Goal: Task Accomplishment & Management: Use online tool/utility

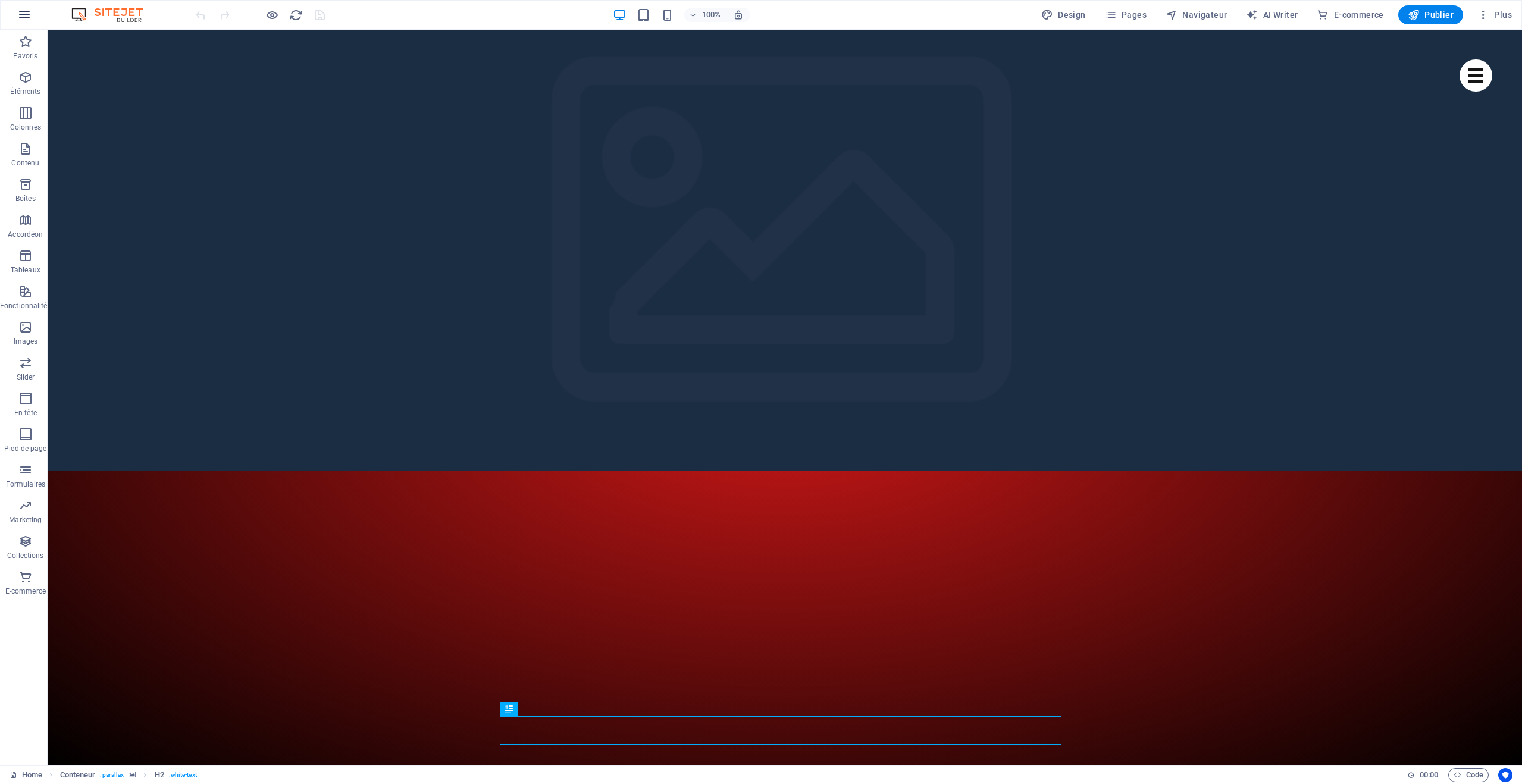
click at [31, 16] on button "button" at bounding box center [24, 15] width 28 height 28
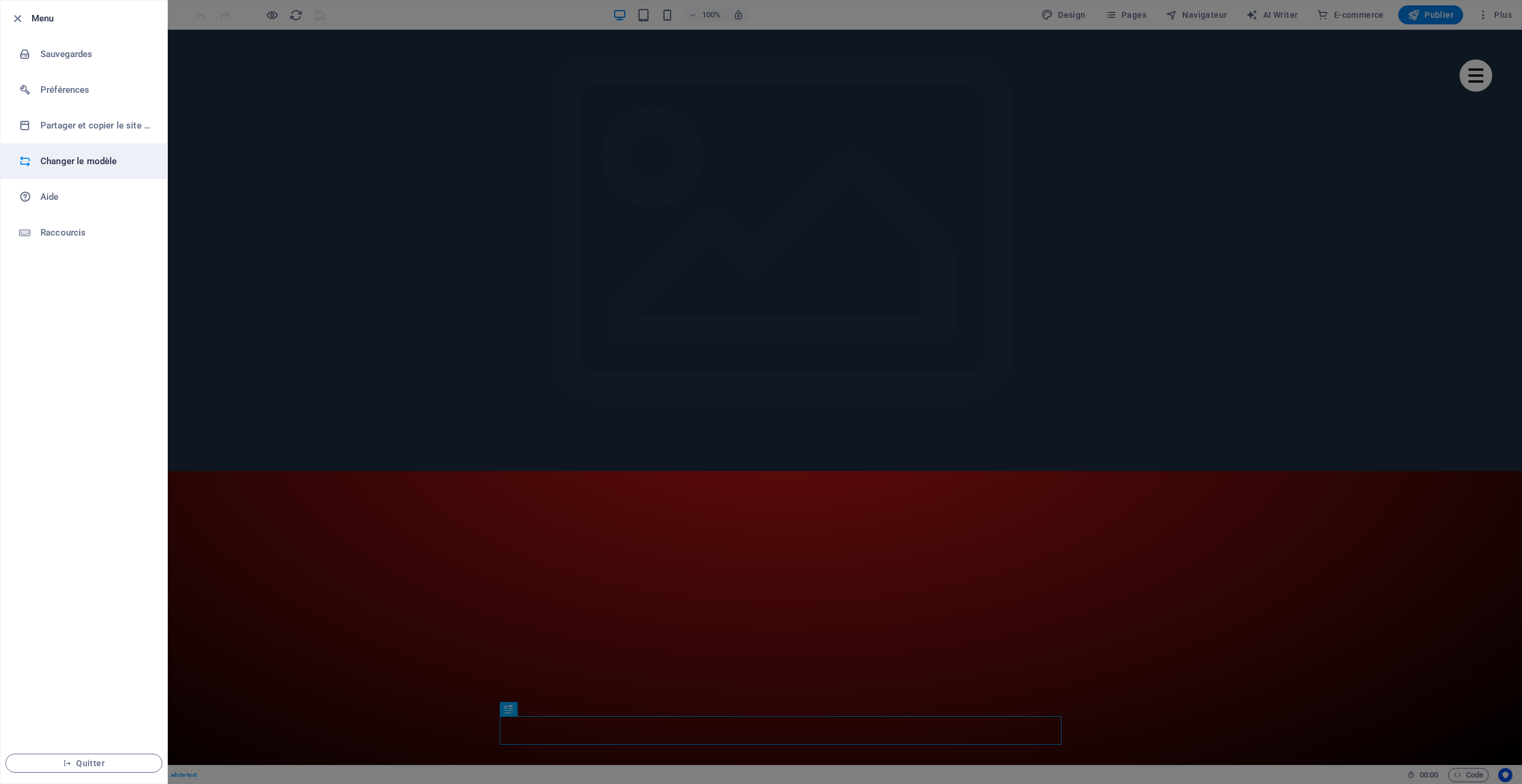
click at [68, 161] on h6 "Changer le modèle" at bounding box center [96, 161] width 110 height 15
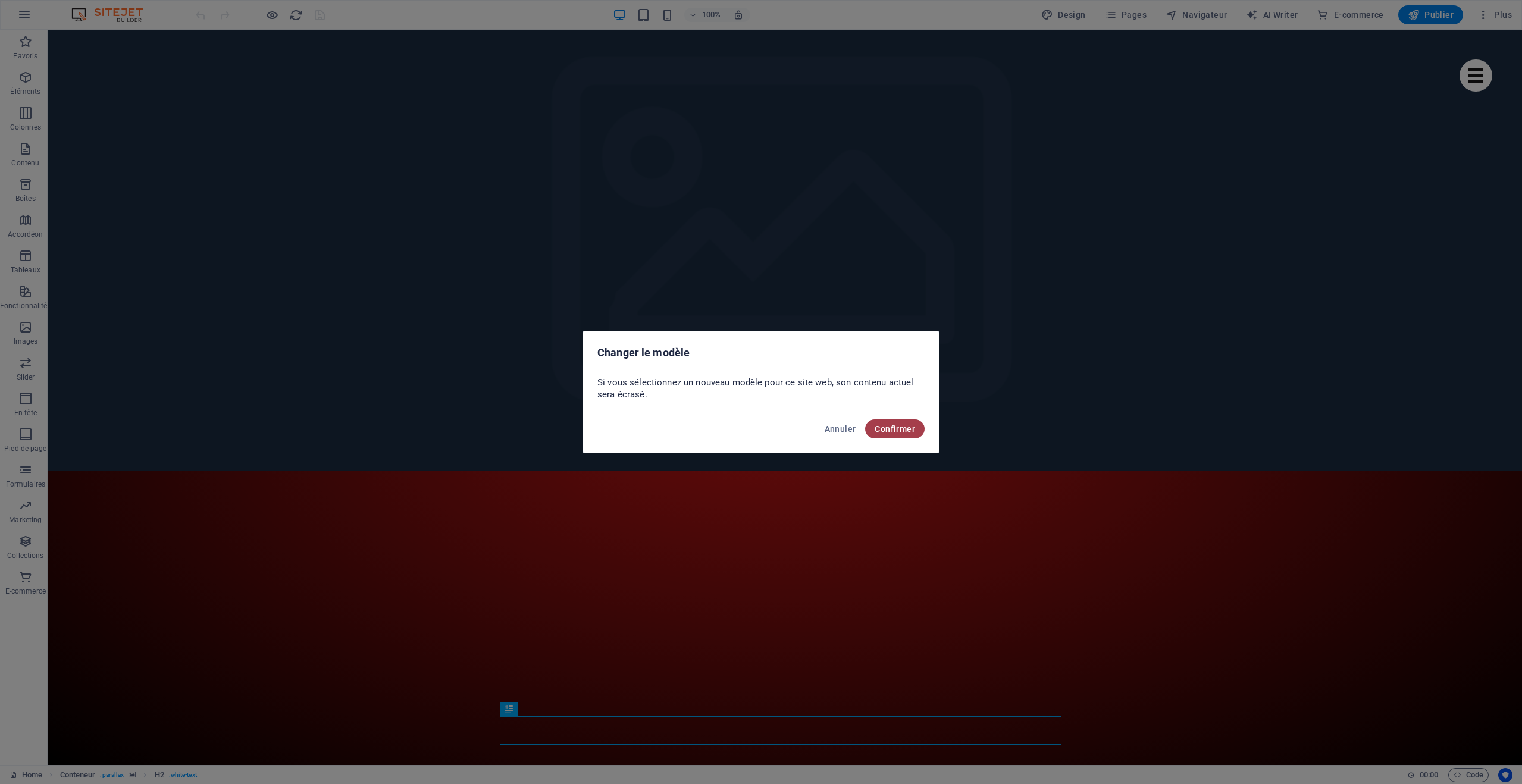
click at [886, 428] on span "Confirmer" at bounding box center [895, 429] width 41 height 10
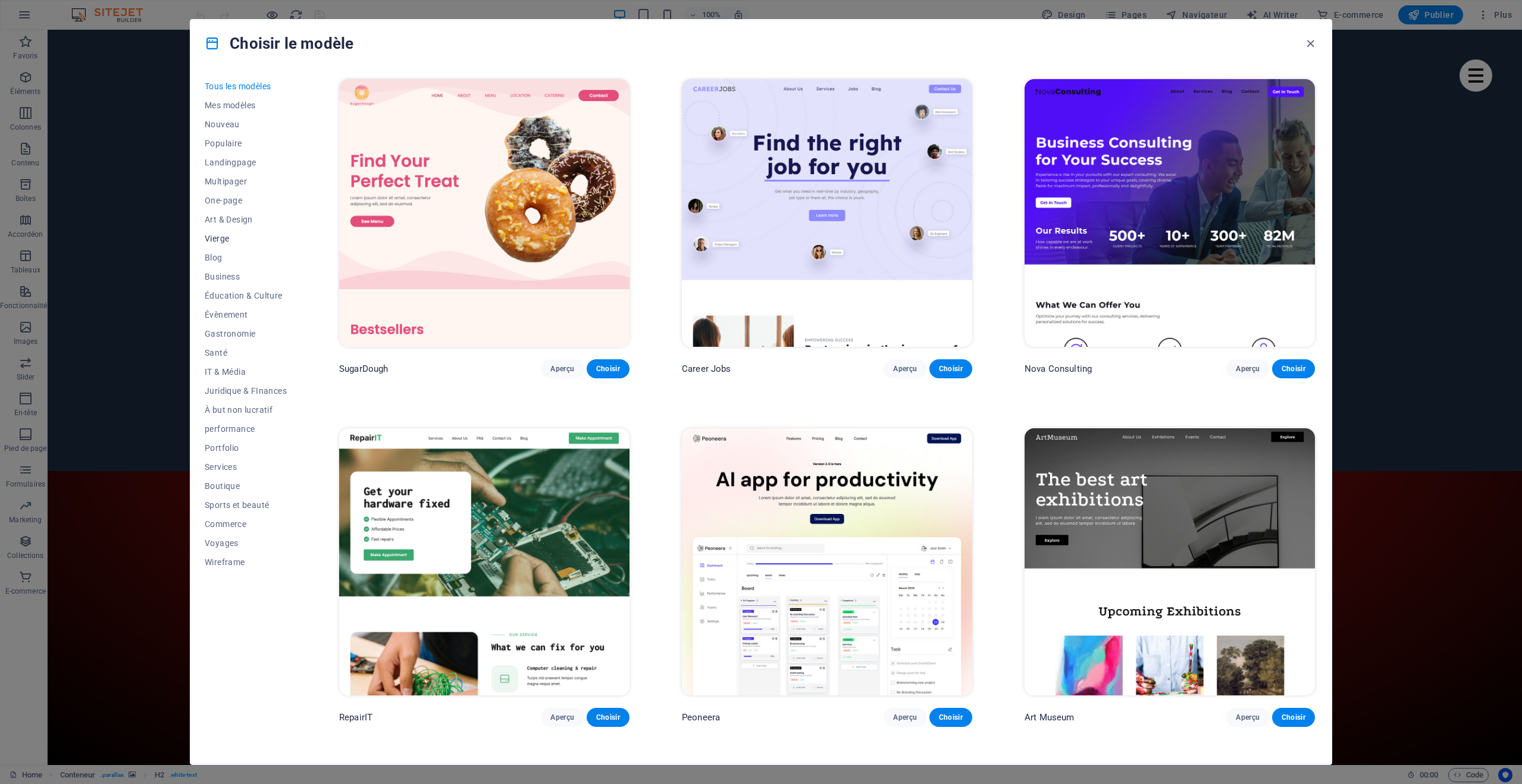
click at [216, 241] on span "Vierge" at bounding box center [246, 239] width 82 height 10
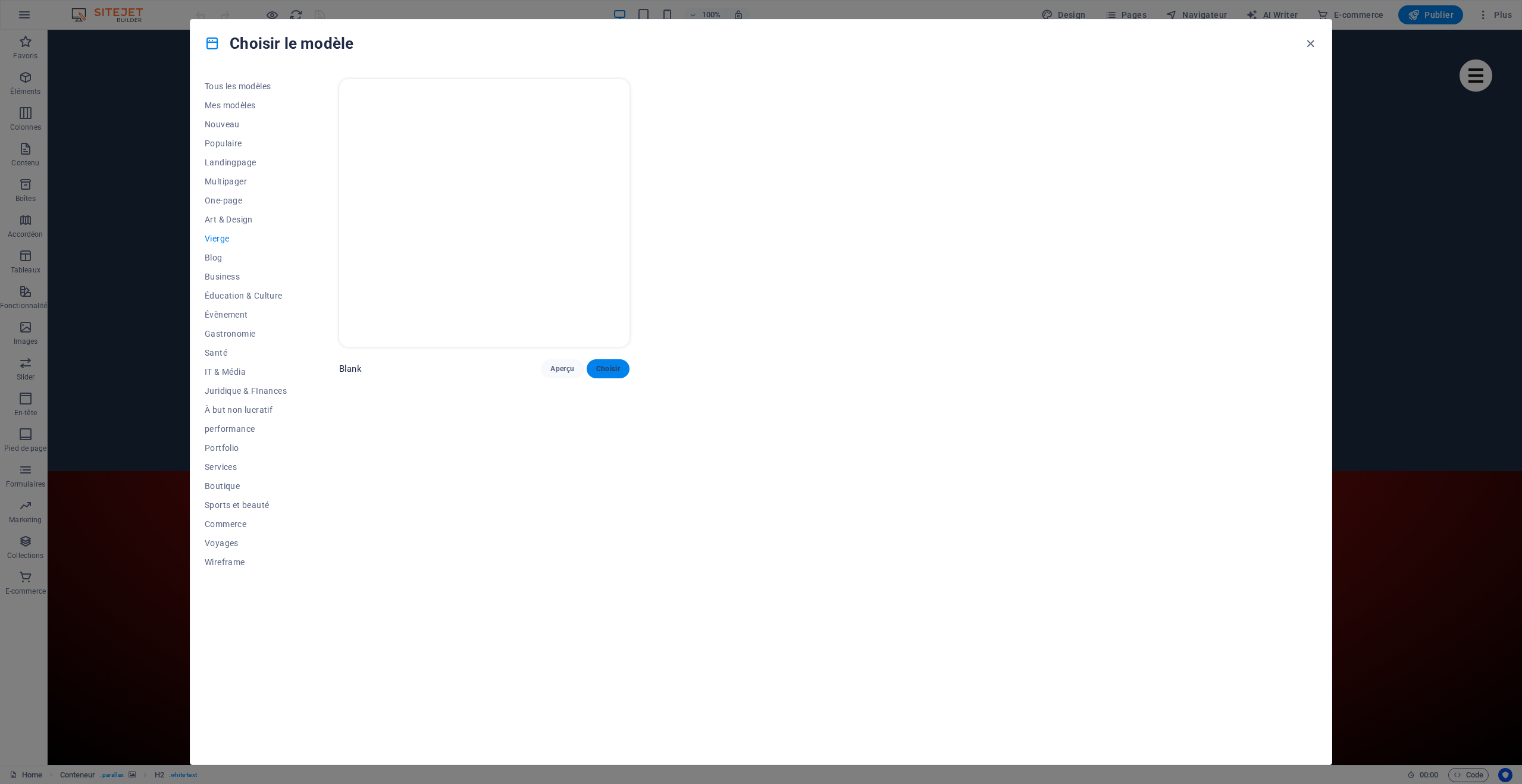
click at [603, 365] on span "Choisir" at bounding box center [608, 369] width 24 height 10
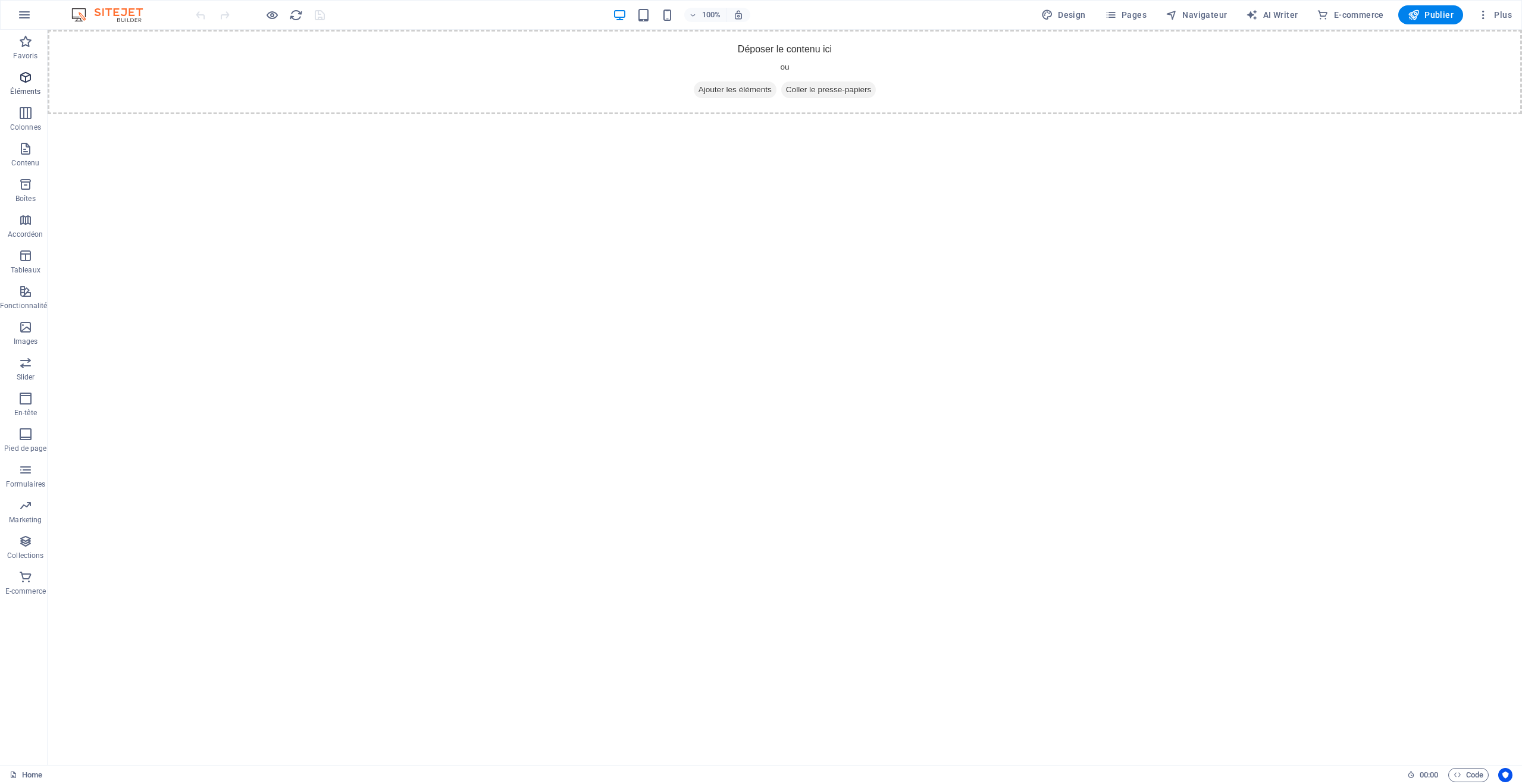
click at [24, 78] on icon "button" at bounding box center [26, 77] width 15 height 15
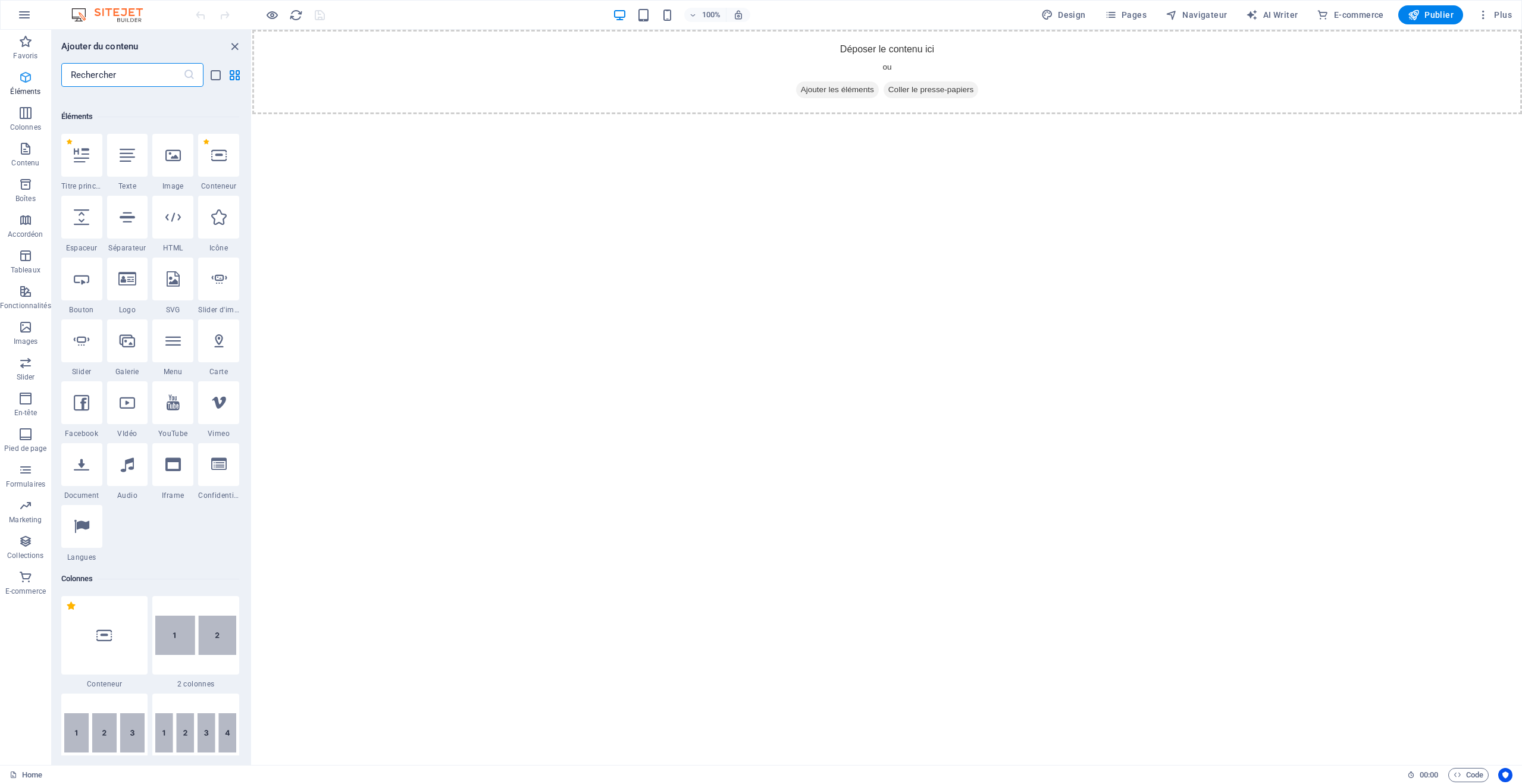
scroll to position [127, 0]
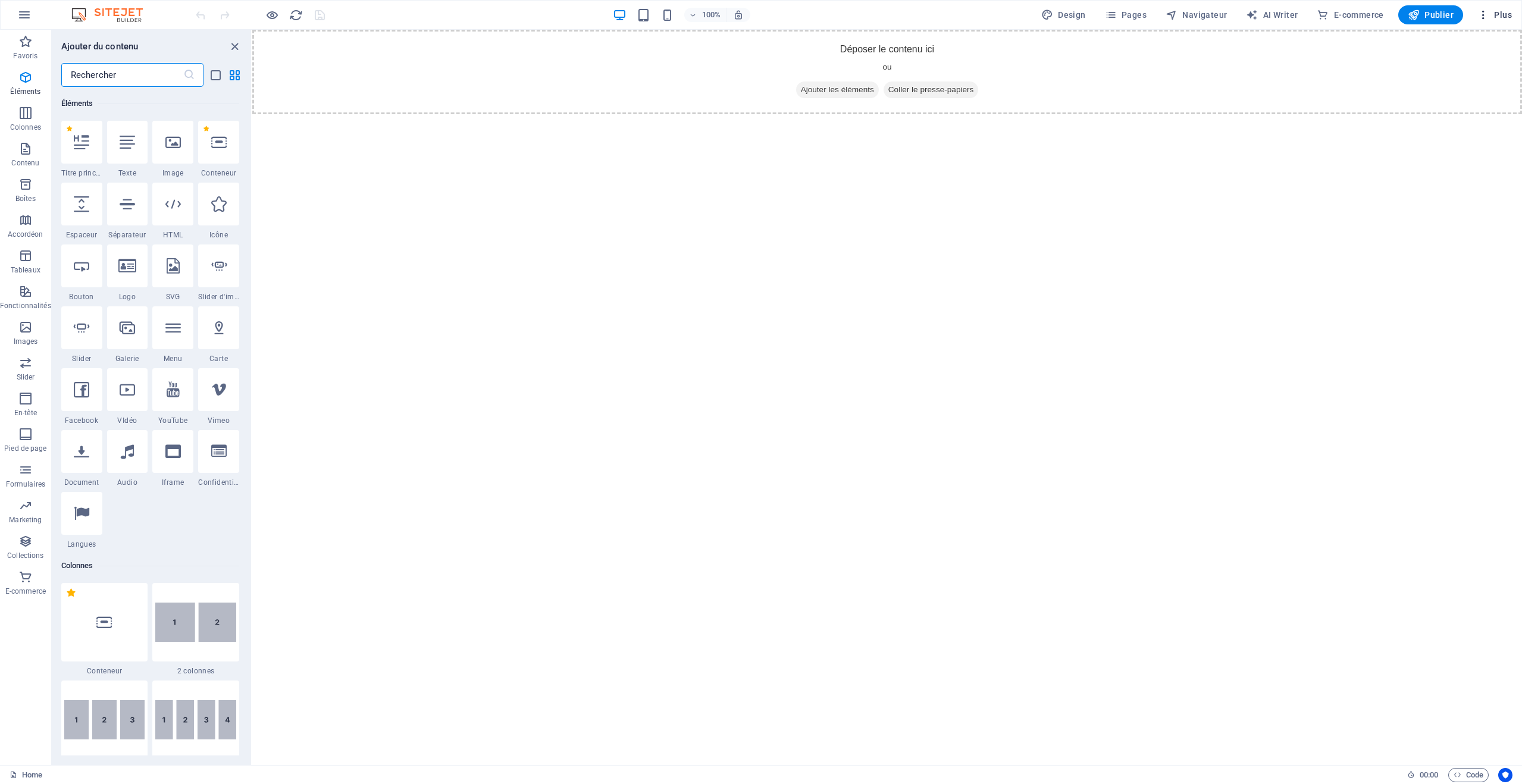
click at [1496, 19] on span "Plus" at bounding box center [1495, 15] width 34 height 12
click at [1495, 19] on div at bounding box center [761, 392] width 1522 height 784
click at [22, 16] on icon "button" at bounding box center [25, 15] width 15 height 15
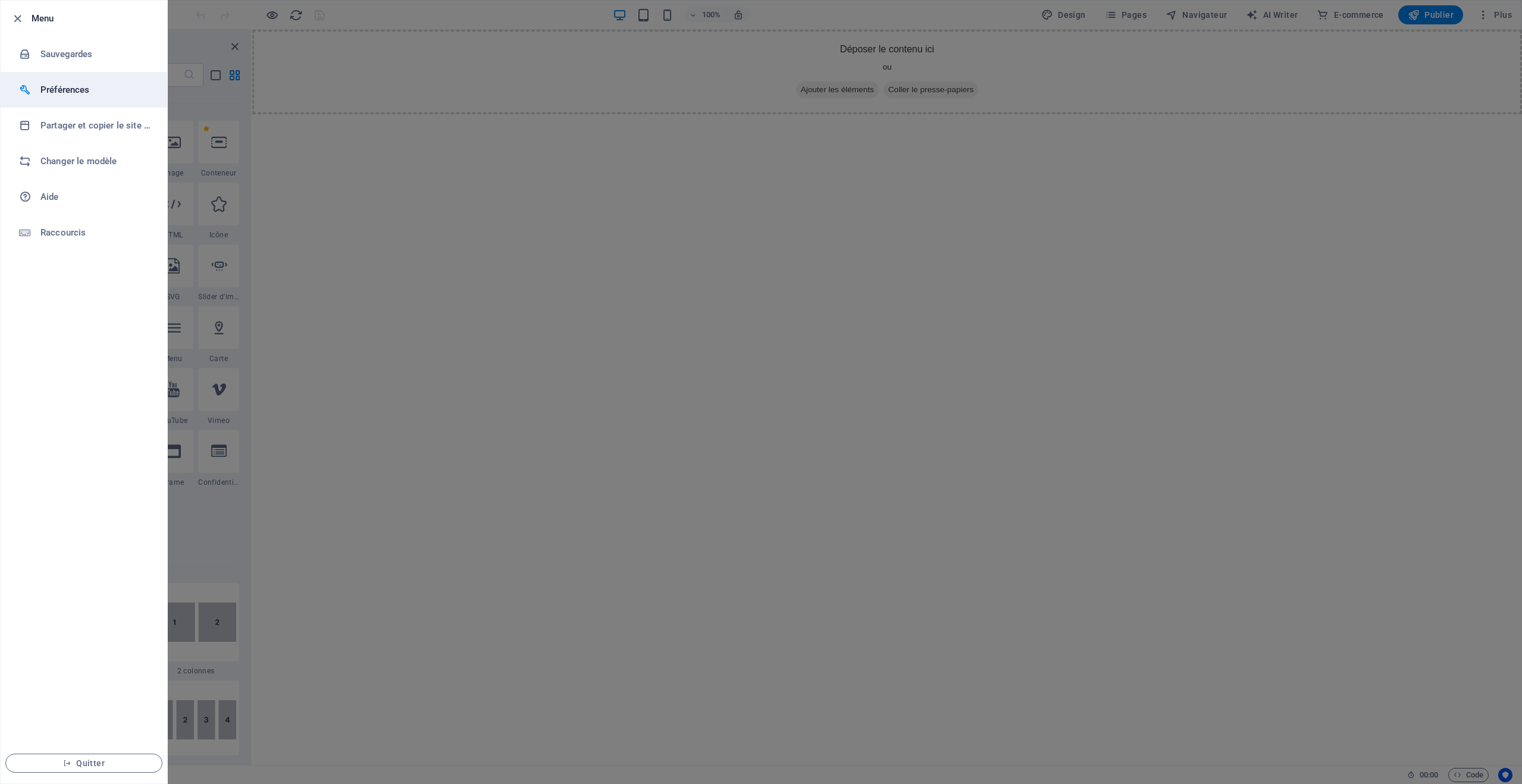
click at [42, 94] on h6 "Préférences" at bounding box center [96, 90] width 110 height 15
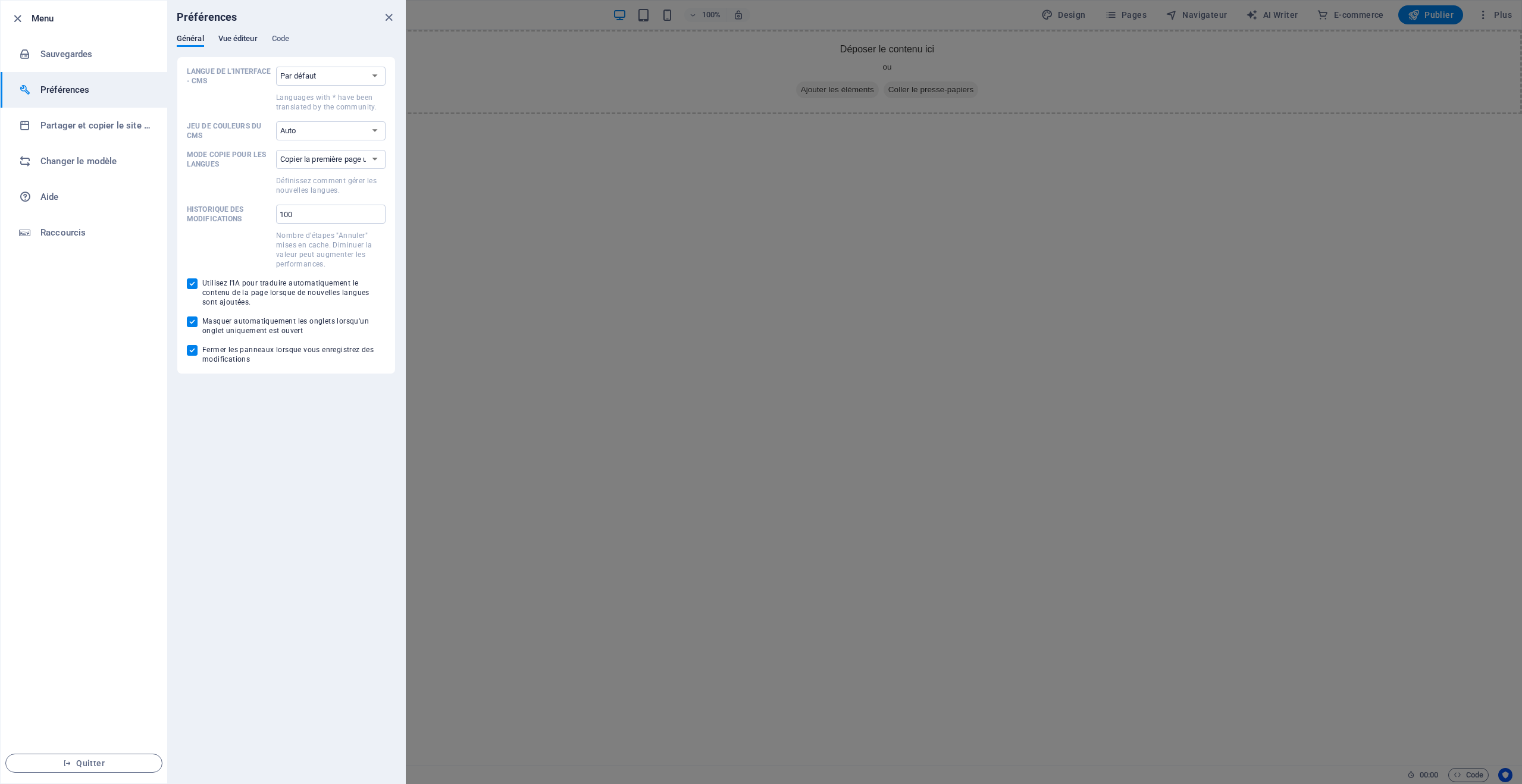
click at [246, 41] on span "Vue éditeur" at bounding box center [238, 40] width 39 height 17
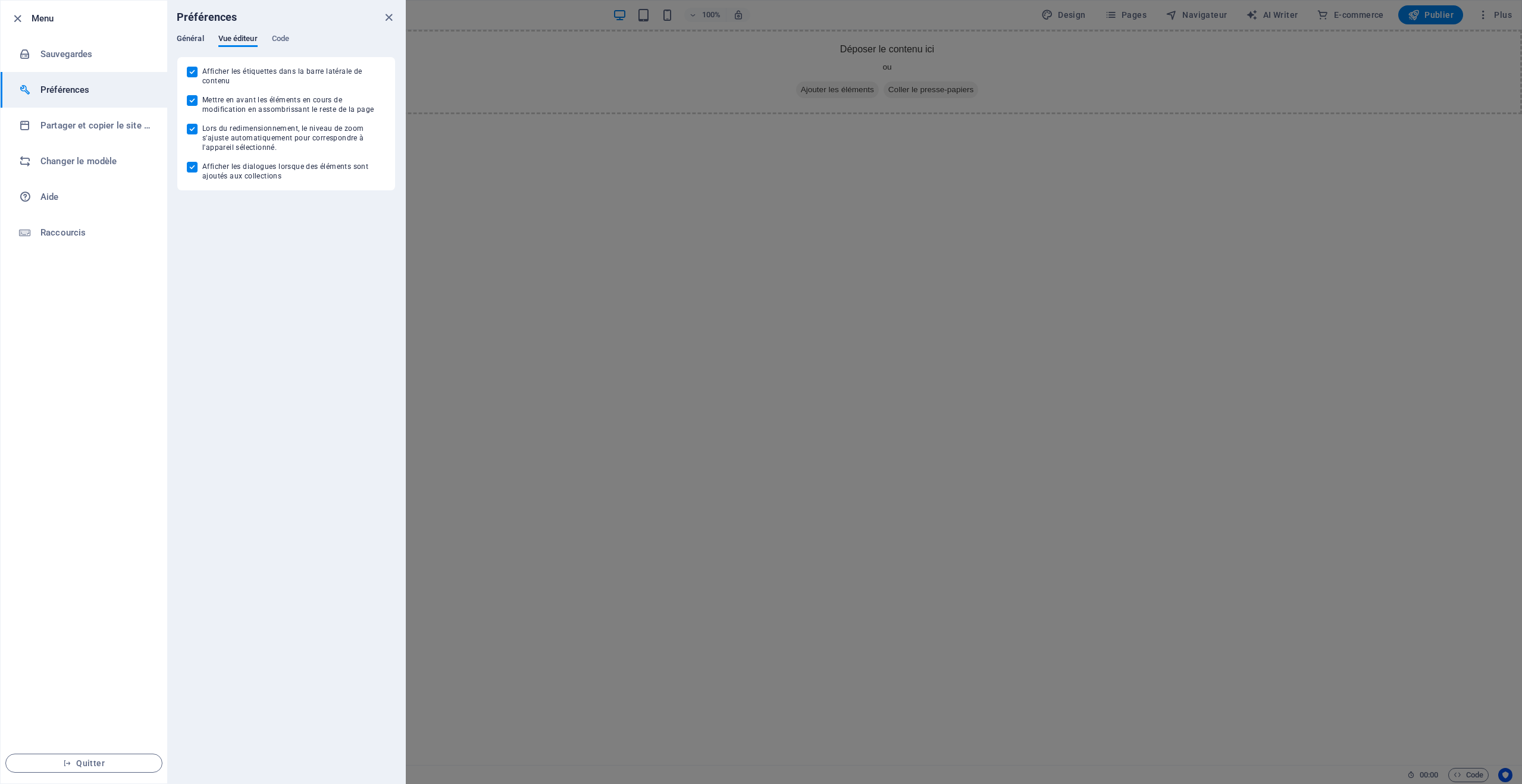
click at [196, 39] on span "Général" at bounding box center [190, 40] width 27 height 17
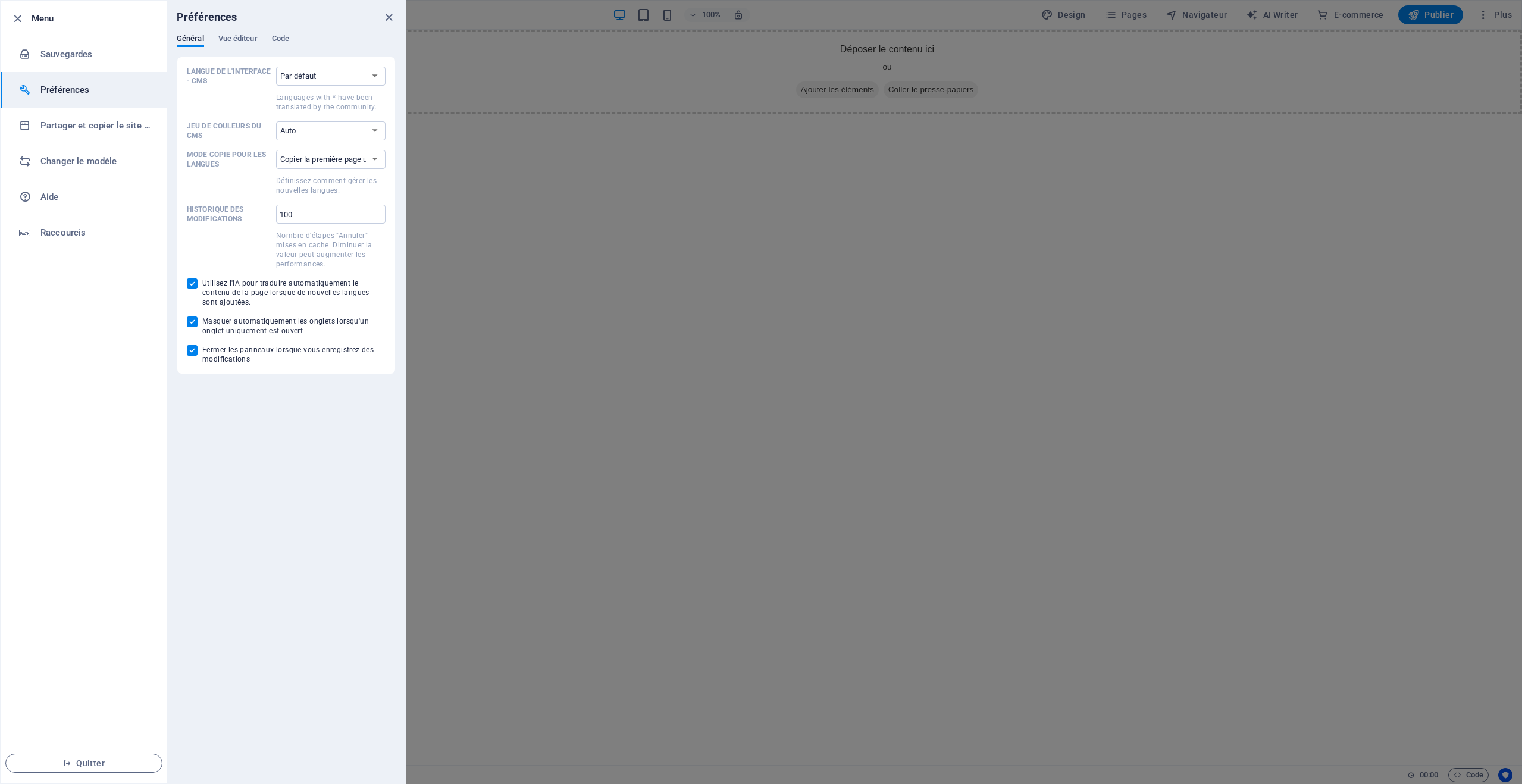
click at [74, 88] on h6 "Préférences" at bounding box center [96, 90] width 110 height 15
click at [19, 18] on icon "button" at bounding box center [18, 19] width 14 height 14
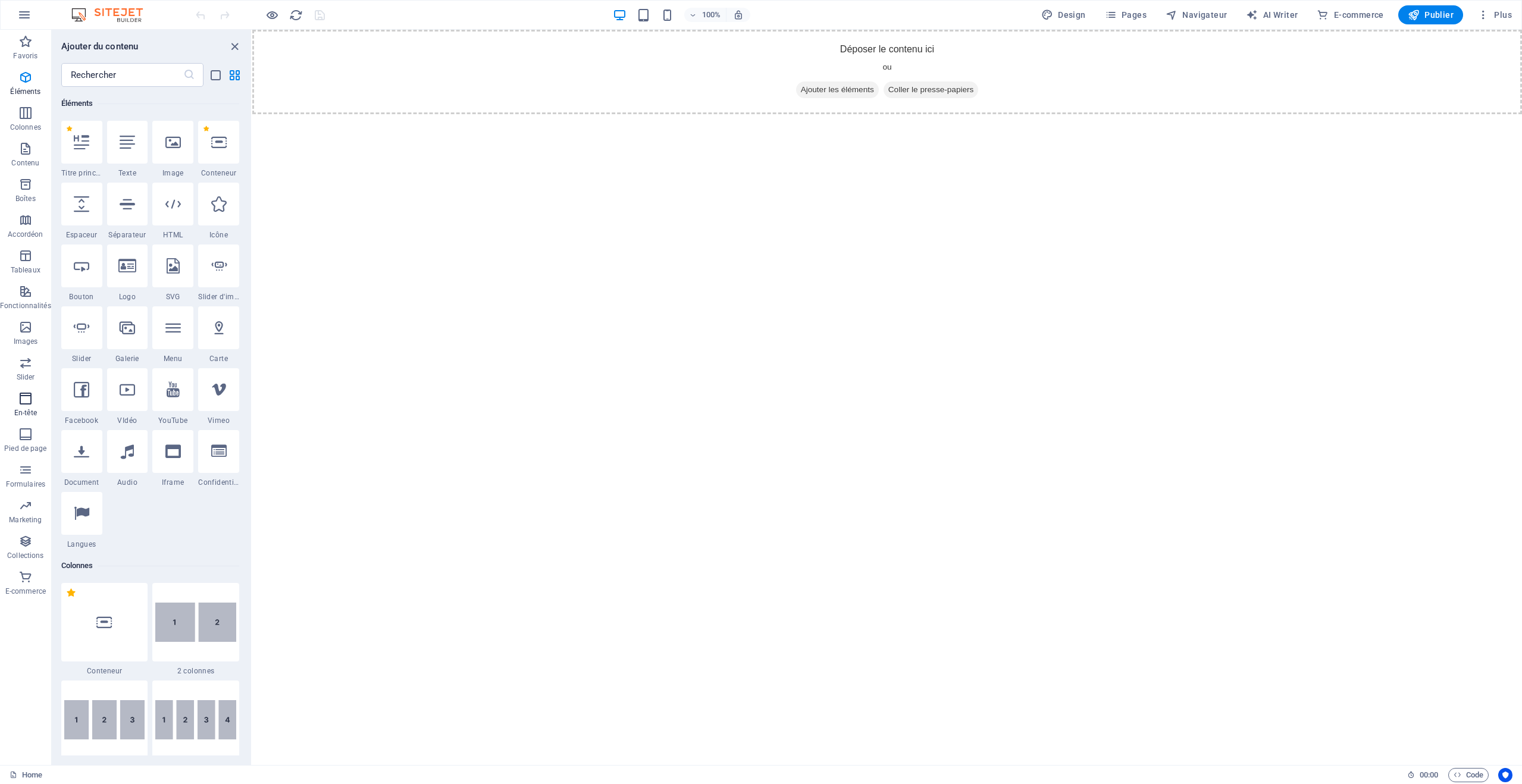
click at [27, 403] on icon "button" at bounding box center [26, 399] width 15 height 15
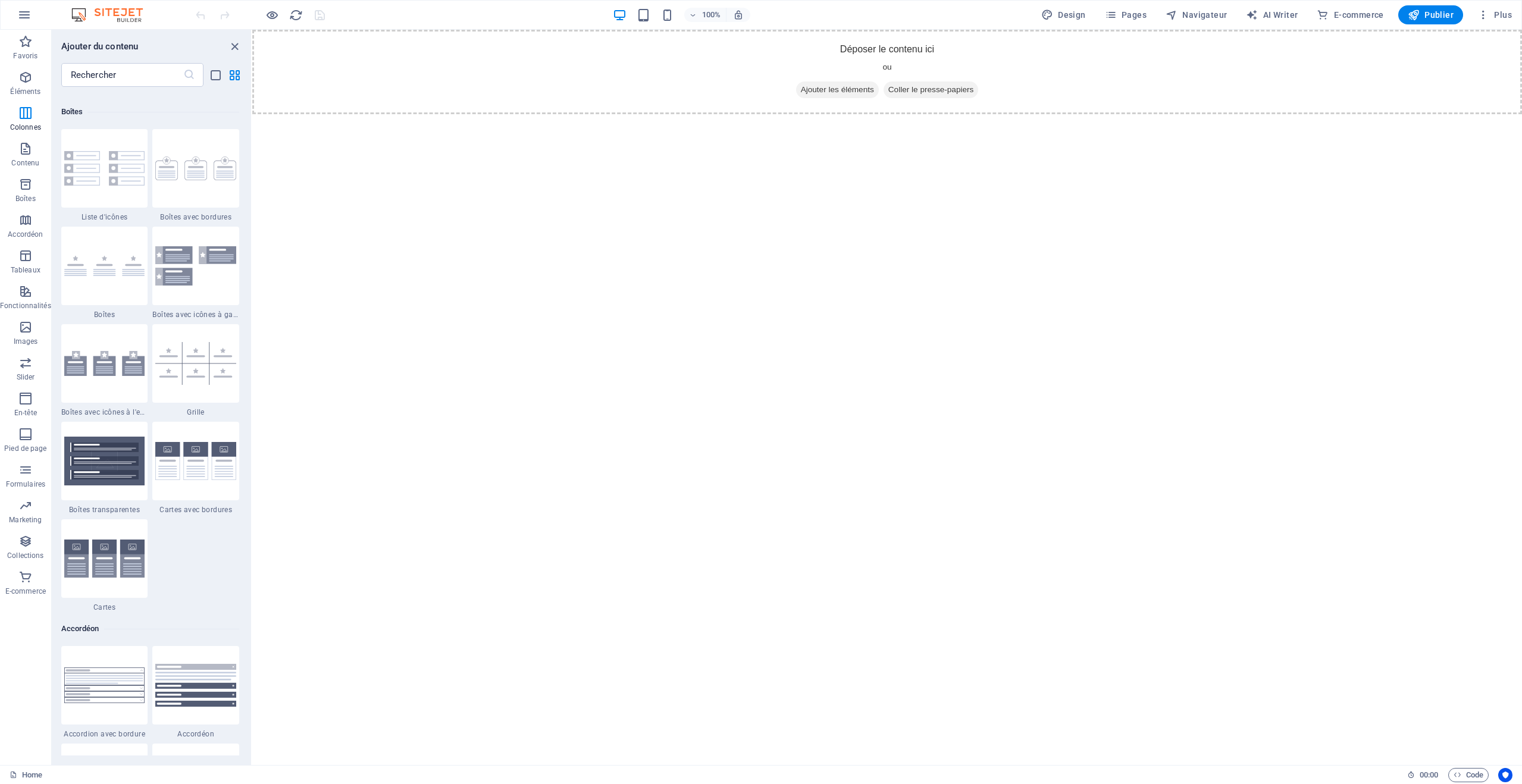
scroll to position [7164, 0]
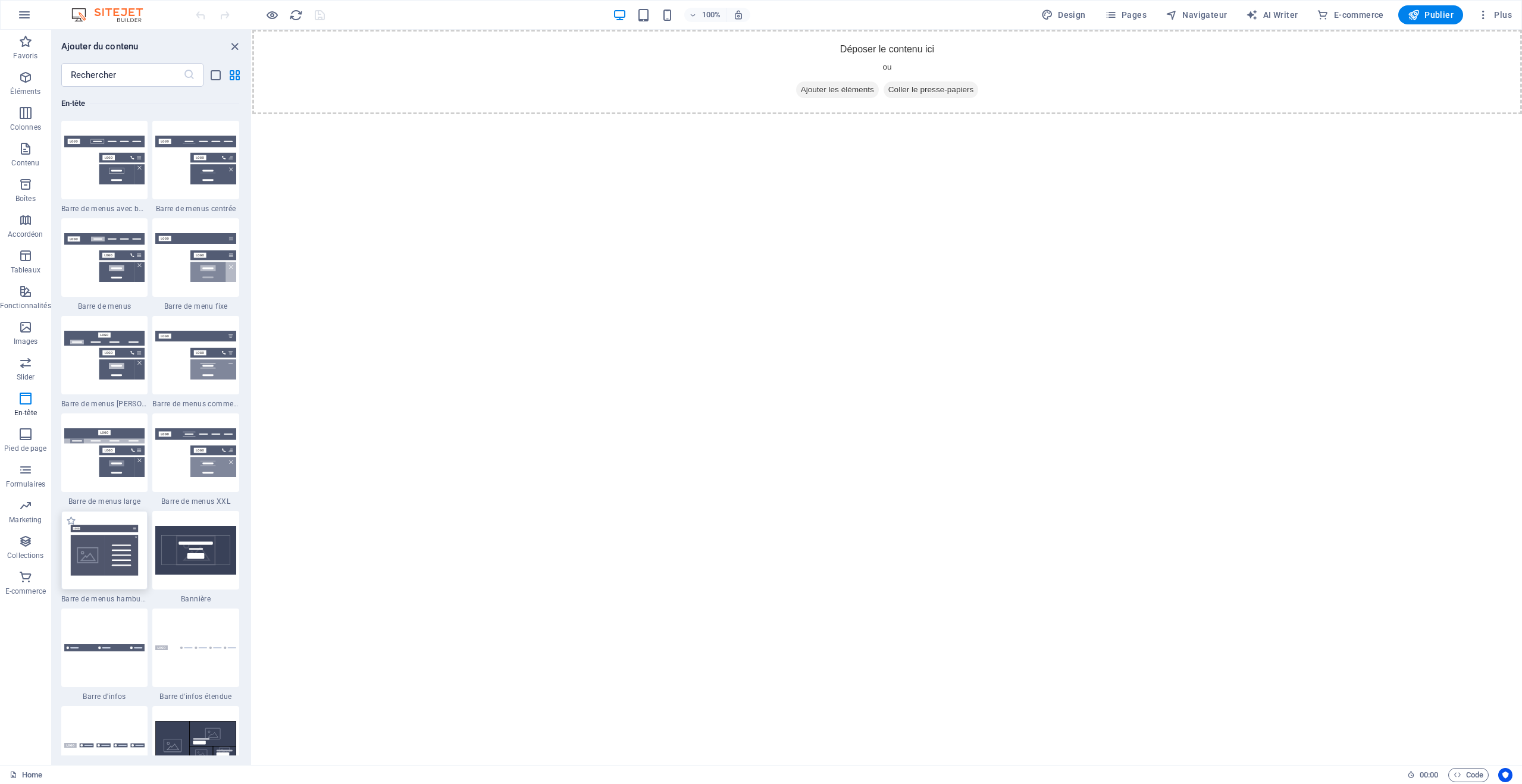
click at [102, 552] on img at bounding box center [105, 550] width 81 height 54
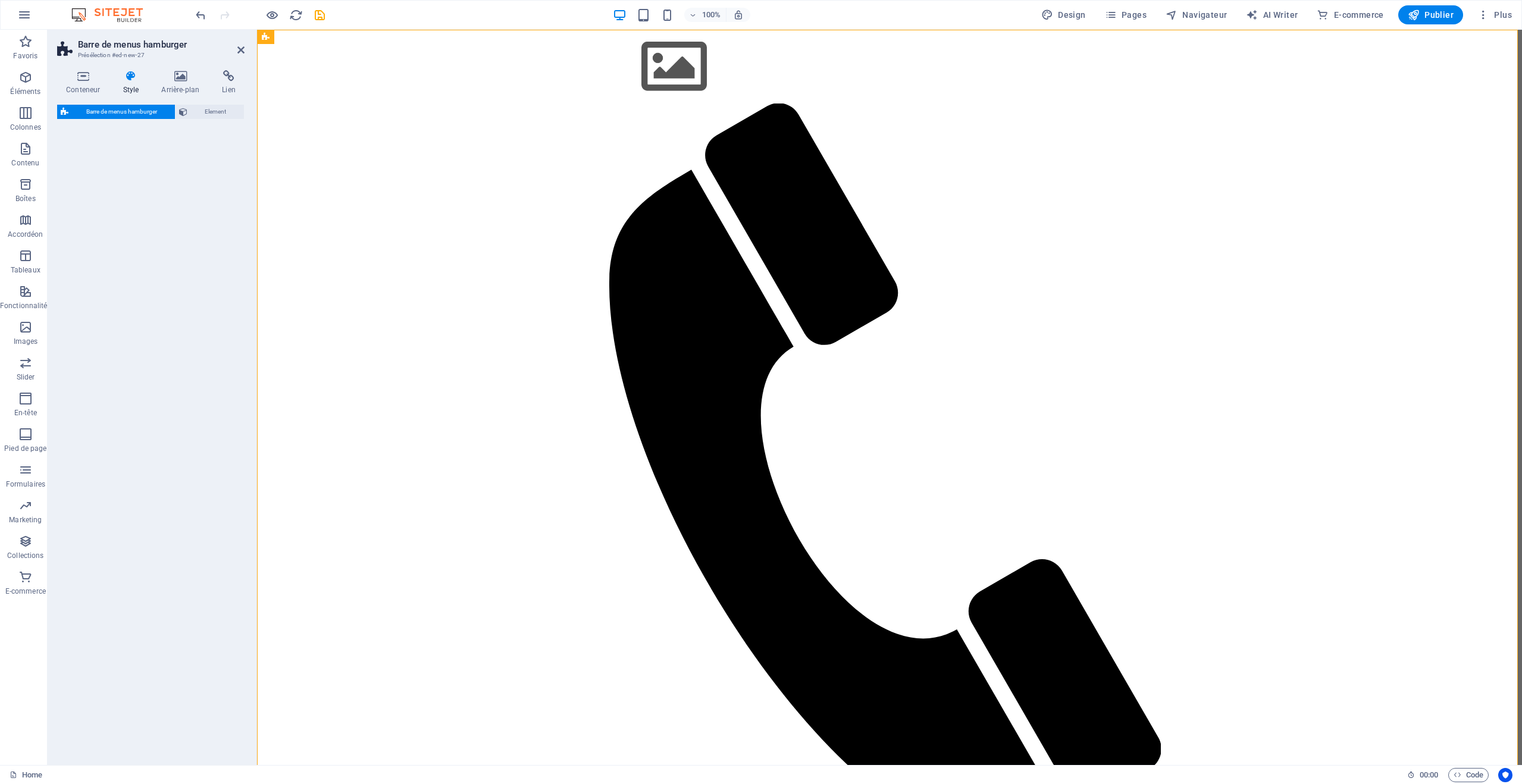
select select "rem"
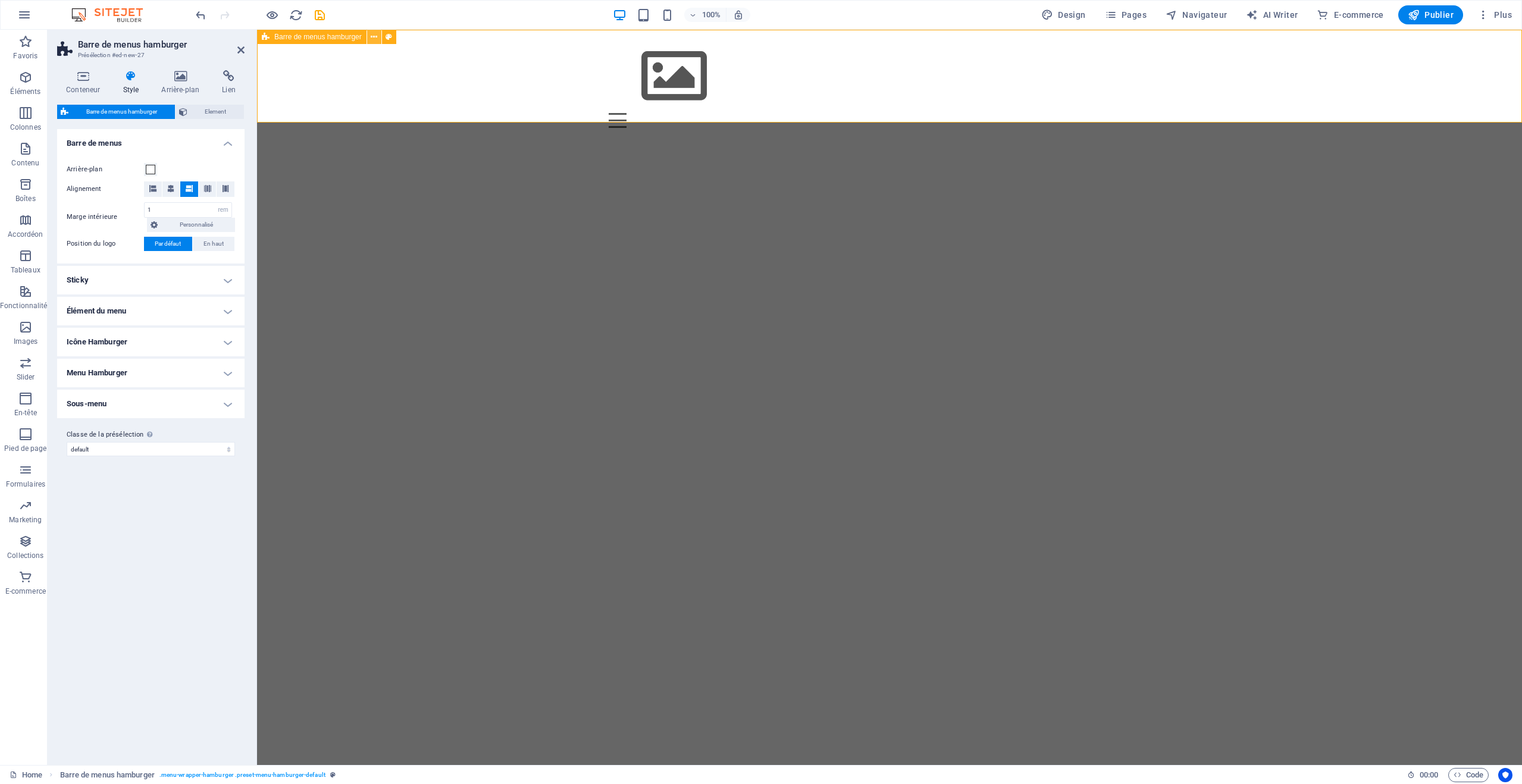
click at [377, 39] on icon at bounding box center [374, 37] width 7 height 13
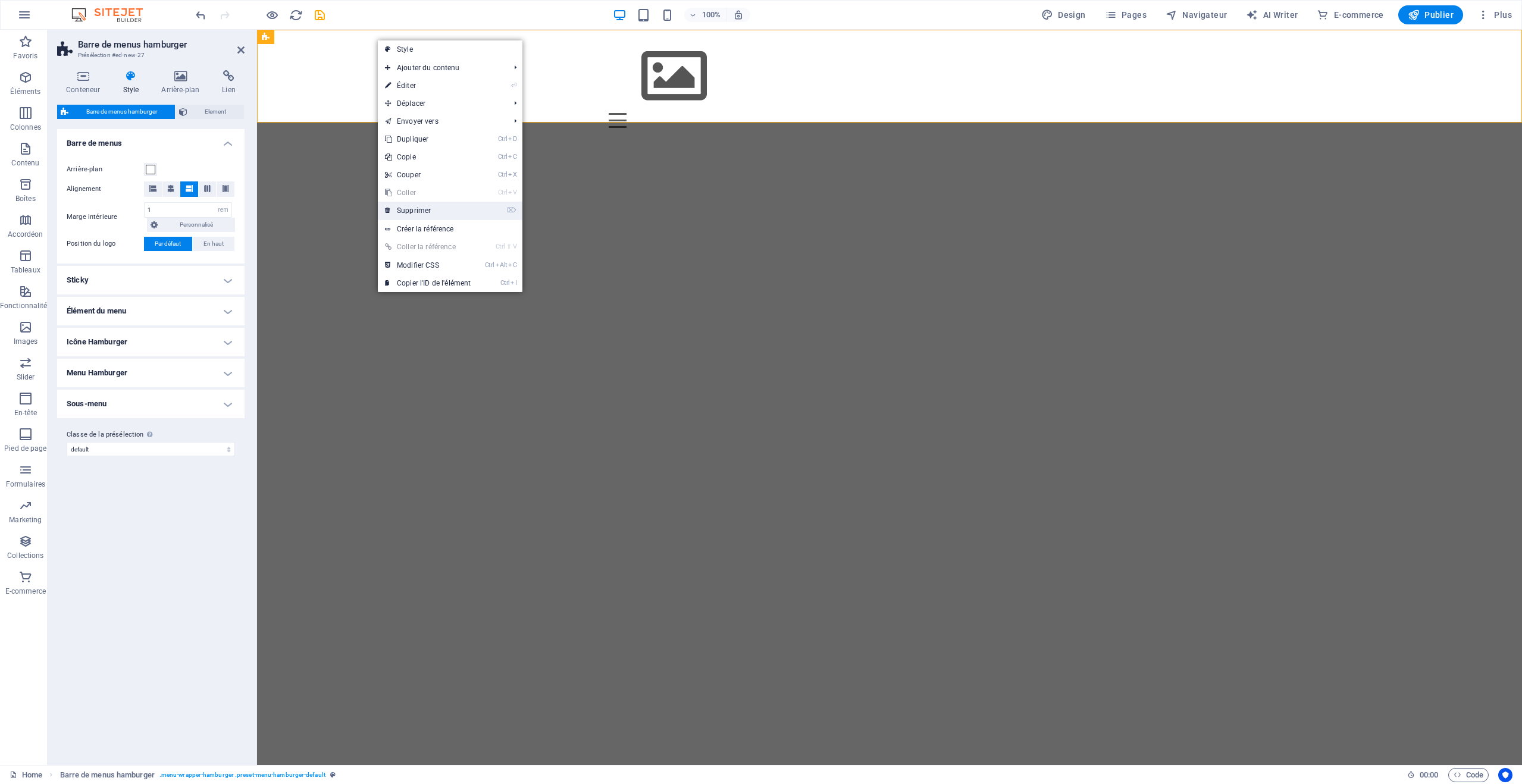
click at [434, 207] on link "⌦ Supprimer" at bounding box center [428, 211] width 100 height 18
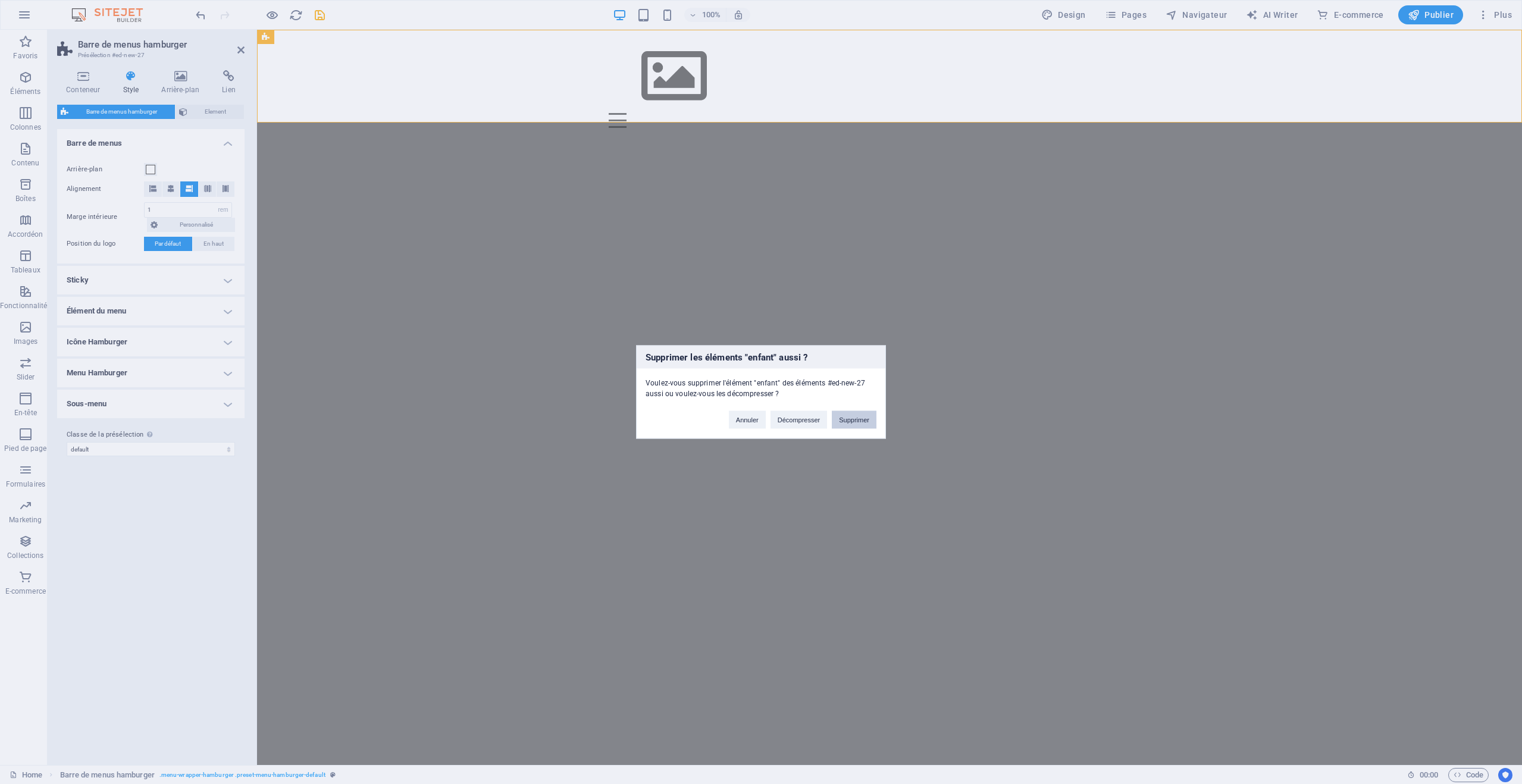
click at [853, 424] on button "Supprimer" at bounding box center [854, 420] width 45 height 18
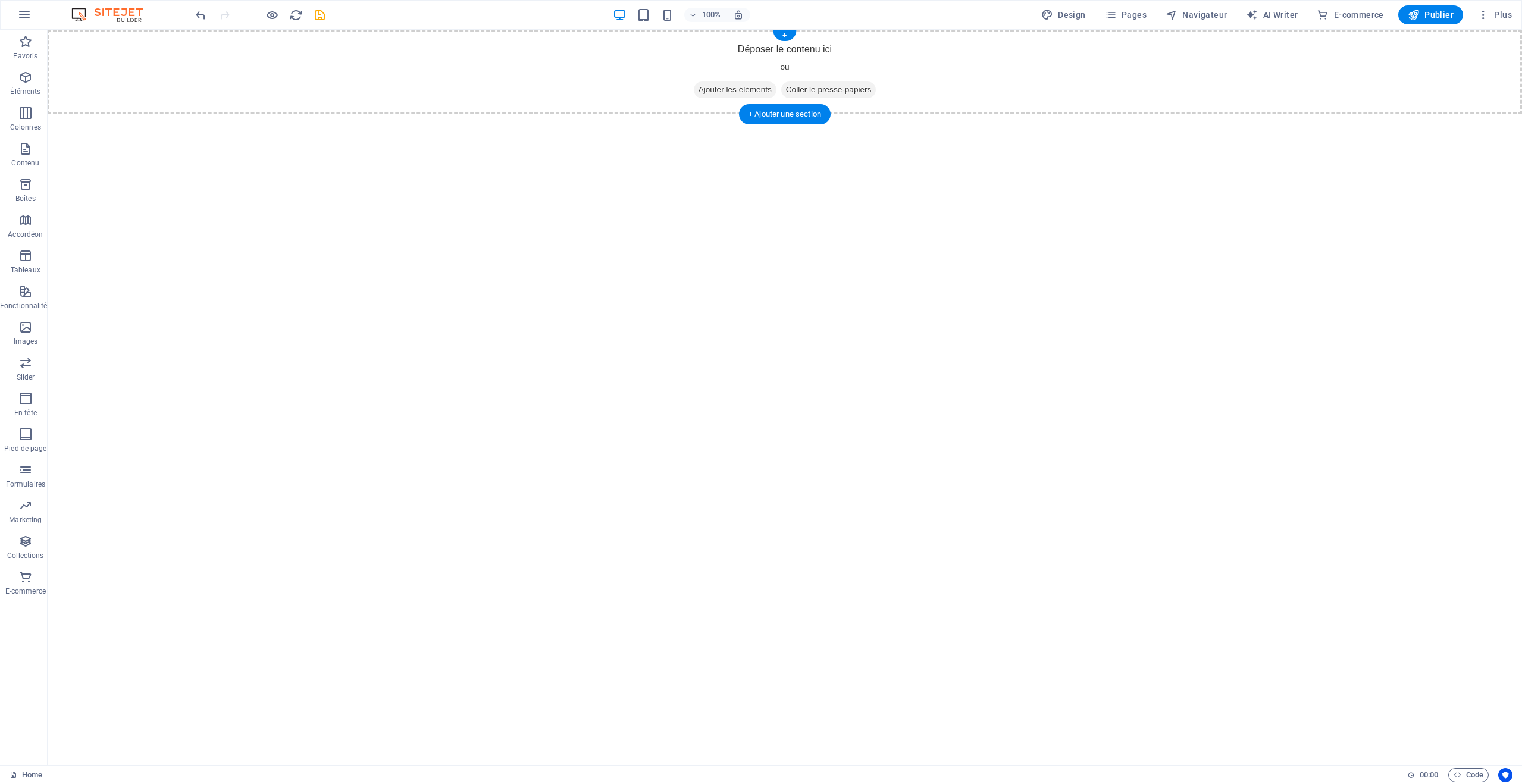
click at [588, 68] on div "Déposer le contenu ici ou Ajouter les éléments Coller le presse-papiers" at bounding box center [785, 72] width 1475 height 85
click at [754, 86] on span "Ajouter les éléments" at bounding box center [735, 90] width 83 height 17
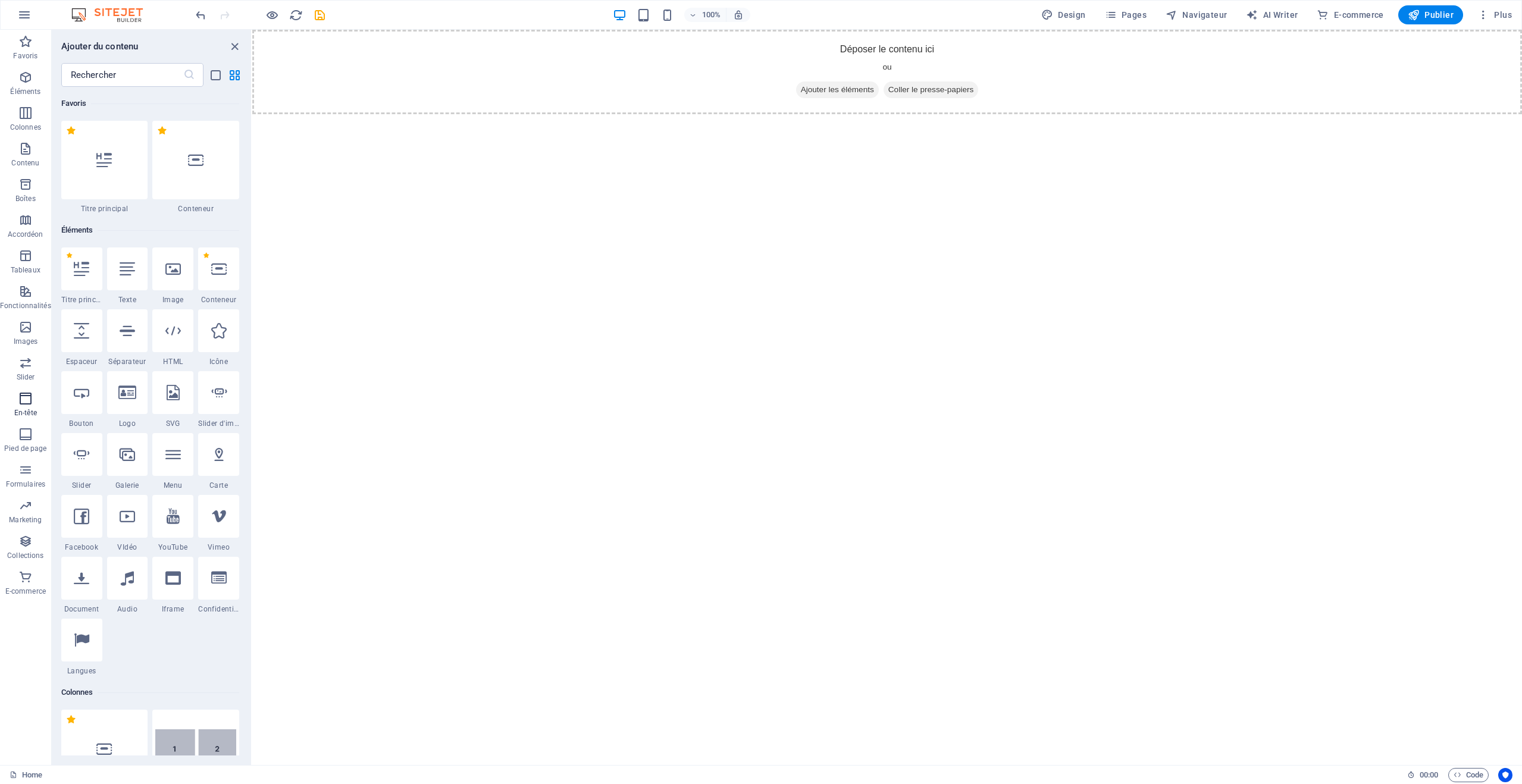
click at [26, 403] on icon "button" at bounding box center [26, 399] width 15 height 15
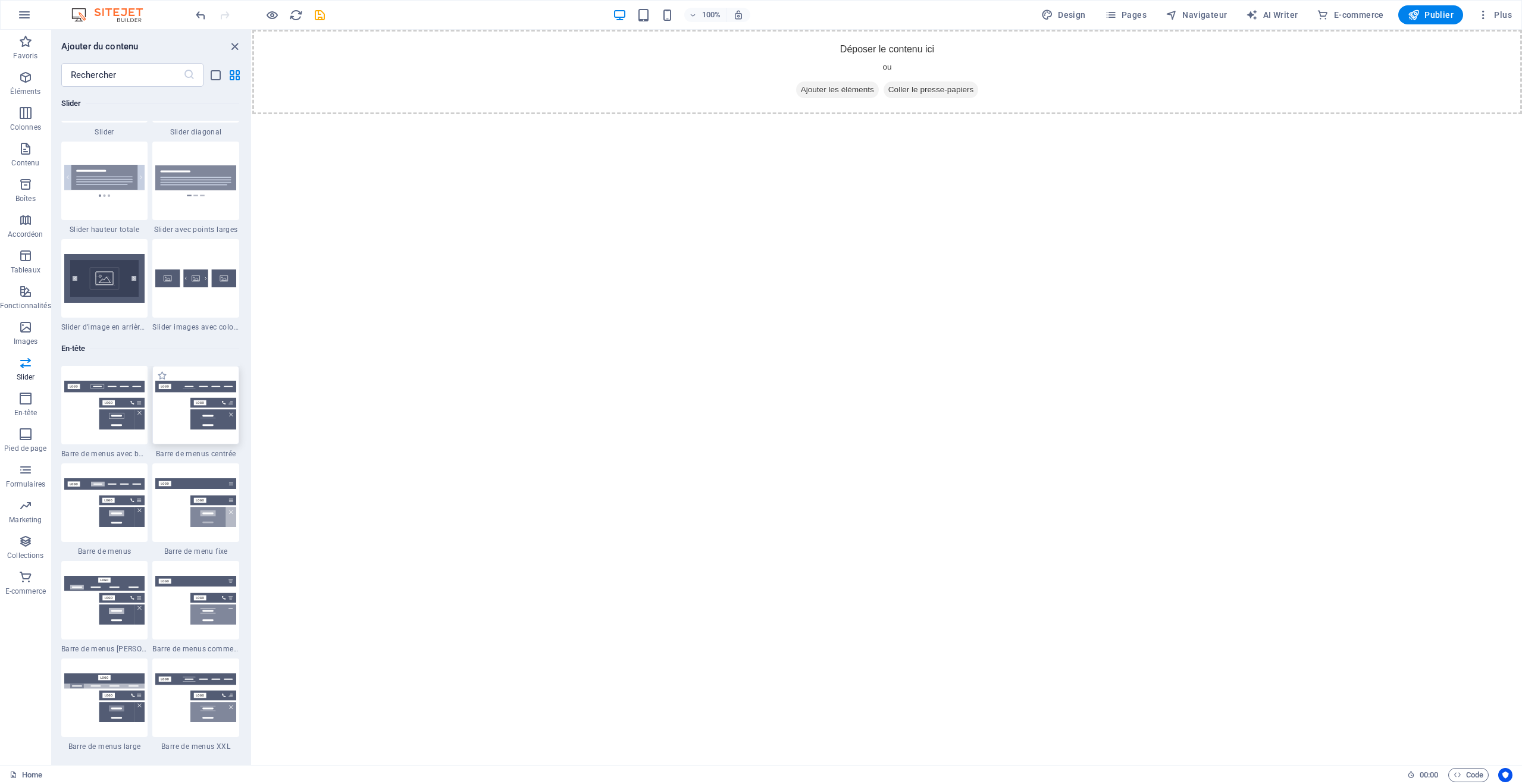
scroll to position [6925, 0]
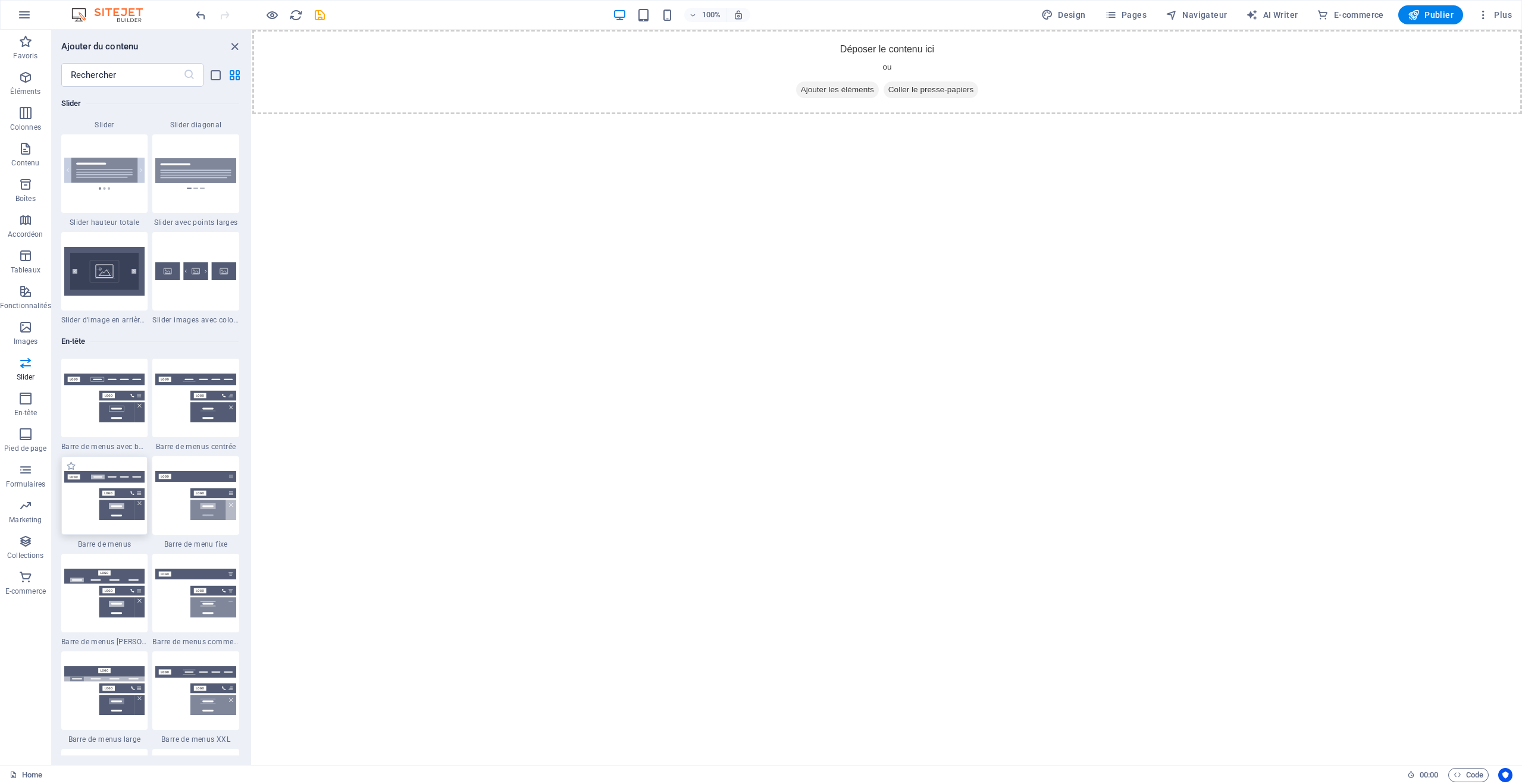
click at [129, 502] on img at bounding box center [105, 495] width 81 height 49
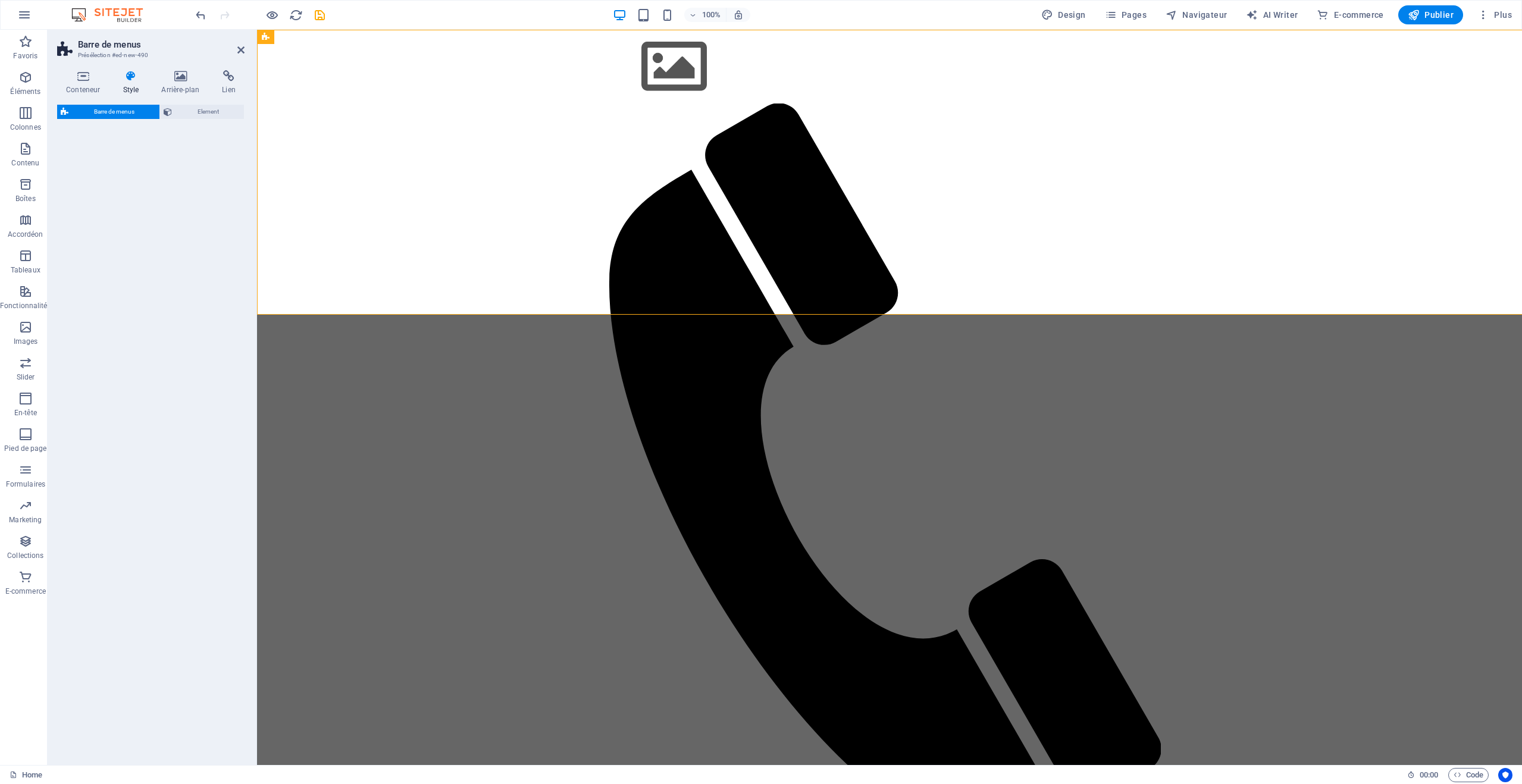
select select "rem"
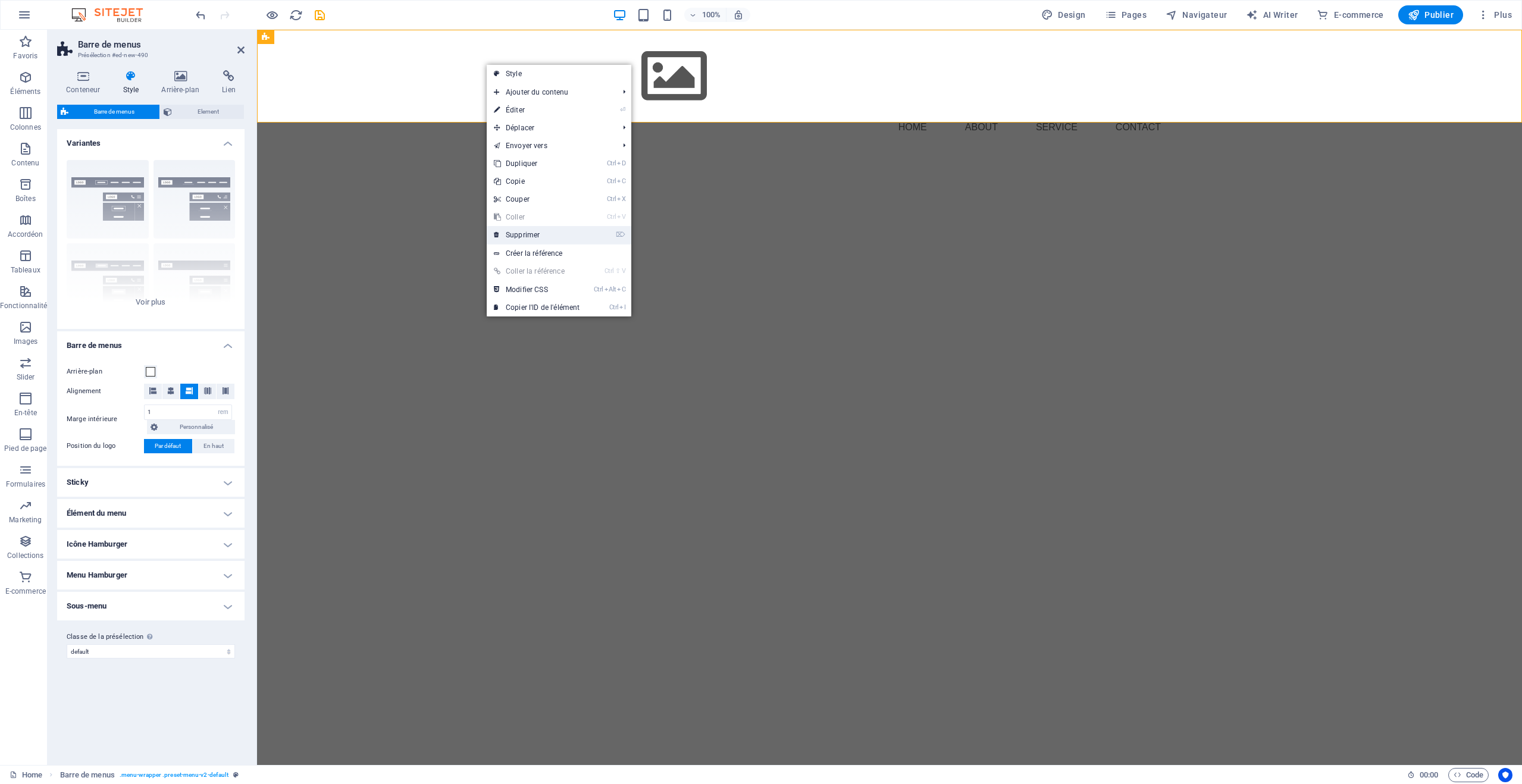
click at [519, 233] on link "⌦ Supprimer" at bounding box center [536, 235] width 100 height 18
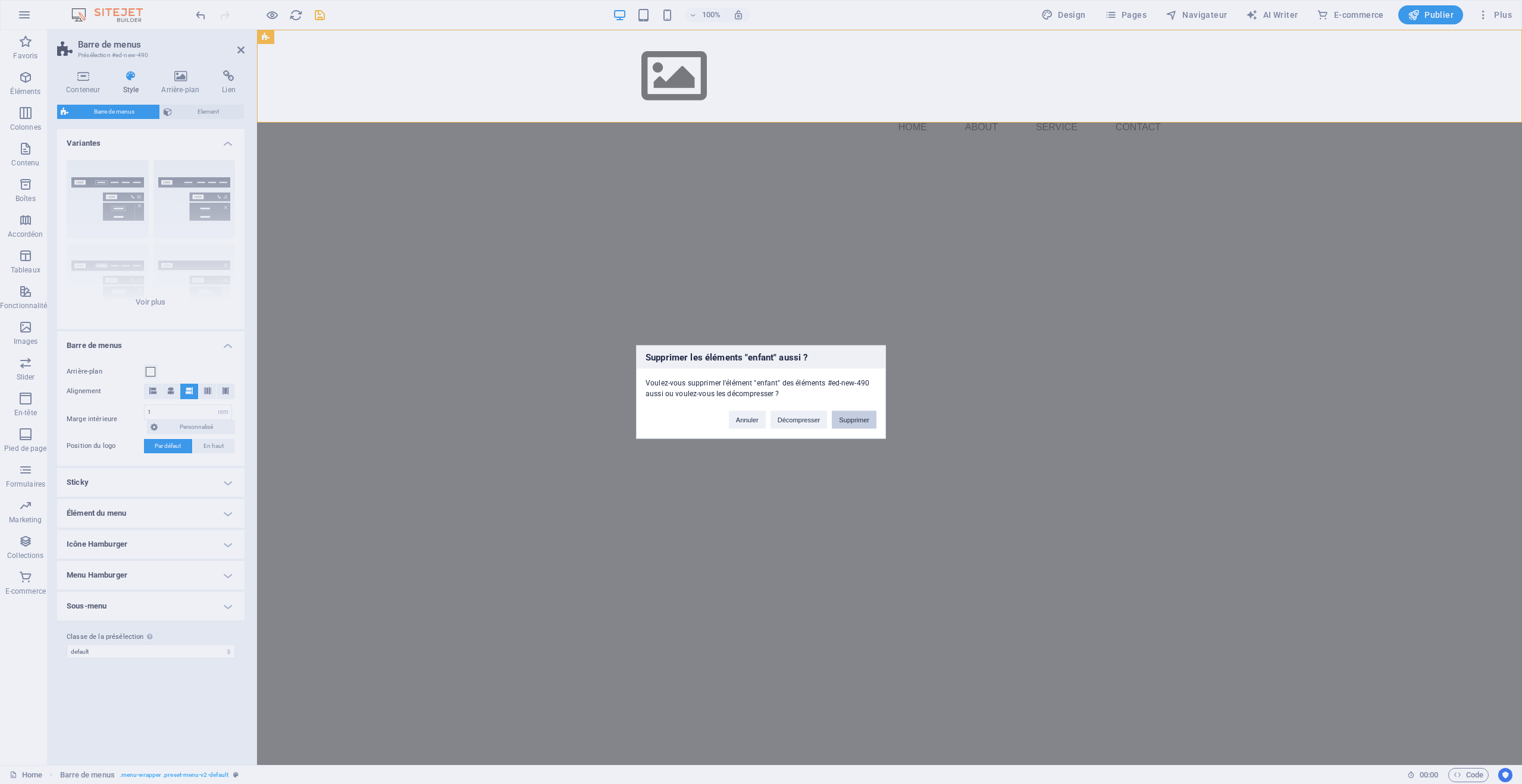
drag, startPoint x: 840, startPoint y: 418, endPoint x: 793, endPoint y: 389, distance: 55.2
click at [840, 418] on button "Supprimer" at bounding box center [854, 420] width 45 height 18
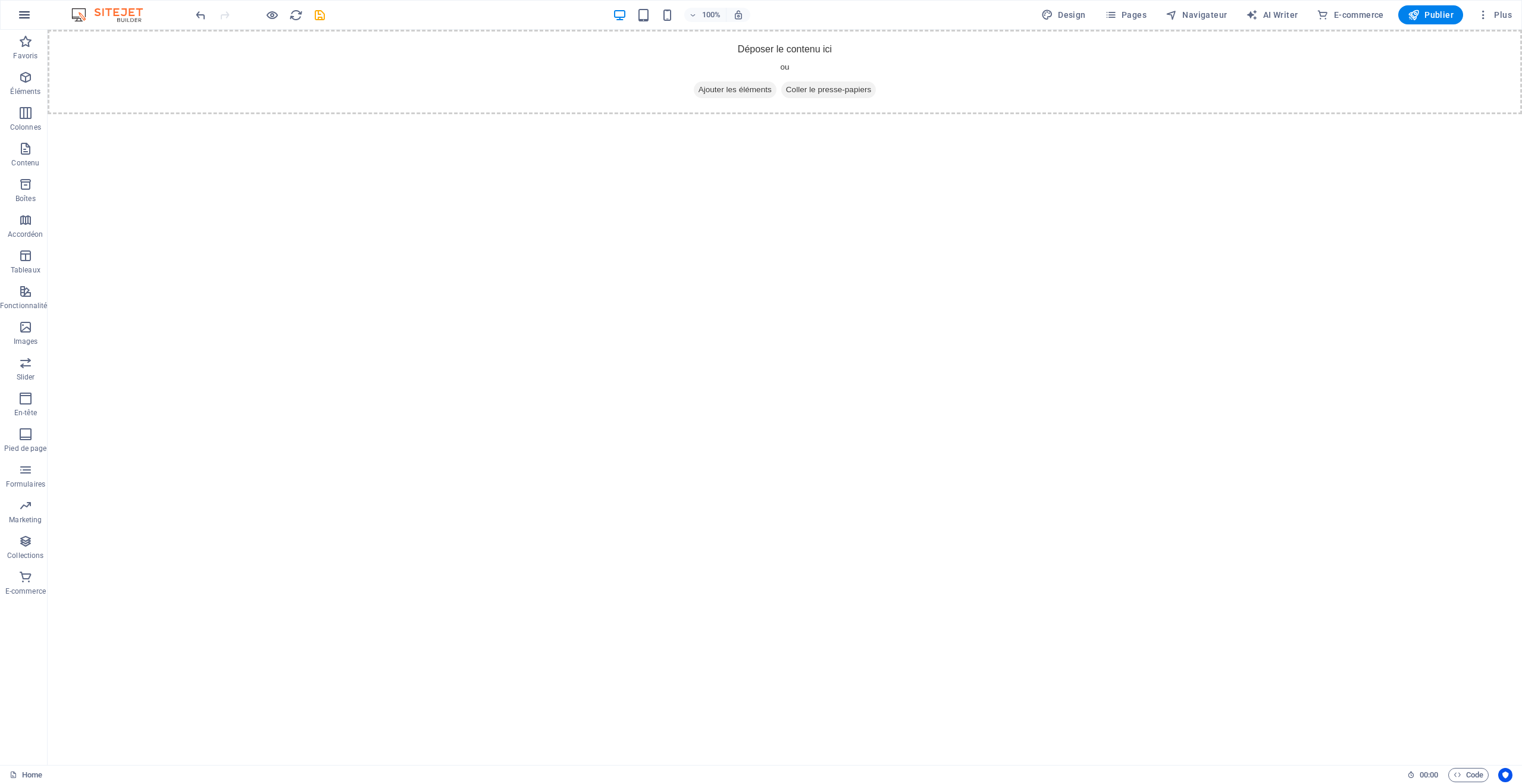
click at [26, 17] on icon "button" at bounding box center [25, 15] width 15 height 15
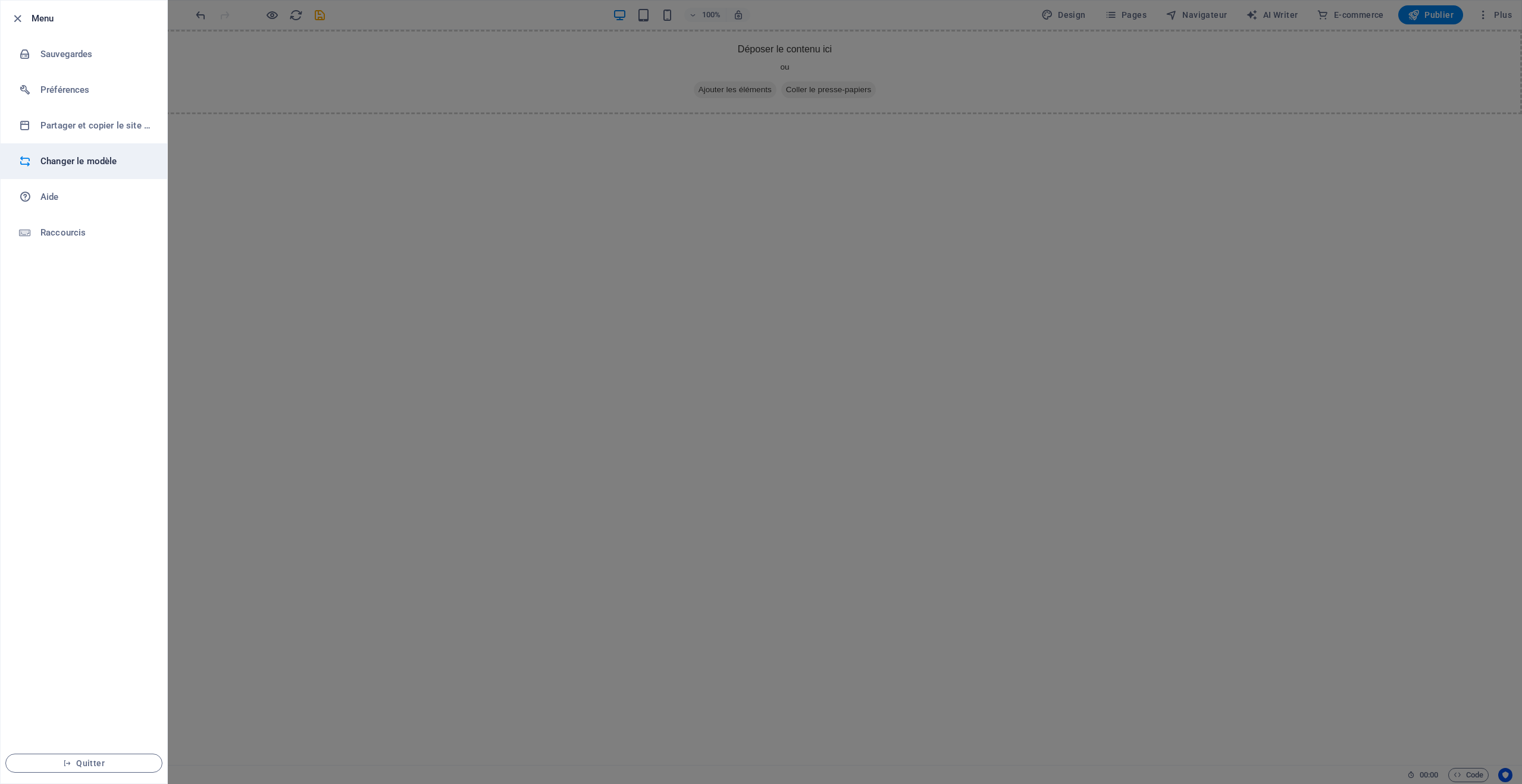
click at [64, 155] on h6 "Changer le modèle" at bounding box center [96, 161] width 110 height 15
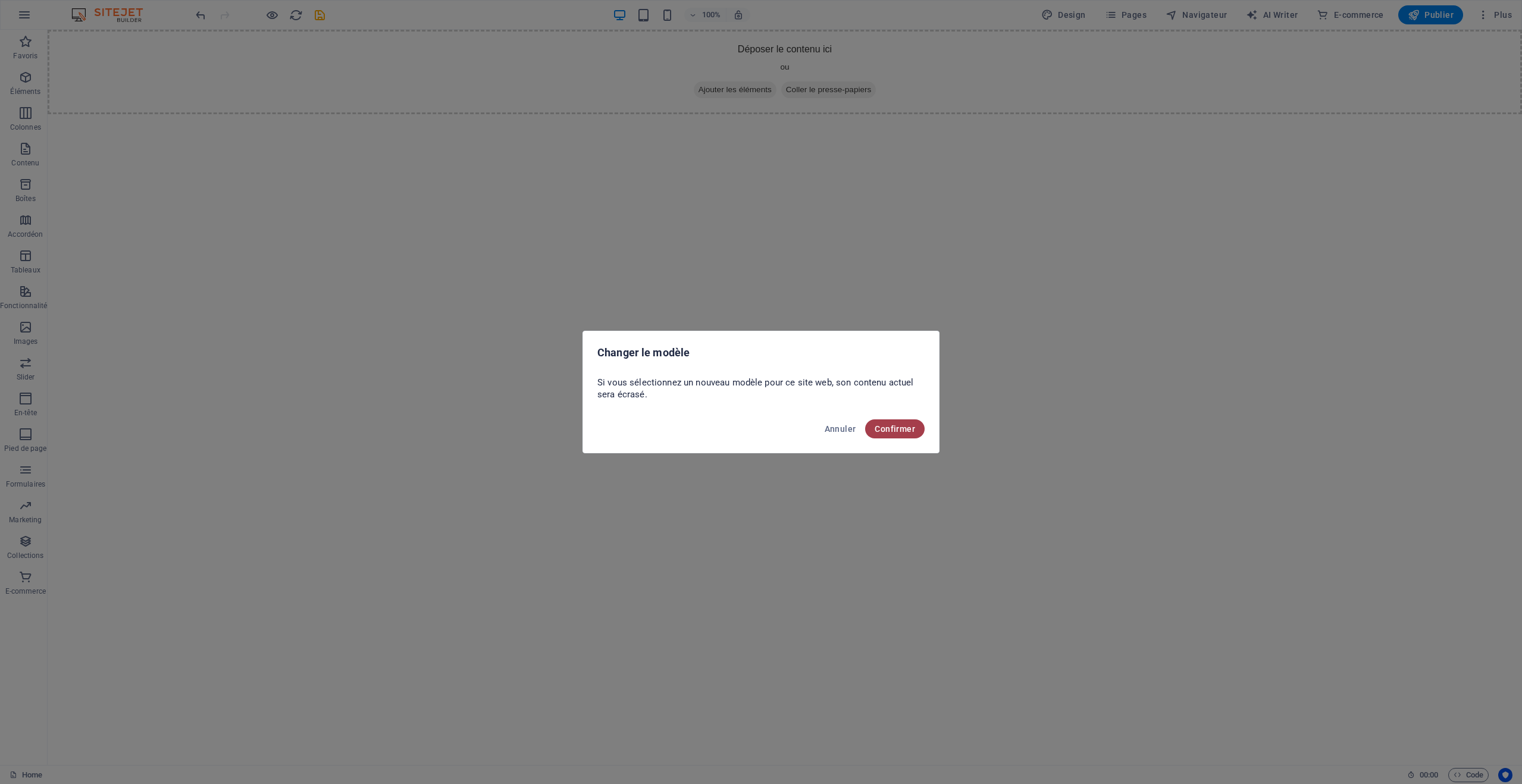
click at [903, 431] on span "Confirmer" at bounding box center [895, 429] width 41 height 10
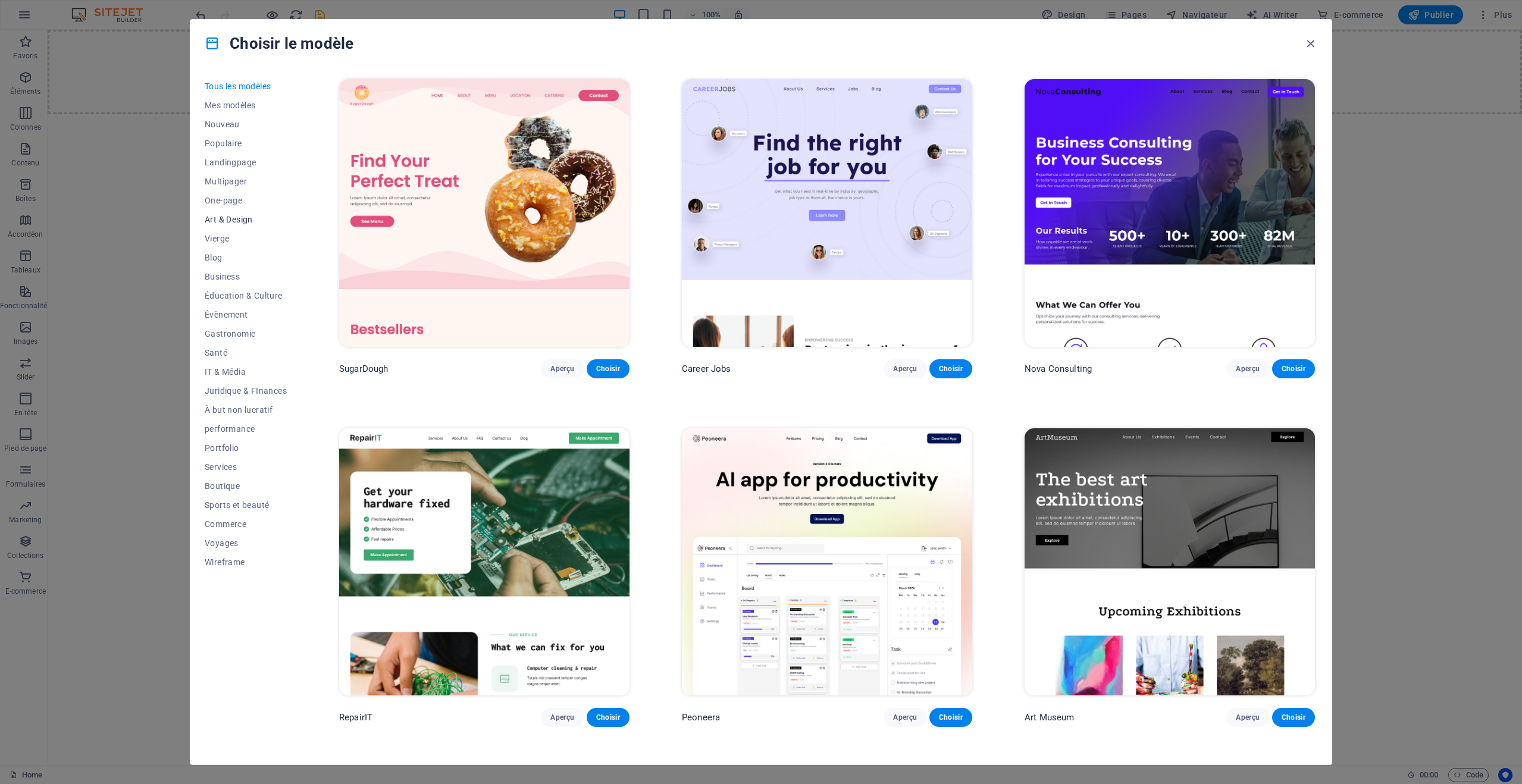
click at [223, 221] on span "Art & Design" at bounding box center [246, 219] width 82 height 10
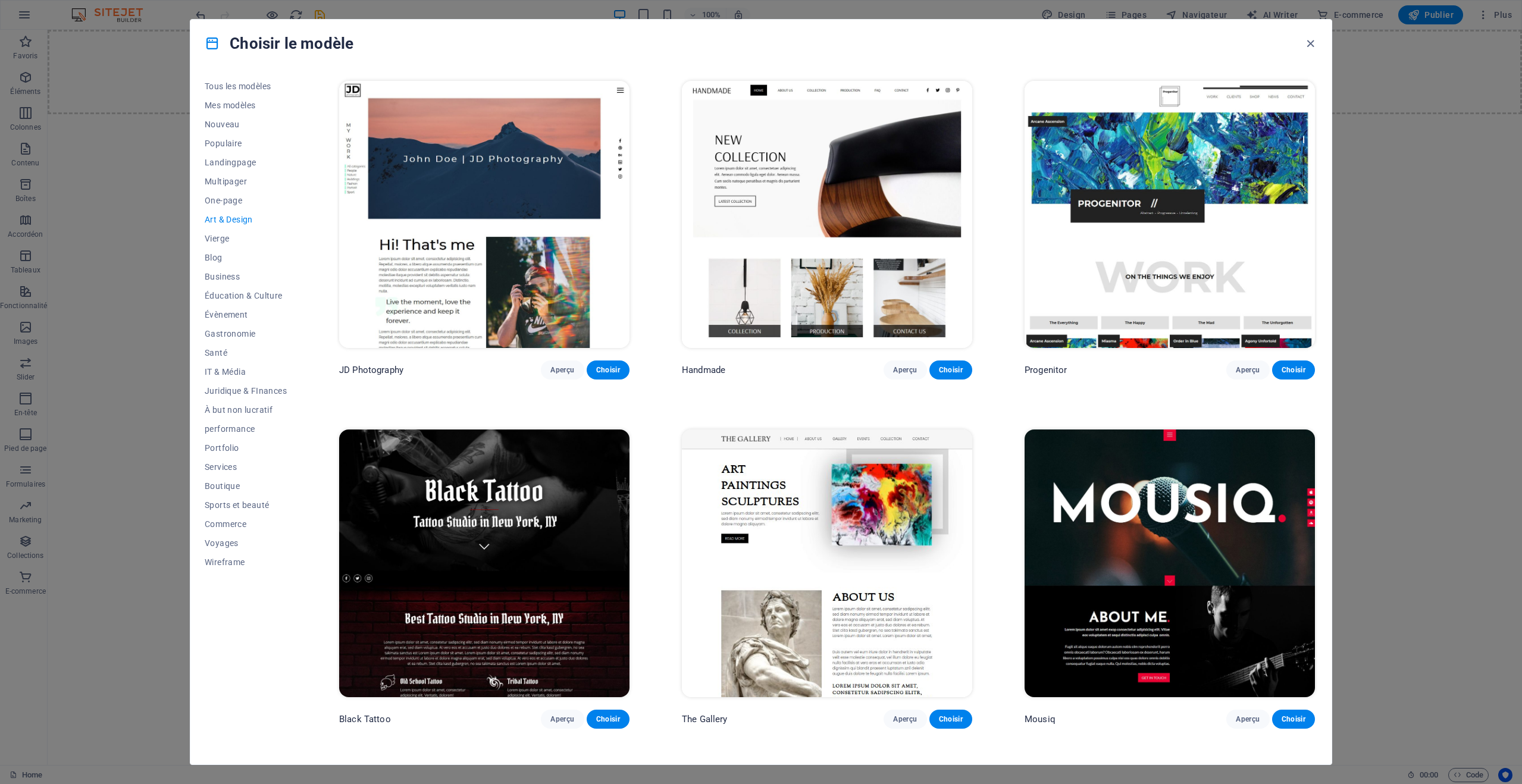
scroll to position [357, 0]
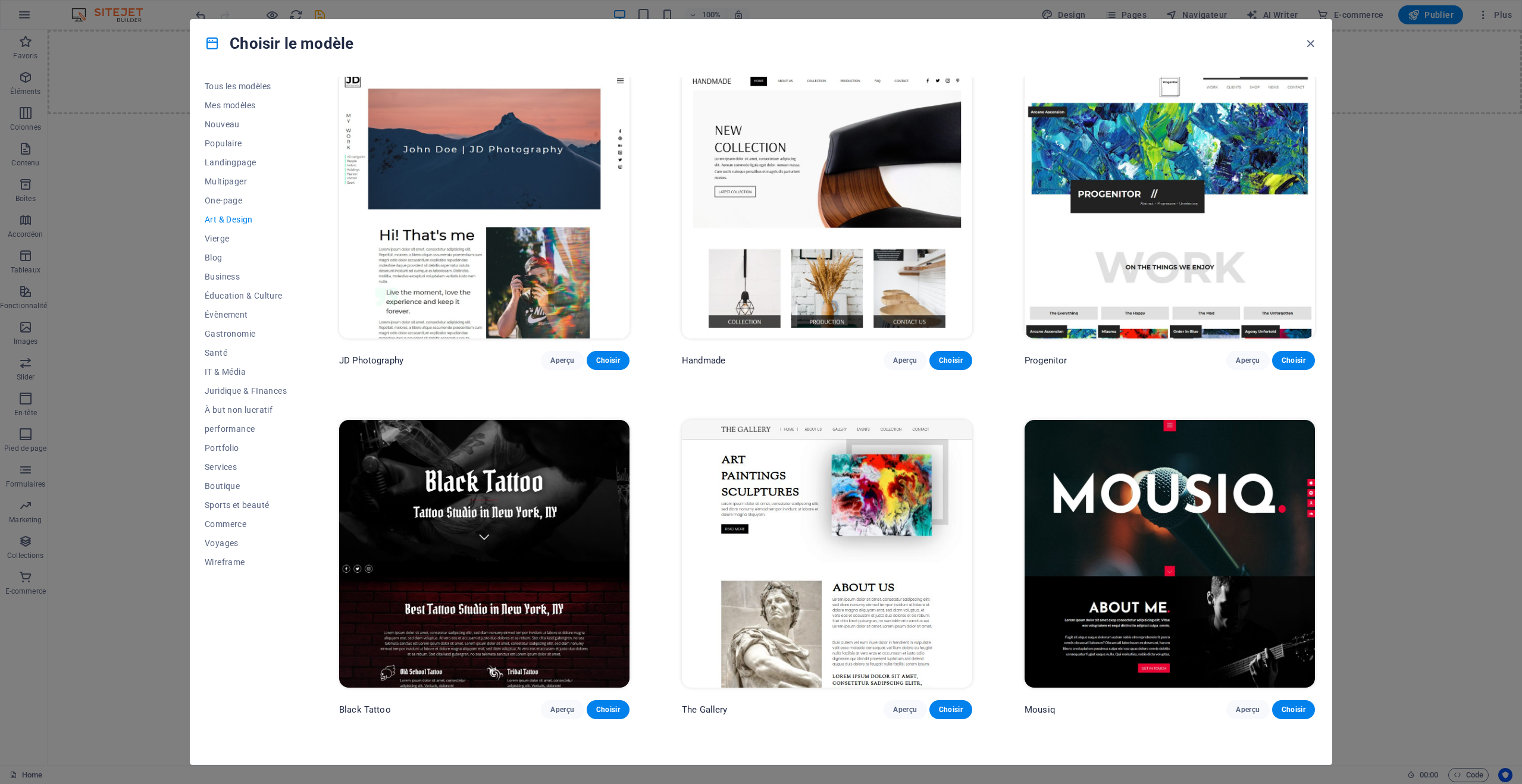
click at [507, 516] on img at bounding box center [484, 554] width 290 height 268
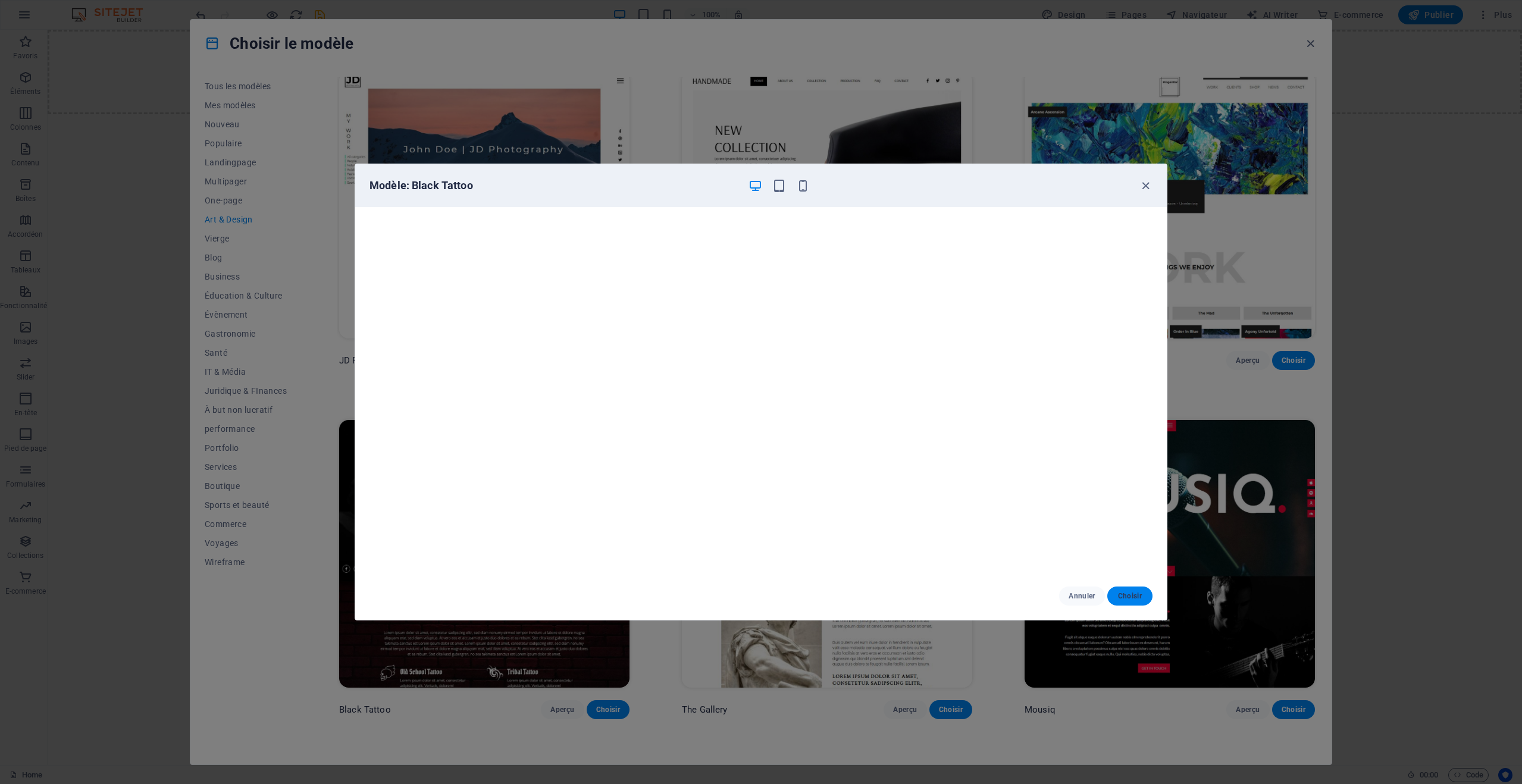
click at [1137, 597] on span "Choisir" at bounding box center [1130, 596] width 26 height 10
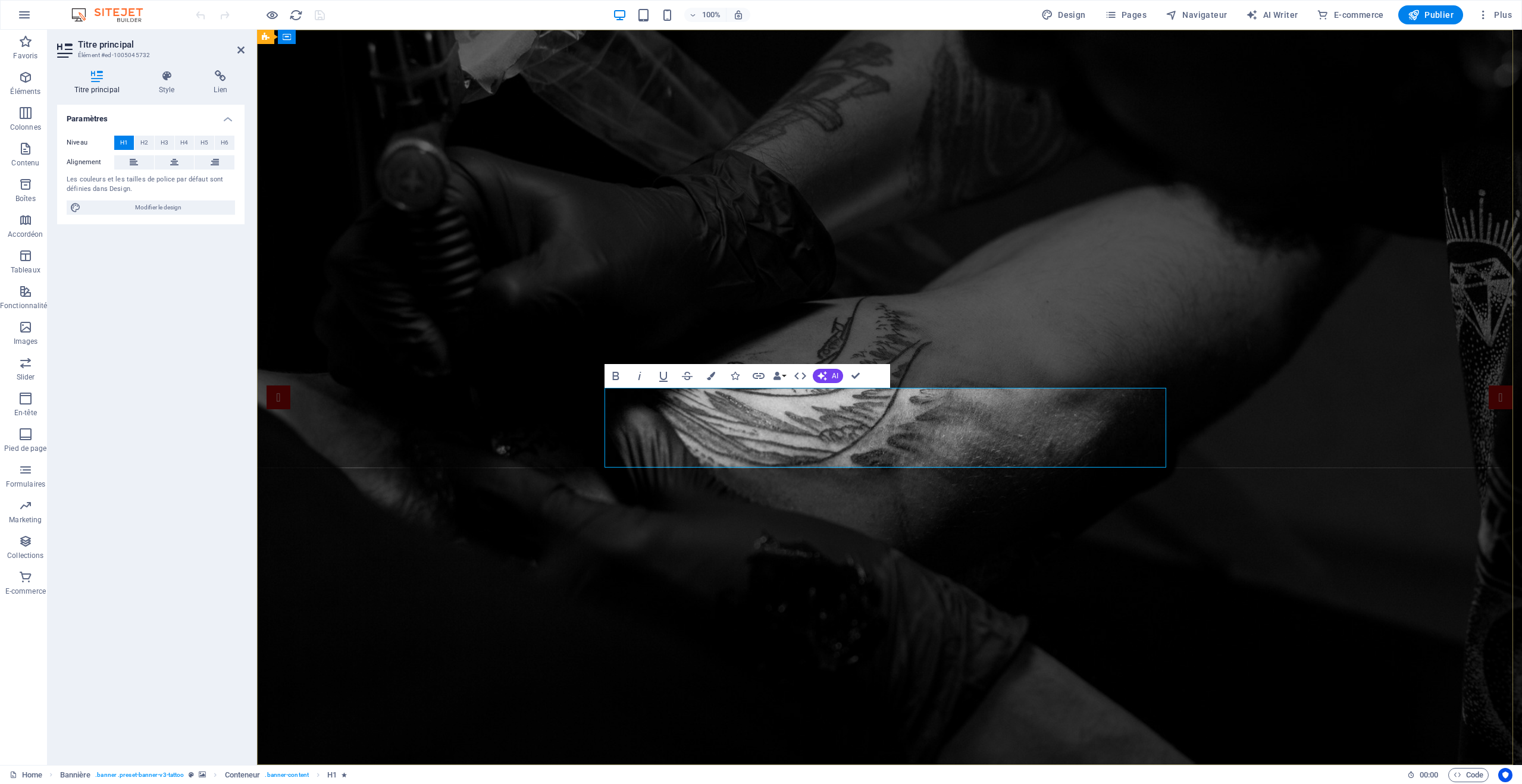
drag, startPoint x: 1055, startPoint y: 417, endPoint x: 729, endPoint y: 413, distance: 326.0
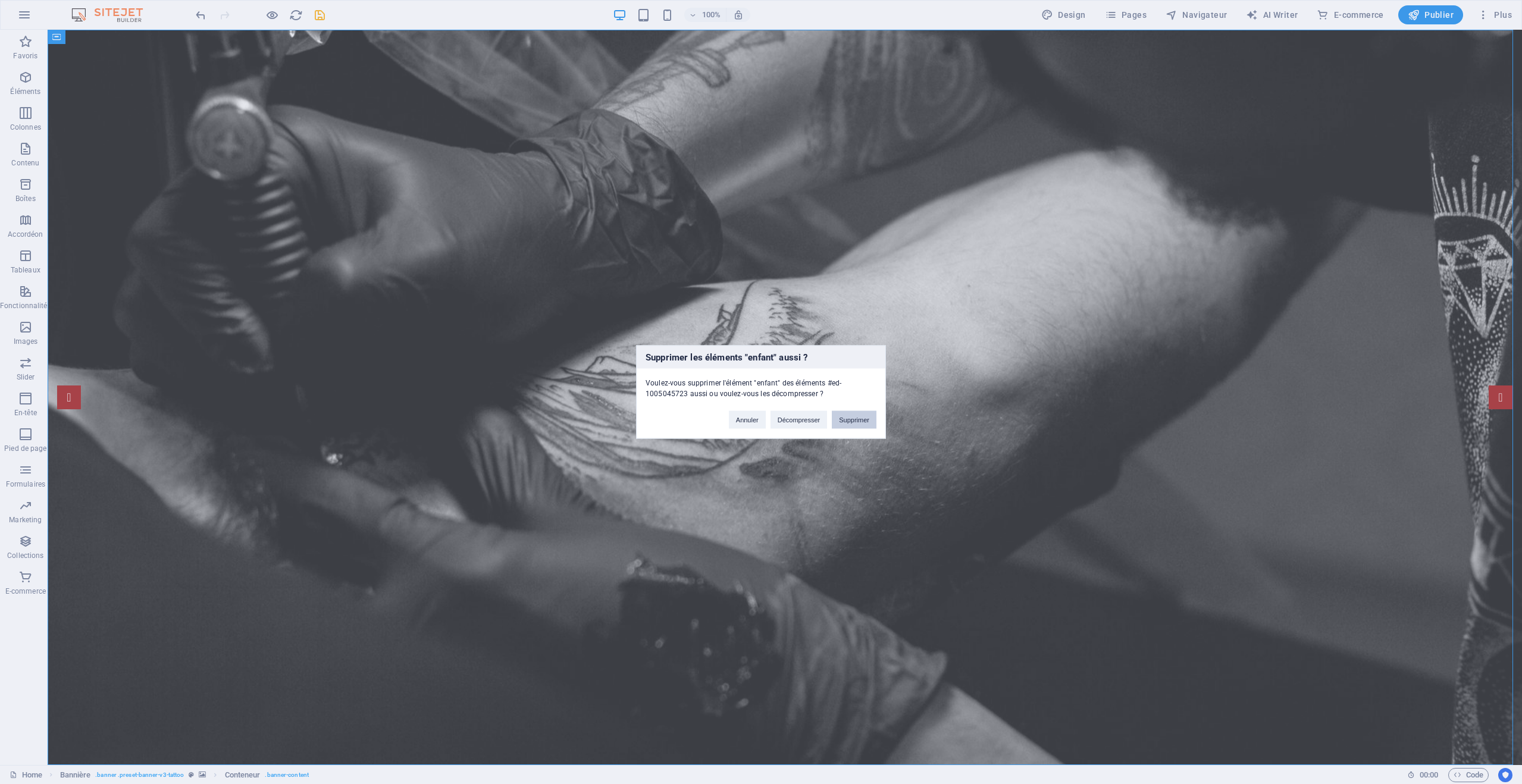
click at [853, 423] on button "Supprimer" at bounding box center [854, 420] width 45 height 18
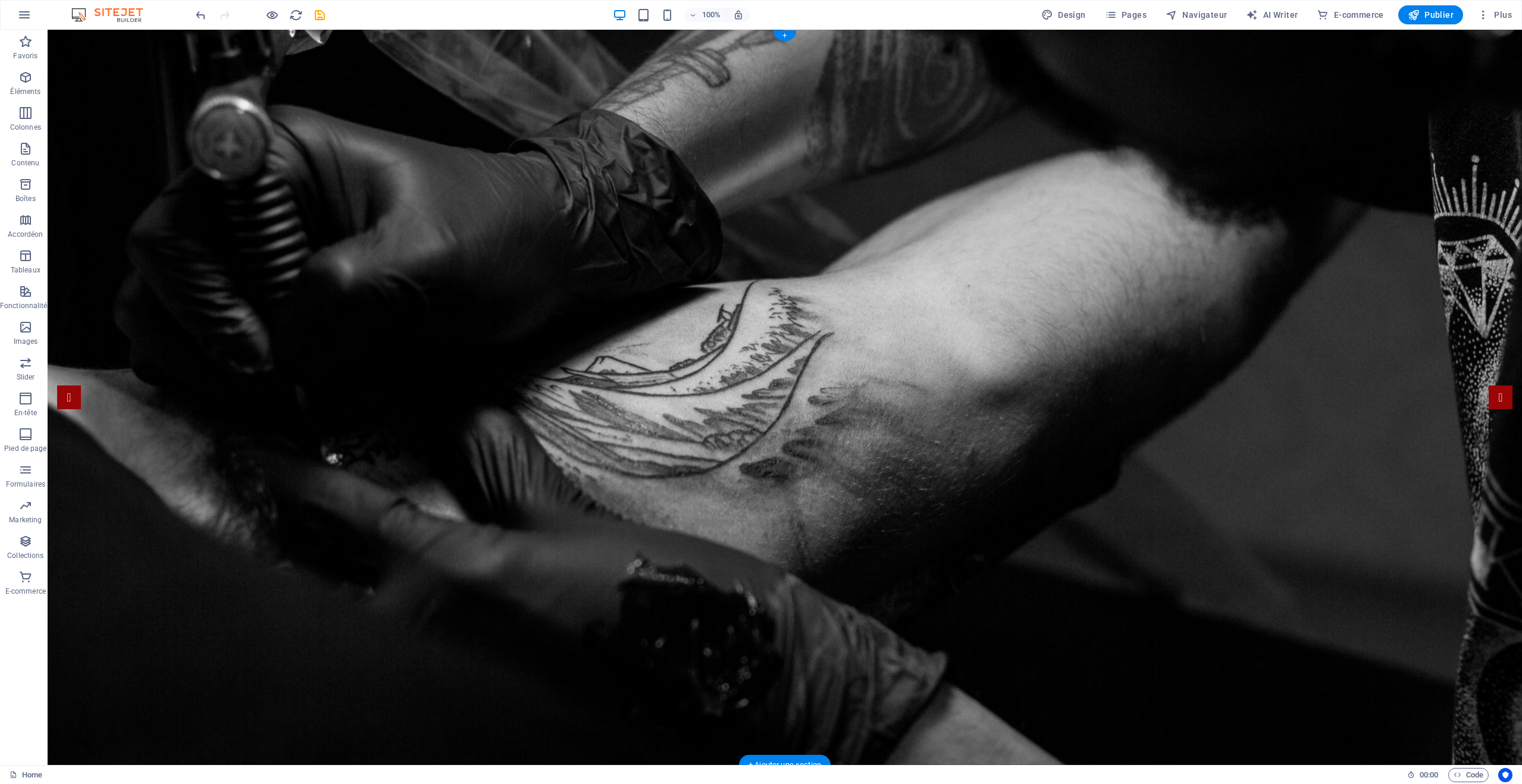
click at [870, 475] on figure at bounding box center [785, 397] width 1475 height 735
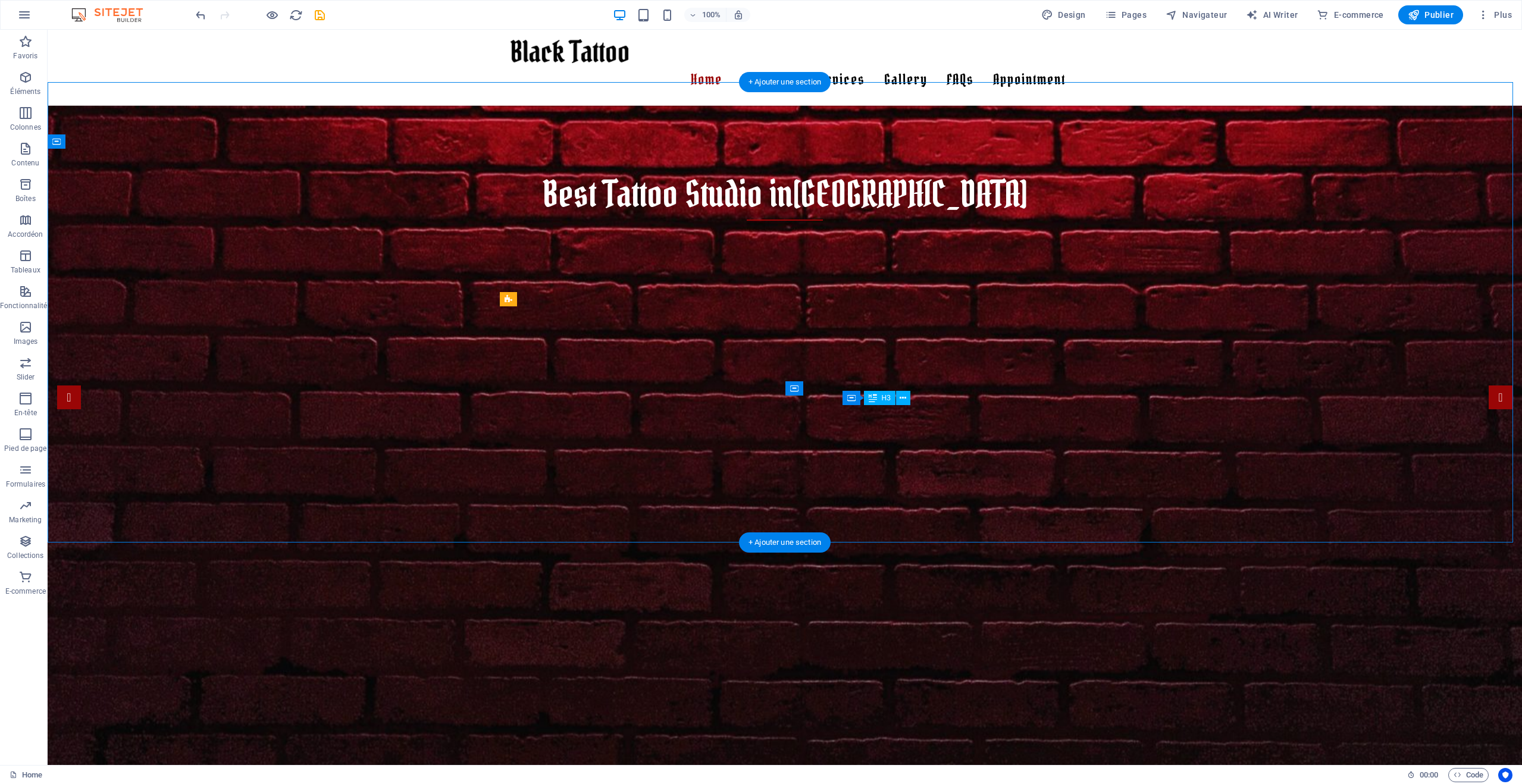
click at [1007, 746] on div "Color Tattoo" at bounding box center [785, 757] width 543 height 22
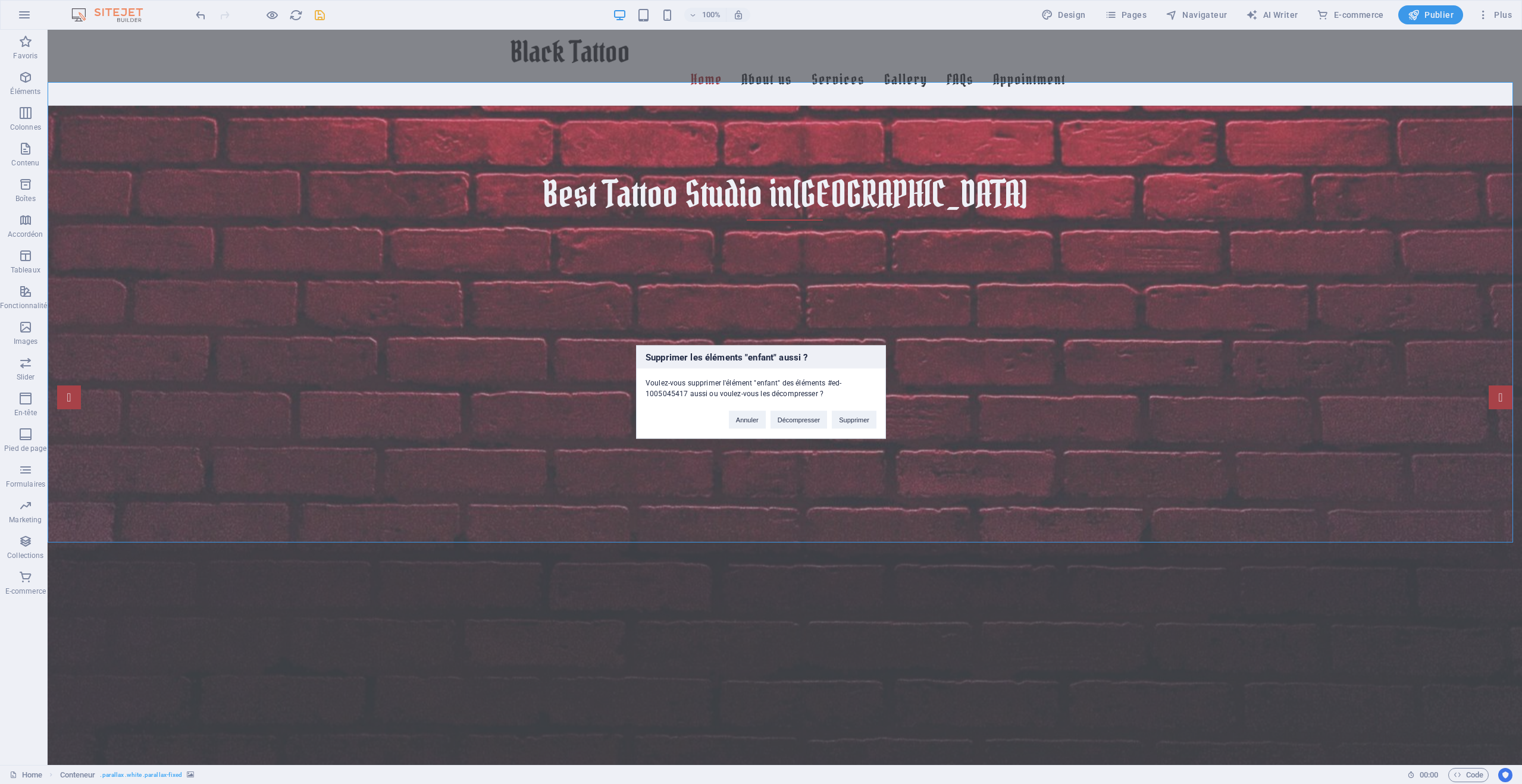
click at [1193, 403] on div "Supprimer les éléments "enfant" aussi ? Voulez-vous supprimer l'élément "enfant…" at bounding box center [761, 392] width 1522 height 784
click at [859, 420] on button "Supprimer" at bounding box center [854, 420] width 45 height 18
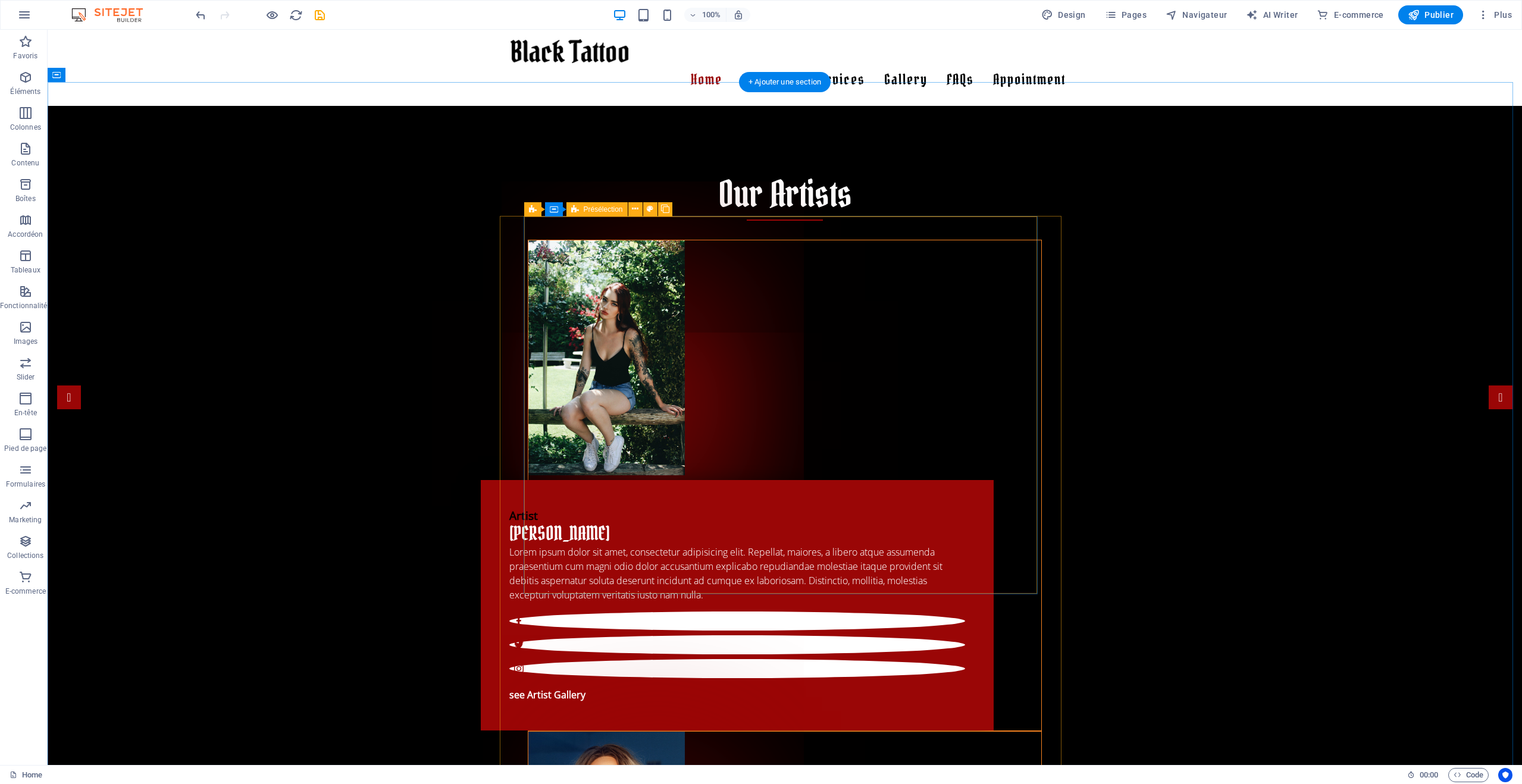
click at [946, 246] on div "Artist Sonja Xoe Lorem ipsum dolor sit amet, consectetur adipisicing elit. Repe…" at bounding box center [785, 486] width 513 height 491
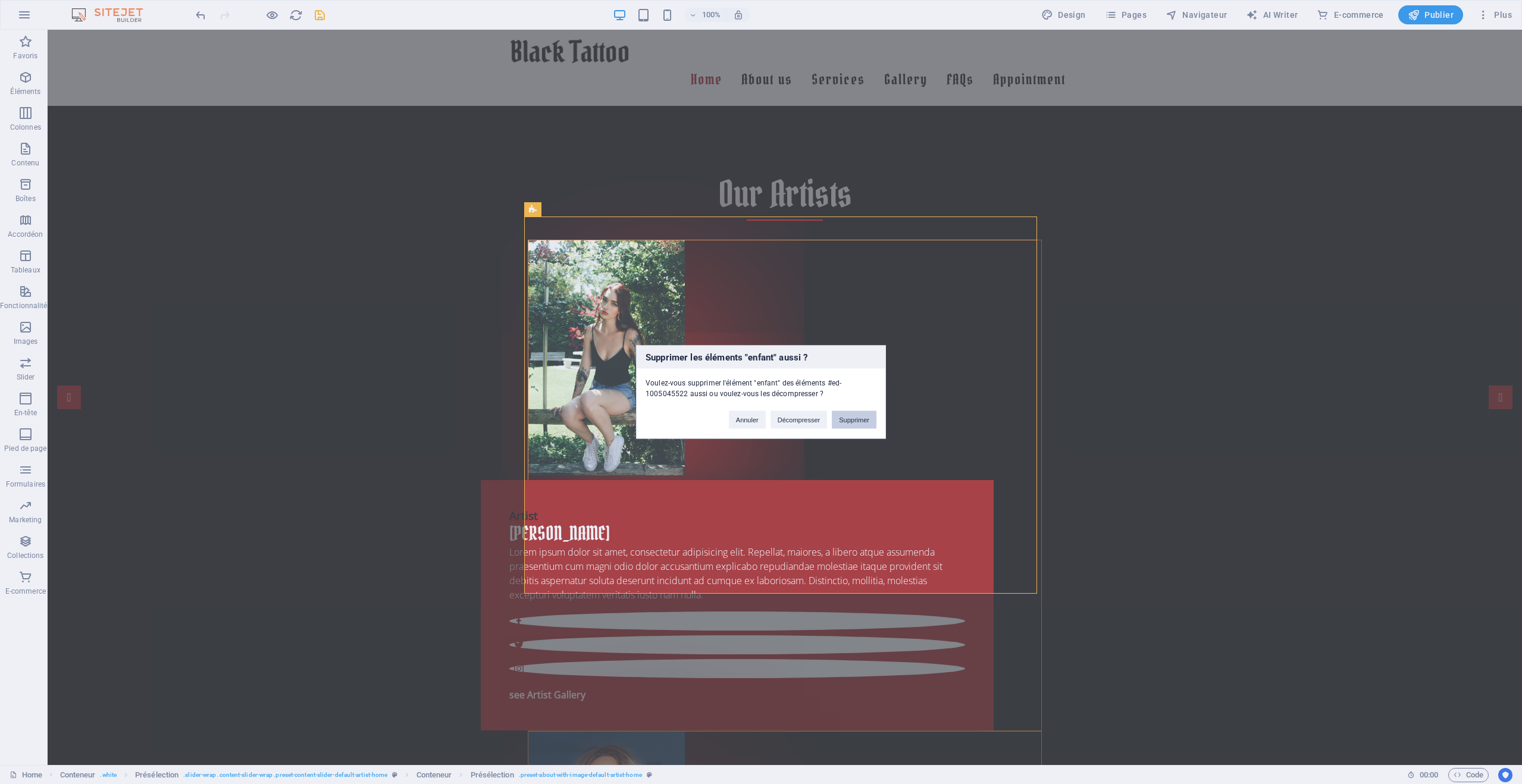
click at [847, 418] on button "Supprimer" at bounding box center [854, 420] width 45 height 18
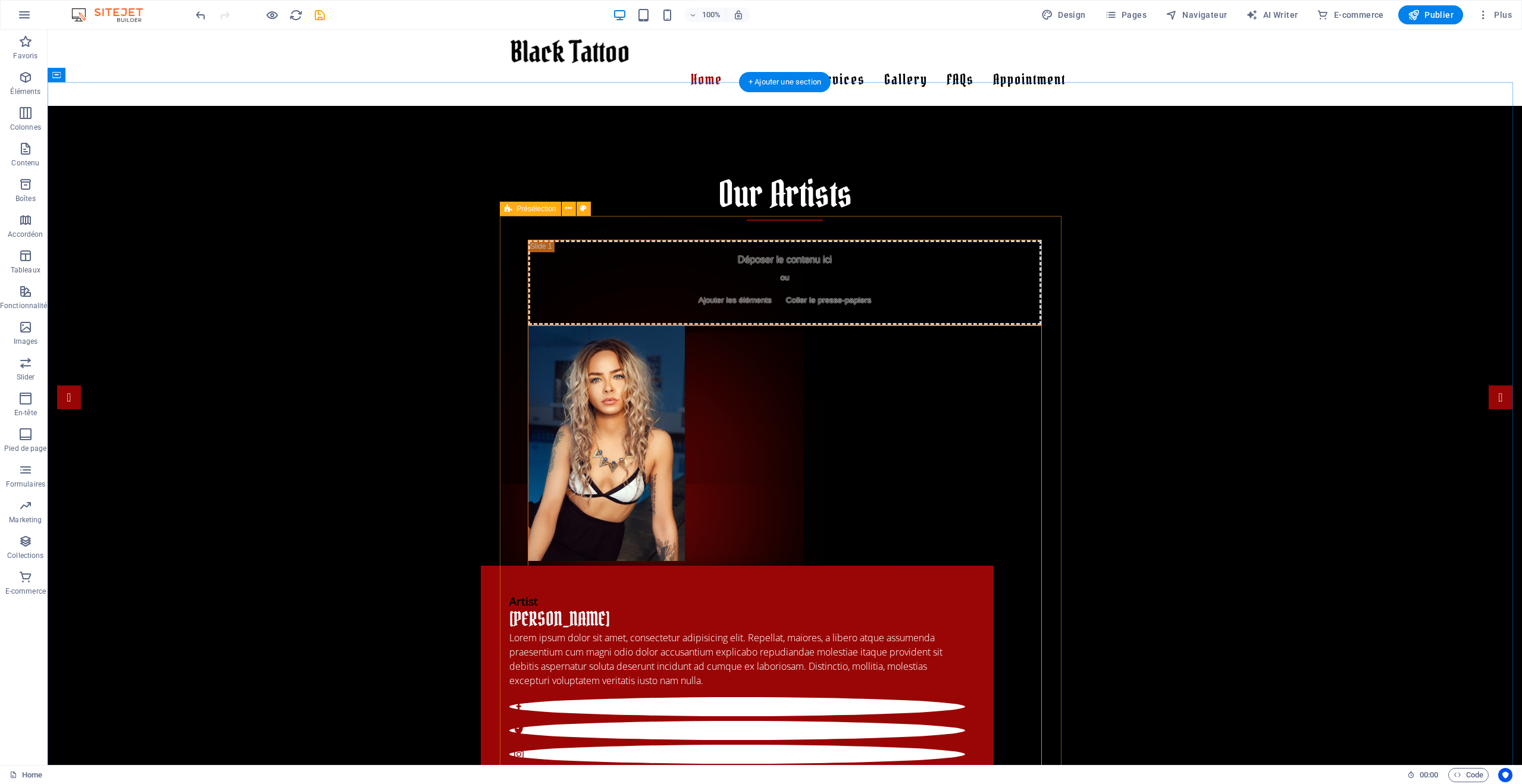
click at [1053, 240] on div "Déposer le contenu ici ou Ajouter les éléments Coller le presse-papiers Artist …" at bounding box center [785, 774] width 562 height 1069
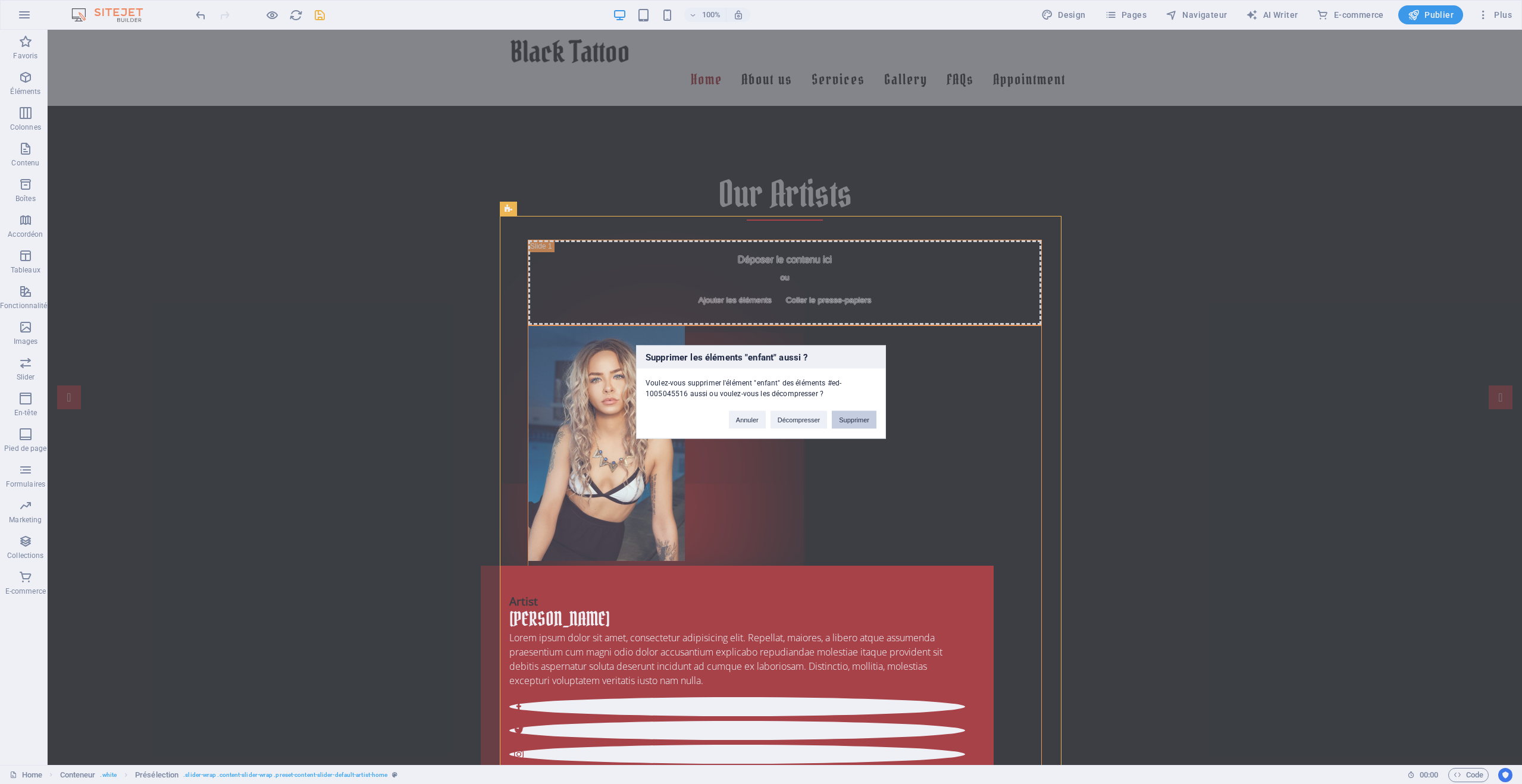
click at [860, 419] on button "Supprimer" at bounding box center [854, 420] width 45 height 18
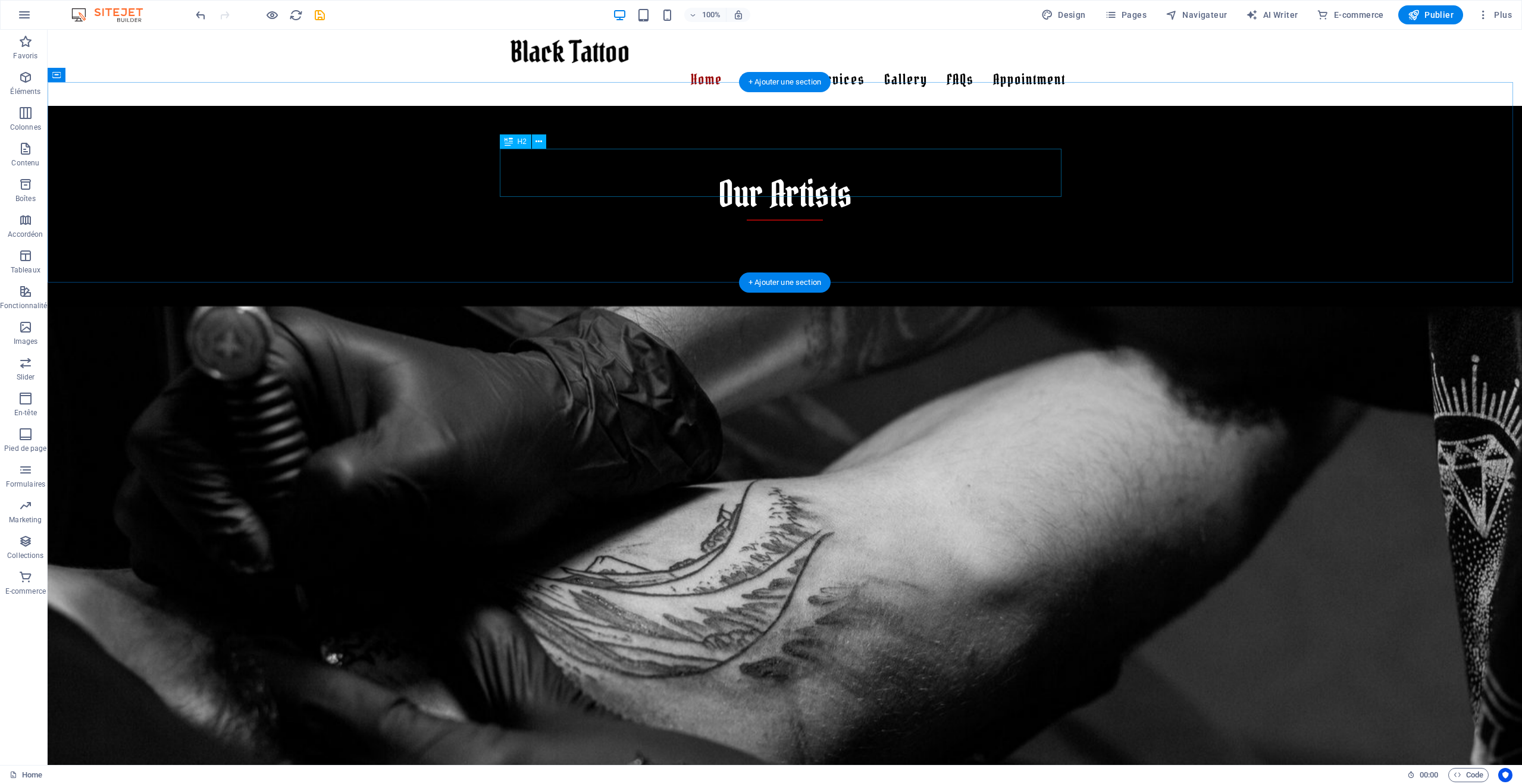
click at [808, 178] on div "Our Artists" at bounding box center [785, 196] width 562 height 48
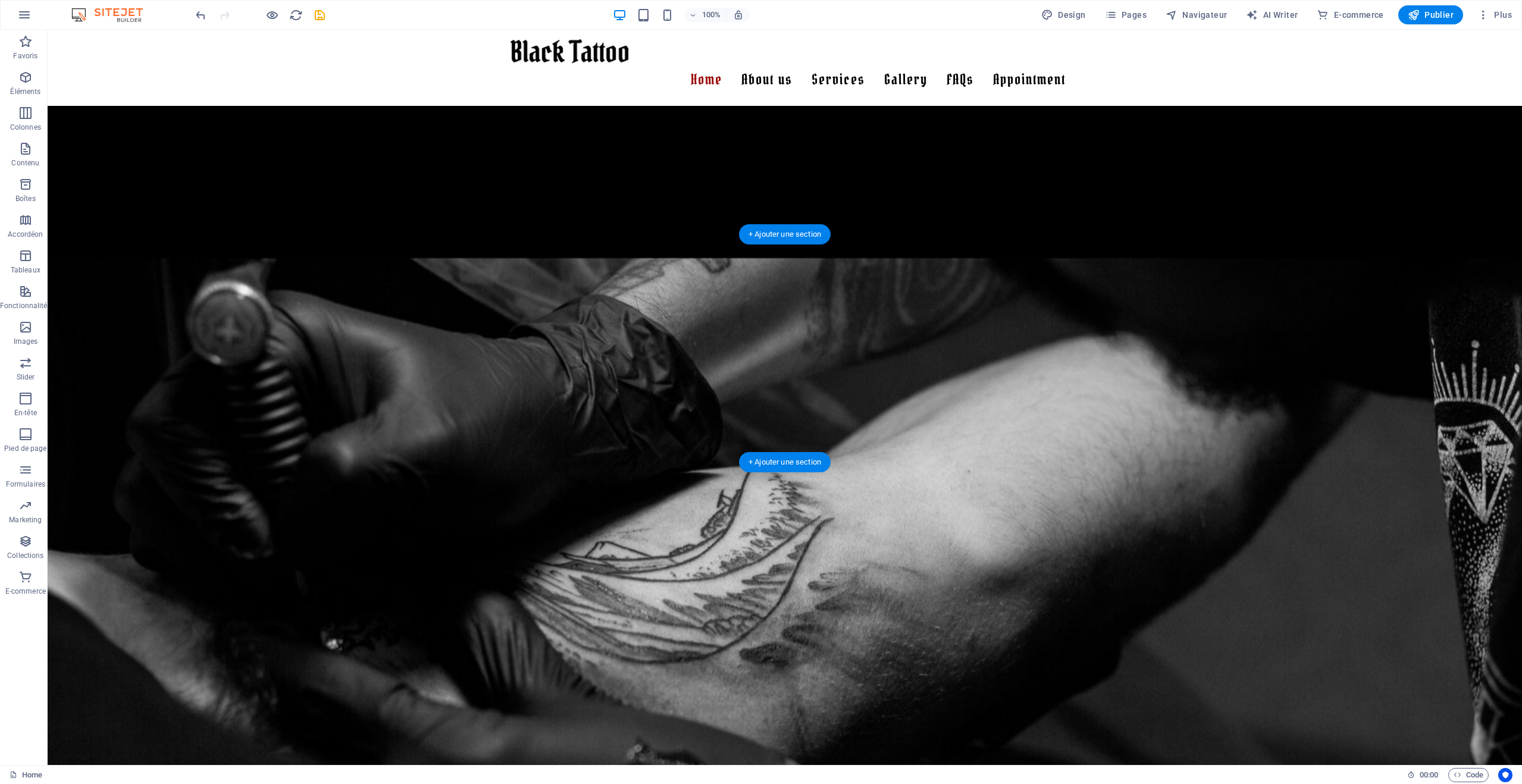
click at [880, 273] on figure at bounding box center [785, 626] width 1475 height 735
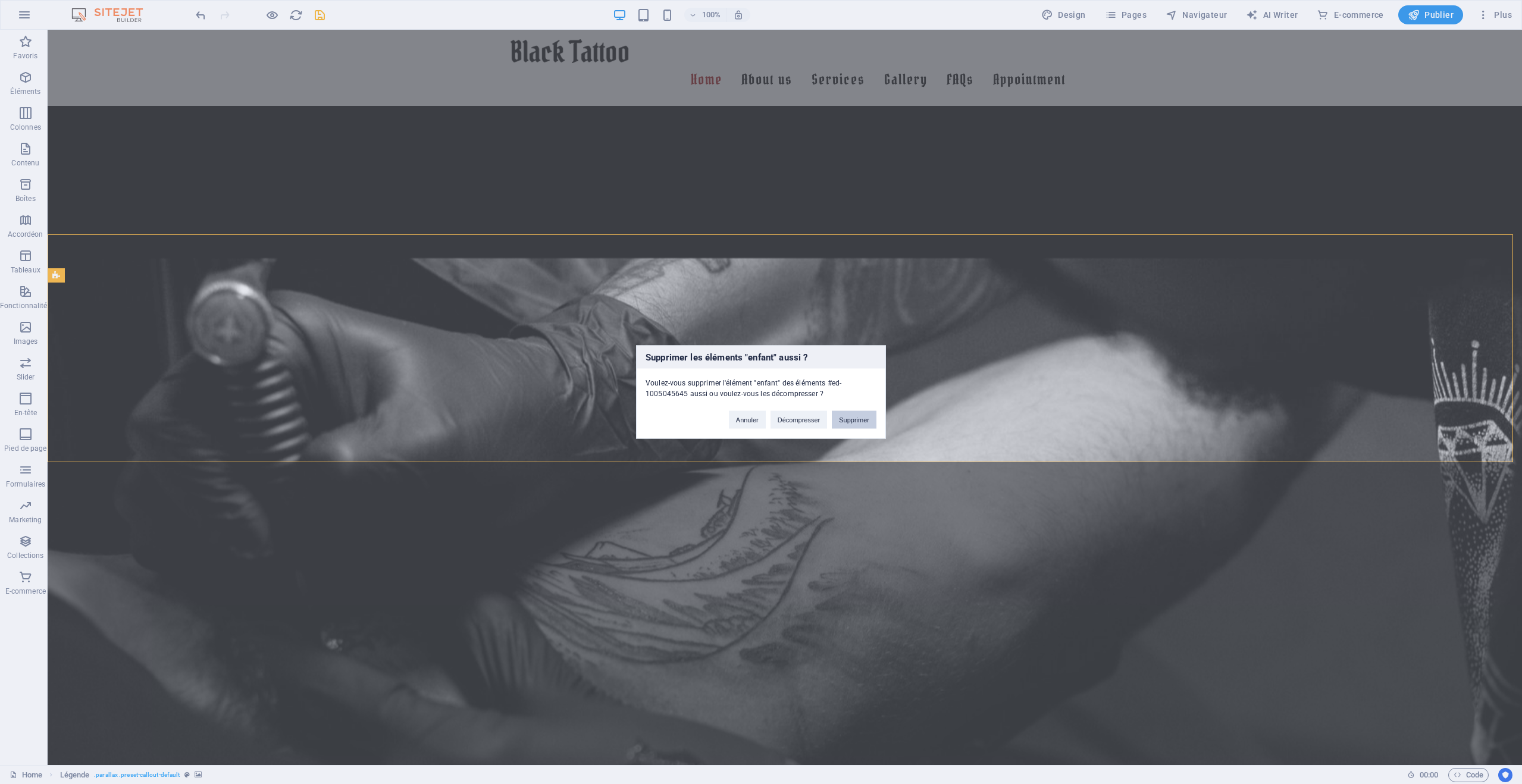
click at [843, 416] on button "Supprimer" at bounding box center [854, 420] width 45 height 18
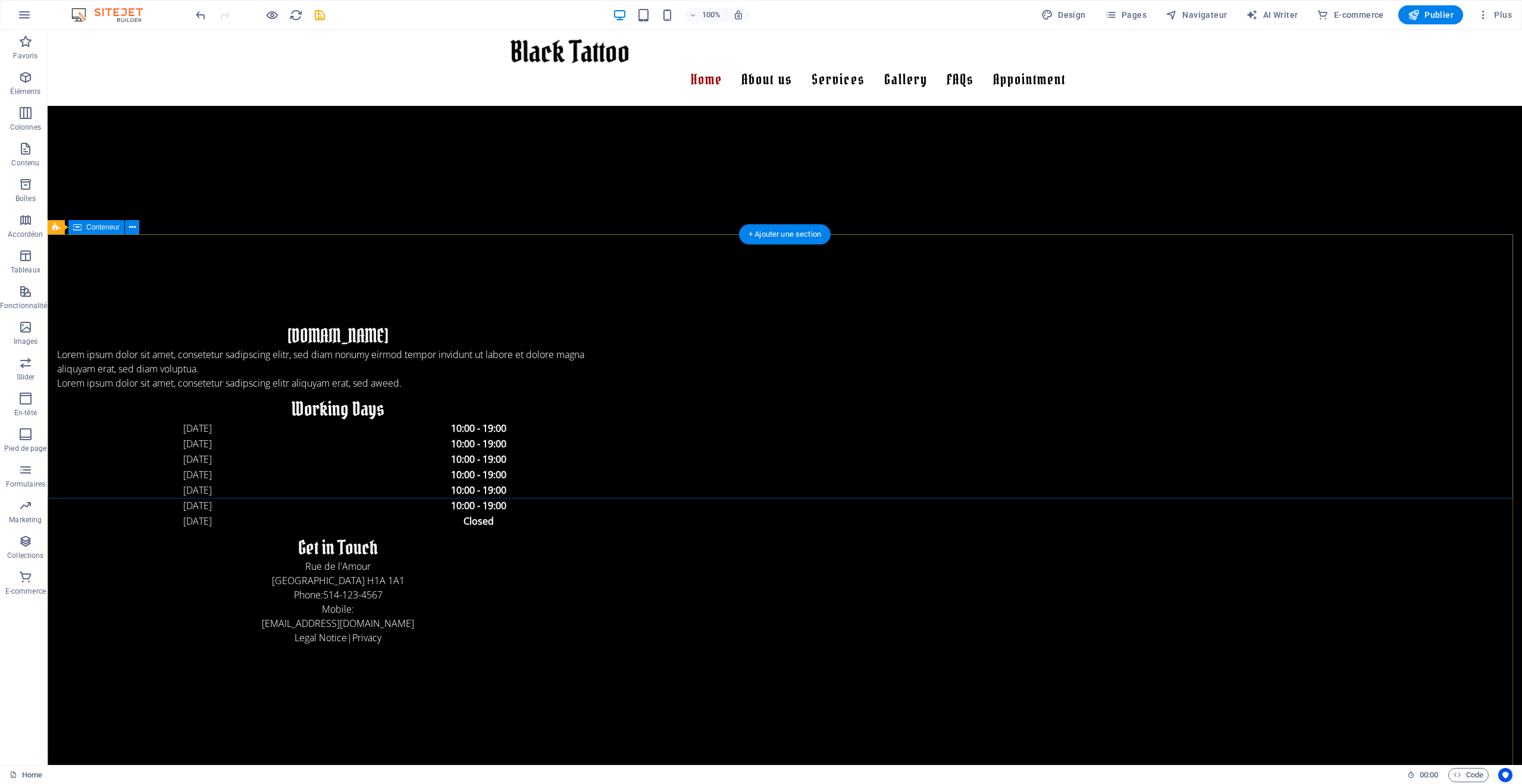
click at [1169, 341] on div "benetnat.ca Lorem ipsum dolor sit amet, consetetur sadipscing elitr, sed diam n…" at bounding box center [785, 485] width 1475 height 454
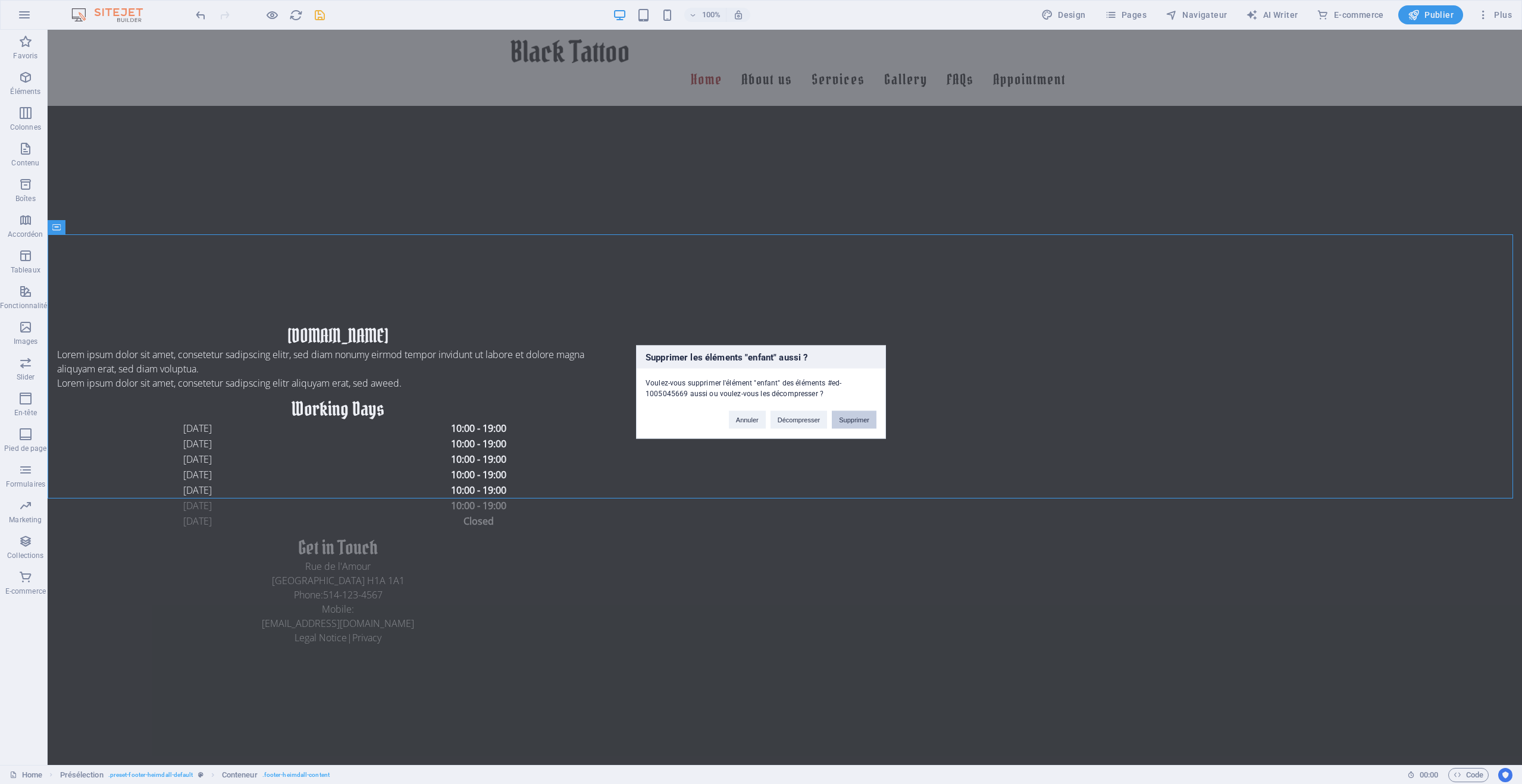
click at [853, 424] on button "Supprimer" at bounding box center [854, 420] width 45 height 18
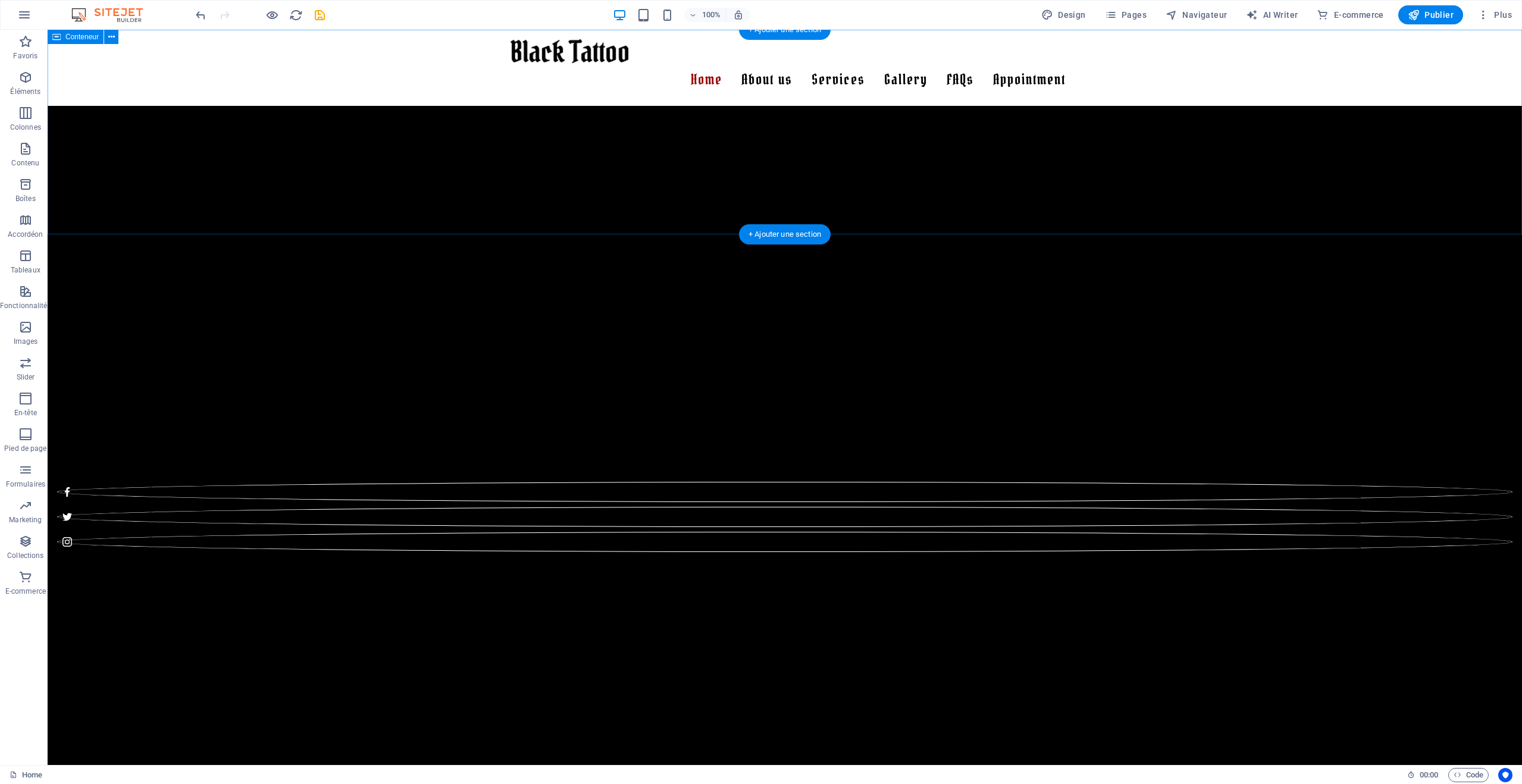
click at [978, 210] on div at bounding box center [785, 132] width 1475 height 205
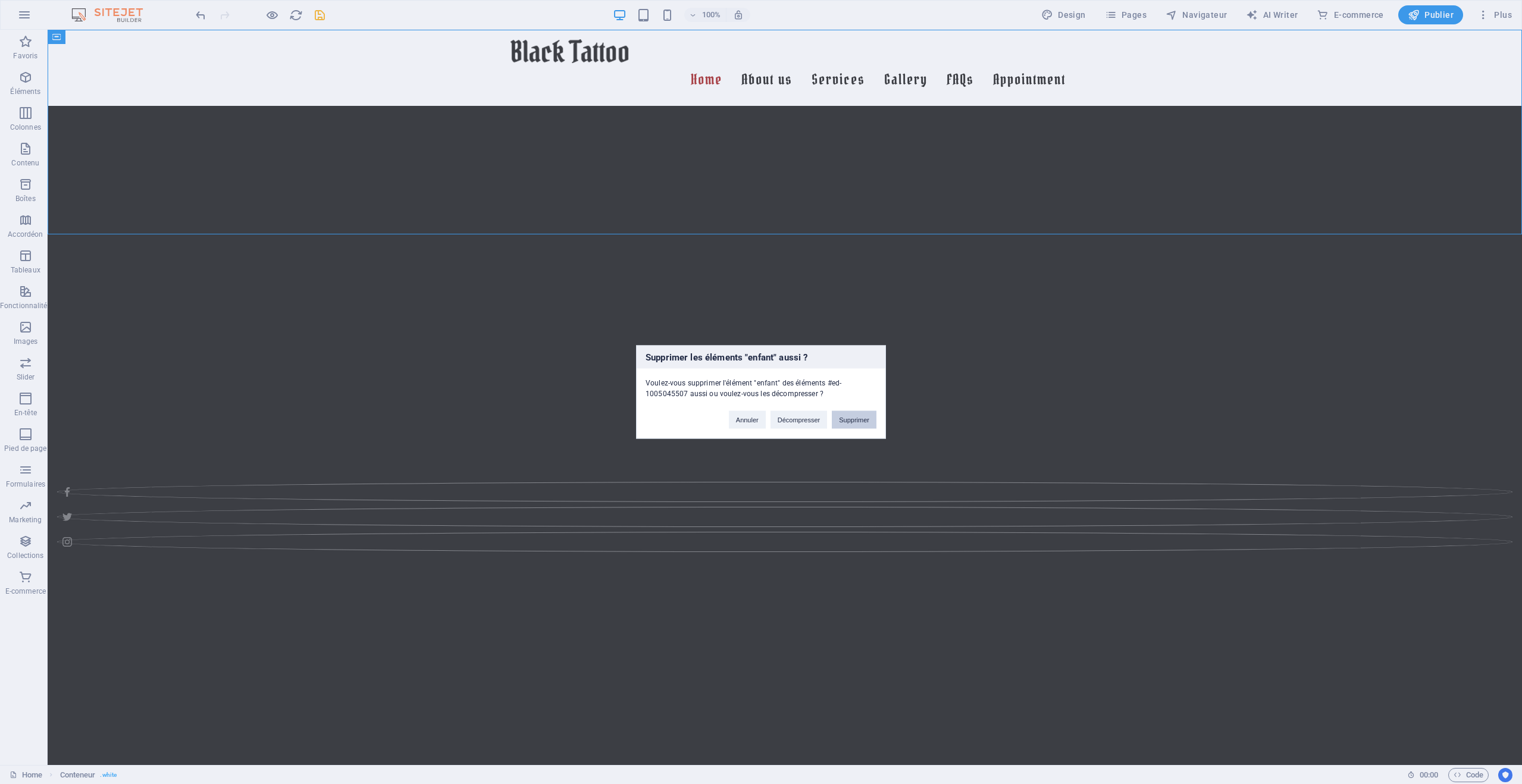
click at [847, 426] on button "Supprimer" at bounding box center [854, 420] width 45 height 18
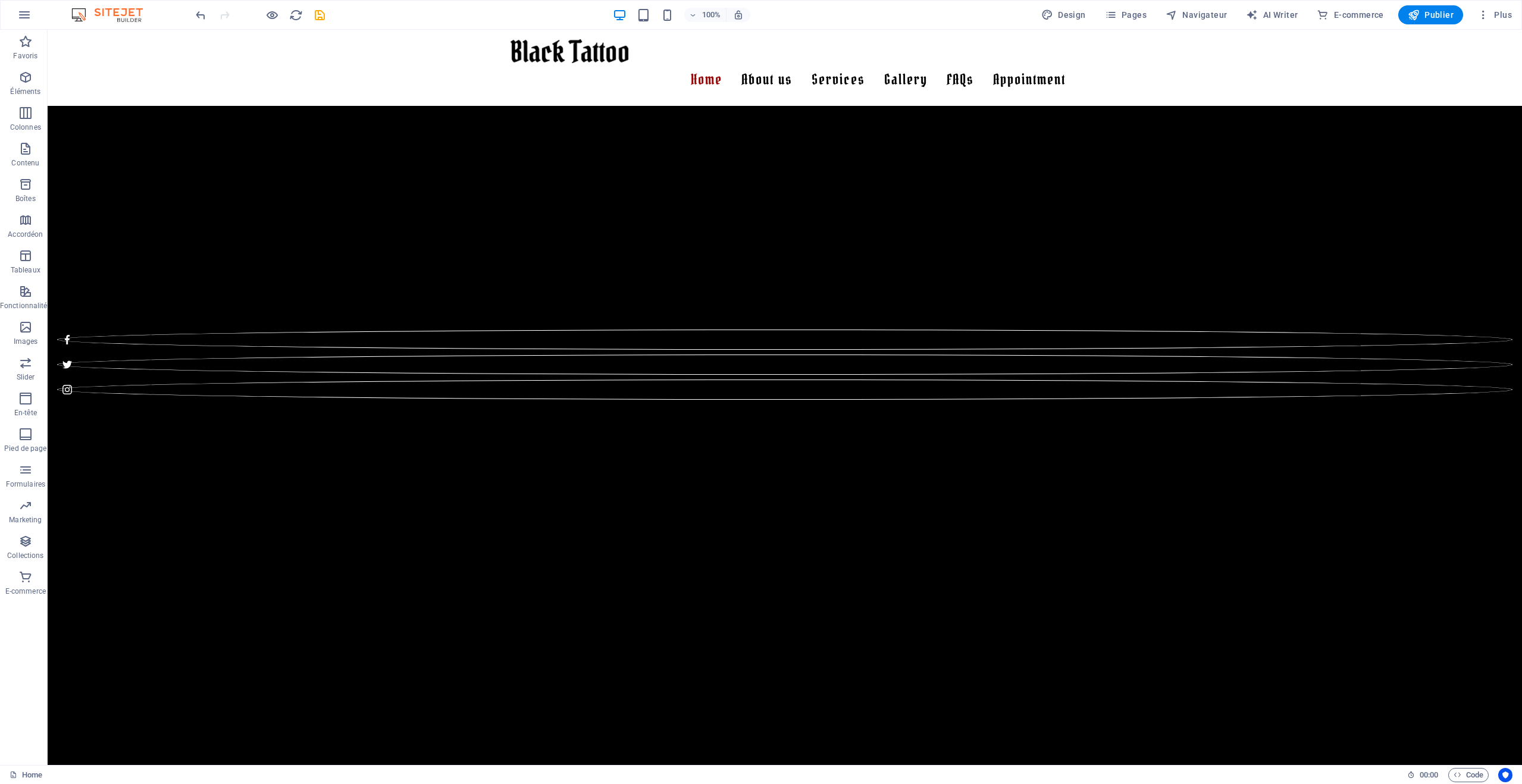
click at [925, 403] on html "Skip to main content Home About us Services Gallery Sonia Xoe Laura Joe John Do…" at bounding box center [785, 219] width 1475 height 380
click at [925, 297] on div at bounding box center [785, 201] width 1475 height 238
click at [926, 297] on div at bounding box center [785, 201] width 1475 height 238
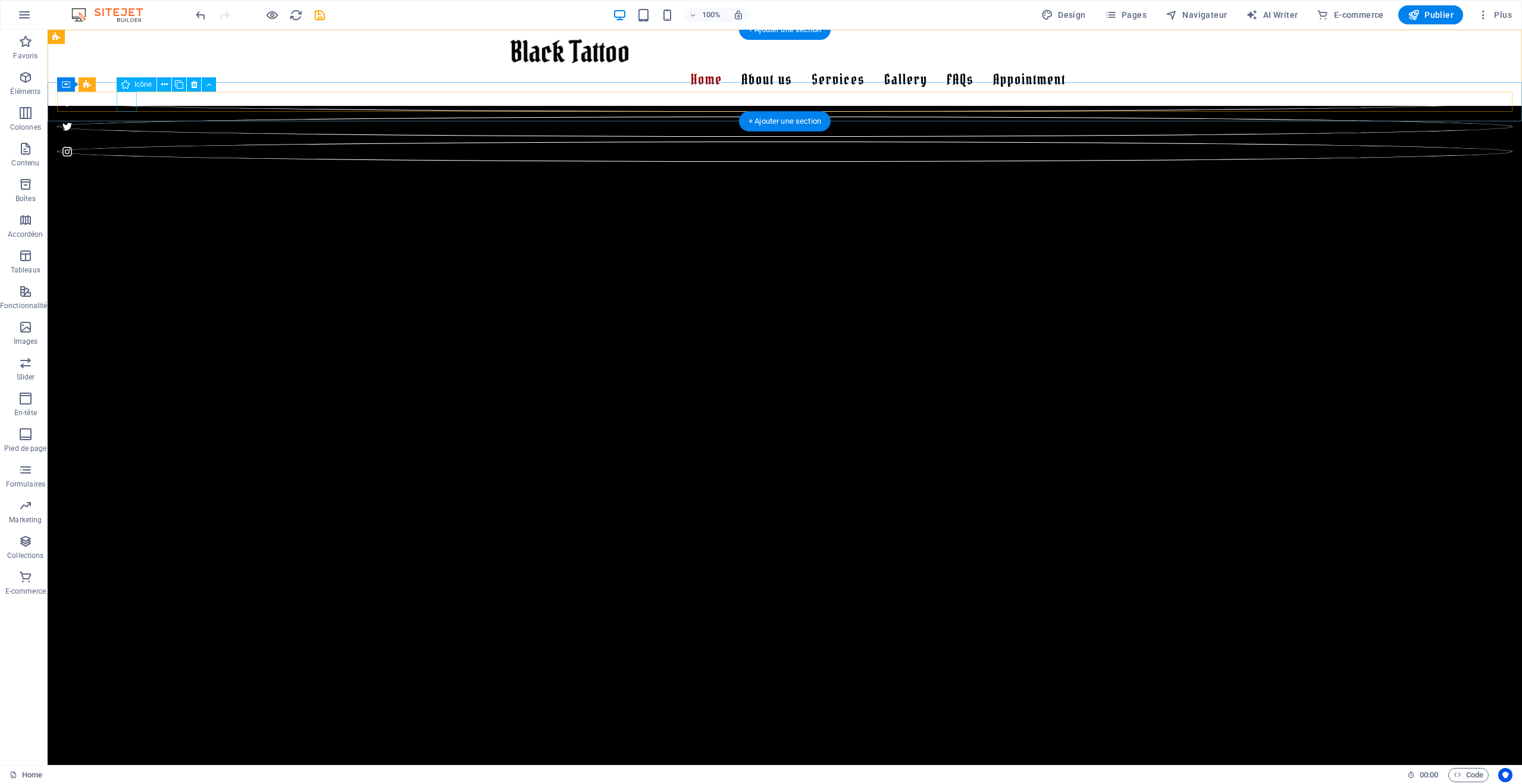
click at [126, 141] on figure at bounding box center [784, 151] width 1455 height 20
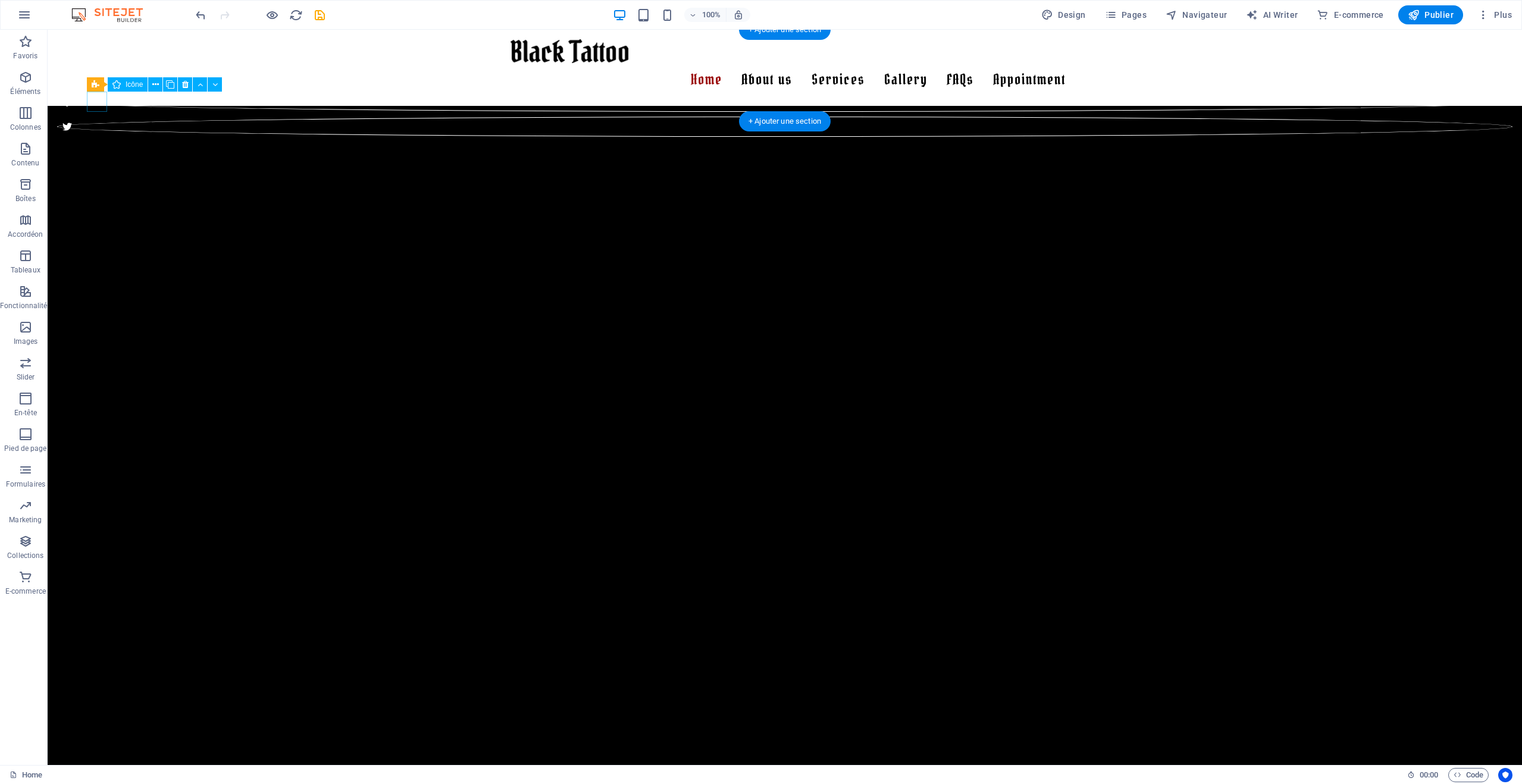
click at [93, 117] on figure at bounding box center [784, 126] width 1455 height 20
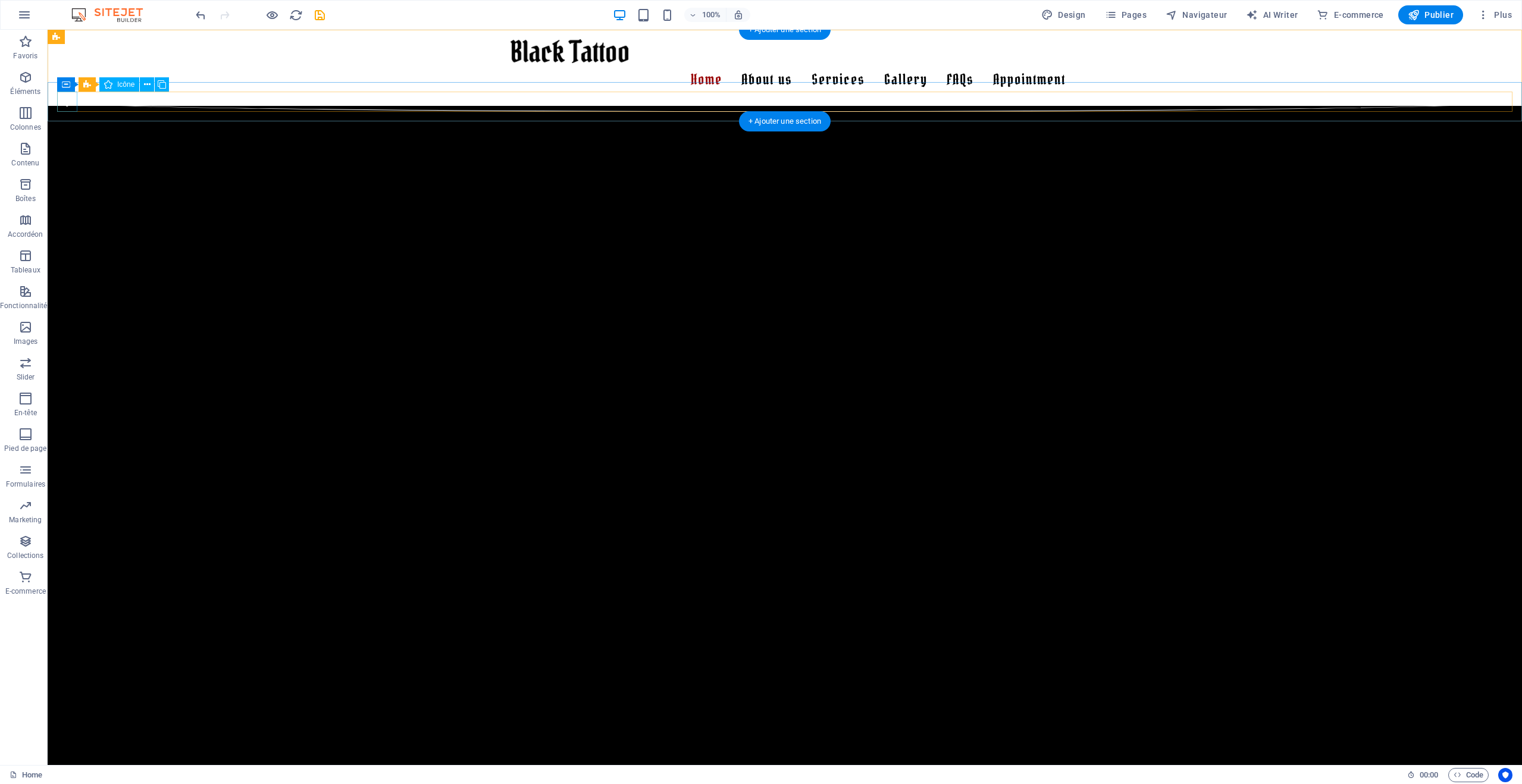
click at [71, 101] on figure at bounding box center [784, 102] width 1455 height 20
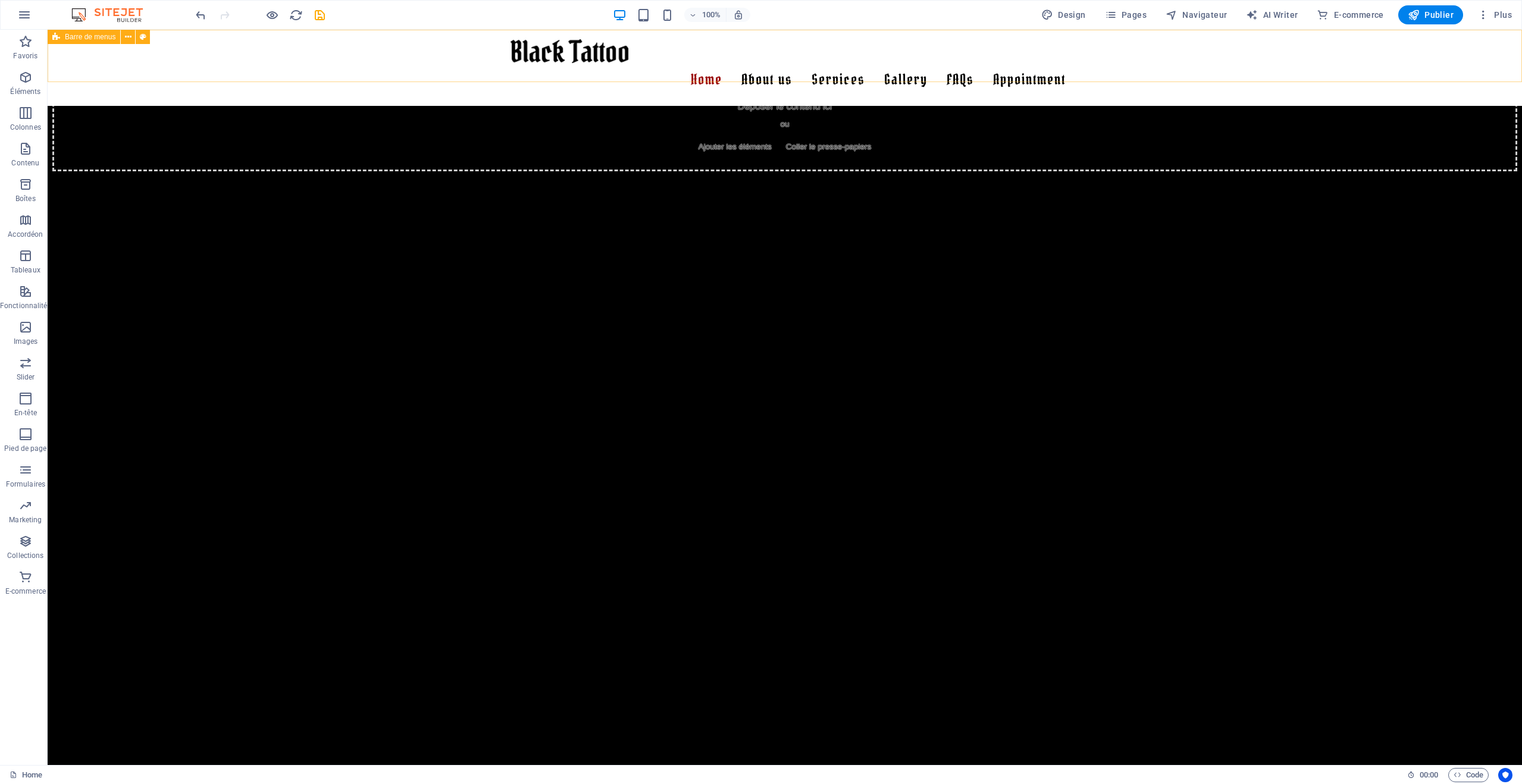
click at [414, 63] on div "Home About us Services Gallery Sonia Xoe Laura Joe John Doe FAQs Appointment Me…" at bounding box center [785, 68] width 1475 height 76
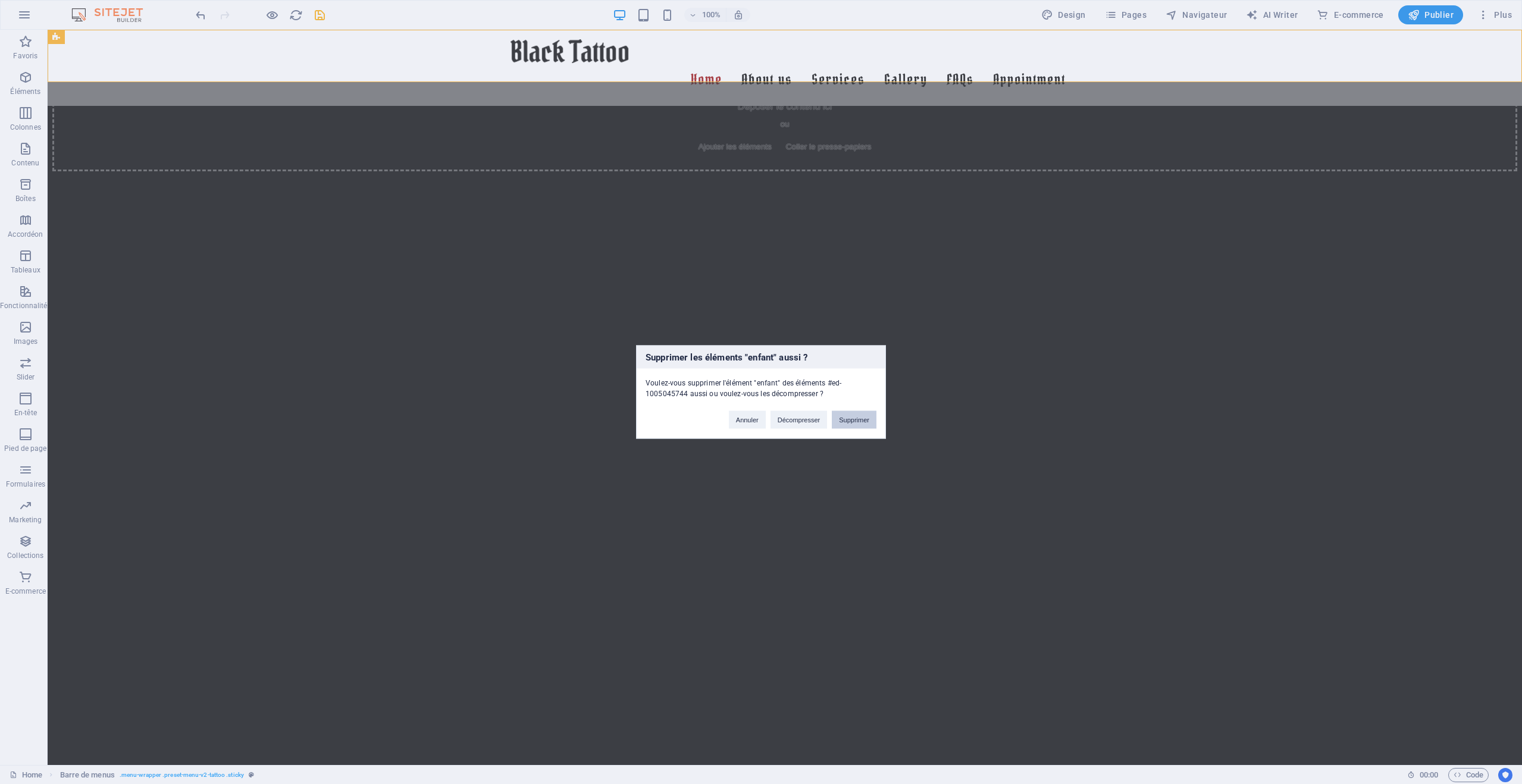
click at [852, 418] on button "Supprimer" at bounding box center [854, 420] width 45 height 18
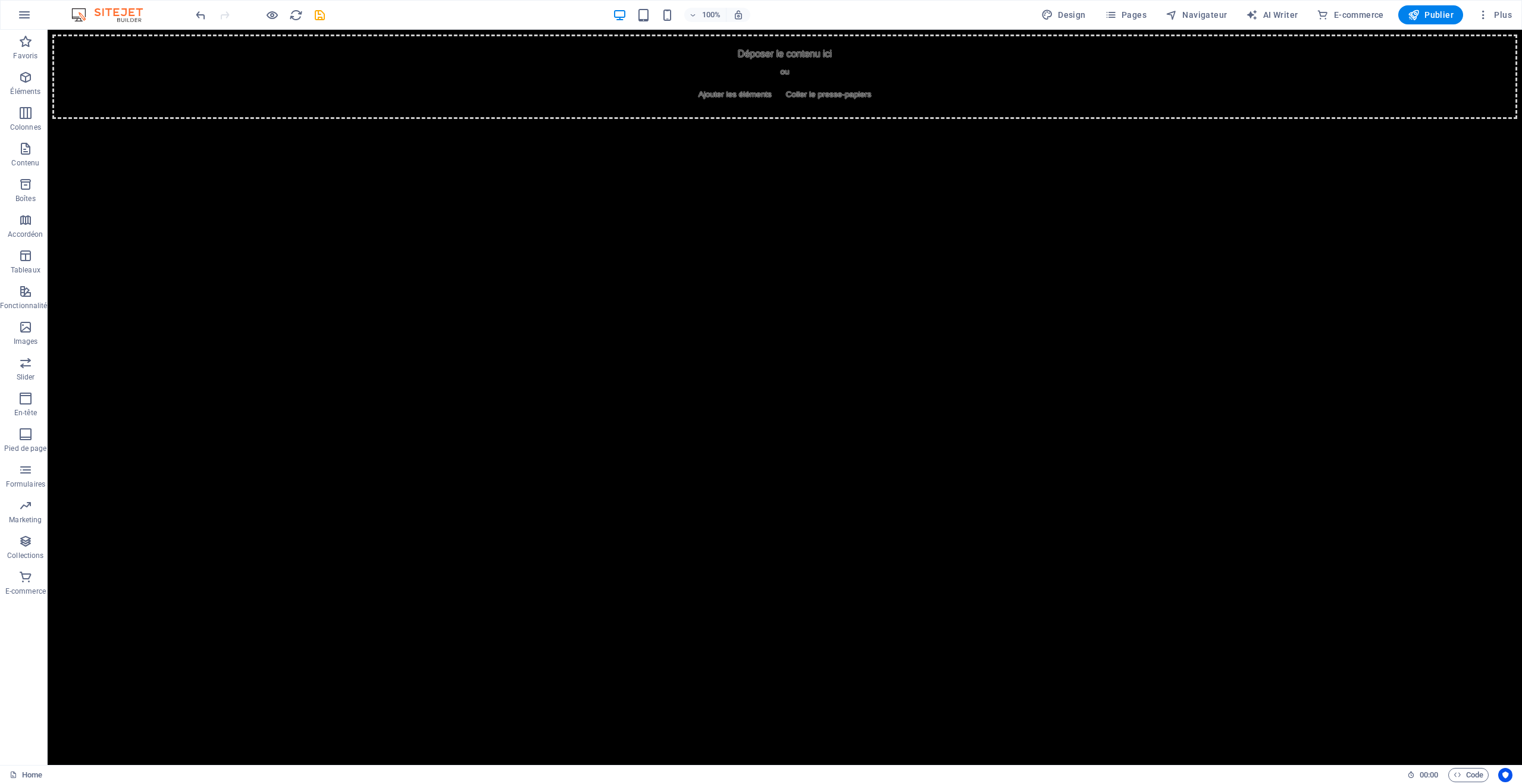
click at [1080, 124] on html "Skip to main content Déposer le contenu ici ou Ajouter les éléments Coller le p…" at bounding box center [785, 76] width 1475 height 94
click at [31, 19] on button "button" at bounding box center [24, 15] width 28 height 28
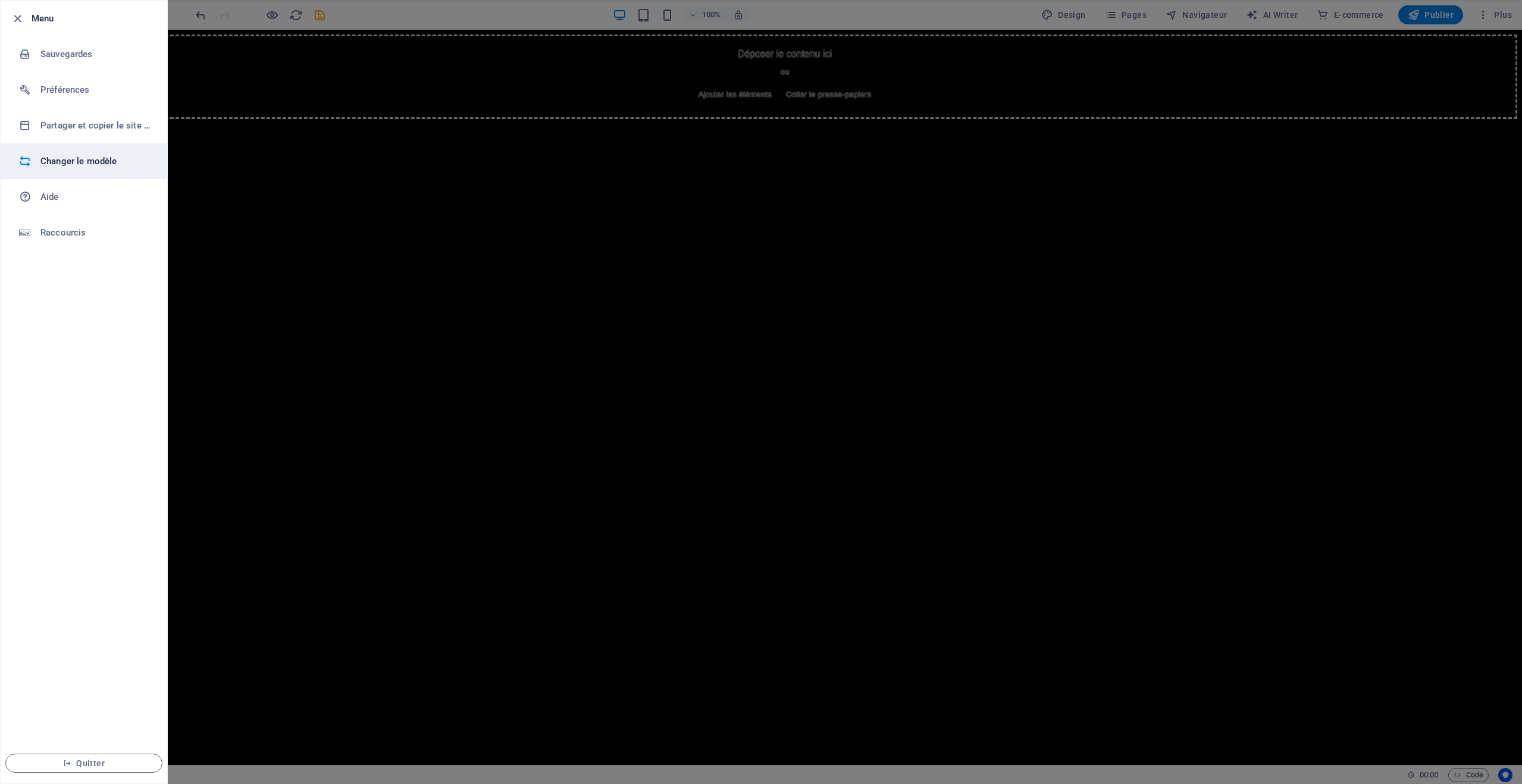
click at [74, 160] on h6 "Changer le modèle" at bounding box center [96, 161] width 110 height 15
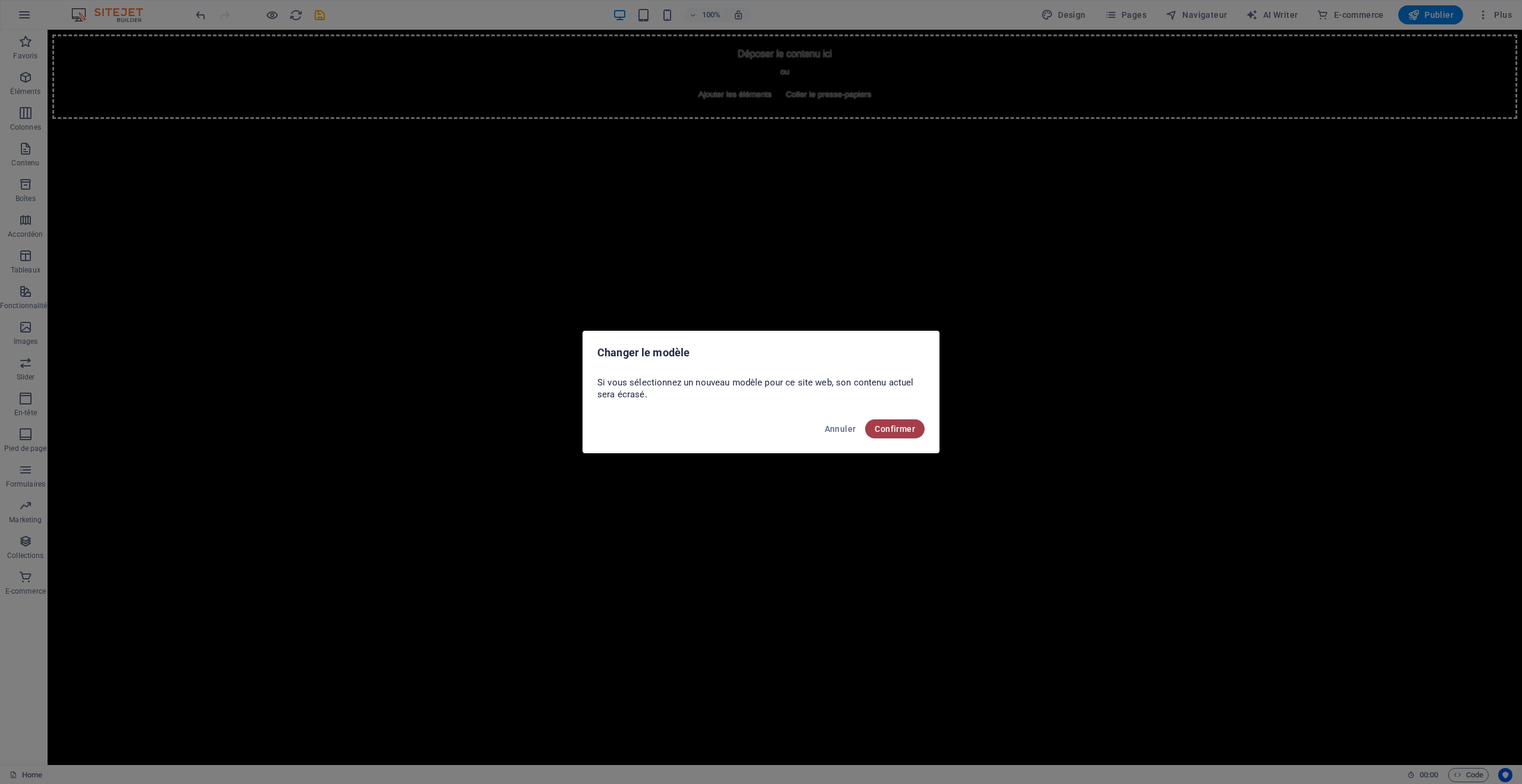
click at [911, 430] on span "Confirmer" at bounding box center [895, 429] width 41 height 10
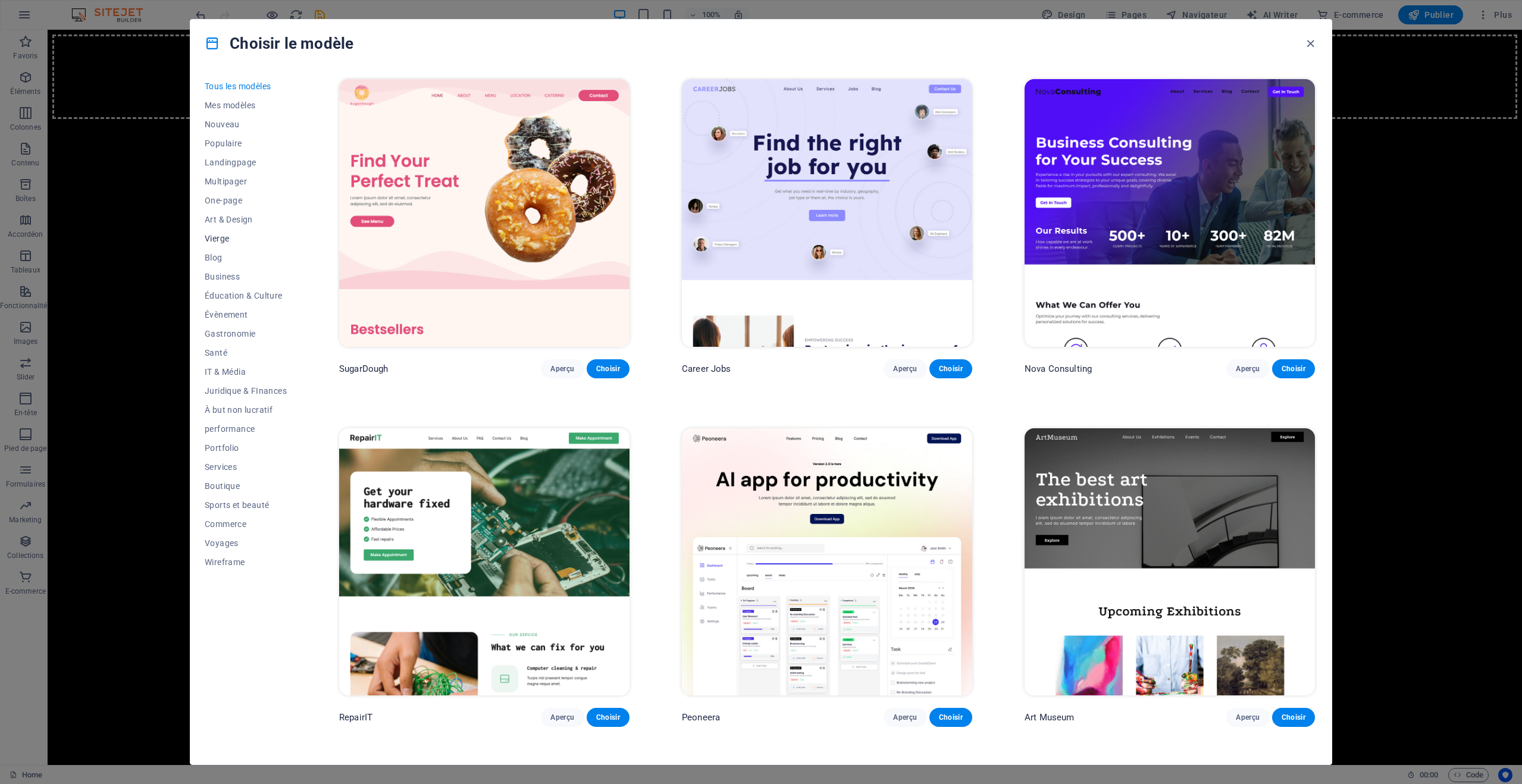
click at [226, 236] on span "Vierge" at bounding box center [246, 239] width 82 height 10
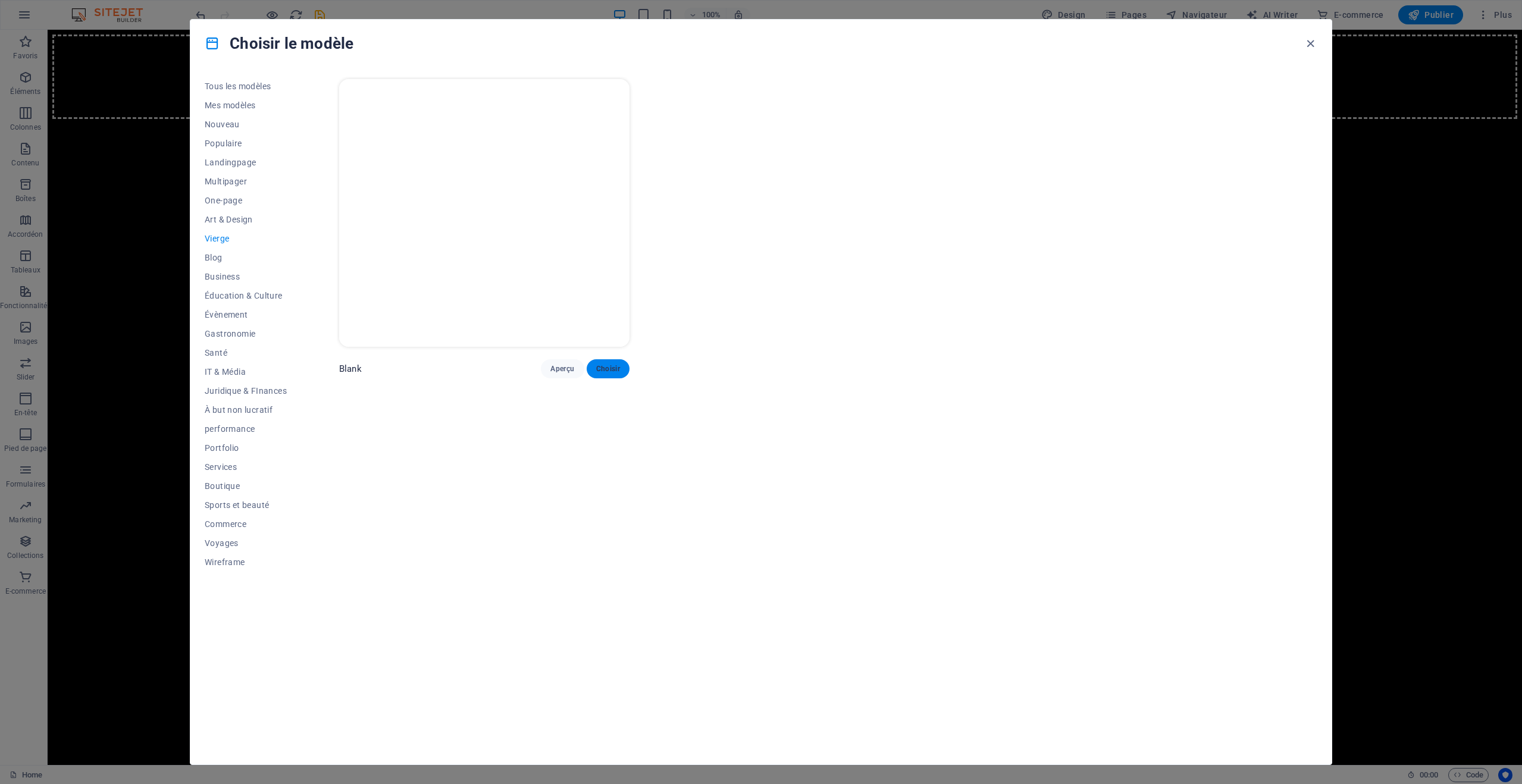
click at [600, 371] on span "Choisir" at bounding box center [608, 369] width 24 height 10
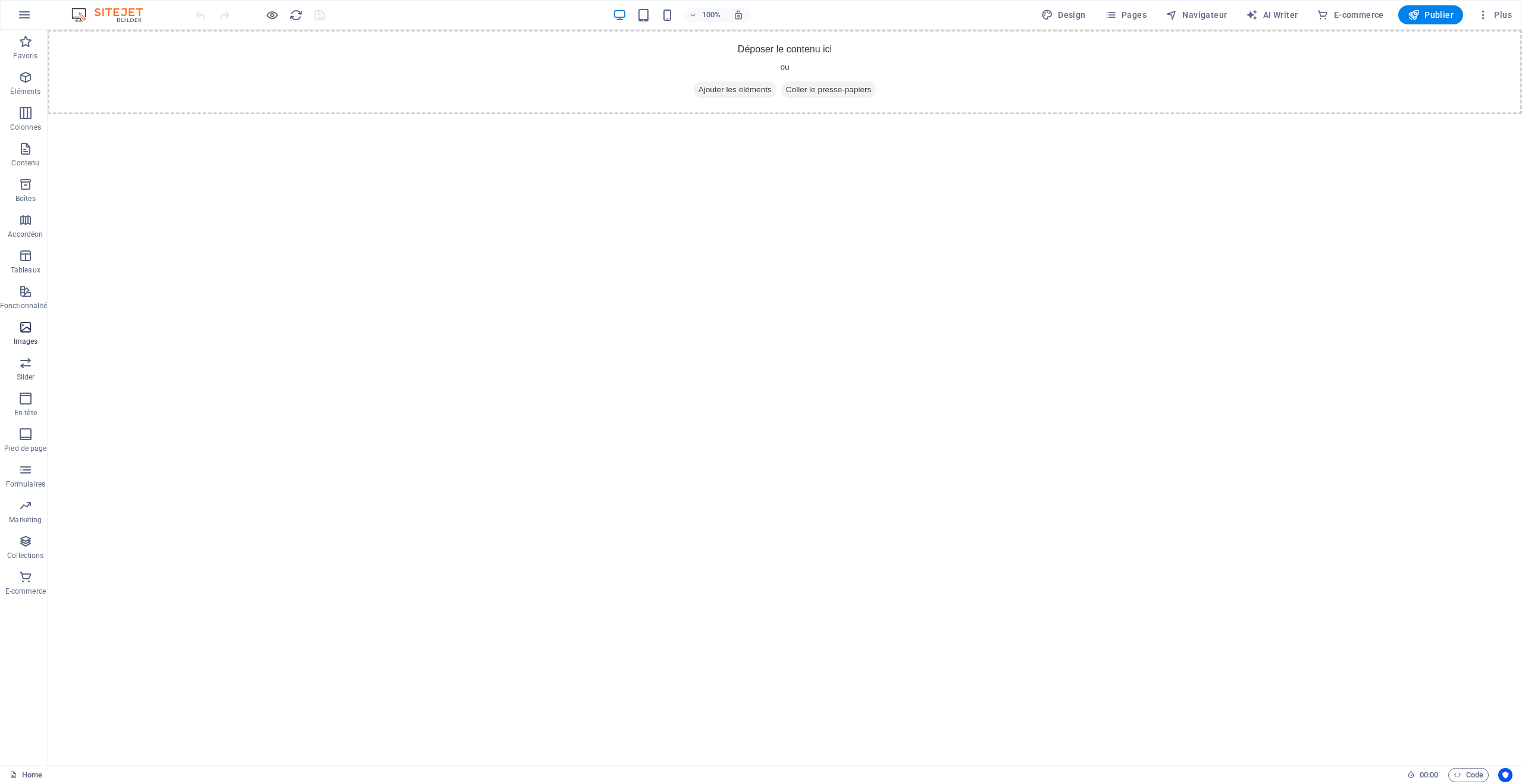
click at [28, 331] on icon "button" at bounding box center [26, 327] width 15 height 15
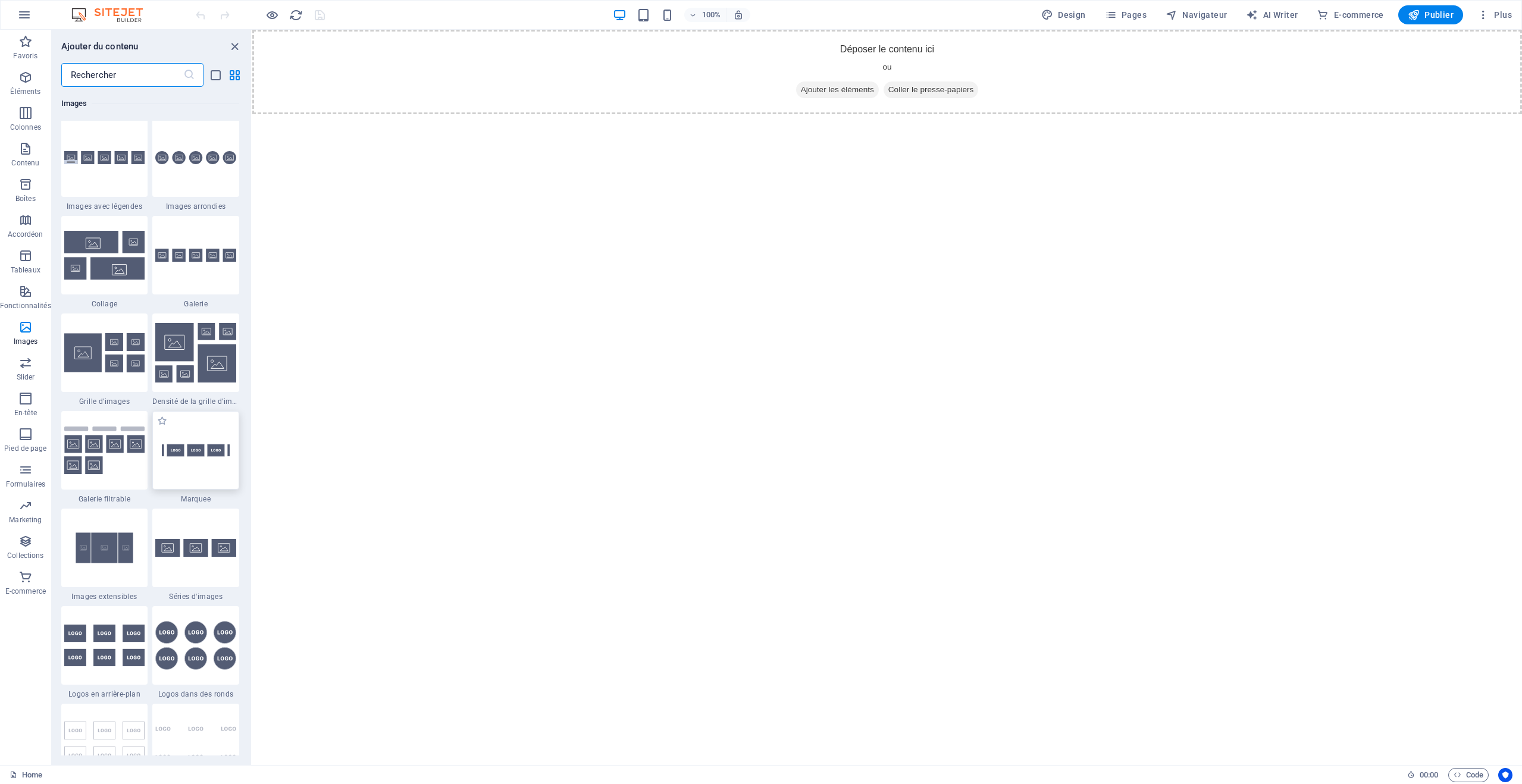
scroll to position [6032, 0]
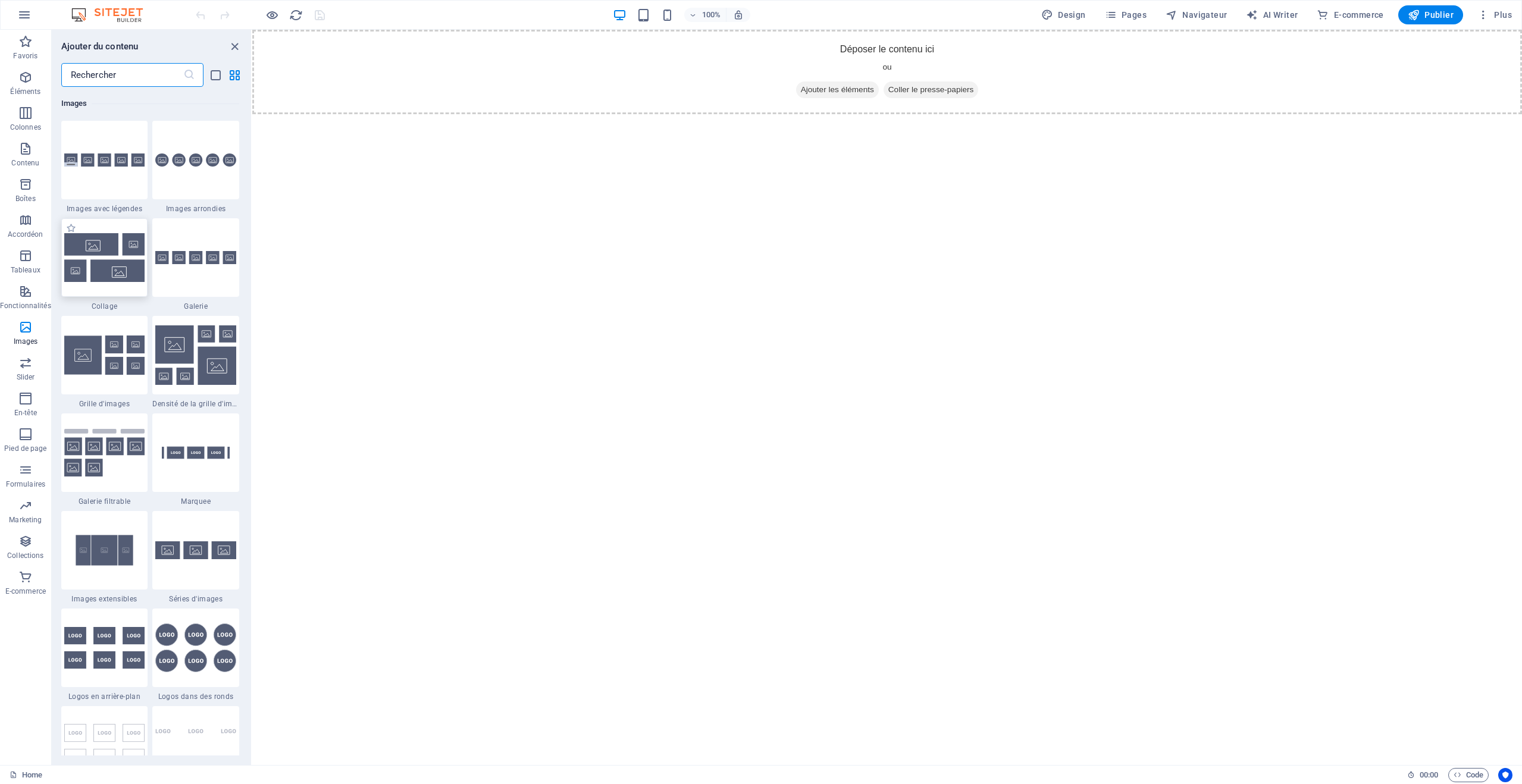
click at [107, 253] on img at bounding box center [105, 258] width 81 height 49
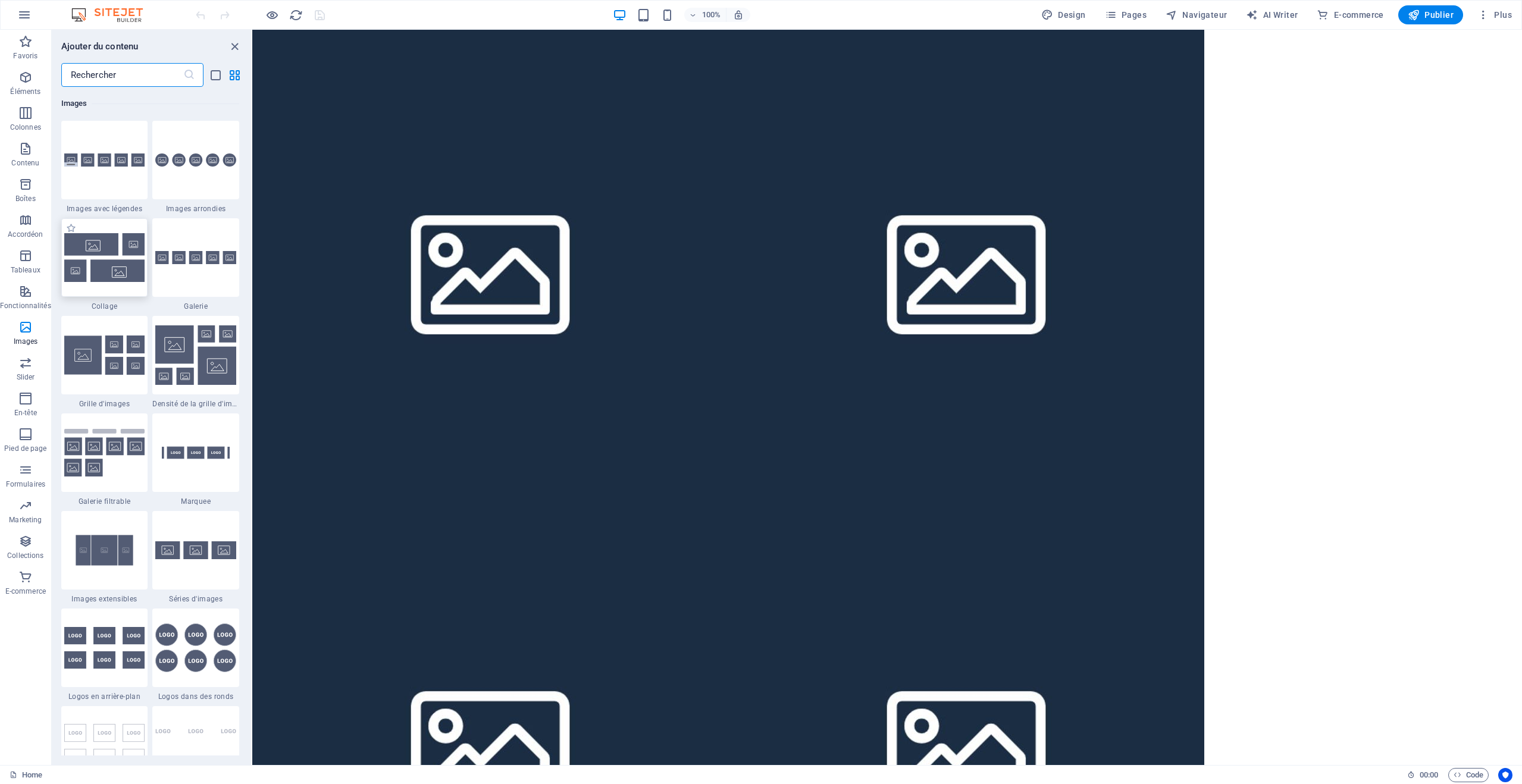
select select "rem"
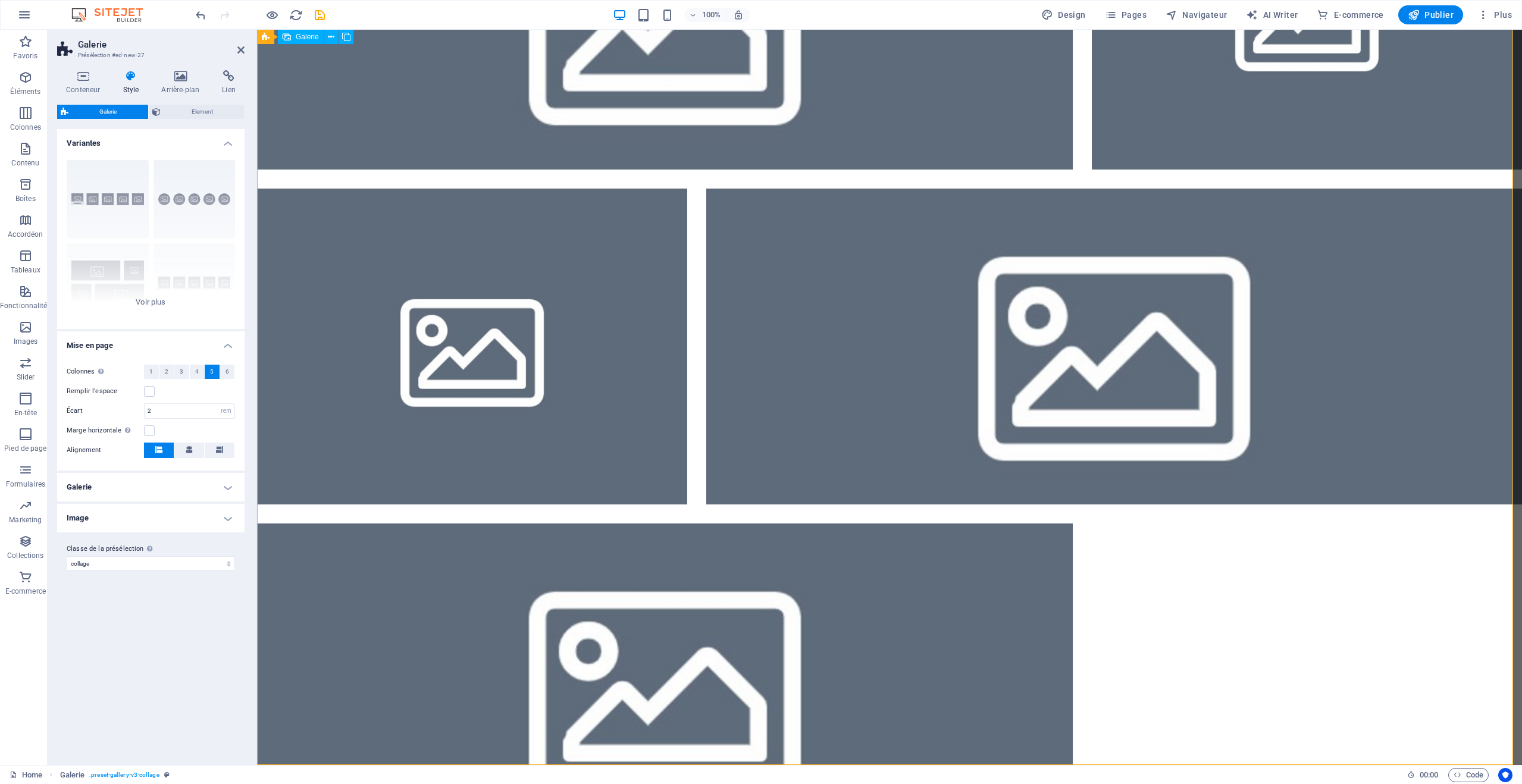
scroll to position [0, 0]
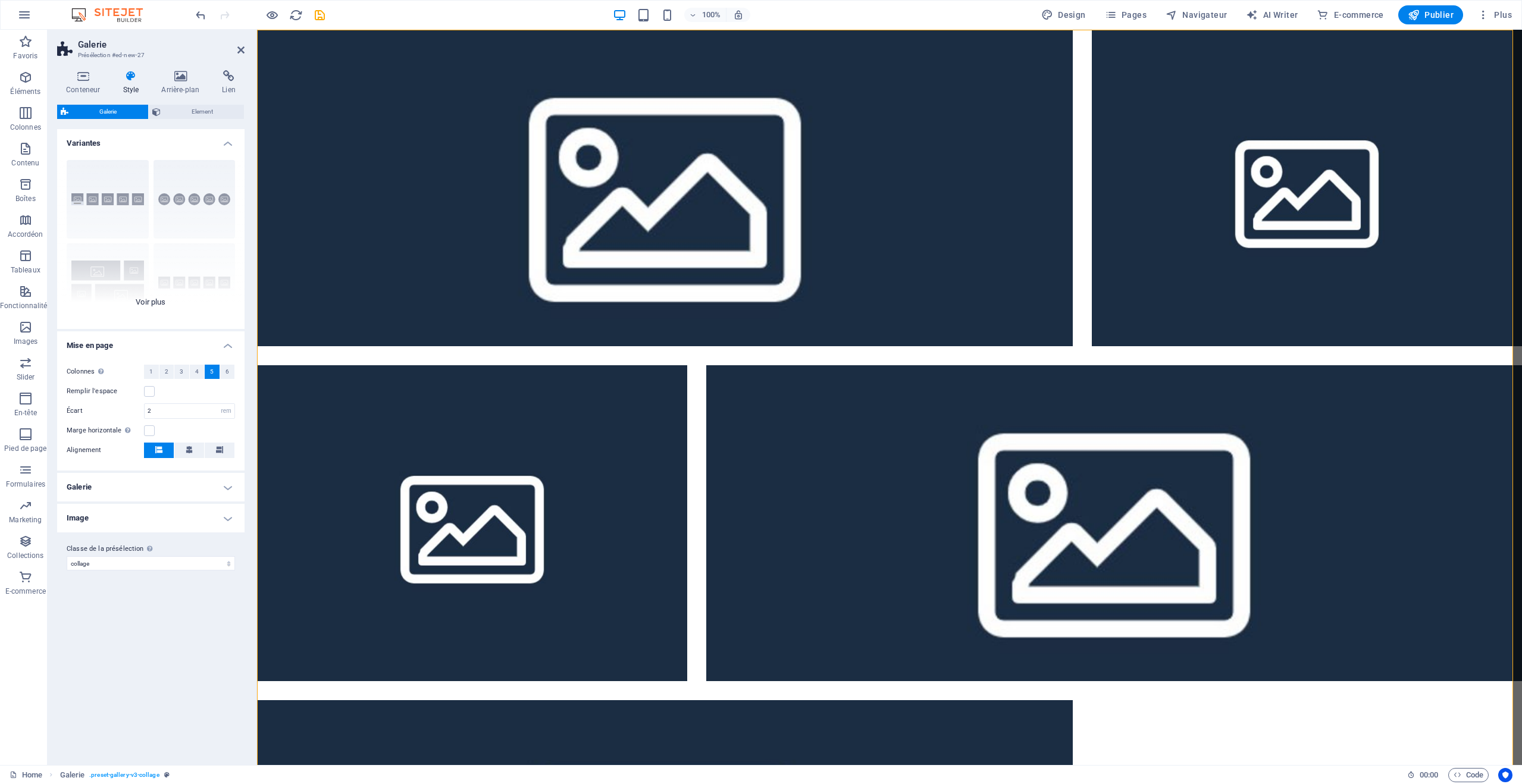
click at [111, 202] on div "Légendes Rond Collage Par défaut Grille Grille déplacée" at bounding box center [151, 239] width 187 height 178
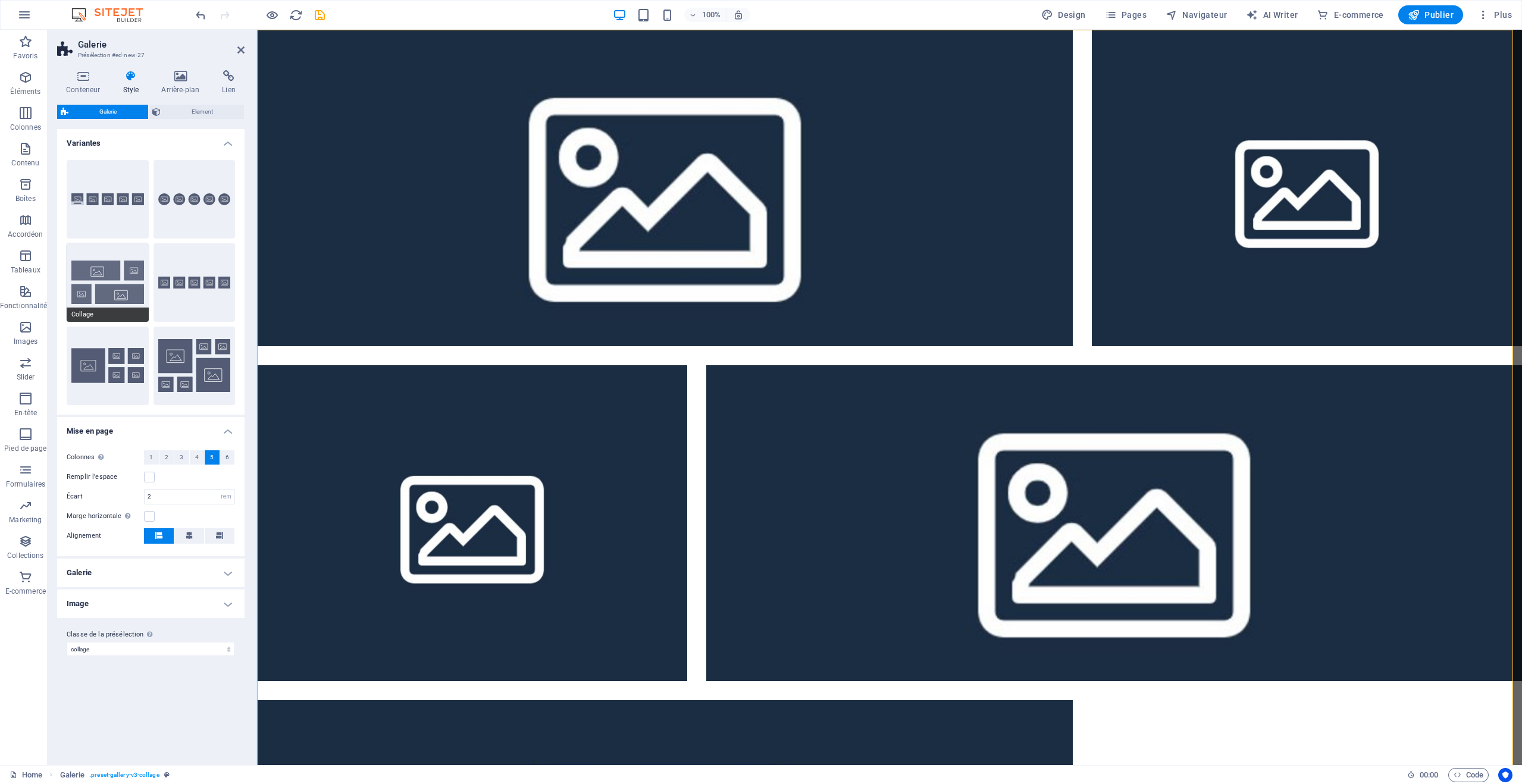
click at [108, 267] on button "Collage" at bounding box center [108, 283] width 82 height 79
click at [123, 349] on button "Grille" at bounding box center [108, 366] width 82 height 79
click at [184, 363] on button "Grille déplacée" at bounding box center [195, 366] width 82 height 79
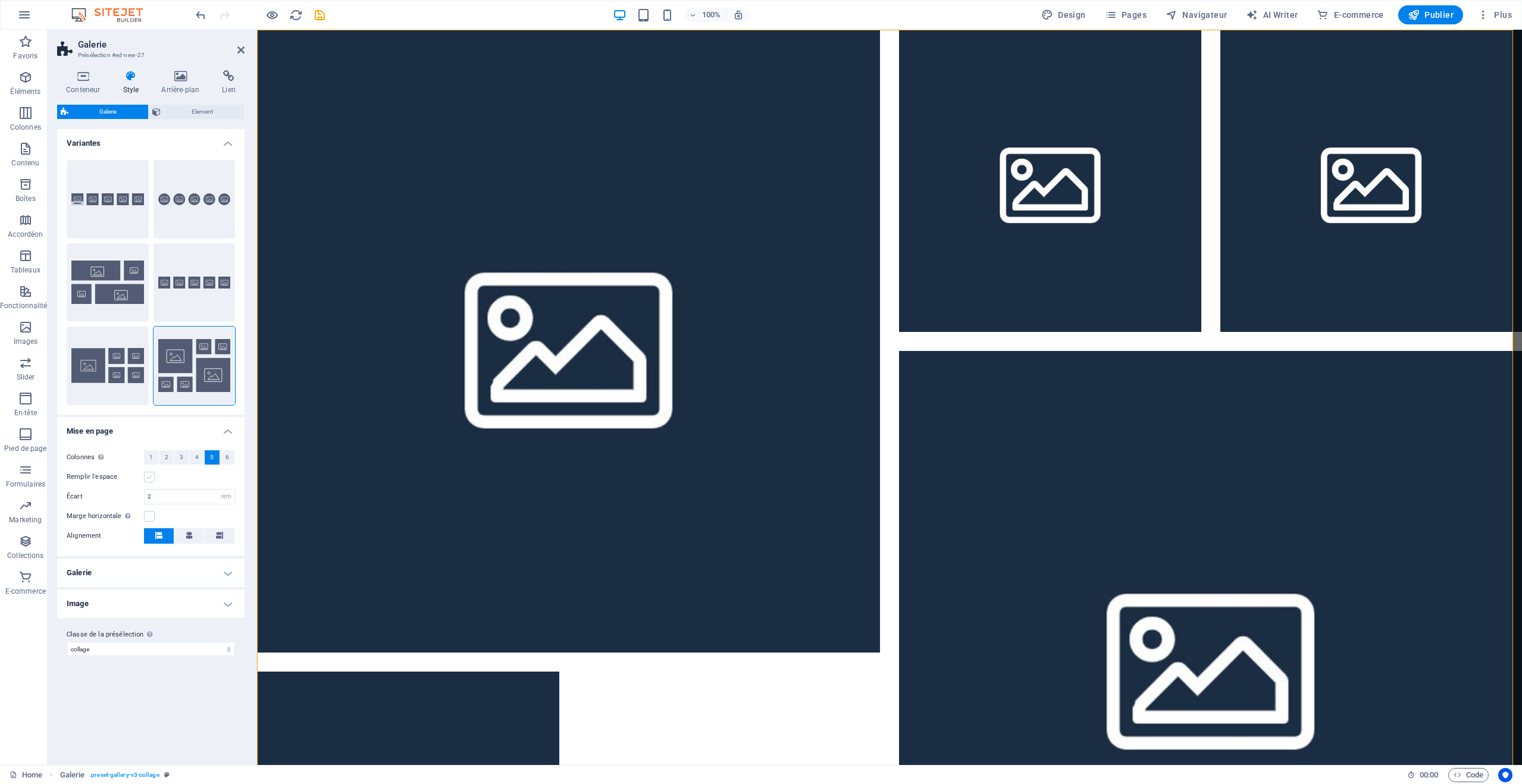
click at [149, 477] on label at bounding box center [149, 477] width 11 height 11
click at [0, 0] on input "Remplir l'espace" at bounding box center [0, 0] width 0 height 0
click at [171, 569] on h4 "Galerie" at bounding box center [151, 572] width 187 height 28
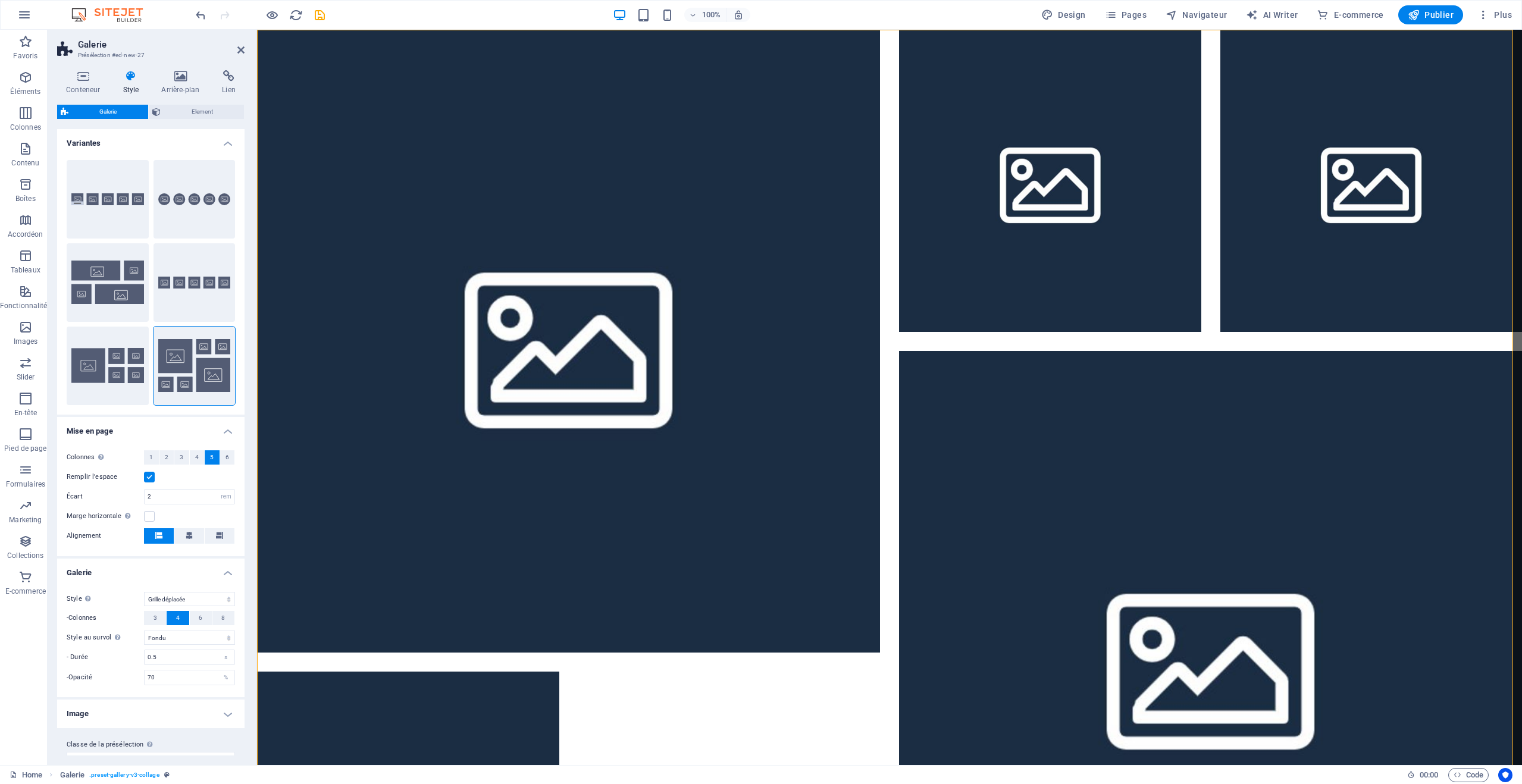
click at [169, 711] on h4 "Image" at bounding box center [151, 713] width 187 height 28
click at [289, 37] on span "Galerie" at bounding box center [286, 37] width 23 height 7
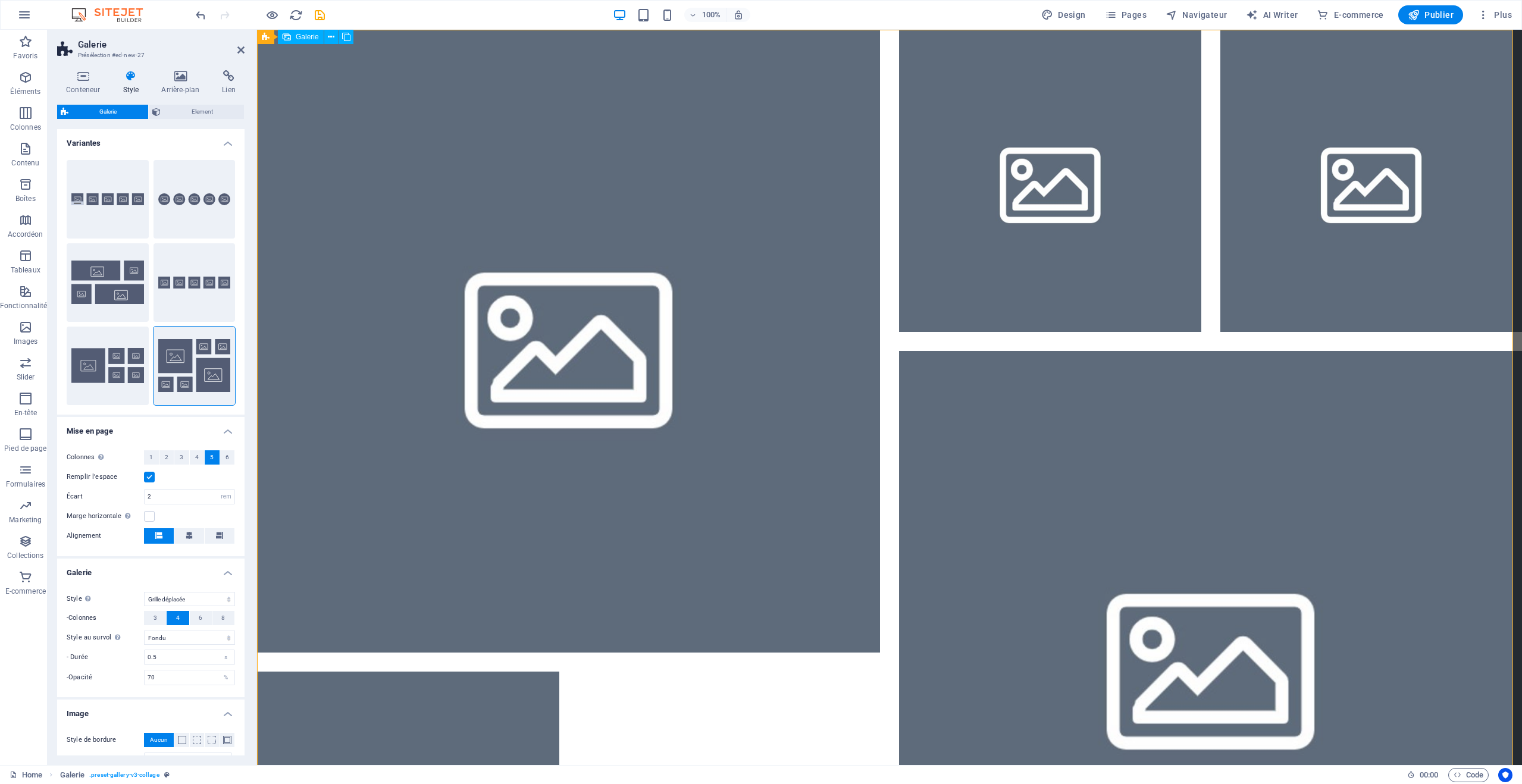
click at [545, 315] on li at bounding box center [568, 341] width 623 height 623
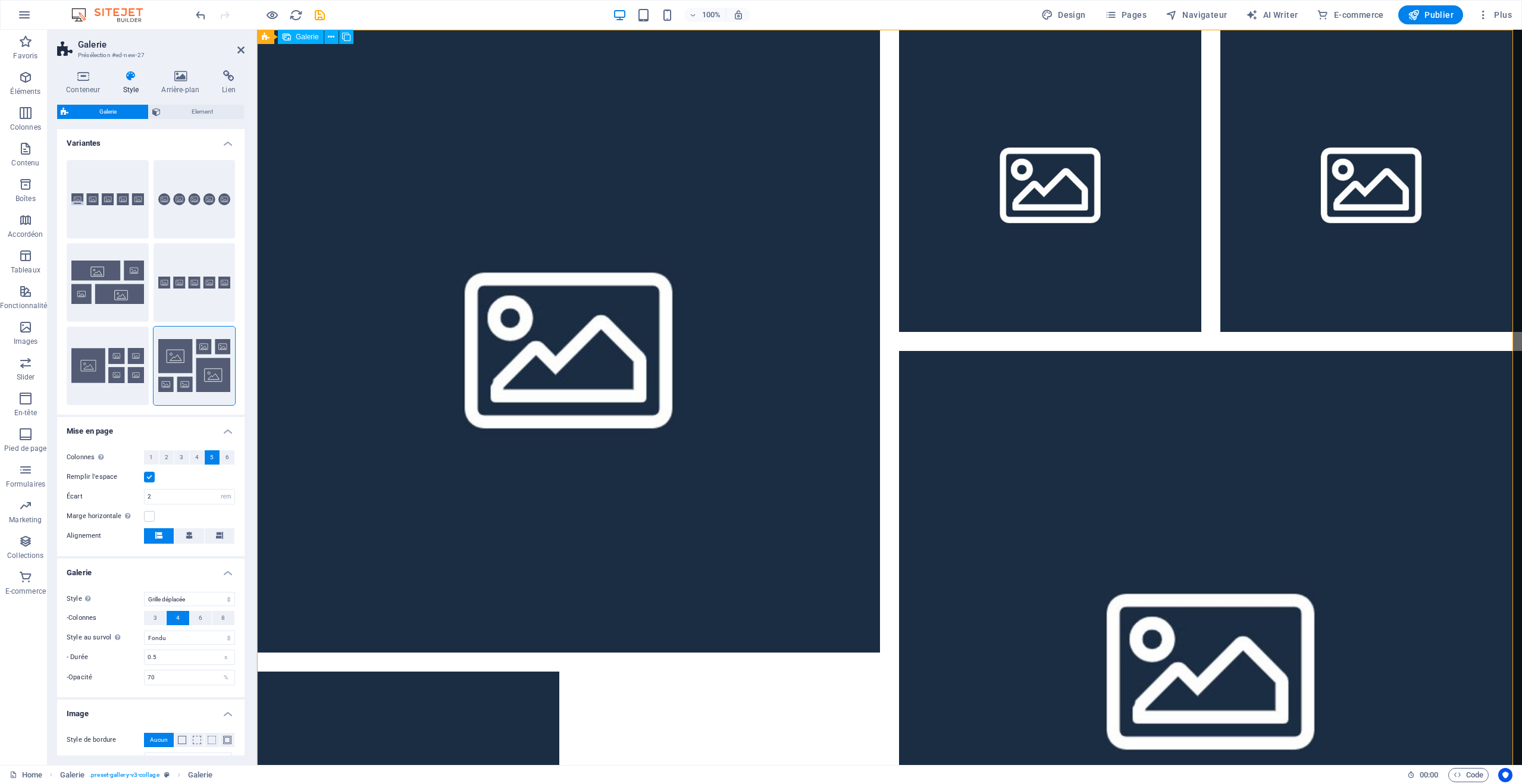
click at [301, 38] on span "Galerie" at bounding box center [307, 37] width 23 height 7
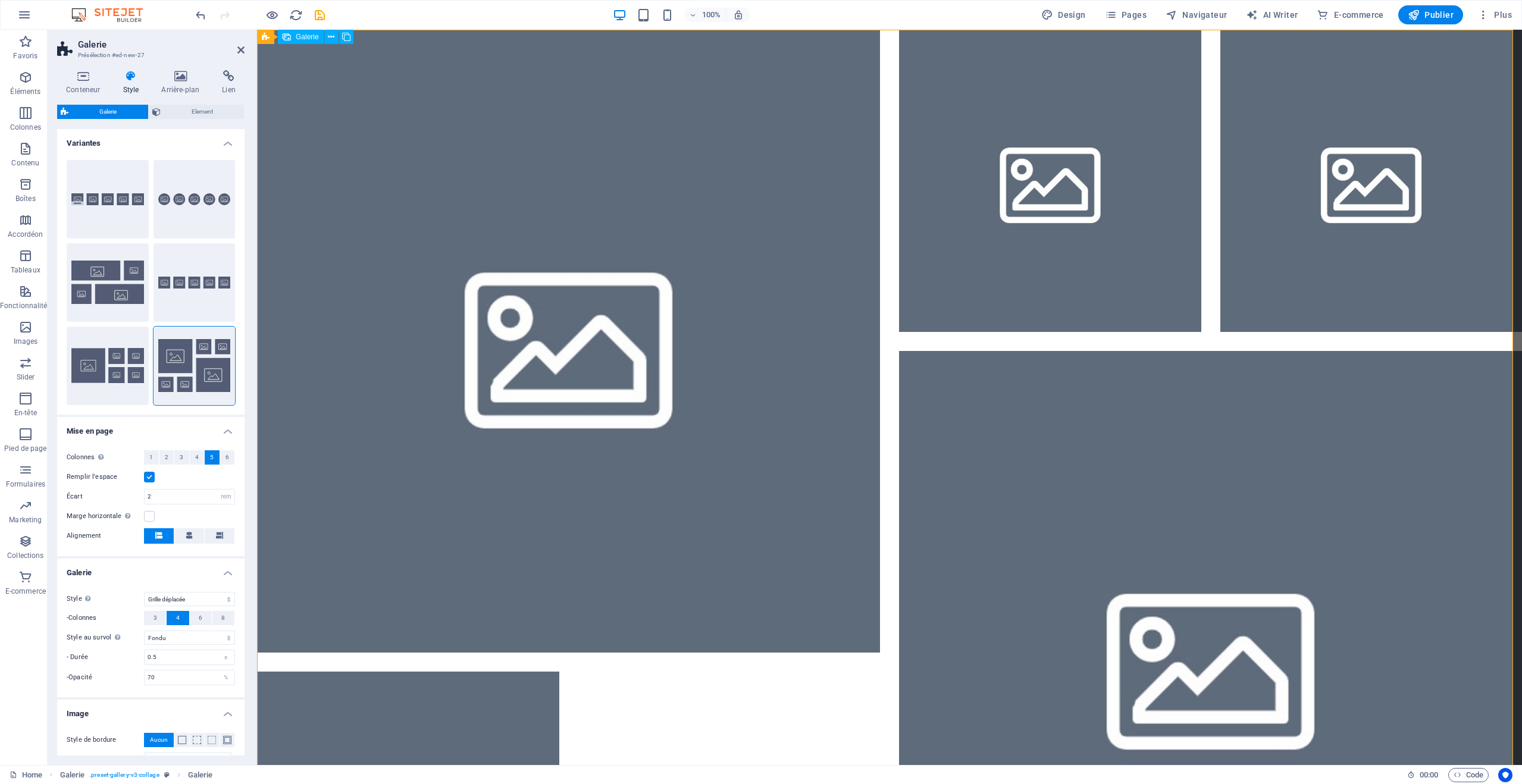
click at [605, 268] on li at bounding box center [568, 341] width 623 height 623
select select "4"
select select "px"
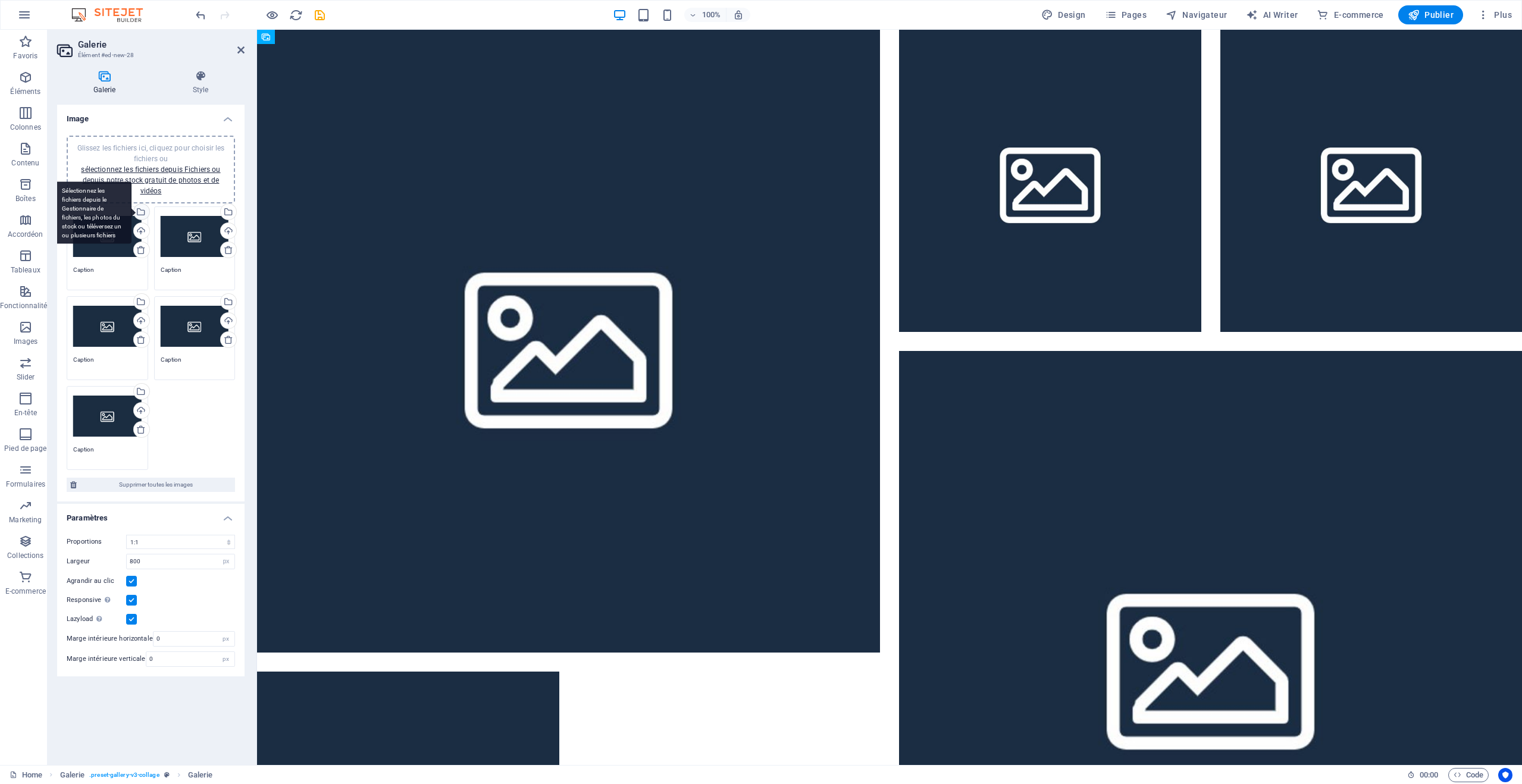
click at [143, 212] on div "Sélectionnez les fichiers depuis le Gestionnaire de fichiers, les photos du sto…" at bounding box center [140, 213] width 18 height 18
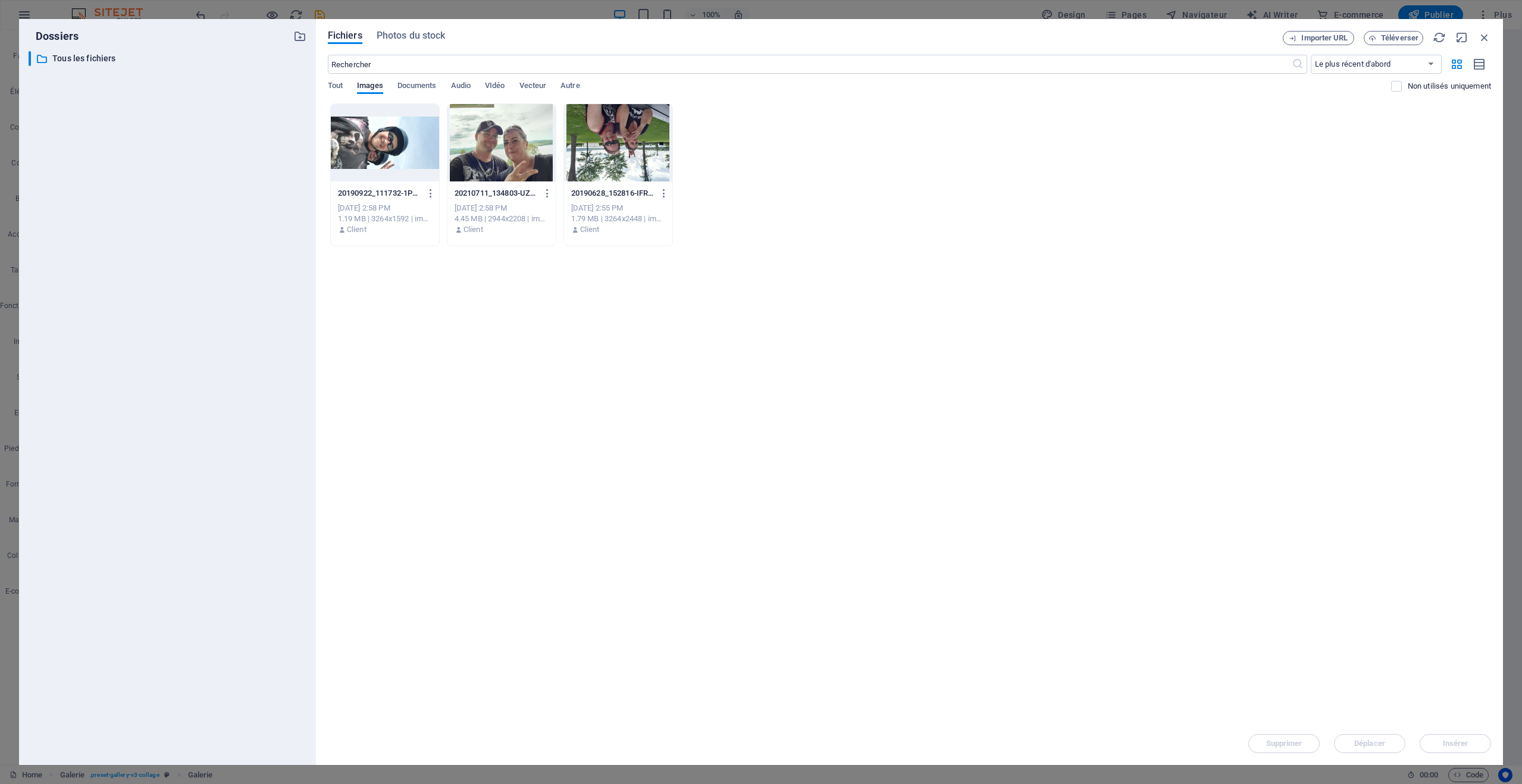
click at [513, 154] on div at bounding box center [501, 143] width 108 height 77
click at [513, 154] on div "1" at bounding box center [501, 143] width 108 height 77
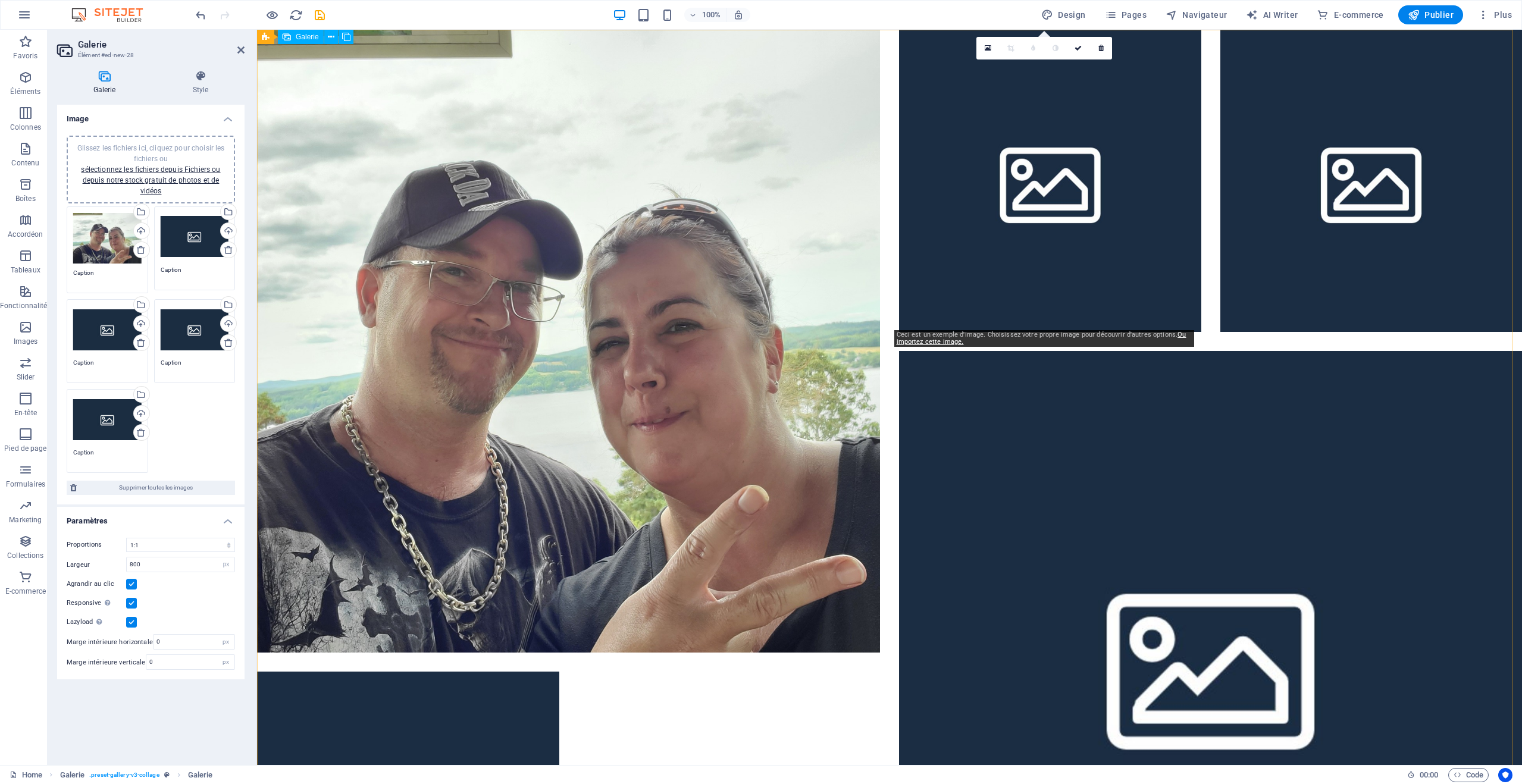
click at [1001, 231] on li at bounding box center [1050, 181] width 302 height 302
click at [1002, 231] on li at bounding box center [1050, 181] width 302 height 302
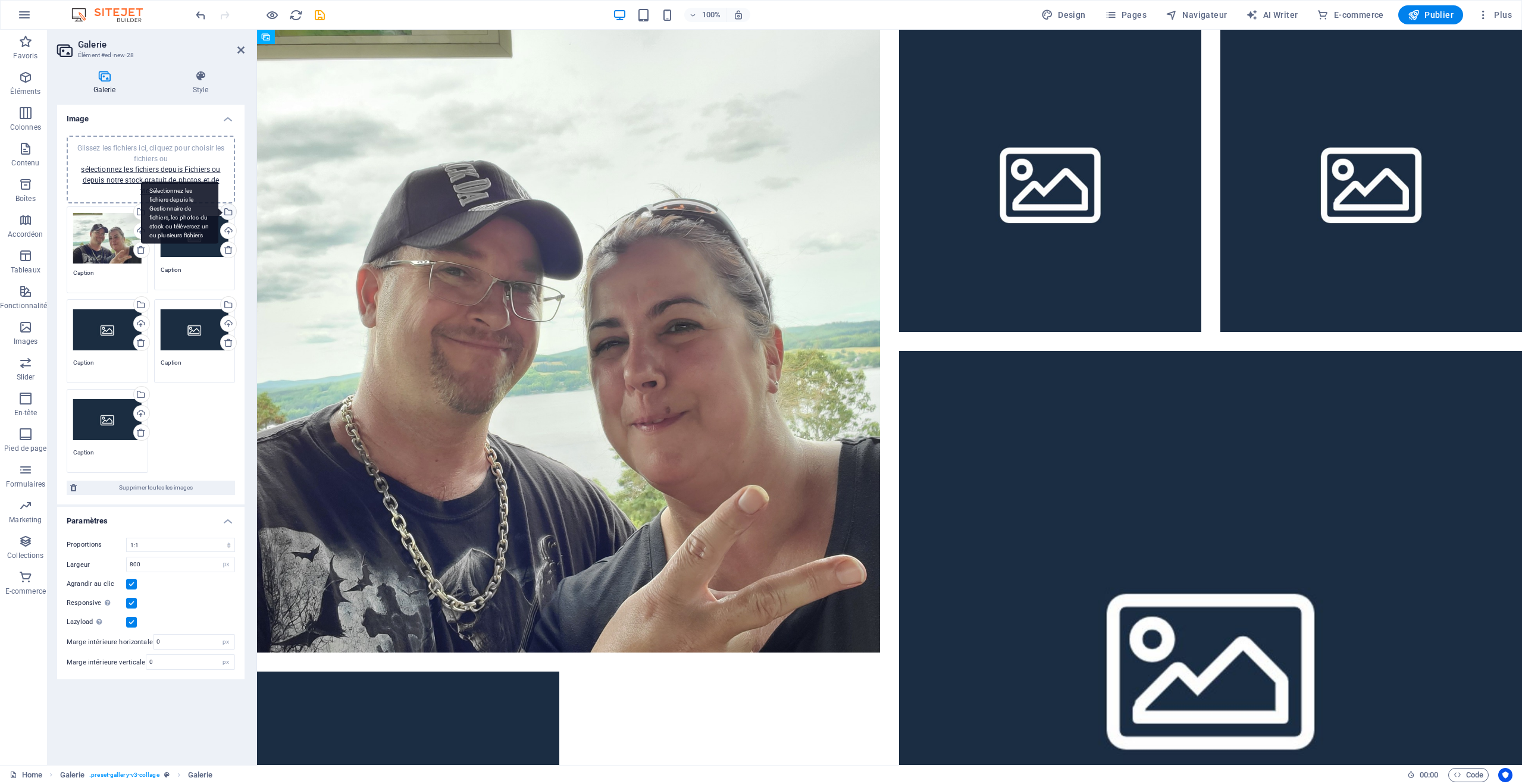
click at [229, 210] on div "Sélectionnez les fichiers depuis le Gestionnaire de fichiers, les photos du sto…" at bounding box center [227, 213] width 18 height 18
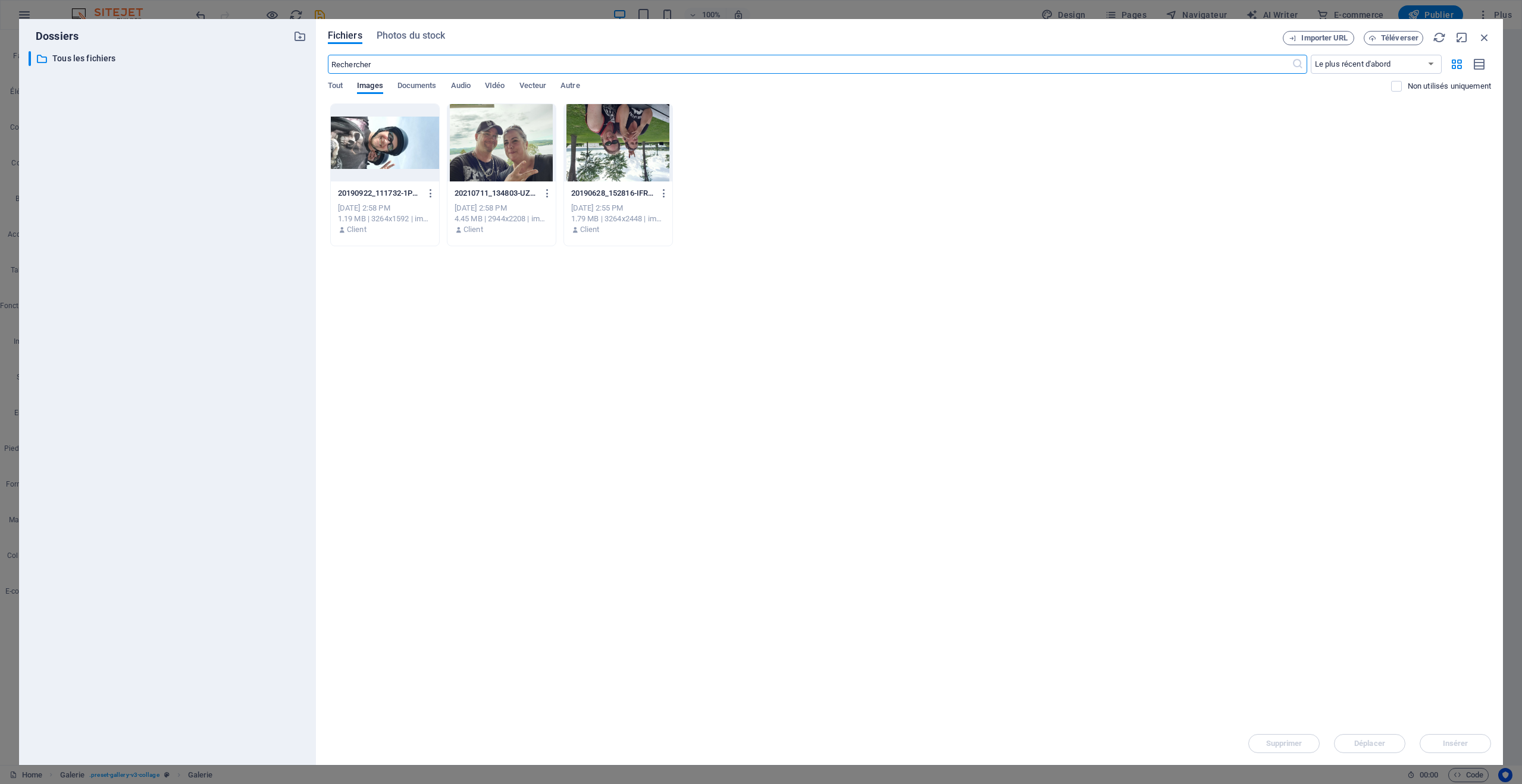
click at [627, 151] on div at bounding box center [618, 143] width 108 height 77
click at [627, 151] on div "1" at bounding box center [618, 143] width 108 height 77
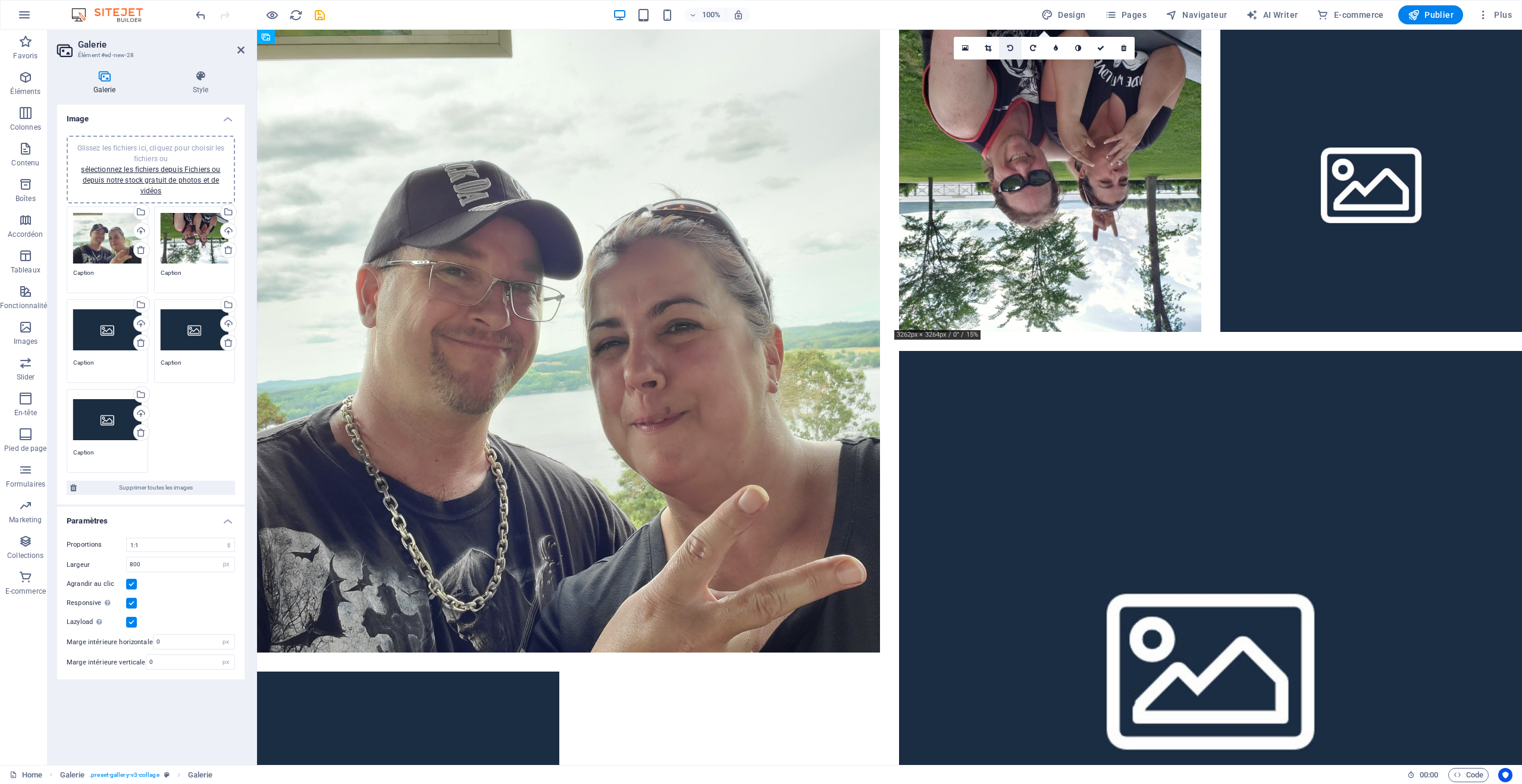
click at [1009, 47] on icon at bounding box center [1010, 48] width 6 height 7
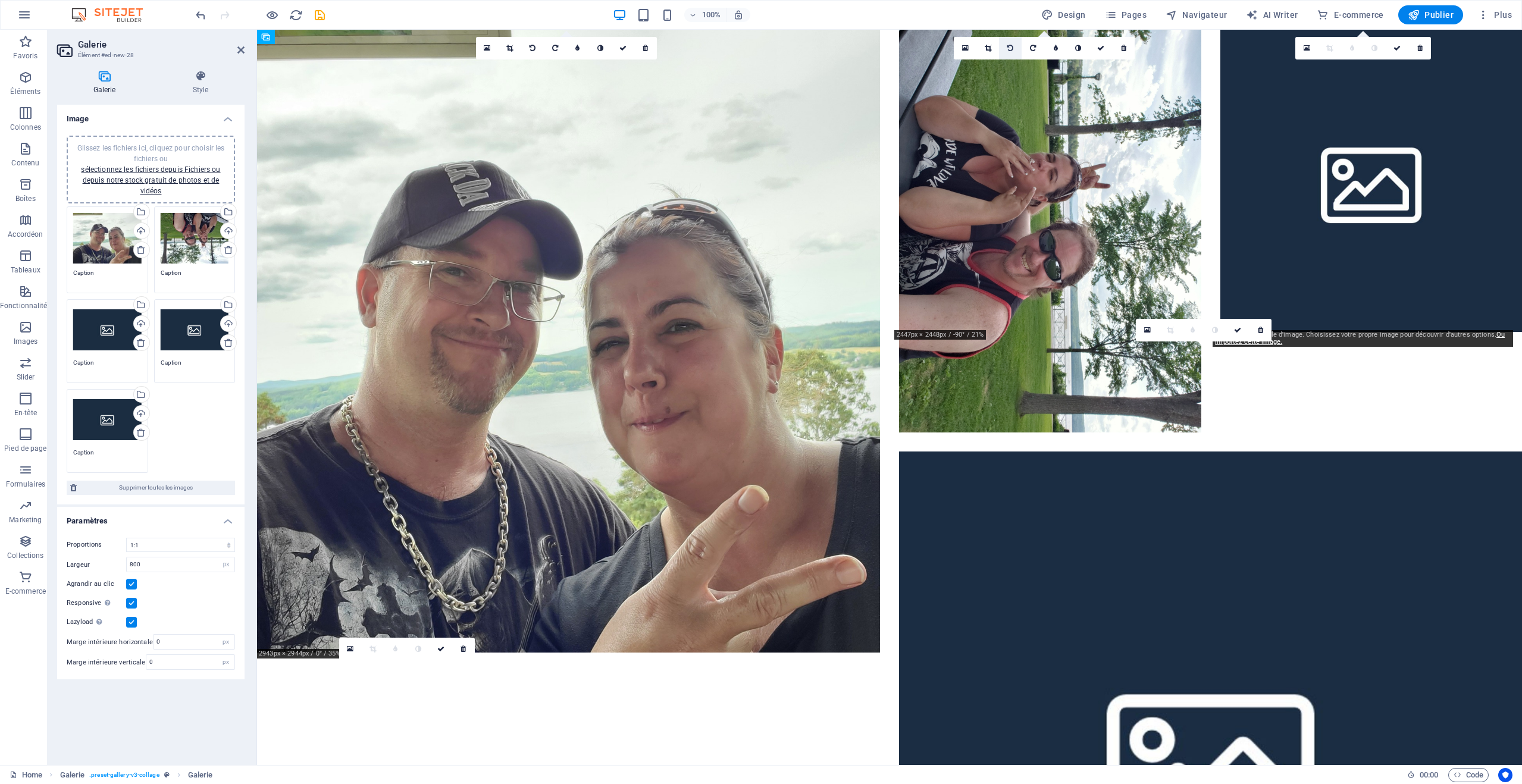
click at [1010, 45] on icon at bounding box center [1010, 48] width 6 height 7
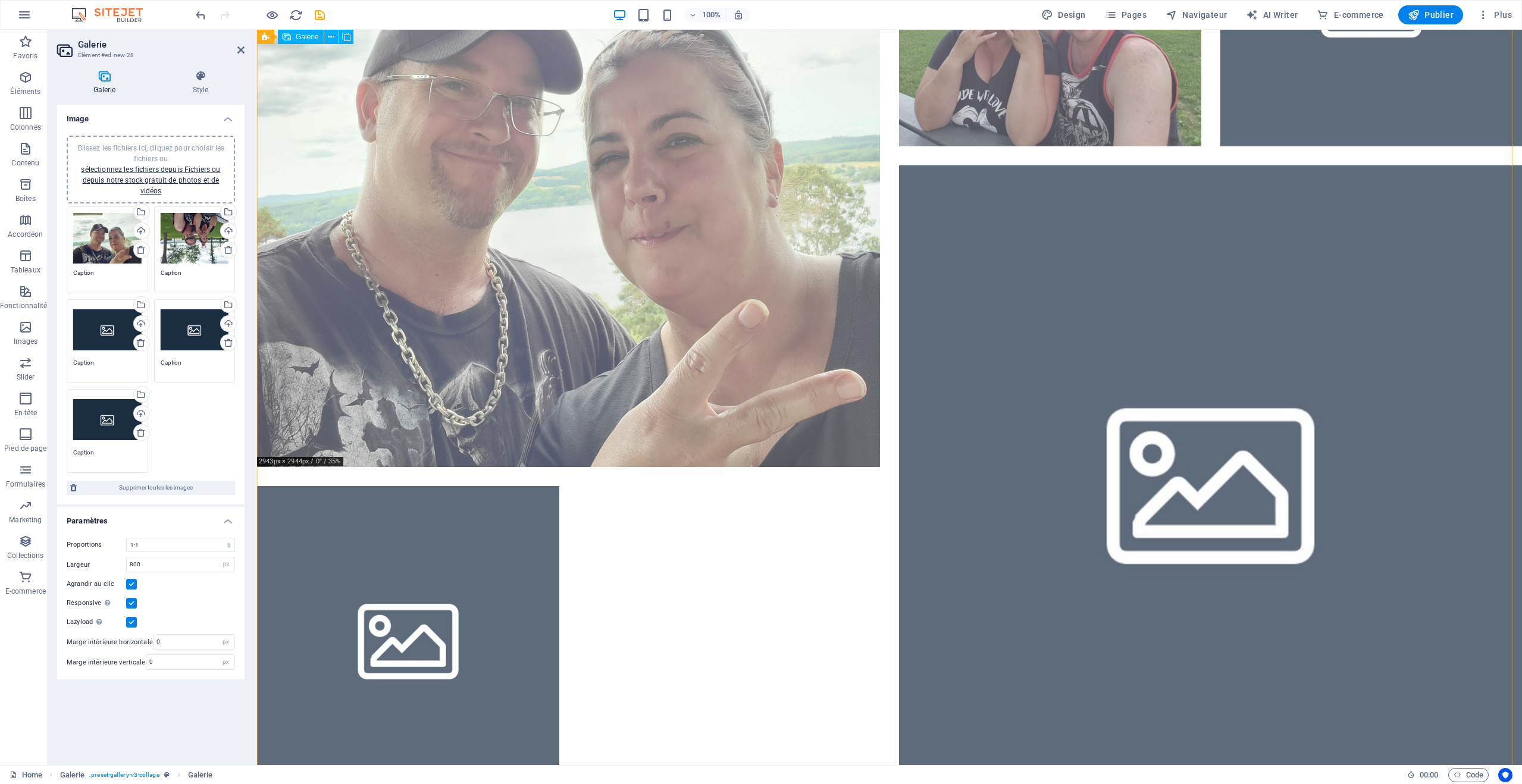
scroll to position [202, 0]
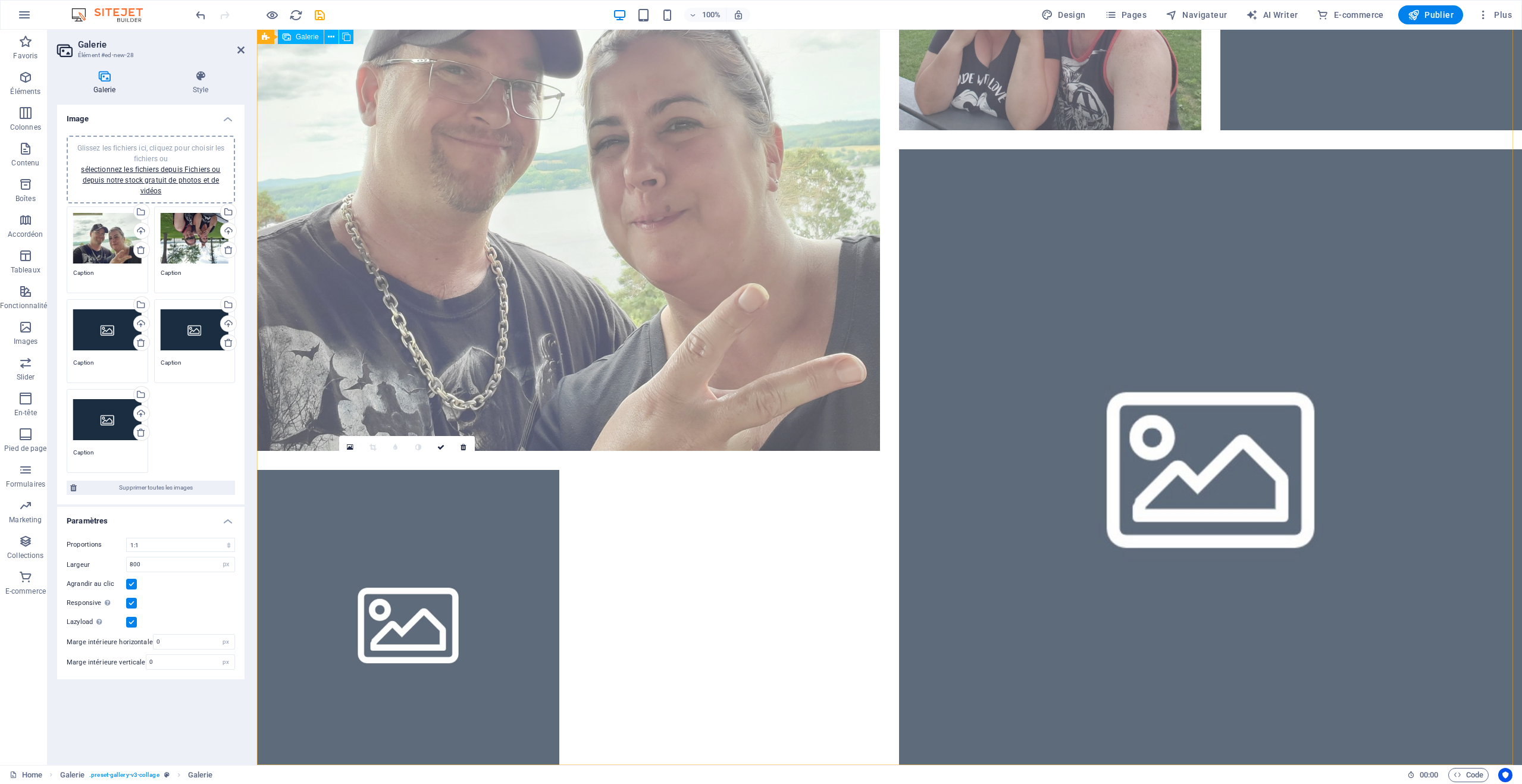
click at [434, 622] on li at bounding box center [408, 621] width 302 height 302
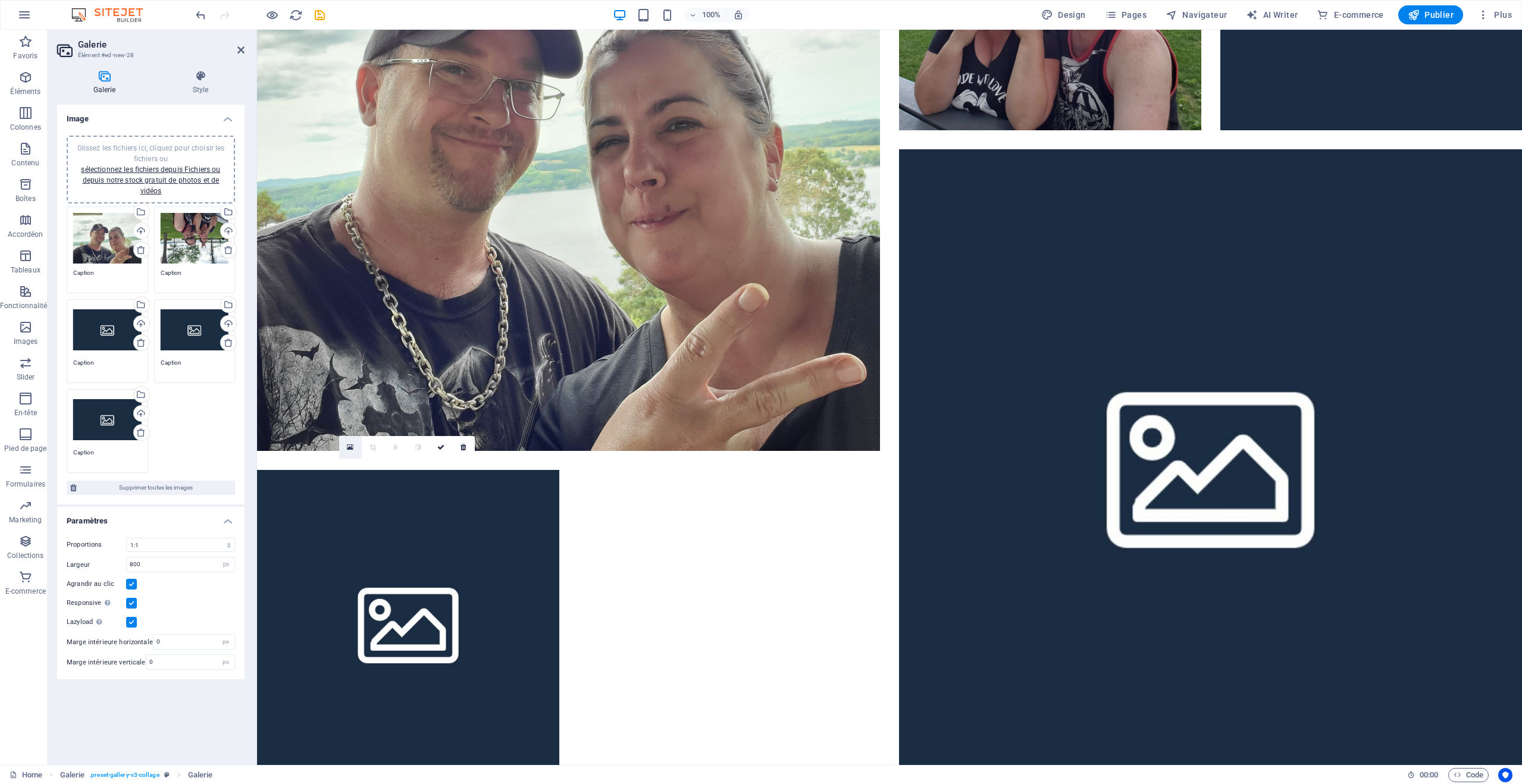
click at [353, 447] on icon at bounding box center [350, 447] width 7 height 8
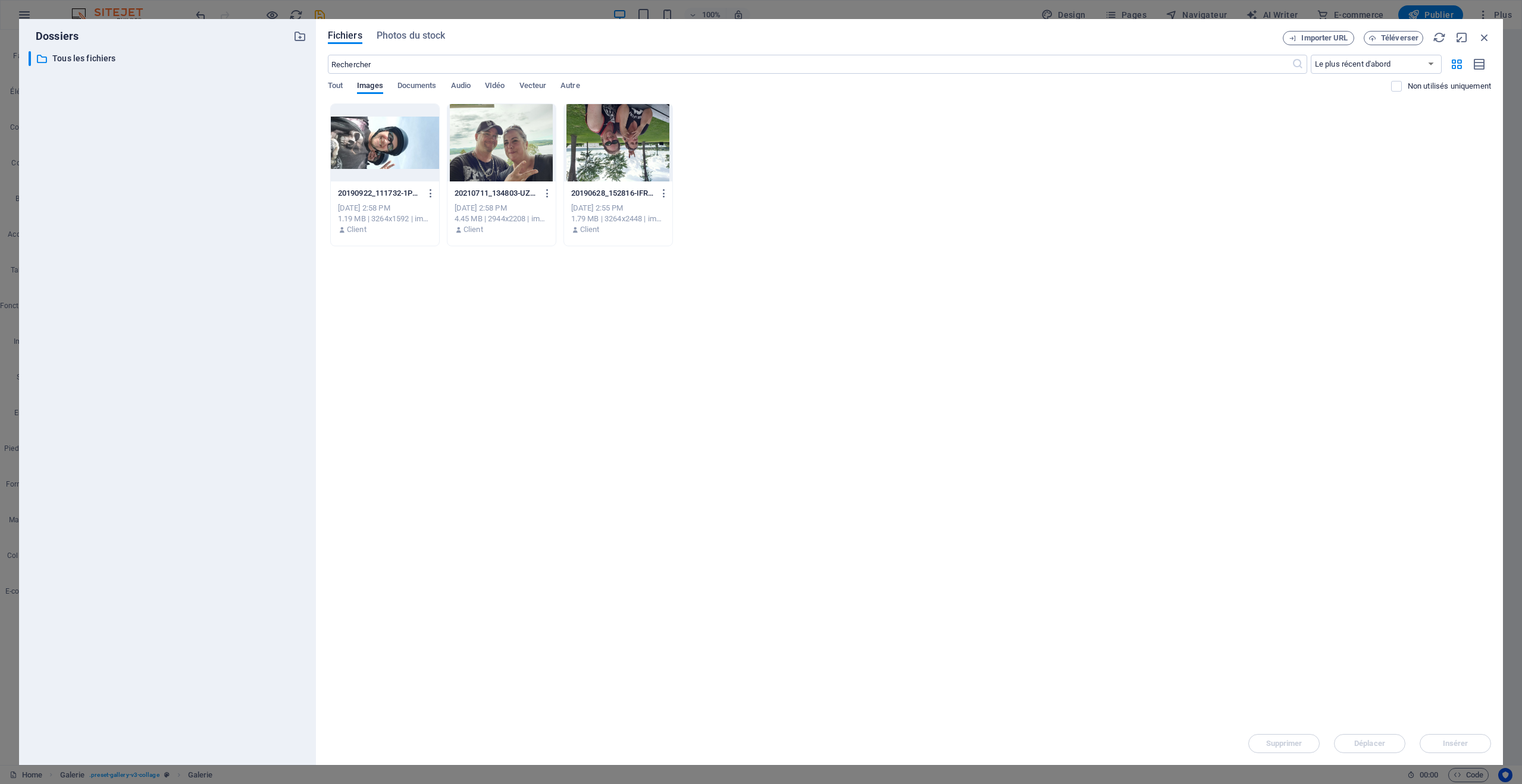
click at [410, 154] on div at bounding box center [385, 143] width 108 height 77
click at [410, 154] on div "1" at bounding box center [385, 143] width 108 height 77
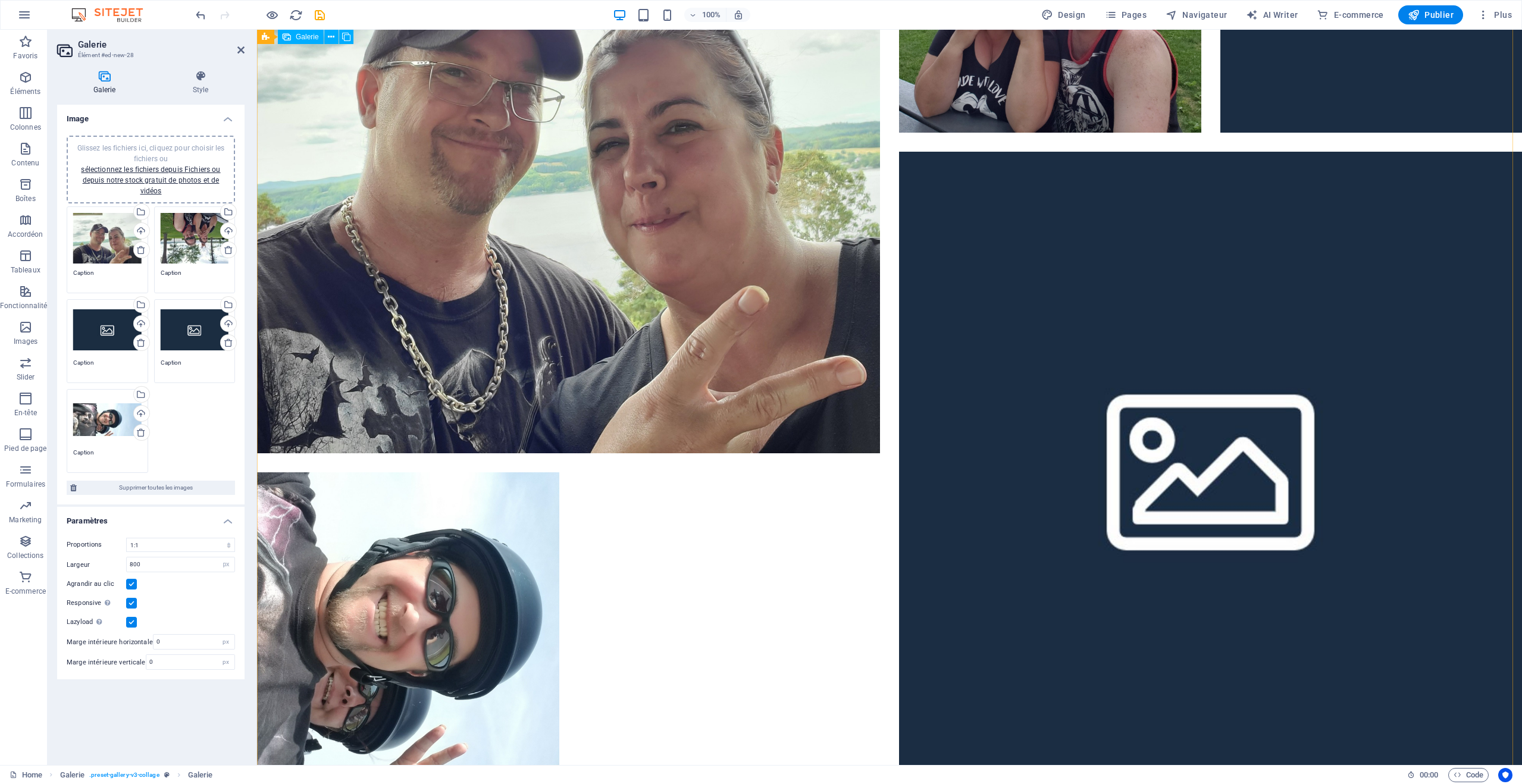
scroll to position [202, 0]
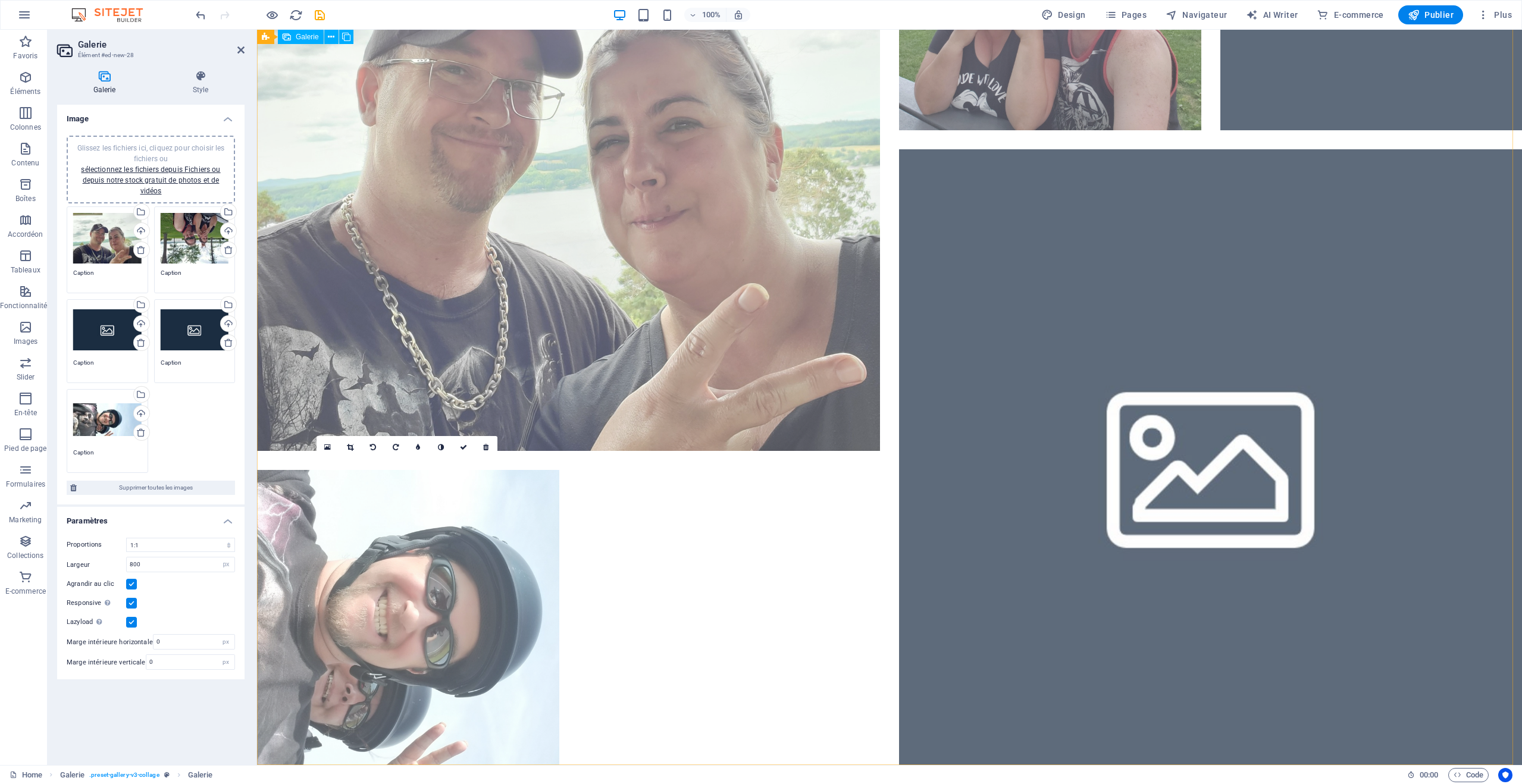
click at [489, 645] on li at bounding box center [408, 621] width 302 height 302
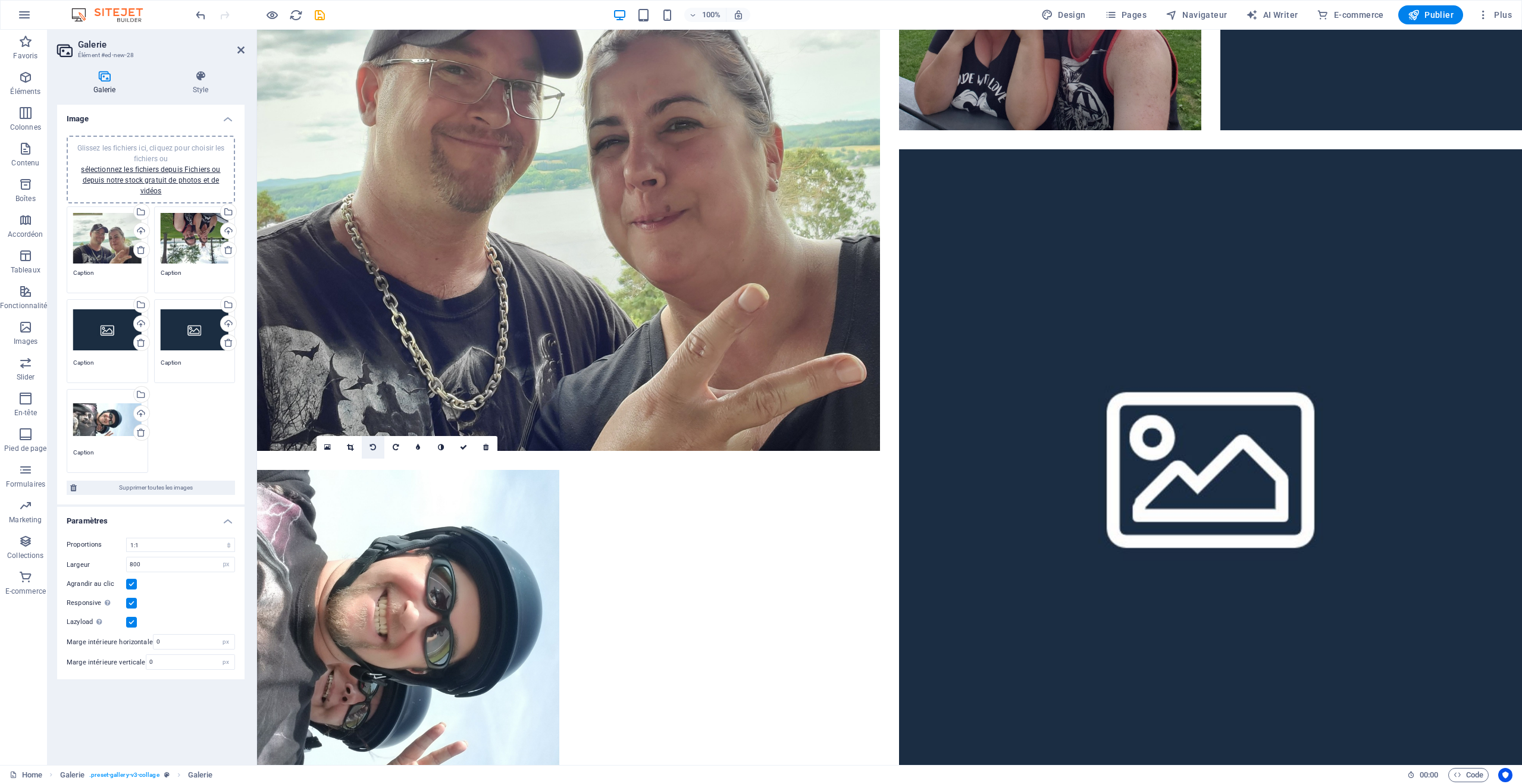
click at [368, 449] on link at bounding box center [372, 447] width 22 height 22
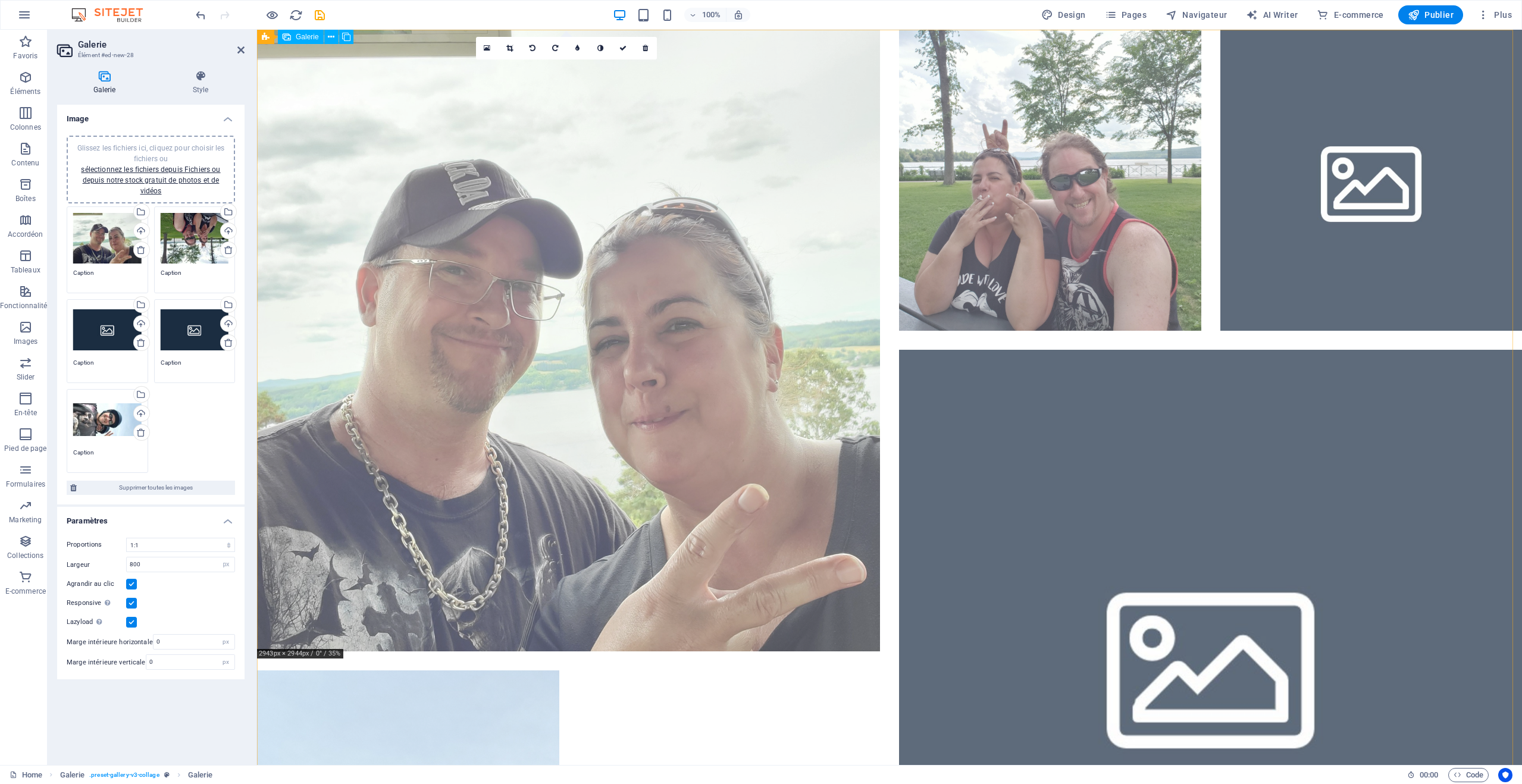
scroll to position [0, 0]
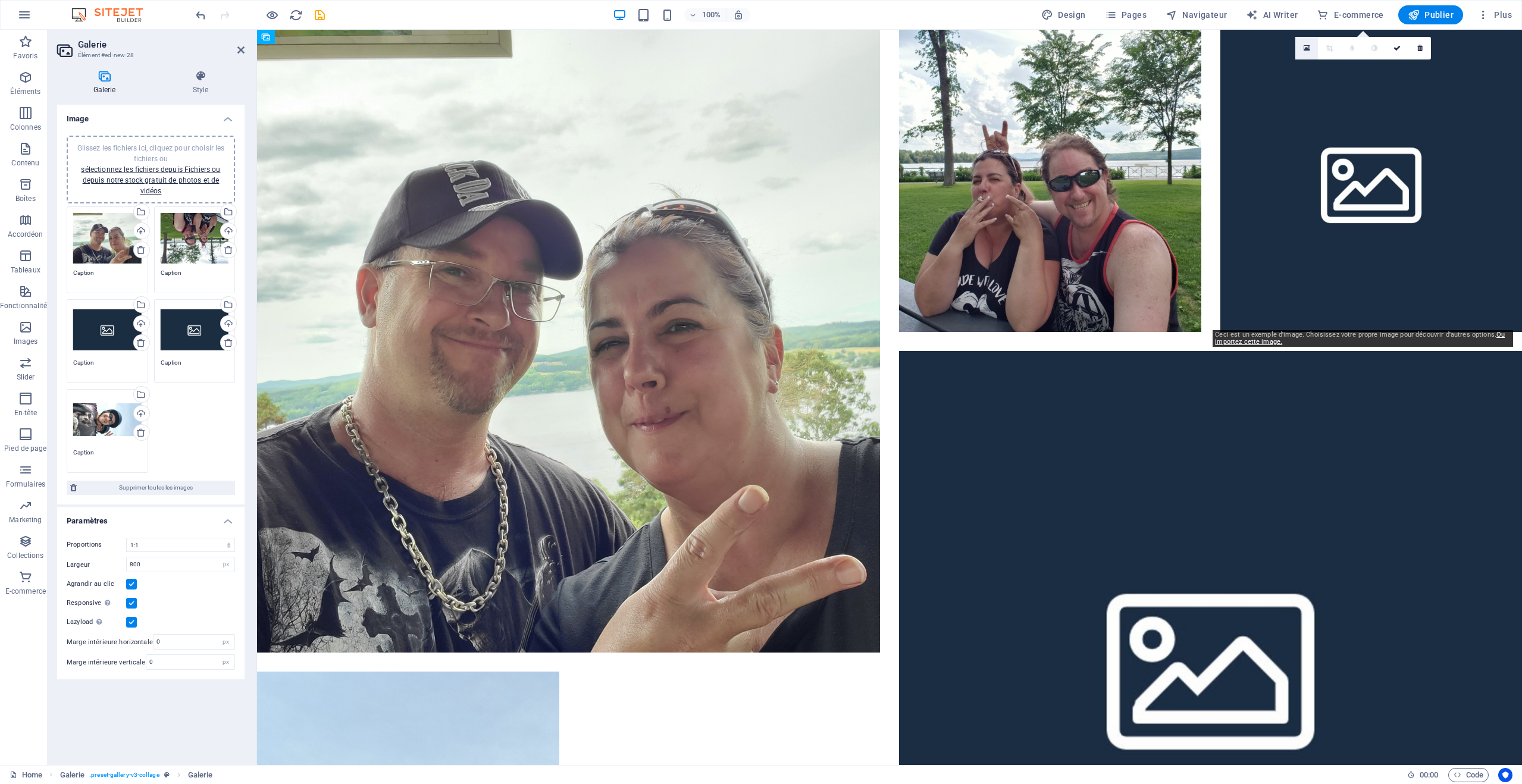
click at [1307, 51] on icon at bounding box center [1307, 48] width 7 height 8
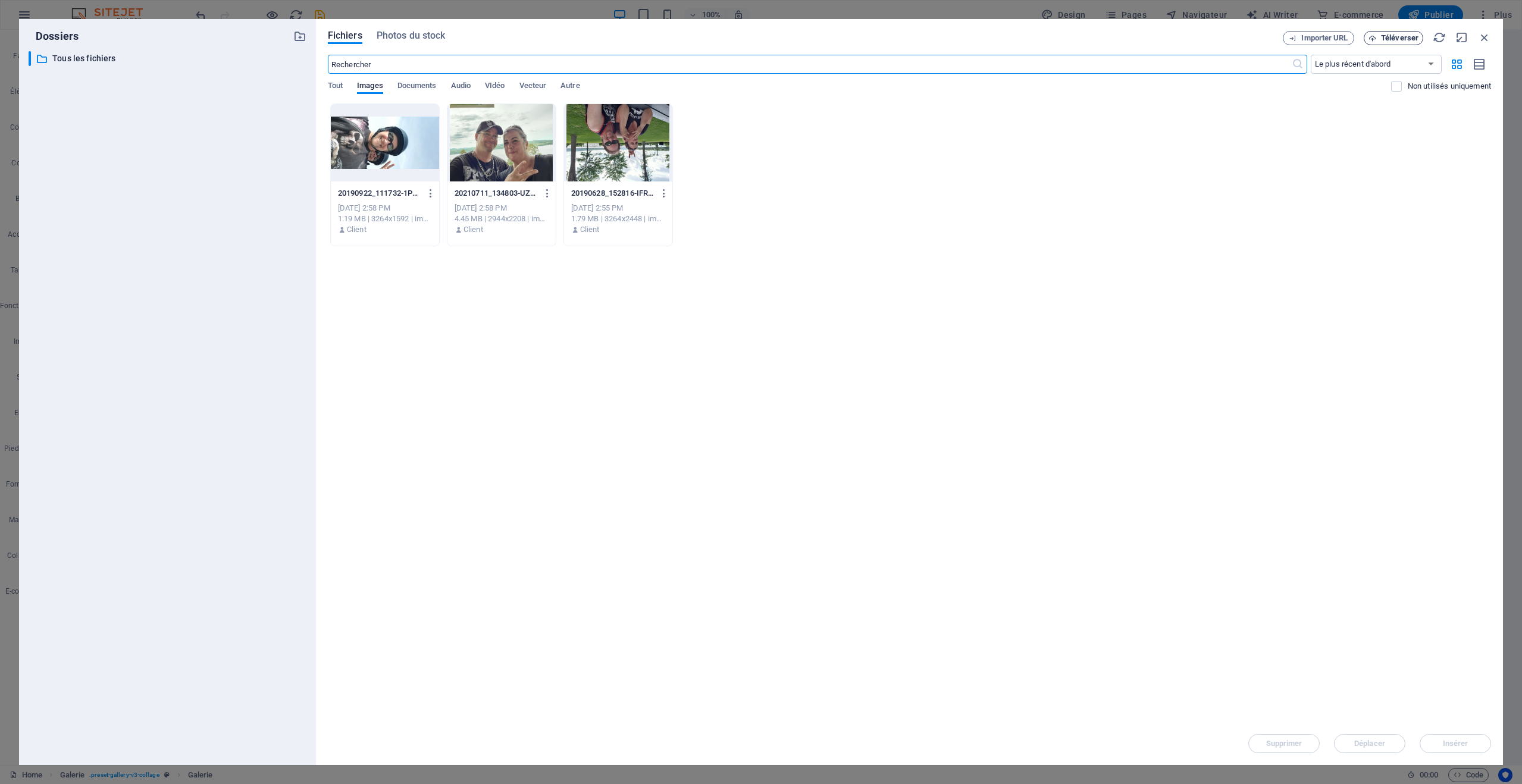
click at [1403, 37] on span "Téléverser" at bounding box center [1400, 38] width 37 height 7
click at [1394, 43] on button "Téléverser" at bounding box center [1394, 38] width 59 height 15
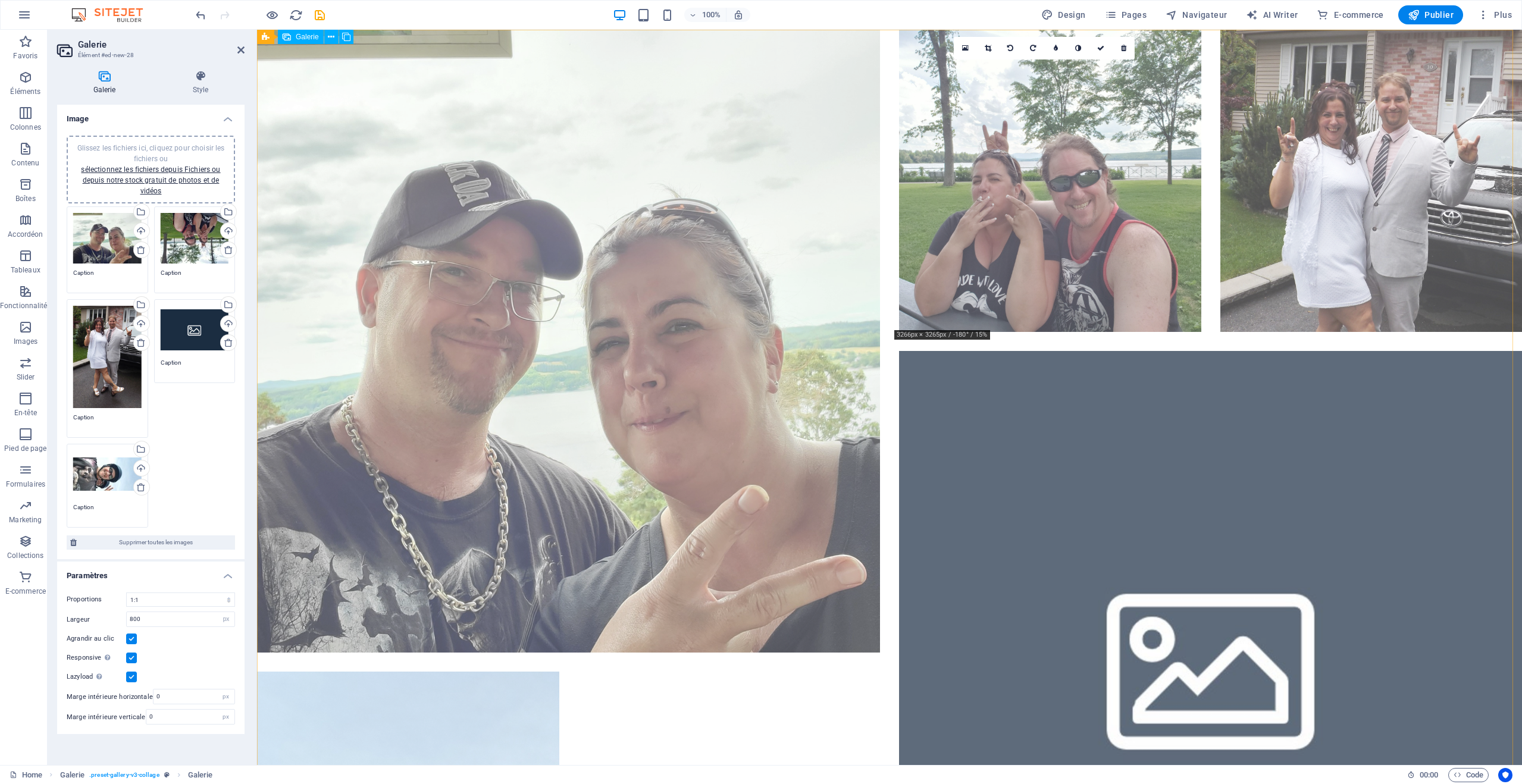
click at [1135, 283] on li at bounding box center [1050, 181] width 302 height 302
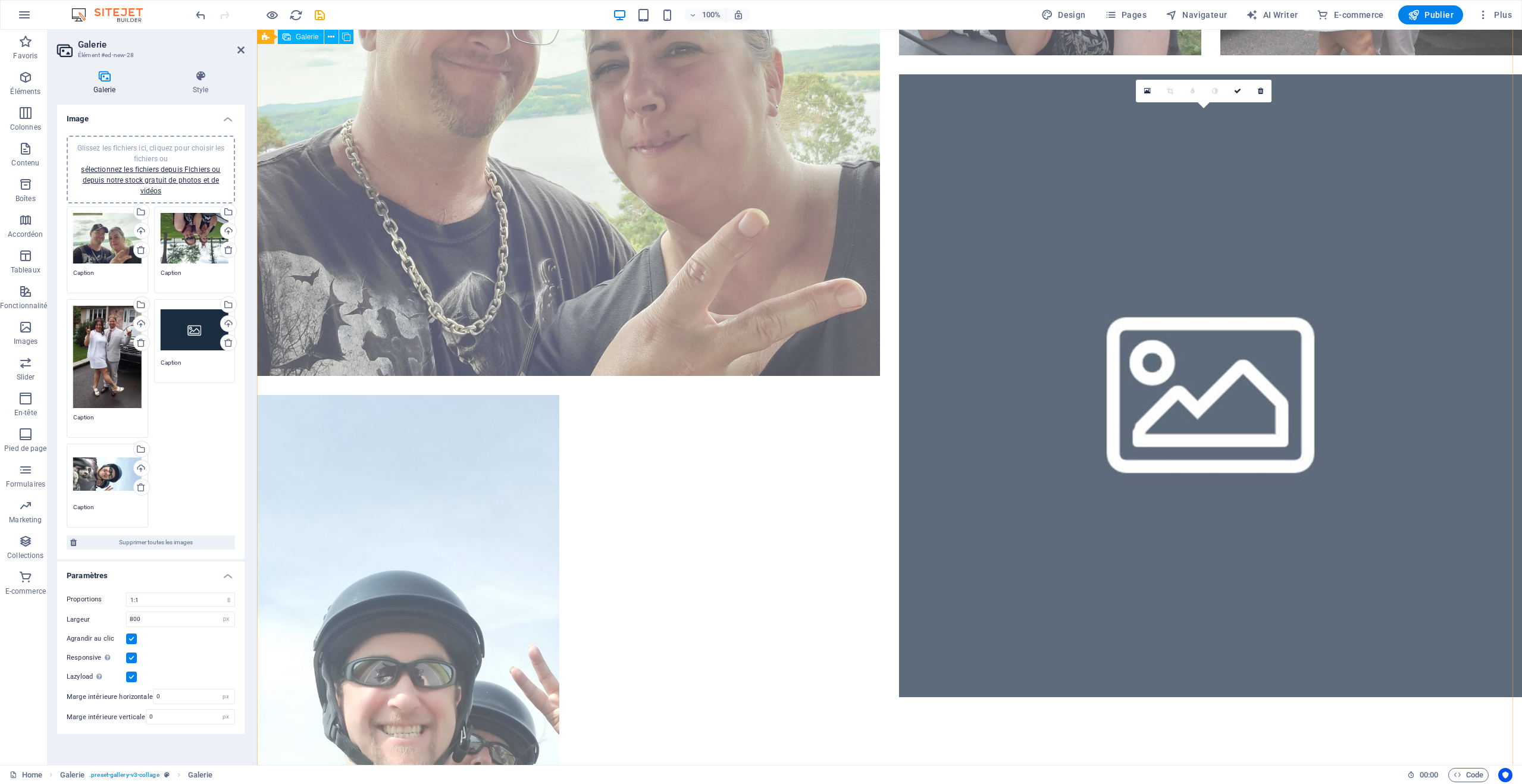
scroll to position [297, 0]
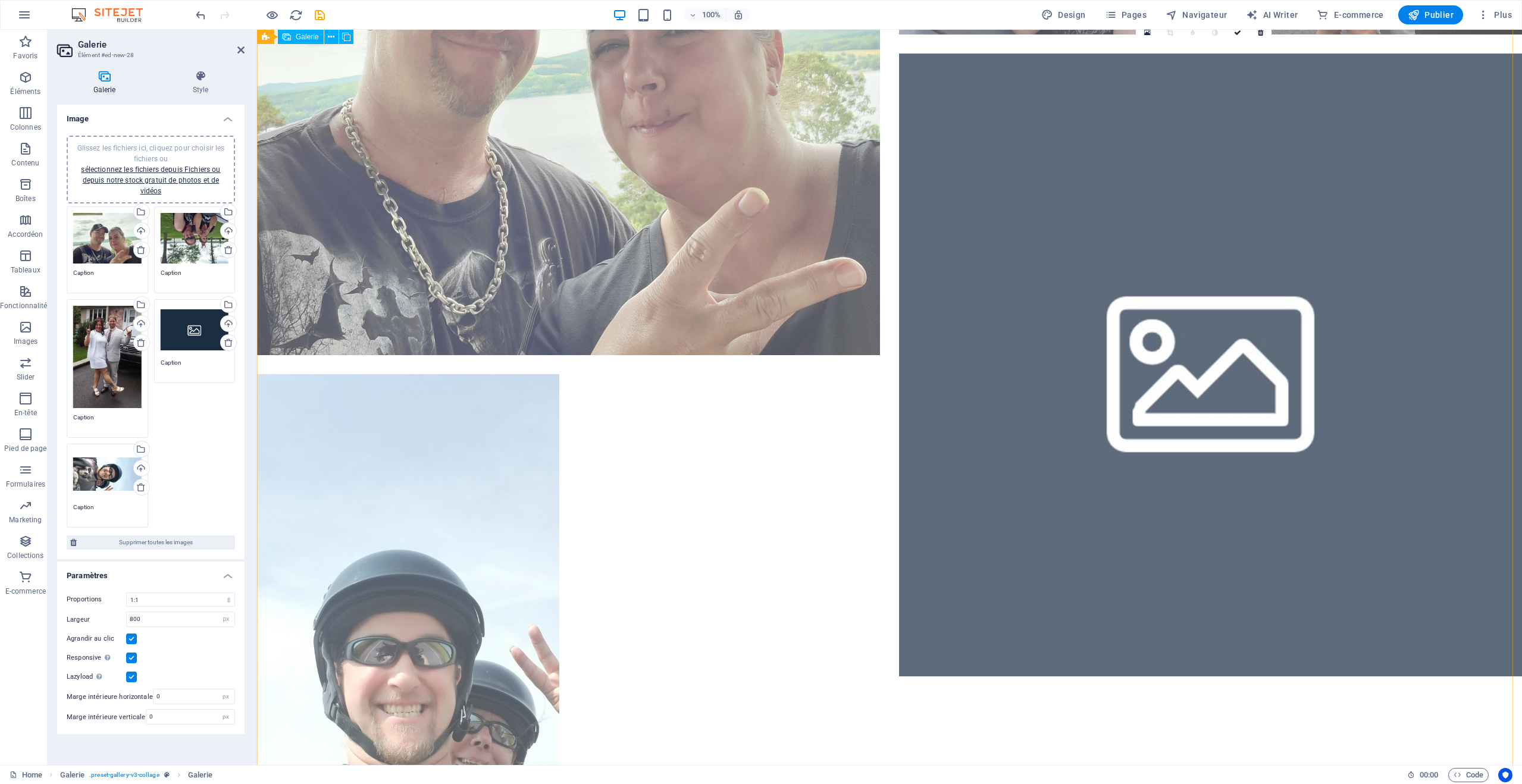
click at [1183, 452] on li at bounding box center [1211, 523] width 623 height 940
click at [229, 305] on div "Sélectionnez les fichiers depuis le Gestionnaire de fichiers, les photos du sto…" at bounding box center [227, 306] width 18 height 18
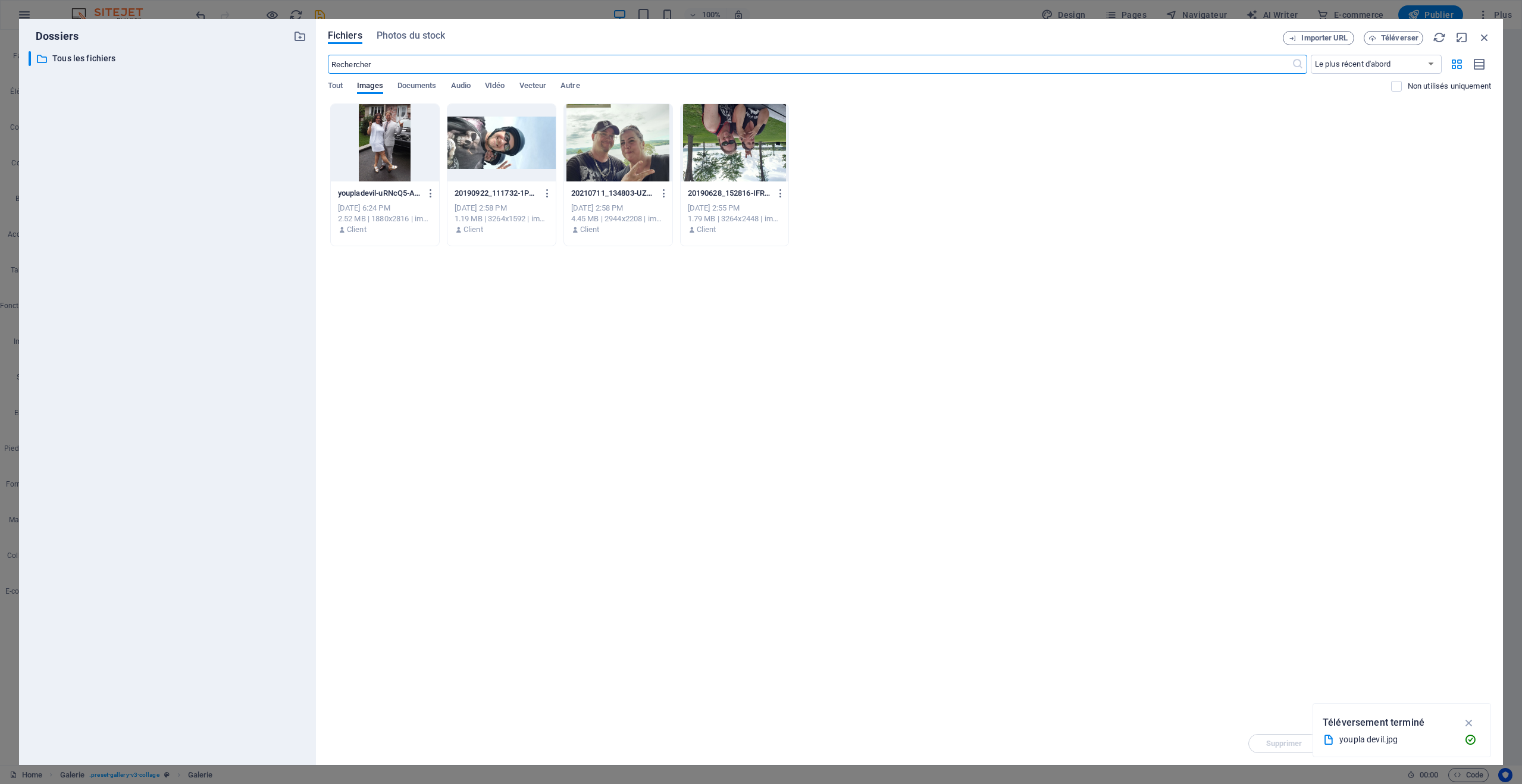
scroll to position [221, 0]
click at [1390, 34] on span "Téléverser" at bounding box center [1400, 38] width 37 height 7
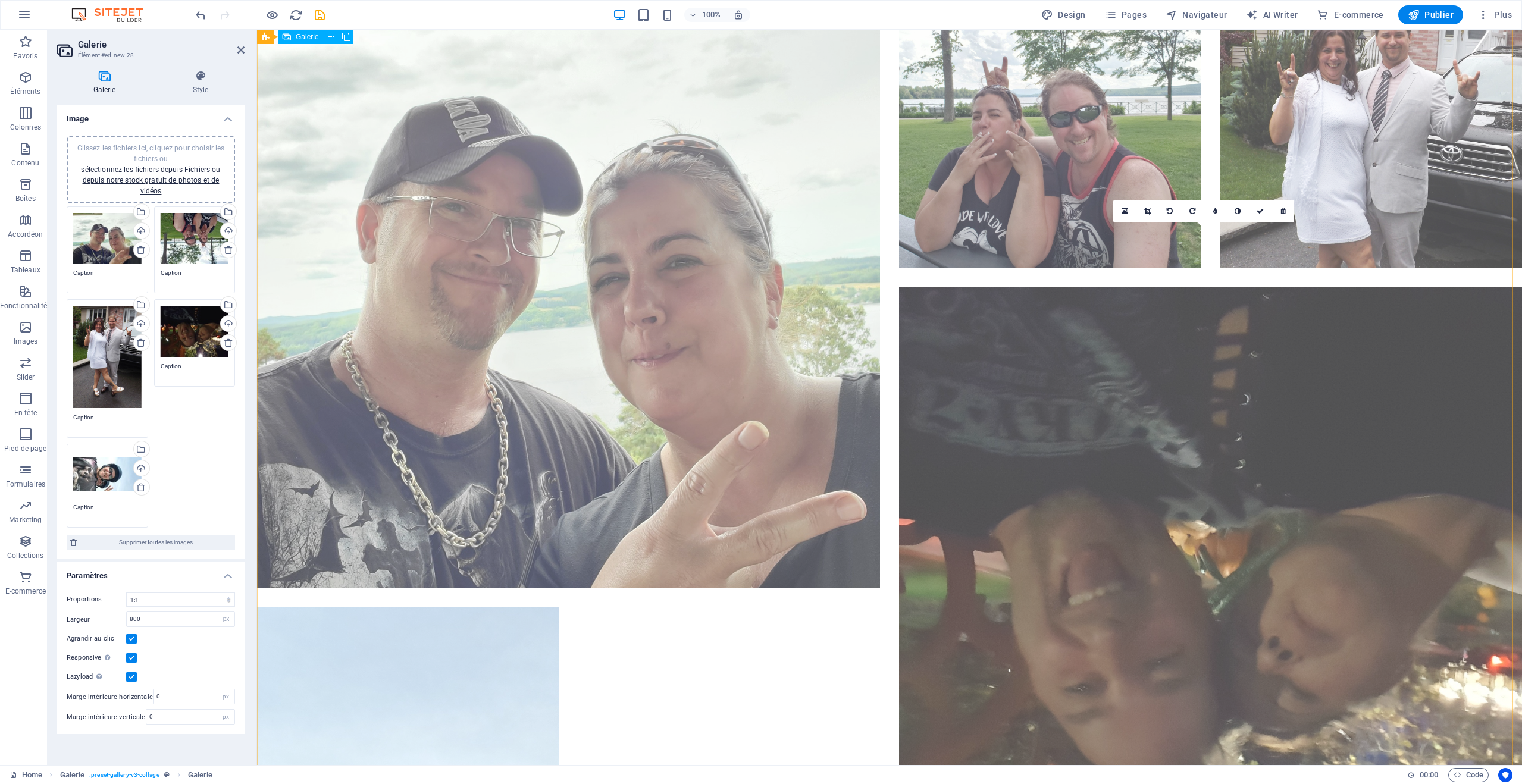
scroll to position [59, 0]
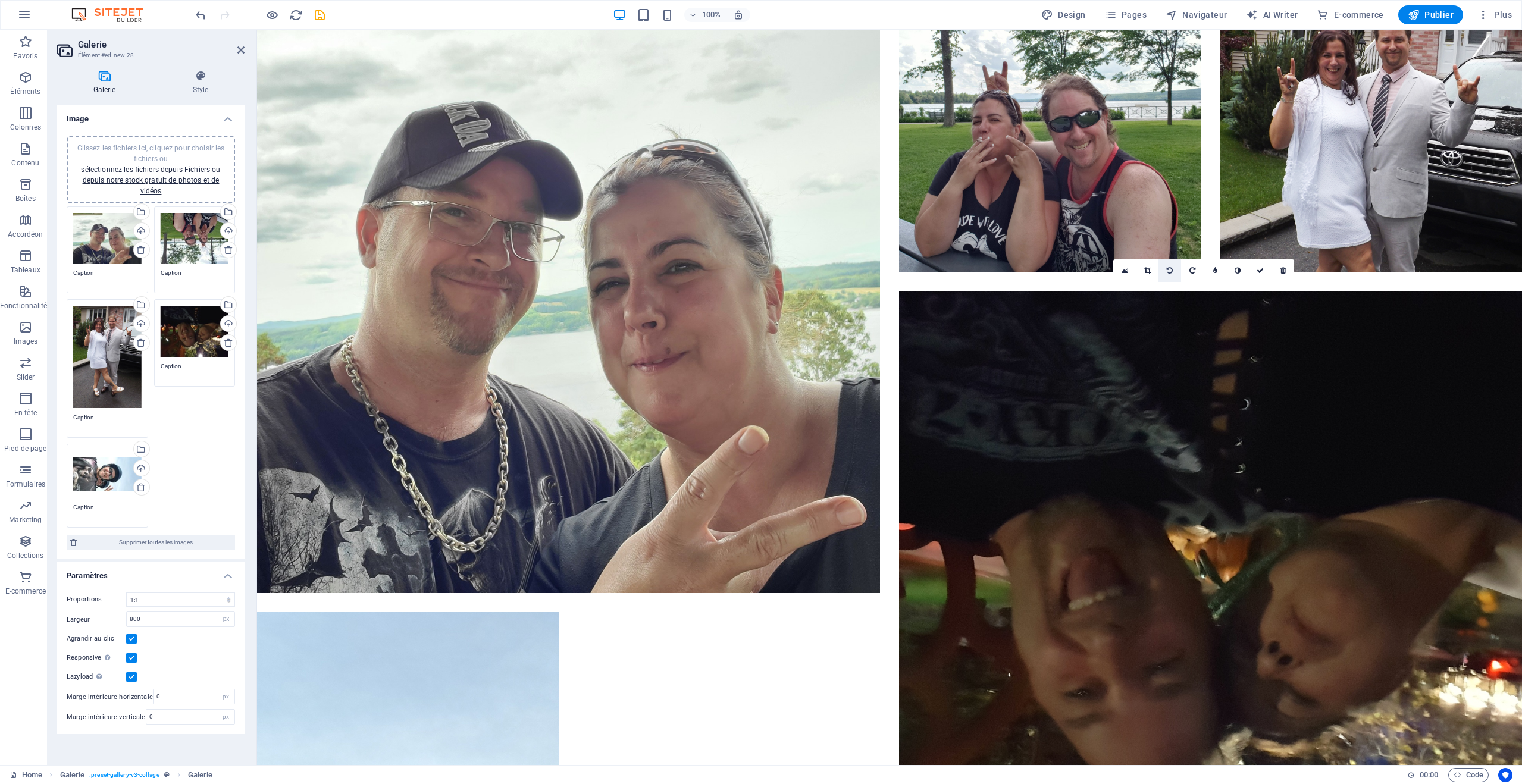
click at [1170, 268] on icon at bounding box center [1170, 271] width 6 height 7
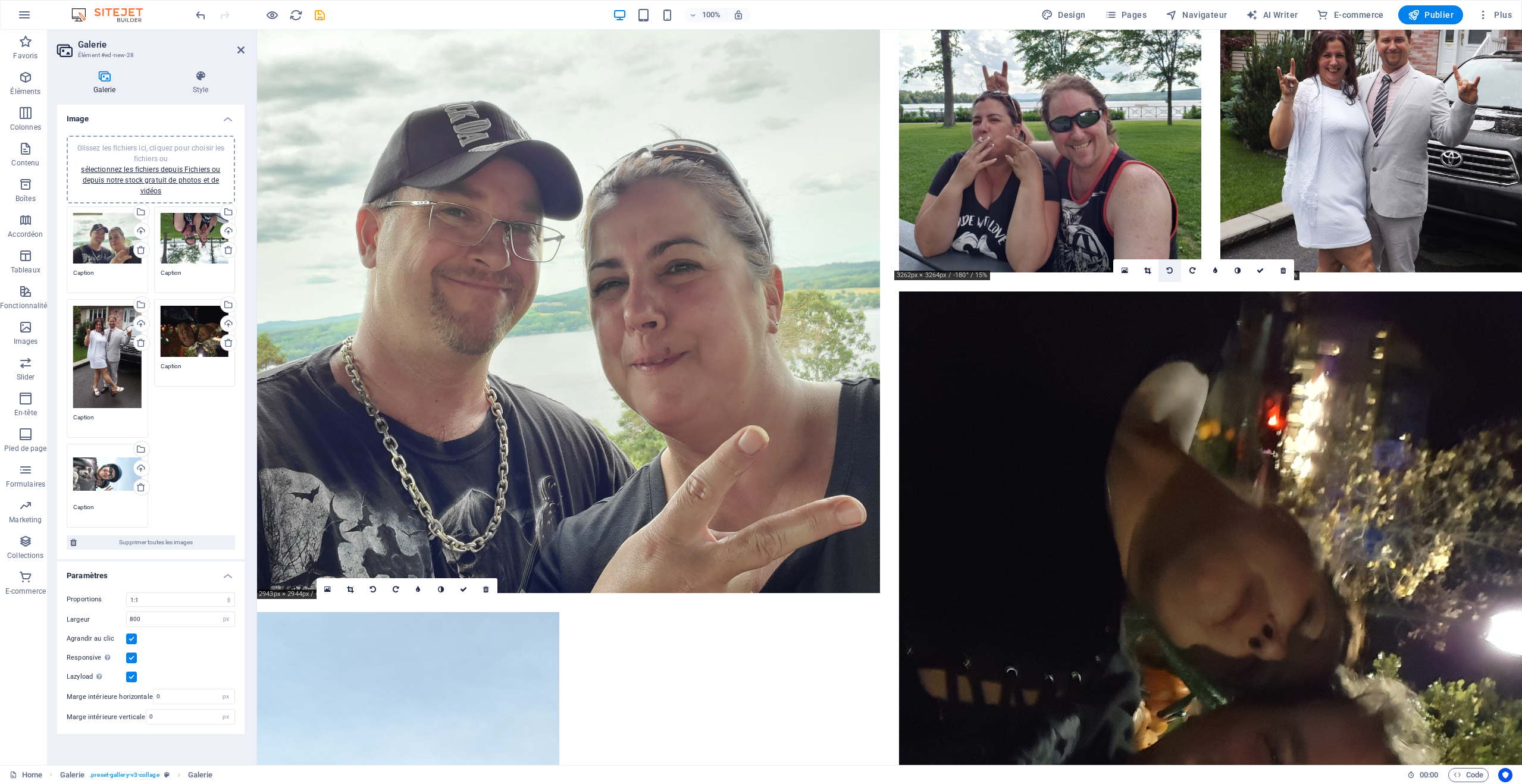
click at [1169, 268] on icon at bounding box center [1170, 271] width 6 height 7
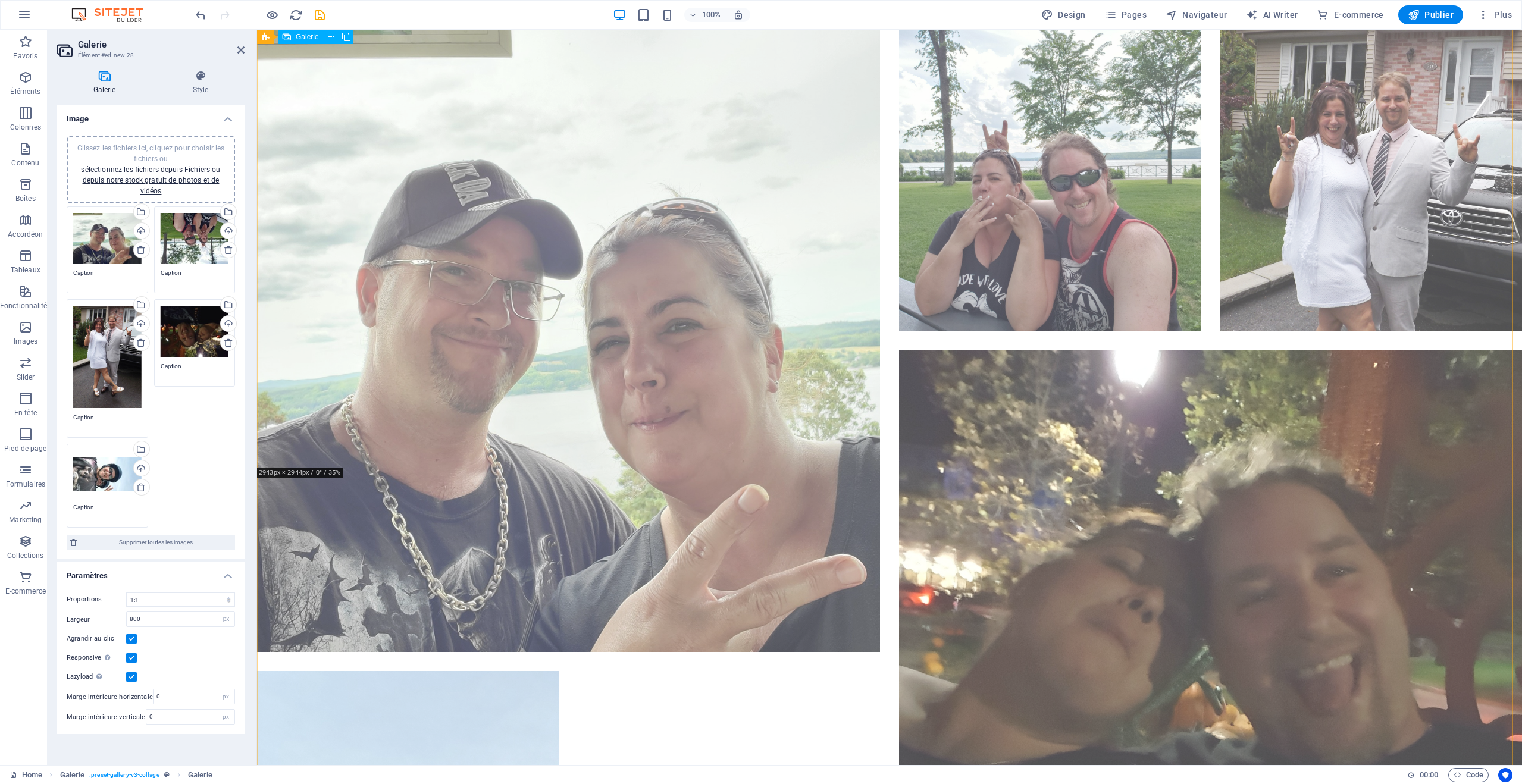
scroll to position [0, 0]
click at [1362, 306] on li at bounding box center [1371, 181] width 302 height 302
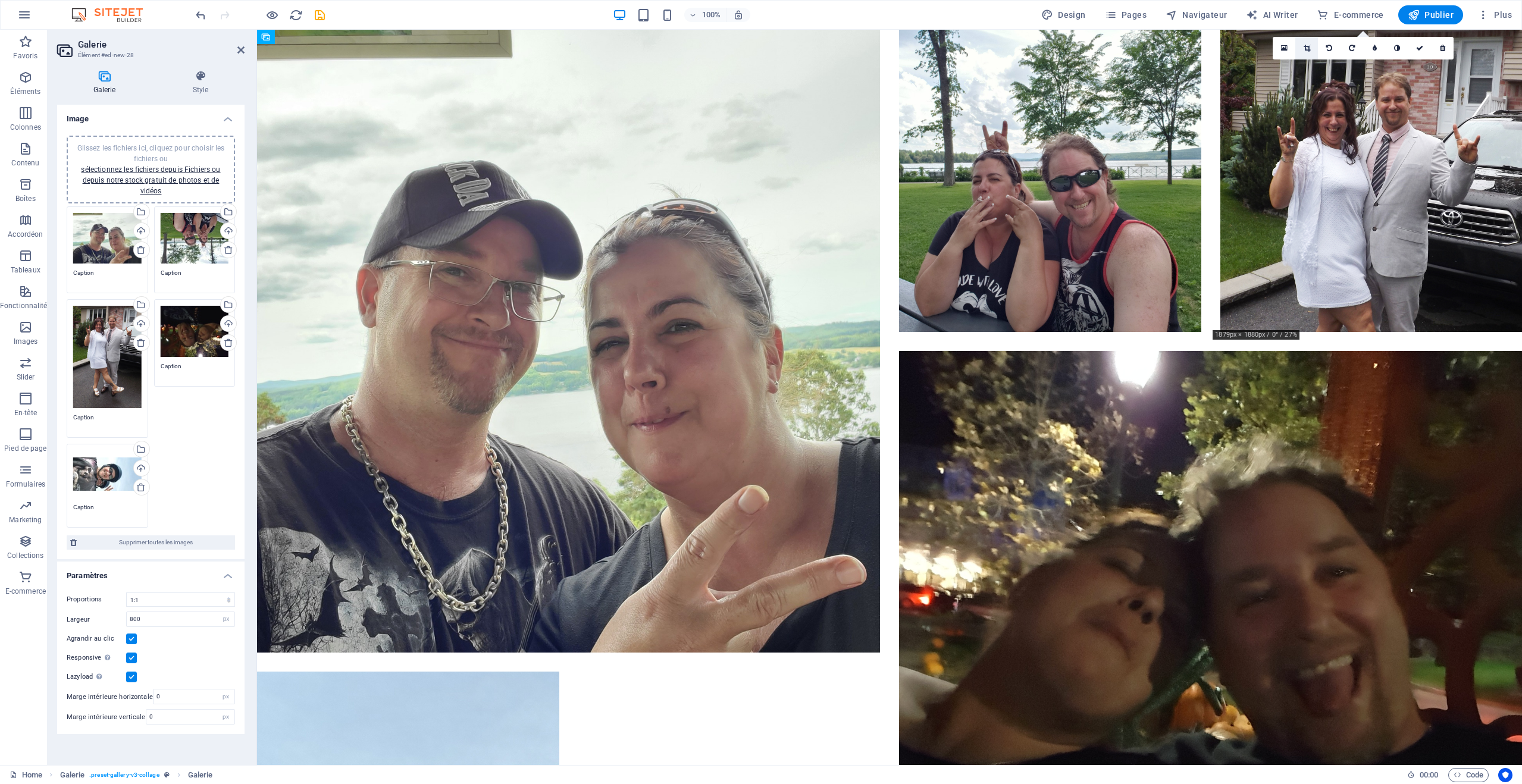
click at [1309, 48] on icon at bounding box center [1307, 48] width 7 height 7
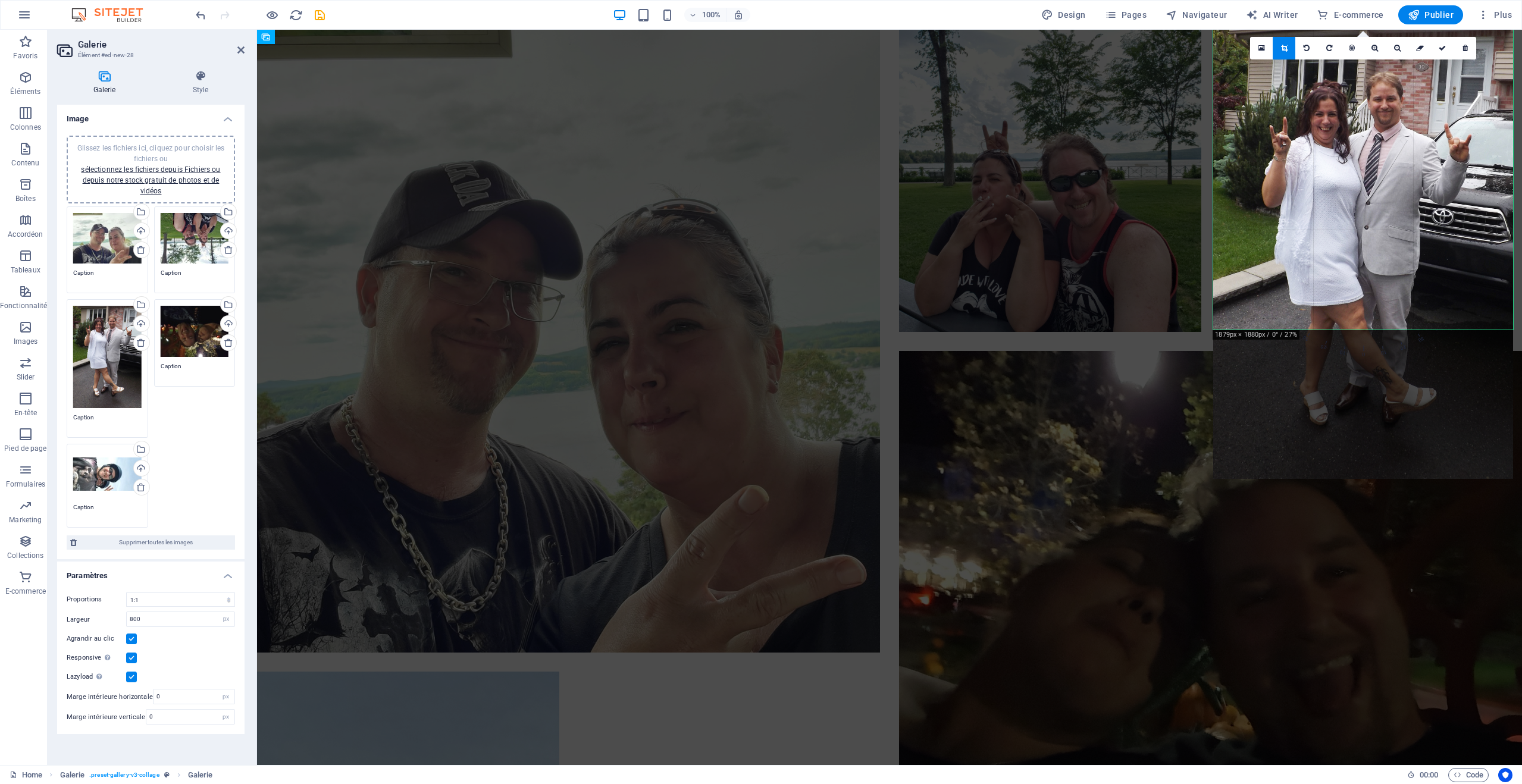
click at [1370, 325] on div at bounding box center [1364, 254] width 300 height 449
click at [1367, 381] on div at bounding box center [1364, 254] width 300 height 449
click at [1348, 357] on span "-10" at bounding box center [1353, 299] width 34 height 120
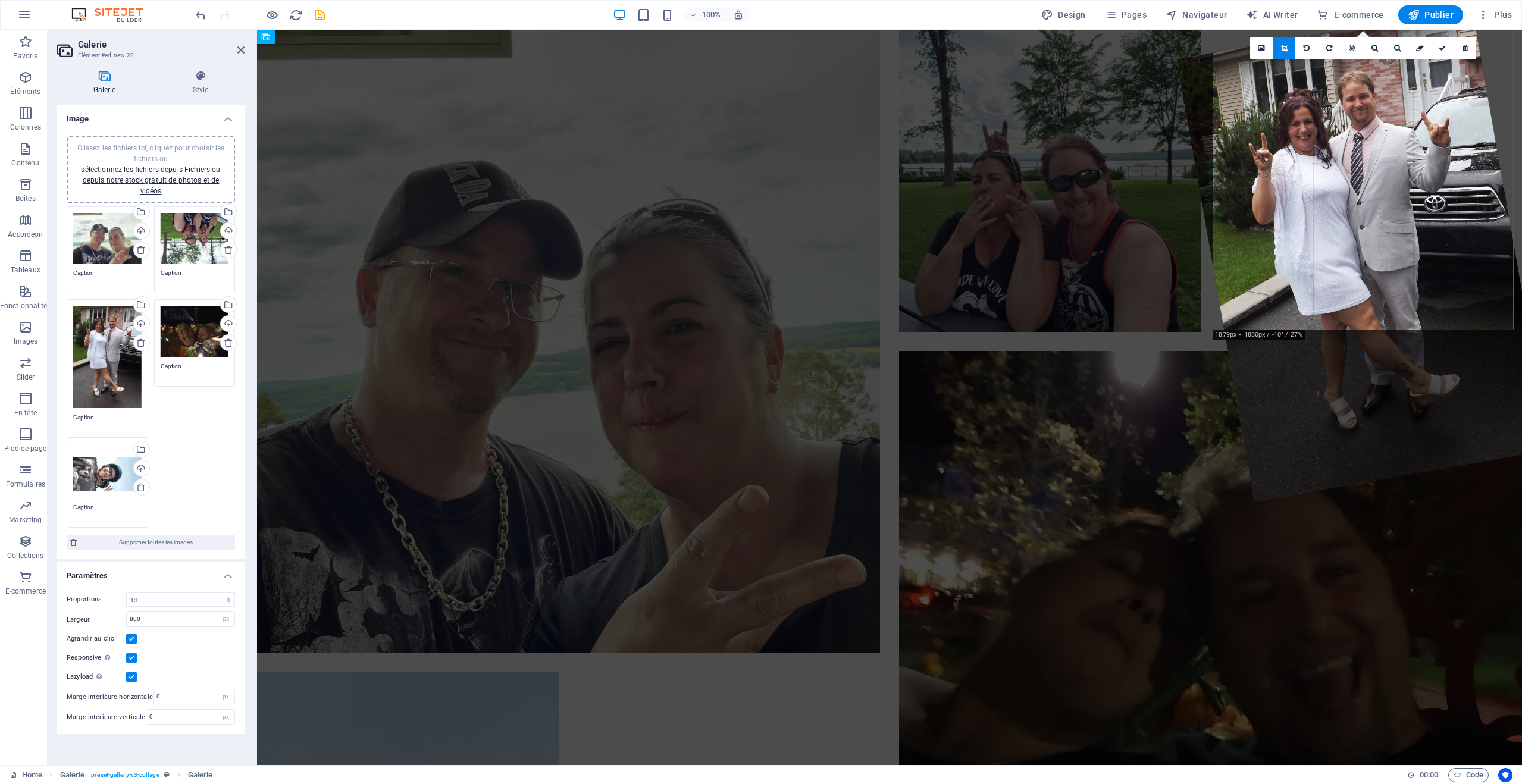
click at [1348, 357] on span "-20" at bounding box center [1353, 298] width 34 height 120
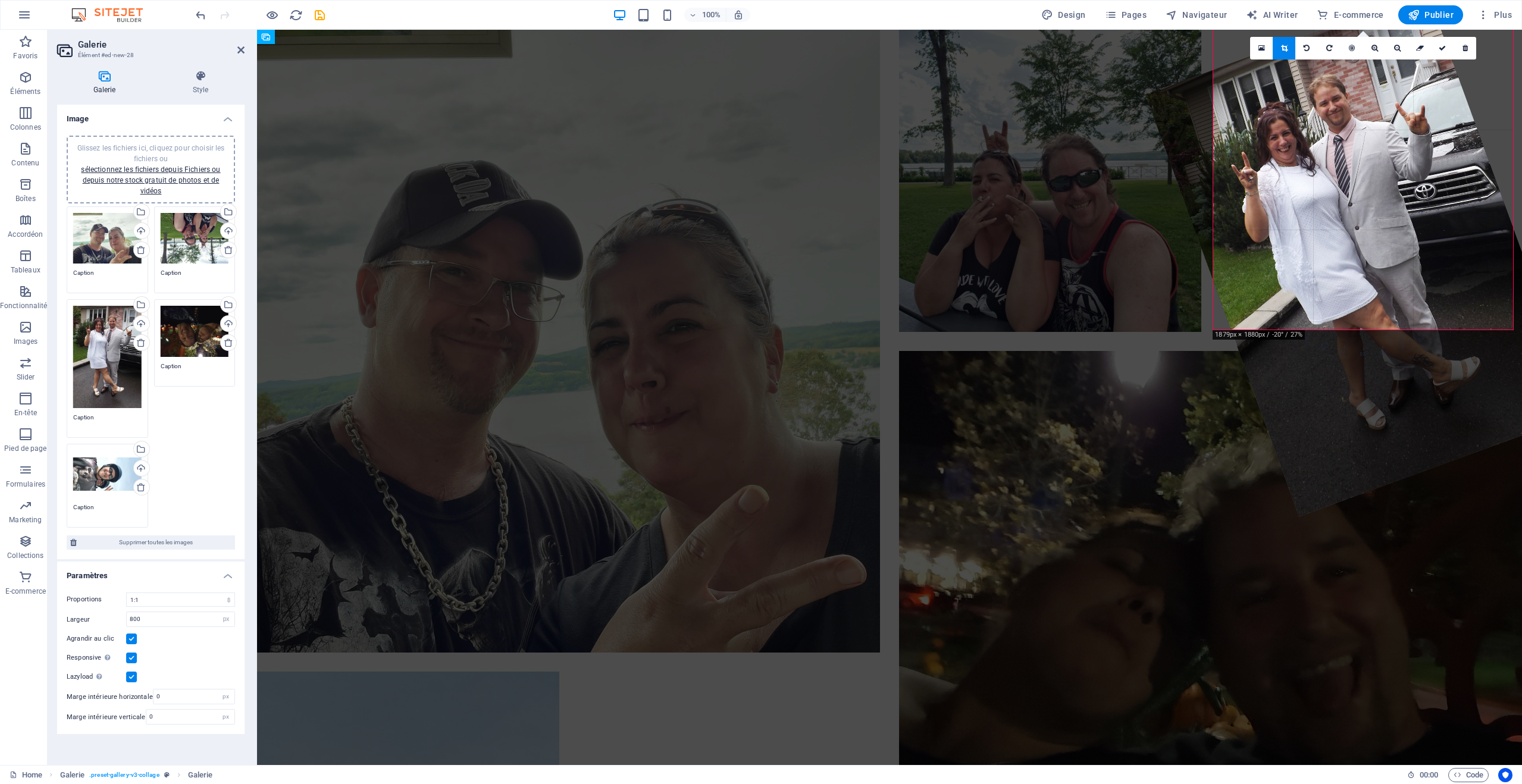
click at [1306, 355] on div at bounding box center [1363, 254] width 435 height 525
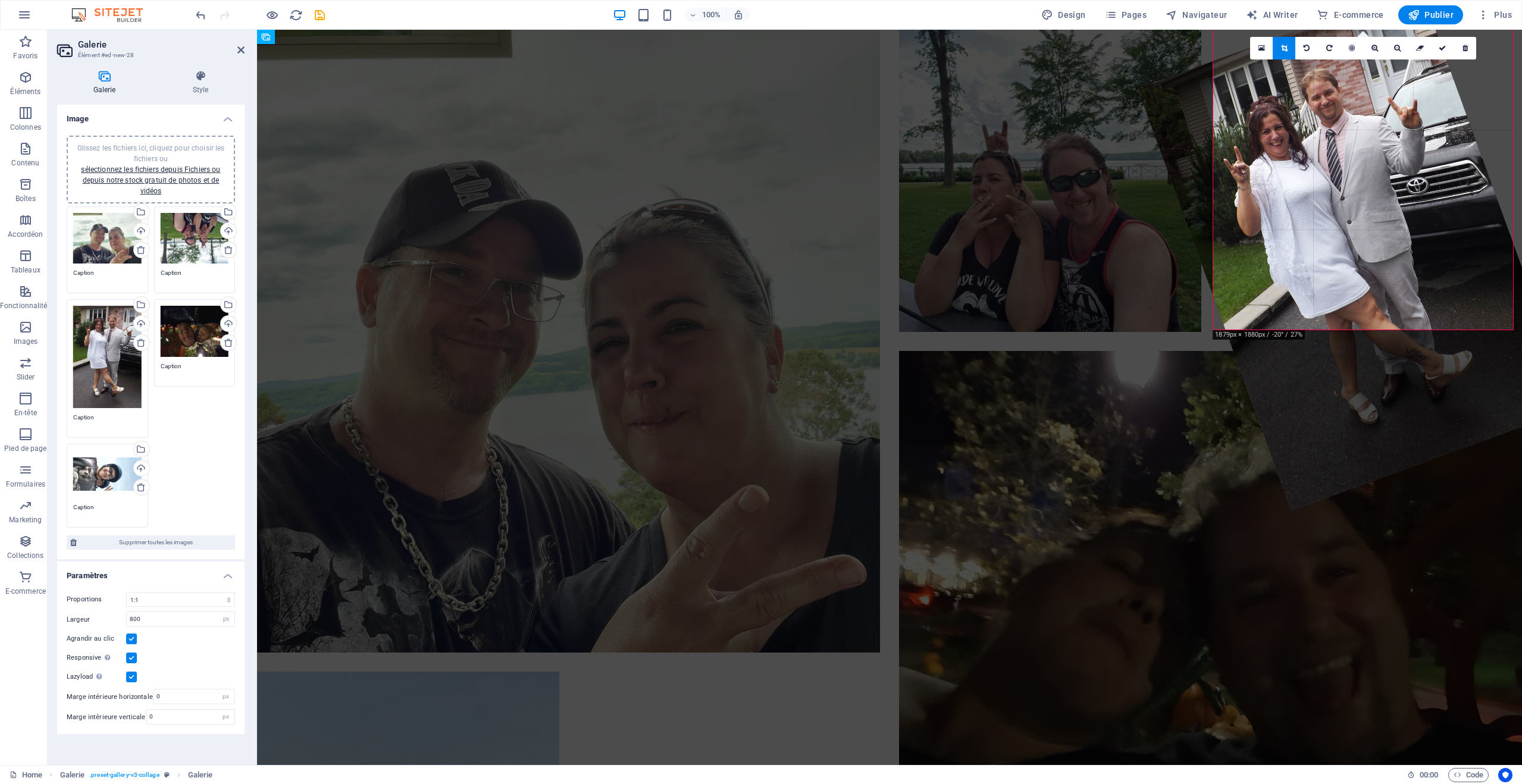
drag, startPoint x: 1356, startPoint y: 370, endPoint x: 1348, endPoint y: 364, distance: 10.0
click at [1348, 364] on div at bounding box center [1356, 248] width 435 height 525
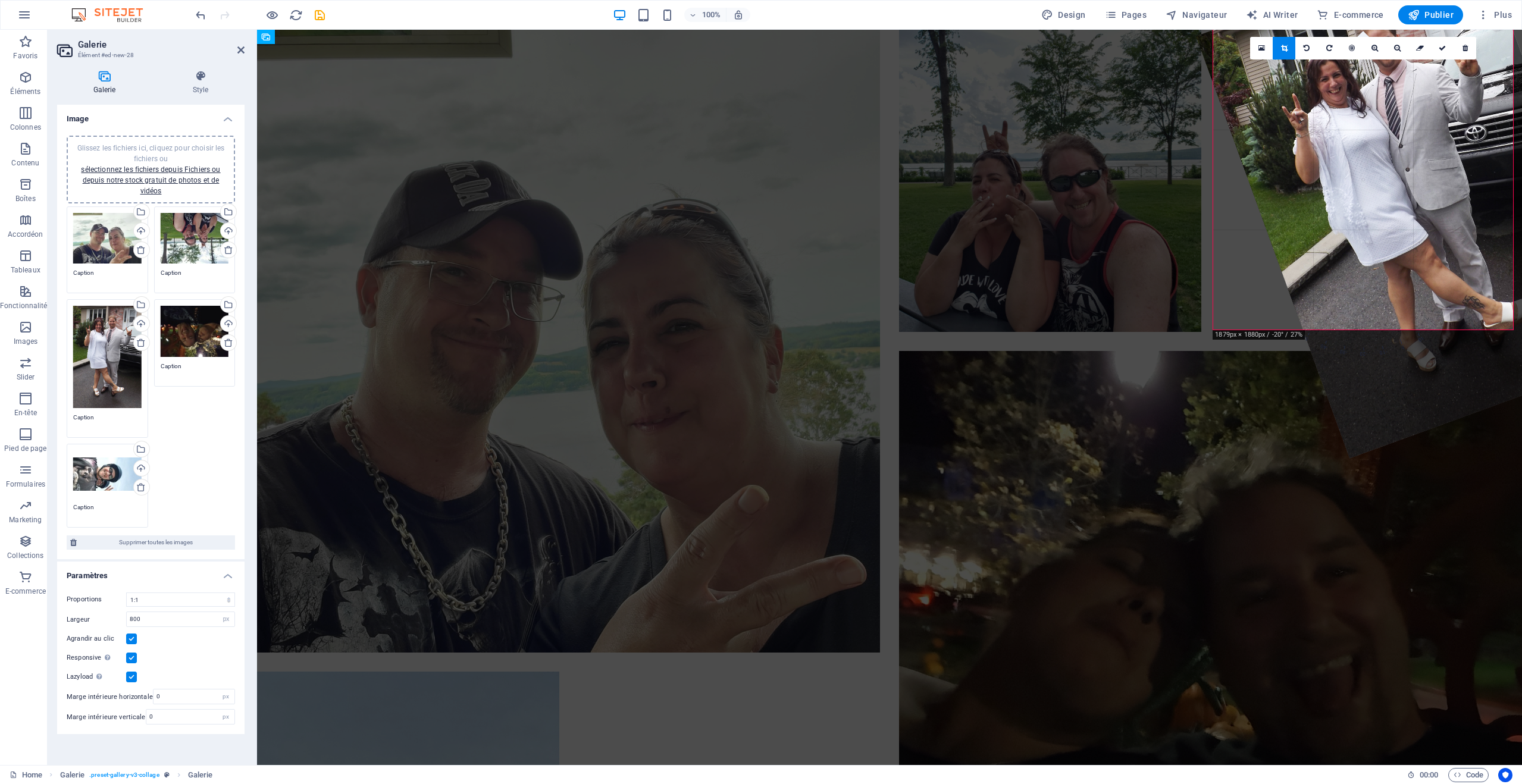
click at [1358, 367] on div at bounding box center [1414, 196] width 435 height 525
click at [1410, 283] on div at bounding box center [1414, 196] width 435 height 525
click at [1376, 195] on div at bounding box center [1414, 196] width 435 height 525
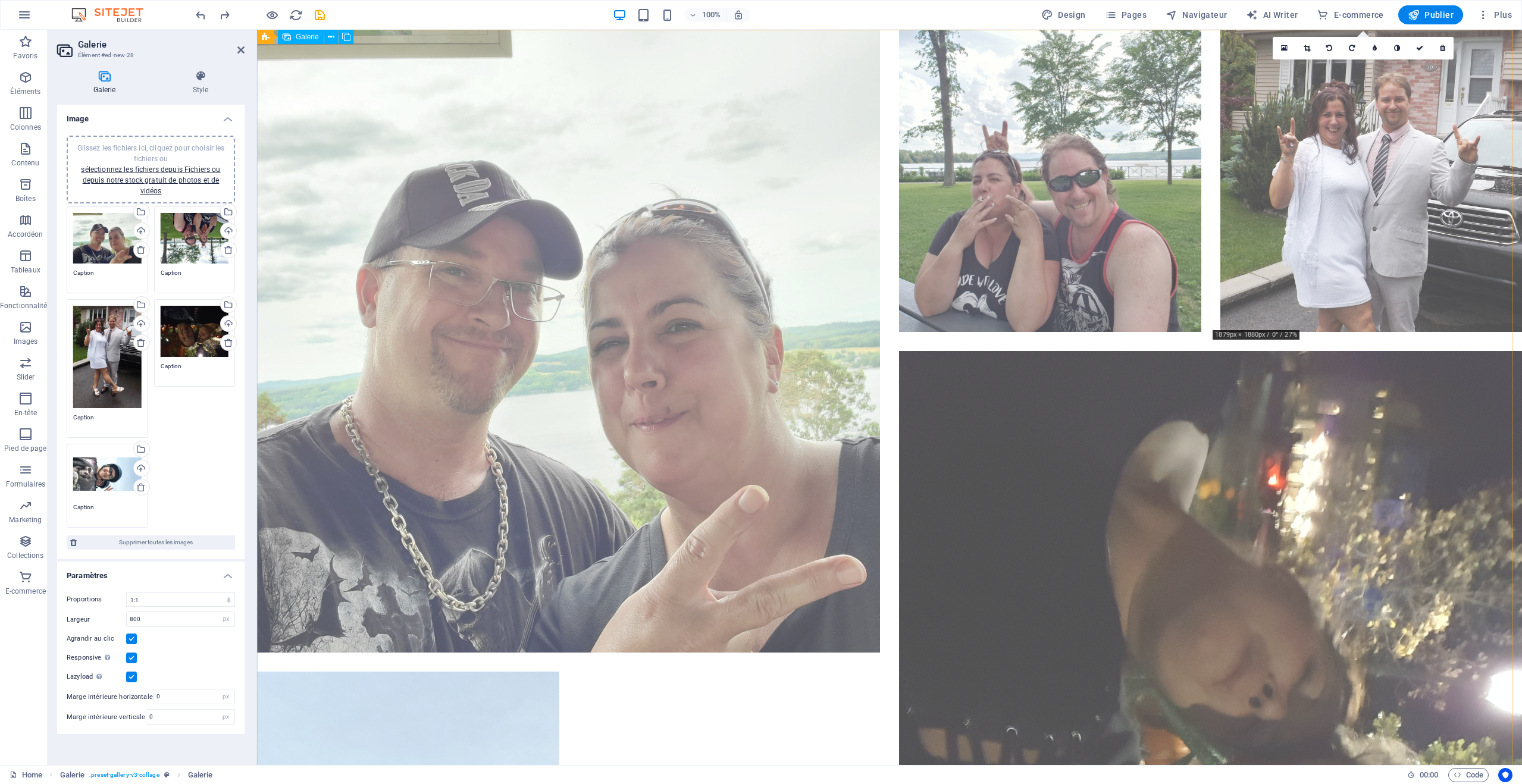
click at [1362, 205] on li at bounding box center [1371, 181] width 302 height 302
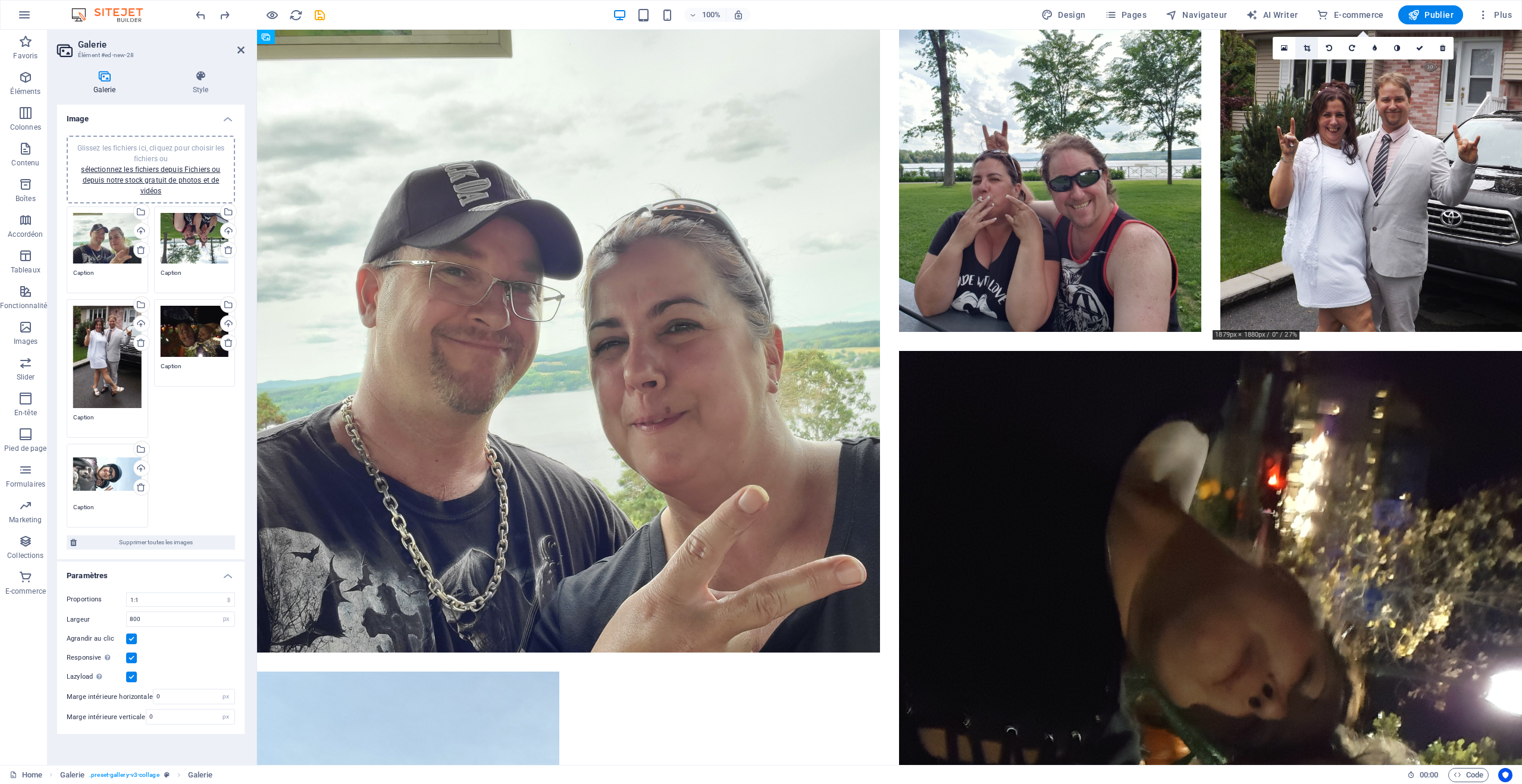
click at [1304, 50] on icon at bounding box center [1307, 48] width 7 height 7
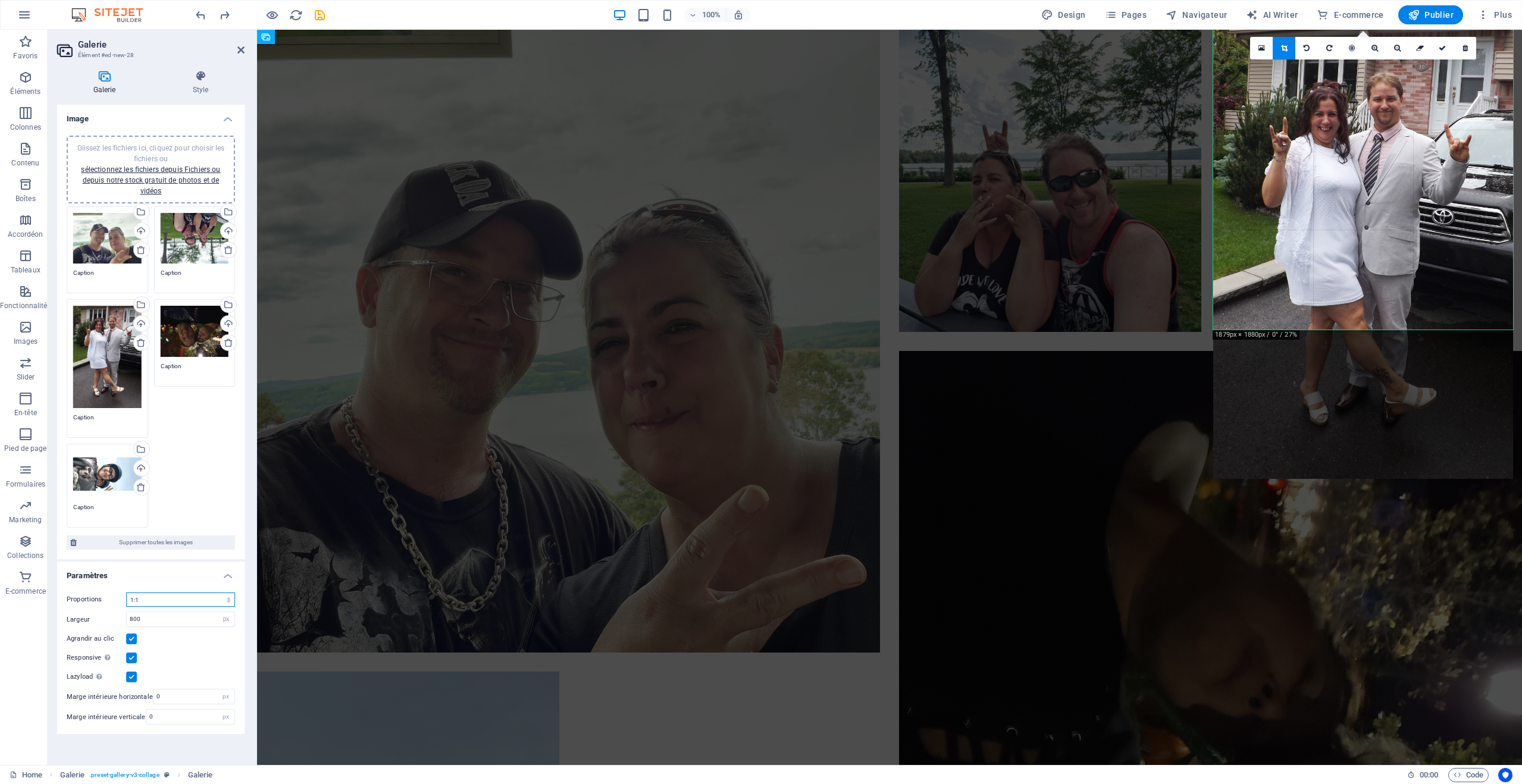
click at [205, 600] on select "Aucune proportion fixe 16:9 16:10 4:3 1:1 1:2 2:1" at bounding box center [181, 600] width 109 height 15
click at [126, 592] on select "Aucune proportion fixe 16:9 16:10 4:3 1:1 1:2 2:1" at bounding box center [181, 600] width 109 height 15
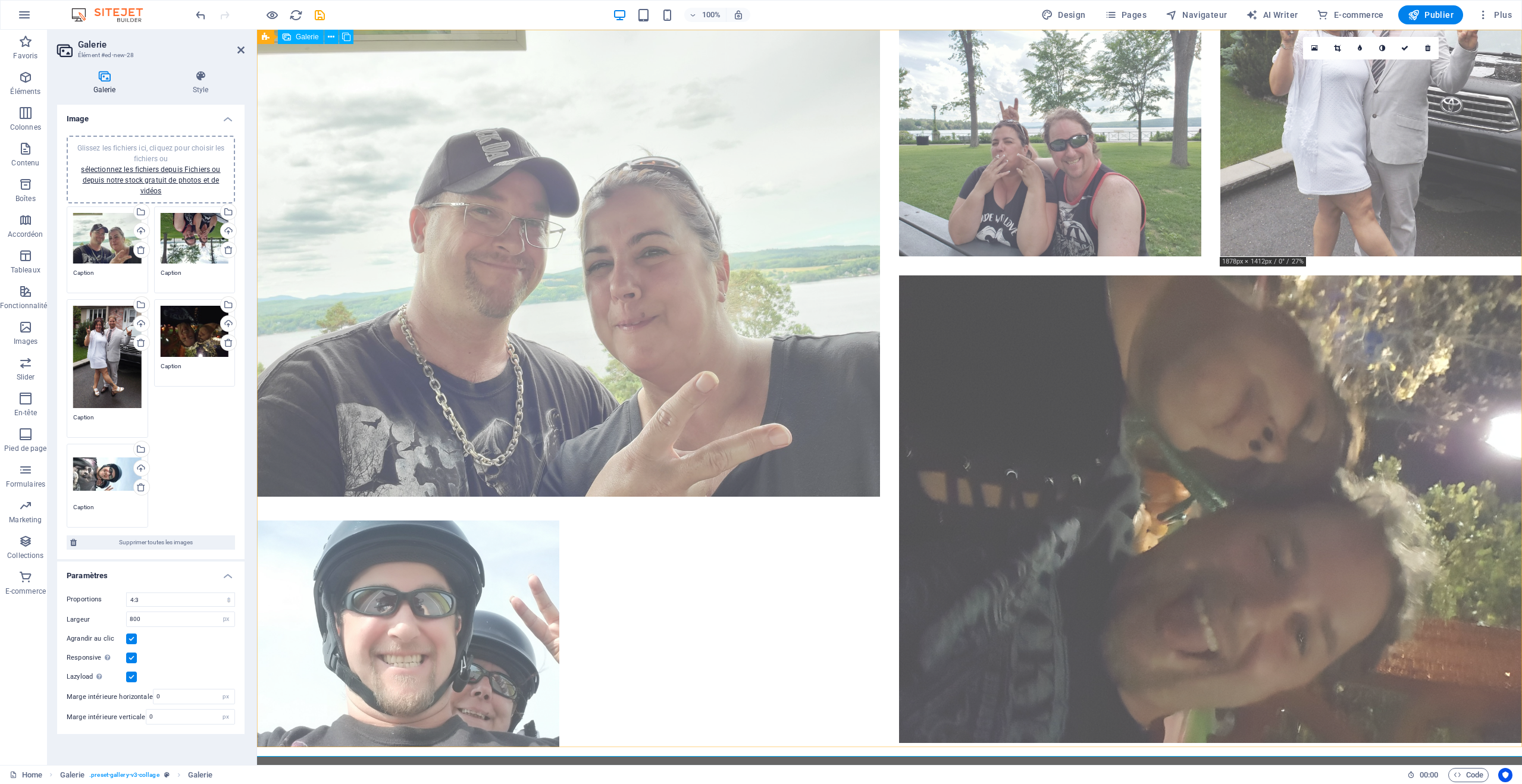
click at [1356, 228] on li at bounding box center [1371, 143] width 302 height 227
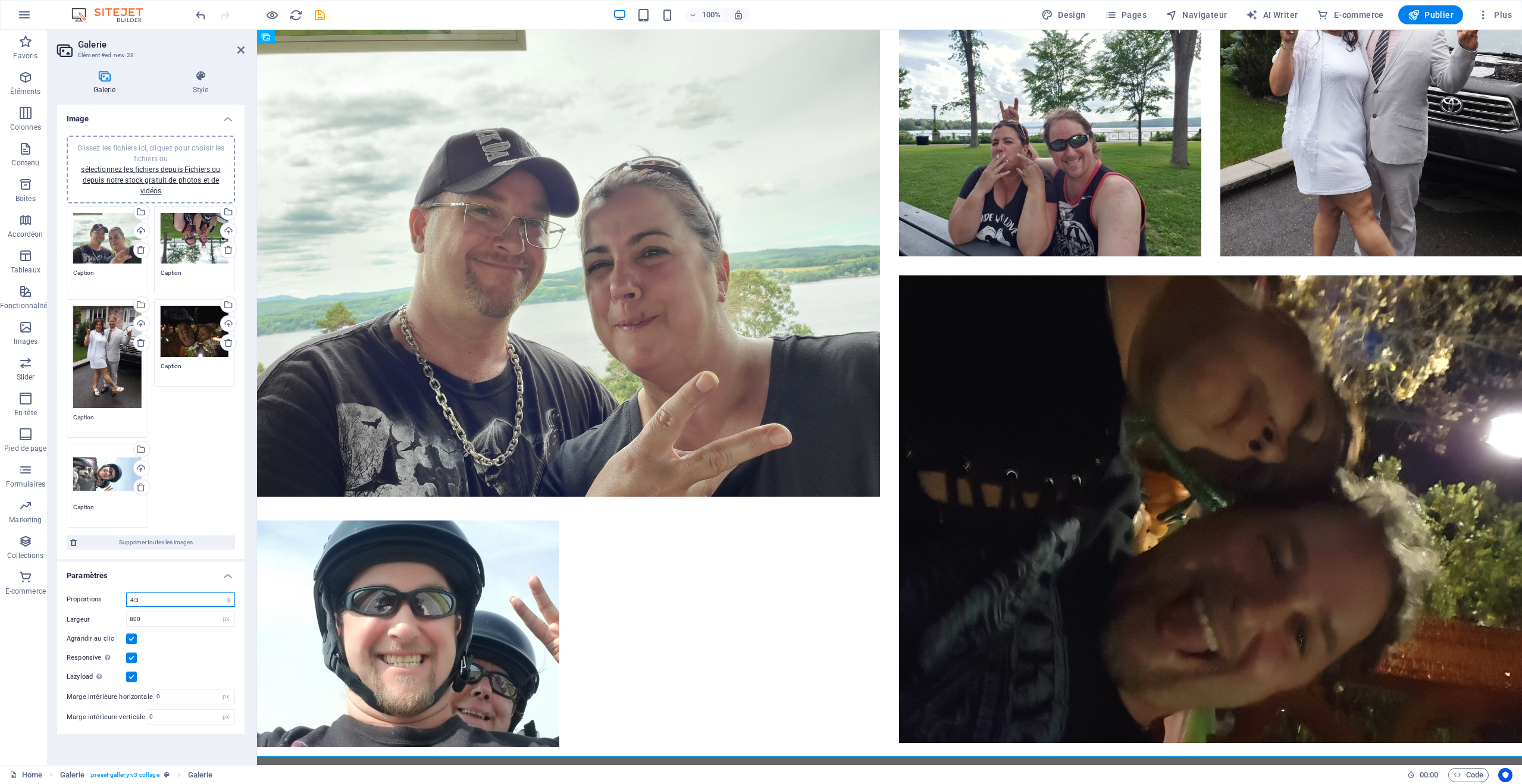
click at [230, 600] on select "Aucune proportion fixe 16:9 16:10 4:3 1:1 1:2 2:1" at bounding box center [181, 600] width 109 height 15
click at [126, 592] on select "Aucune proportion fixe 16:9 16:10 4:3 1:1 1:2 2:1" at bounding box center [181, 600] width 109 height 15
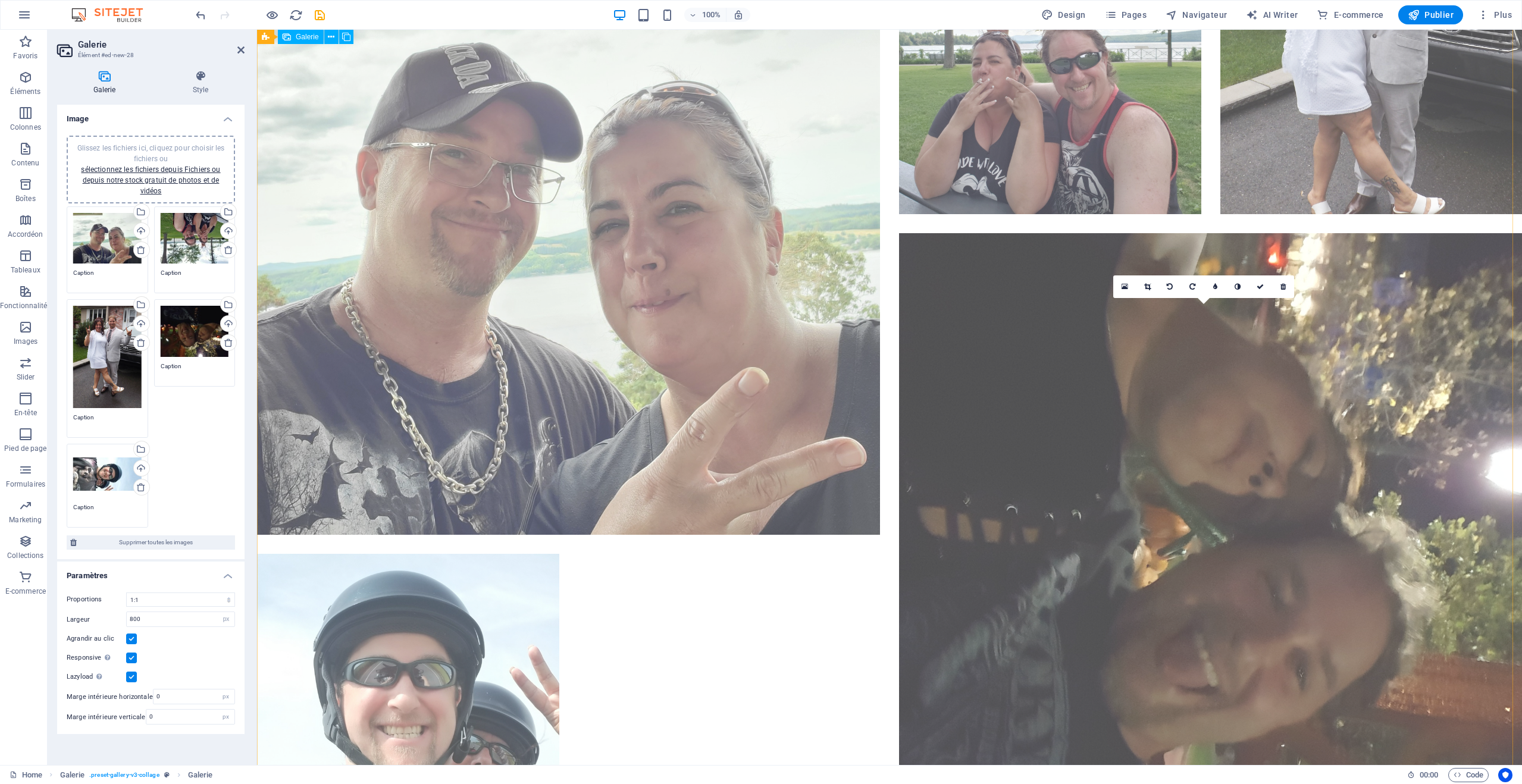
scroll to position [119, 0]
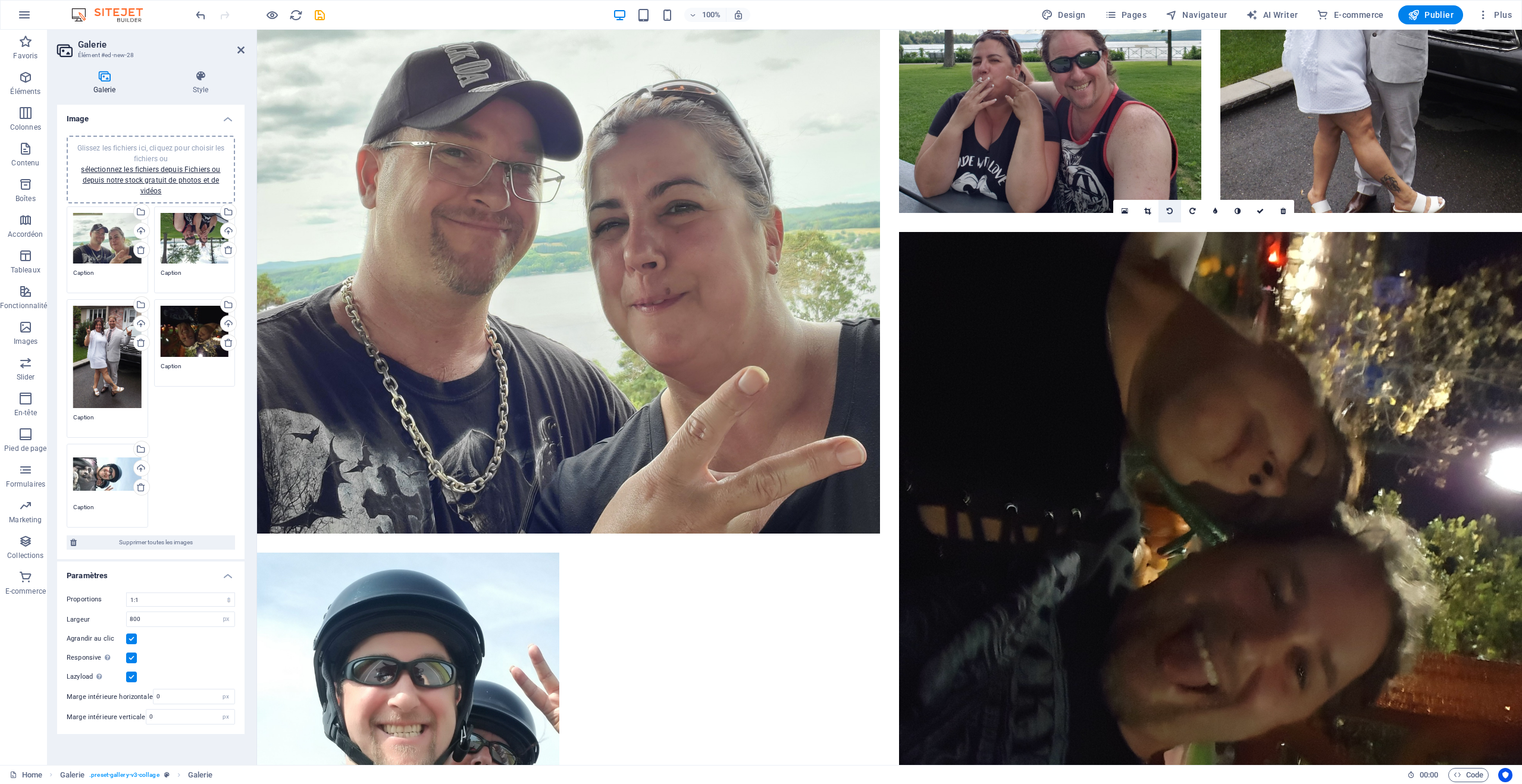
click at [1166, 213] on link at bounding box center [1169, 211] width 22 height 22
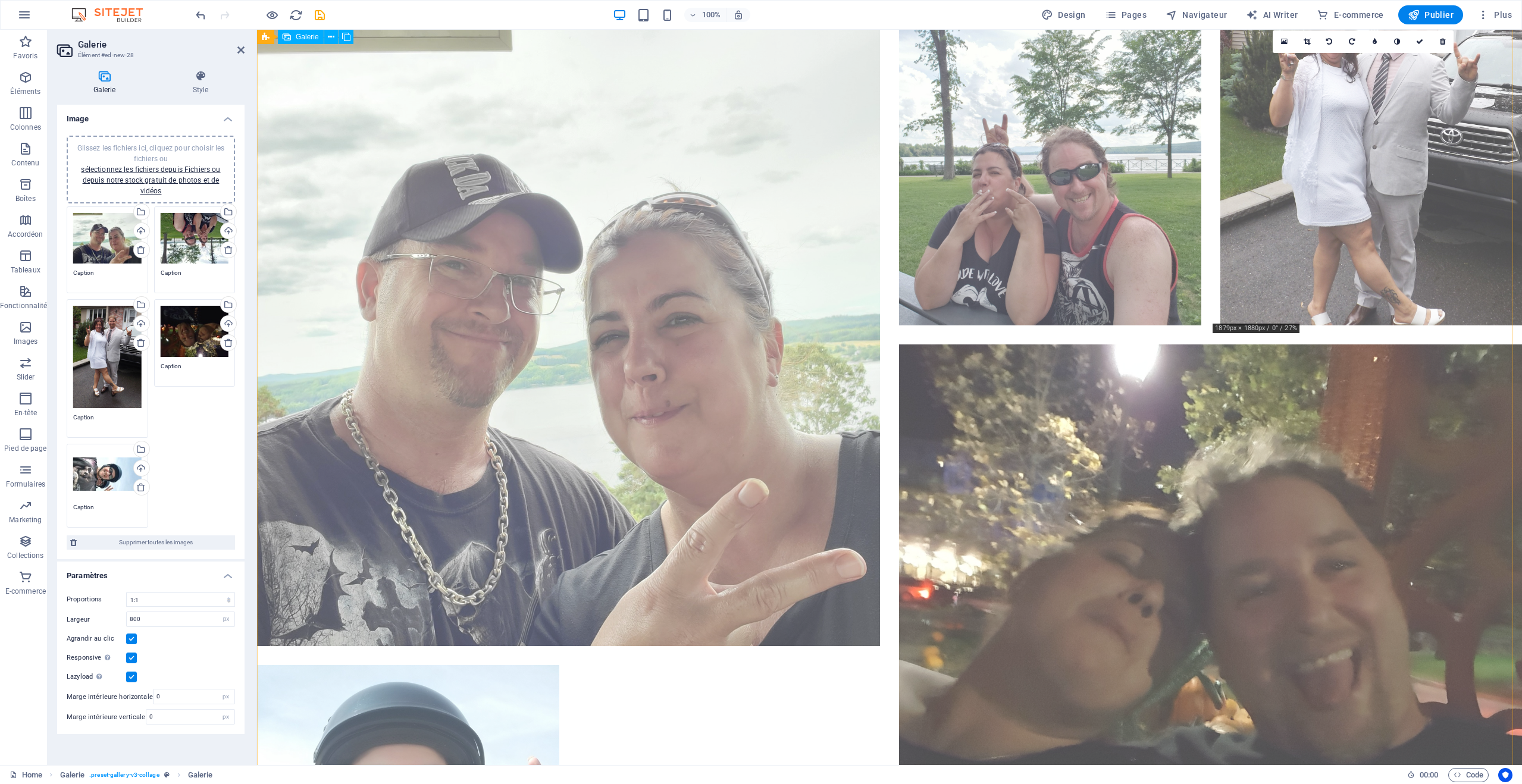
scroll to position [0, 0]
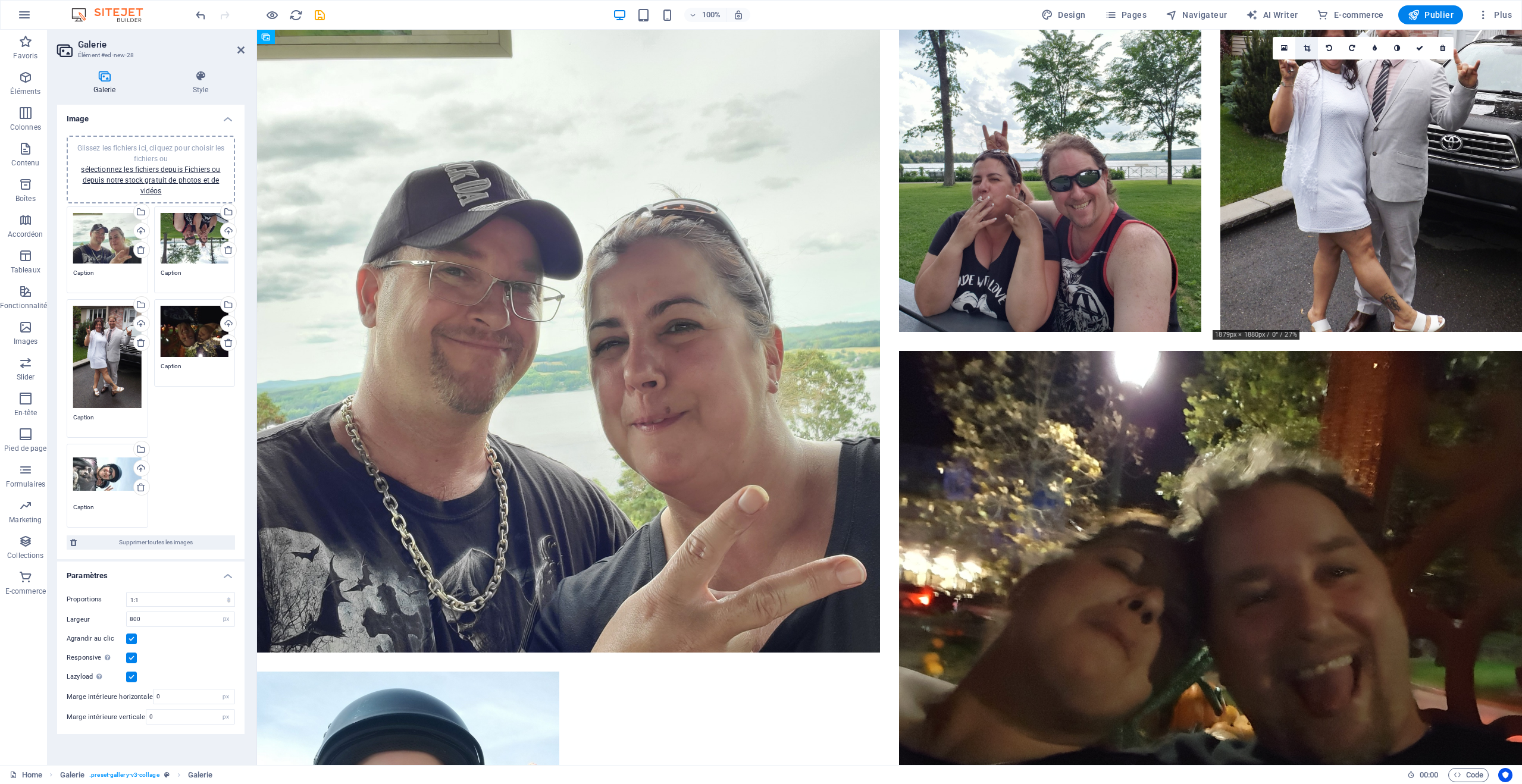
click at [1309, 48] on icon at bounding box center [1307, 48] width 7 height 7
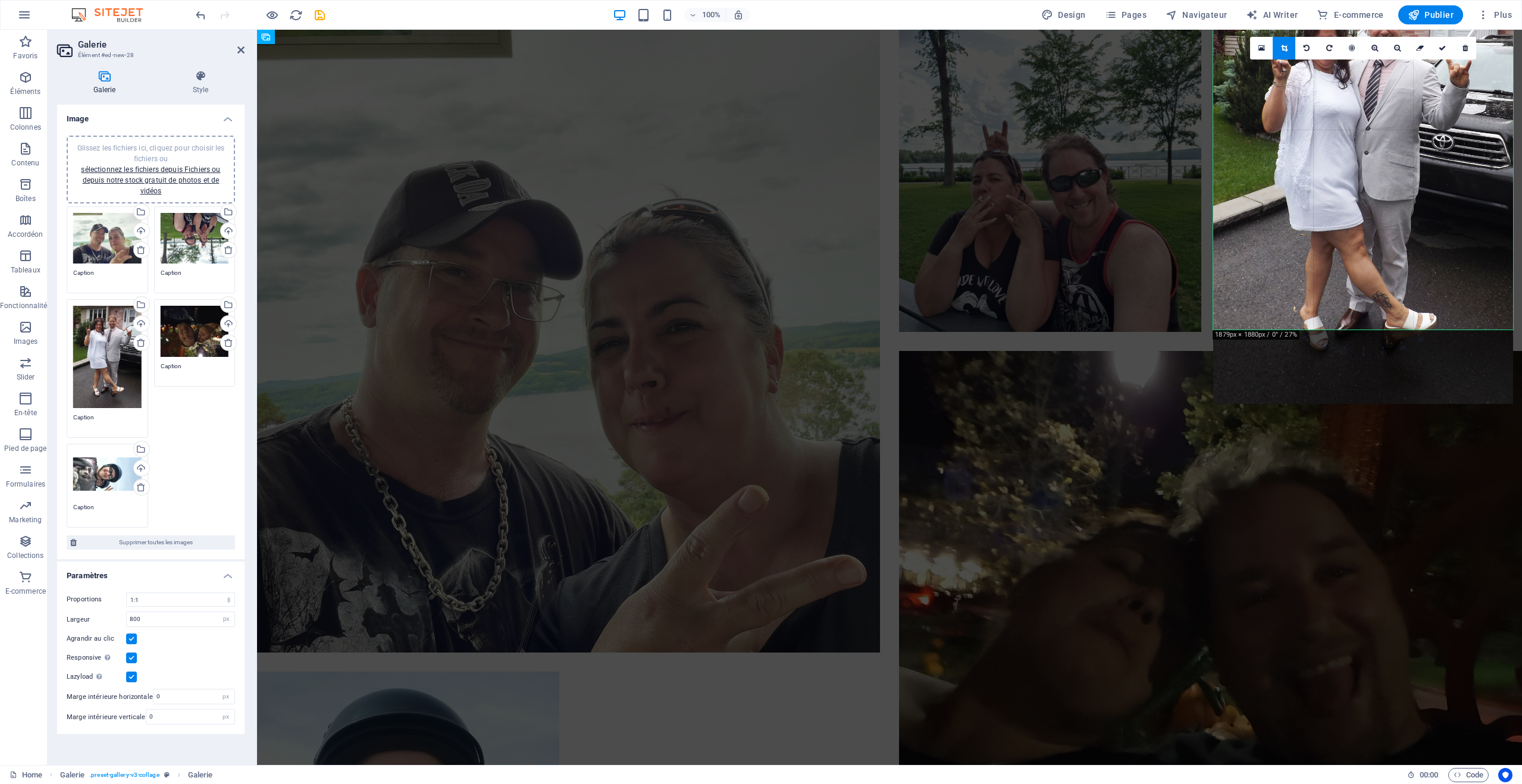
drag, startPoint x: 1342, startPoint y: 318, endPoint x: 1328, endPoint y: 317, distance: 14.0
click at [1328, 317] on div at bounding box center [1364, 180] width 300 height 449
click at [1328, 345] on span "-20" at bounding box center [1344, 296] width 54 height 117
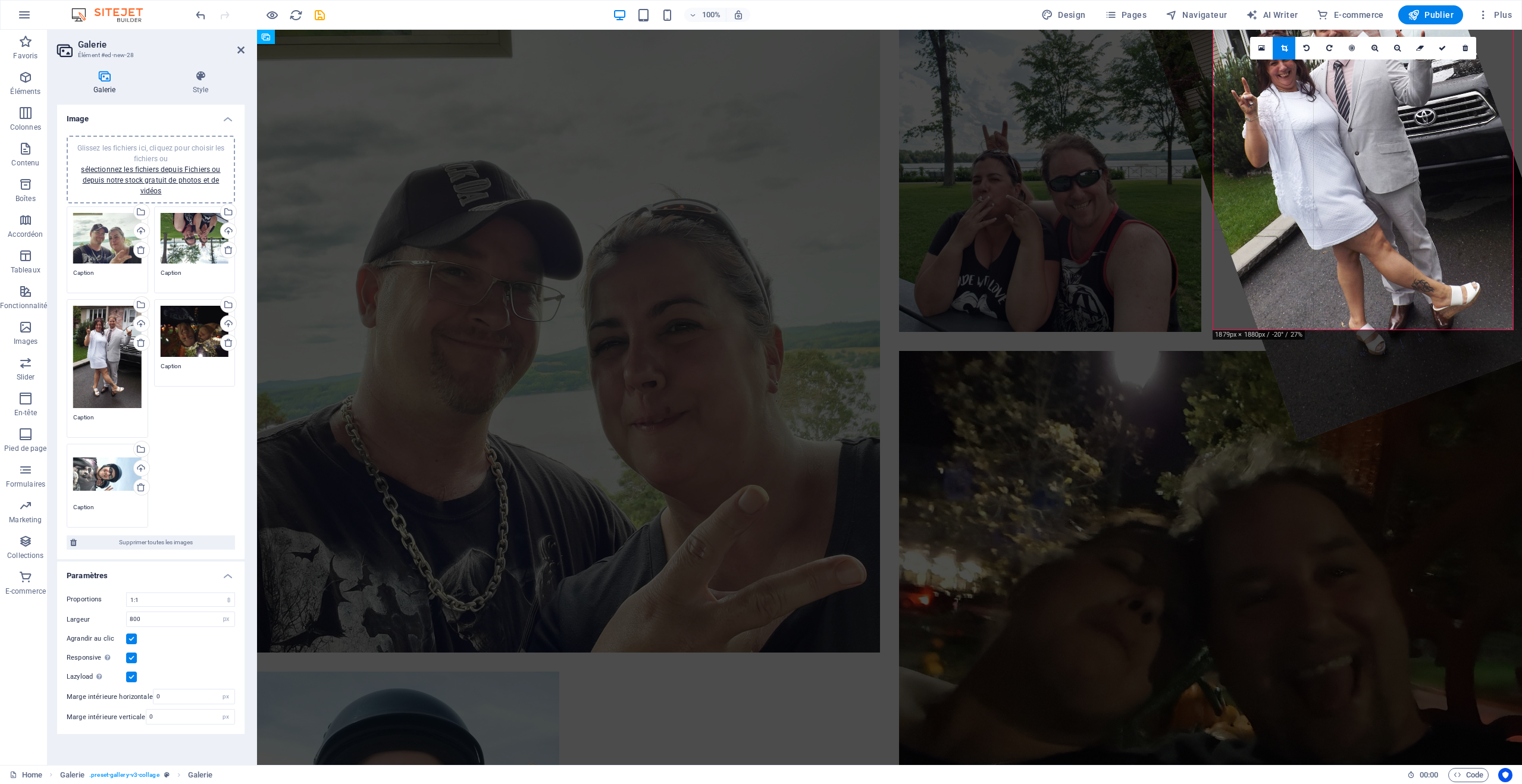
click at [1327, 345] on span "-40" at bounding box center [1344, 296] width 54 height 117
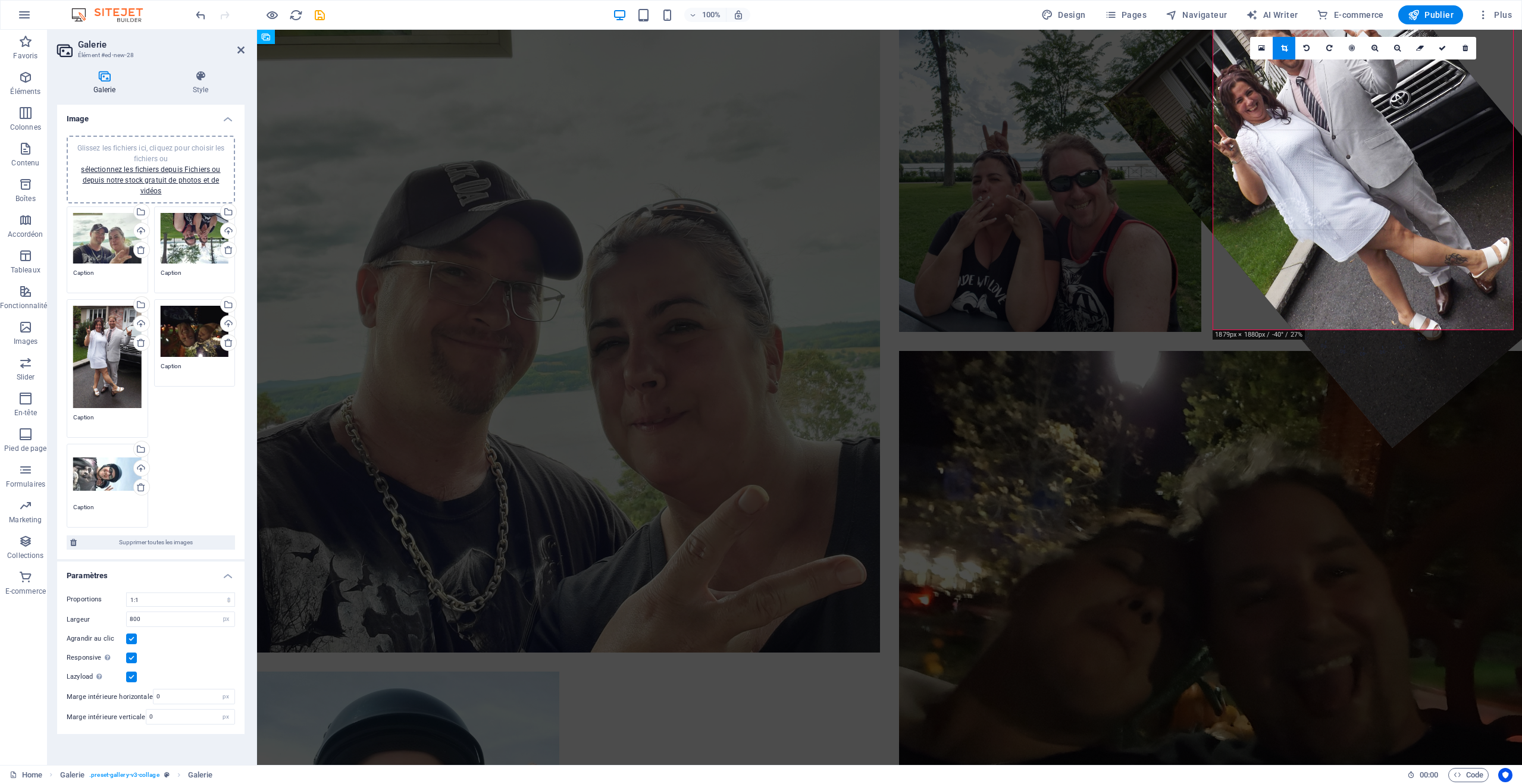
click at [1327, 345] on span "-60" at bounding box center [1344, 296] width 54 height 117
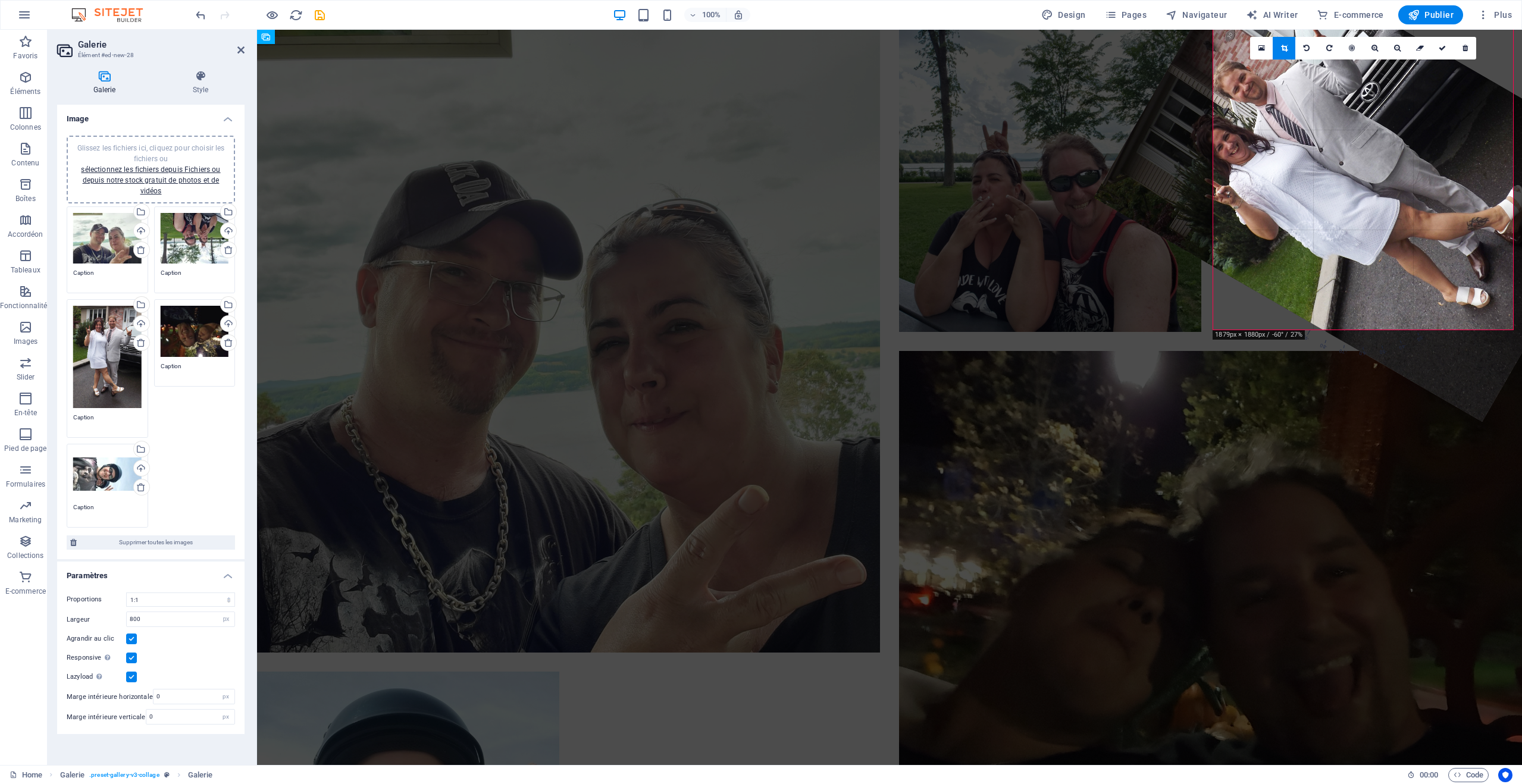
click at [1426, 346] on div at bounding box center [1364, 180] width 539 height 484
click at [1427, 345] on div at bounding box center [1364, 180] width 539 height 484
click at [1410, 349] on span "-40" at bounding box center [1385, 295] width 54 height 117
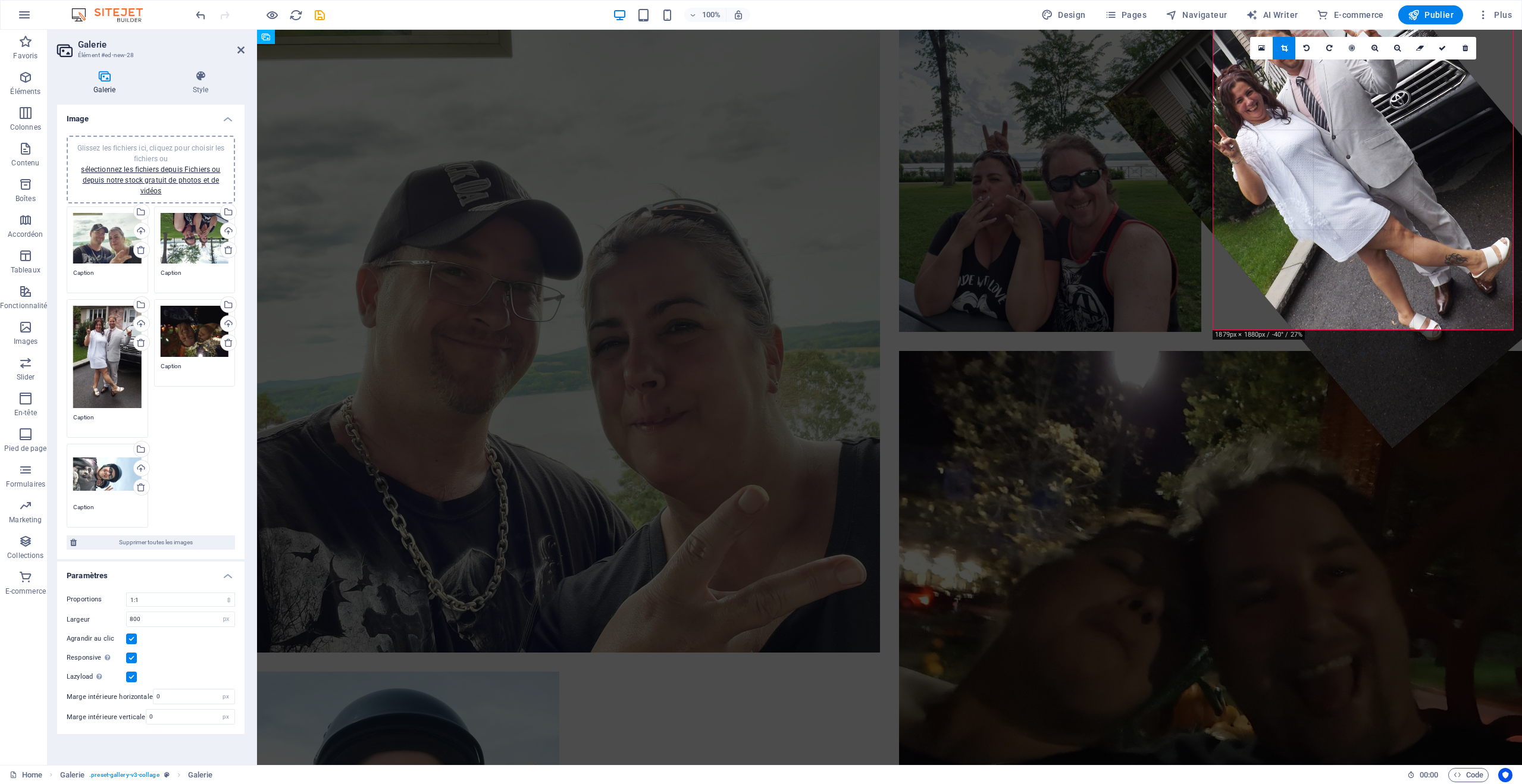
click at [1400, 355] on div at bounding box center [1364, 180] width 518 height 537
click at [1426, 349] on div at bounding box center [1364, 180] width 518 height 537
click at [1458, 341] on div at bounding box center [1364, 180] width 518 height 537
click at [1465, 337] on div at bounding box center [1364, 180] width 518 height 537
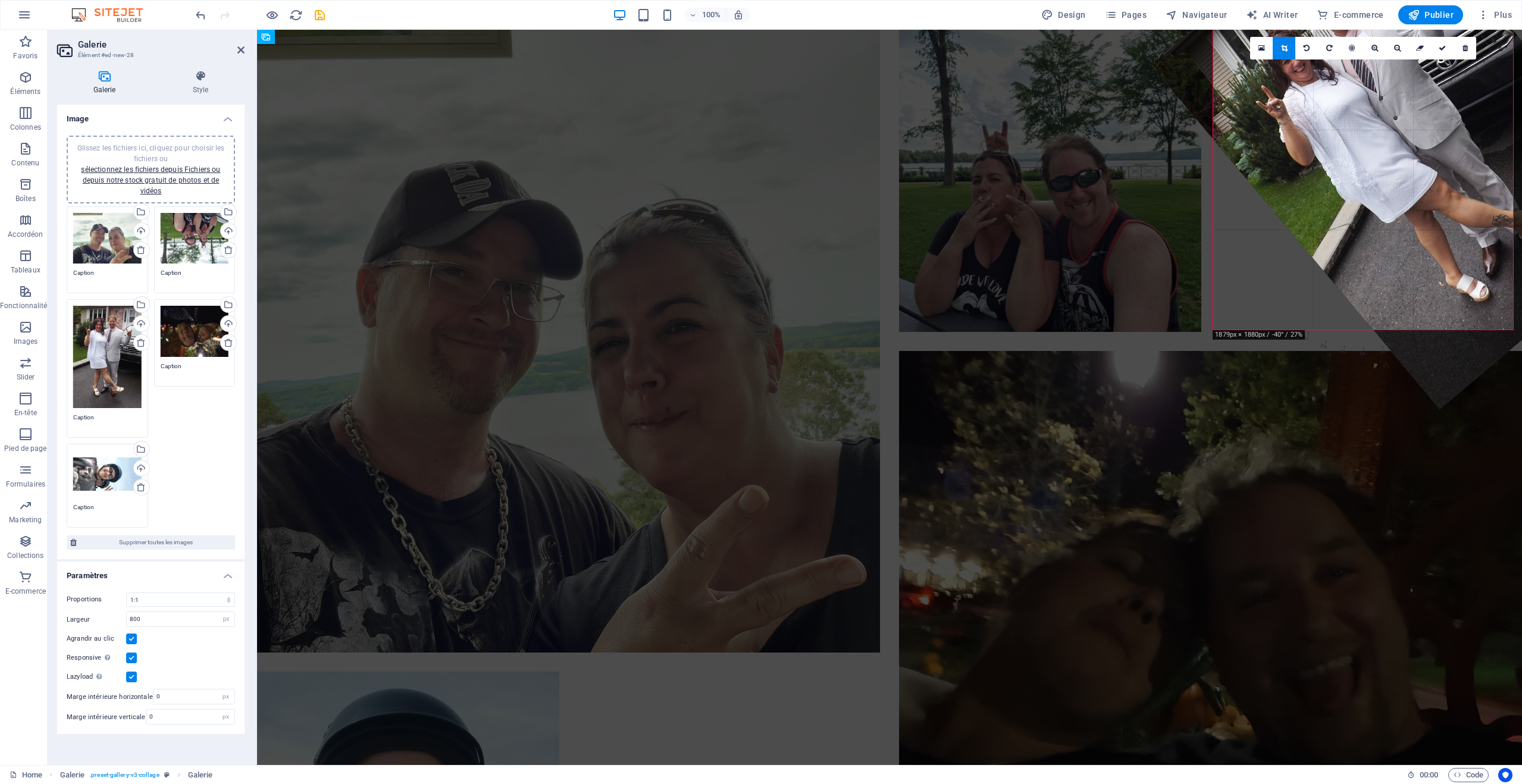
click at [1465, 337] on div at bounding box center [1410, 140] width 518 height 537
click at [1332, 338] on span "-60" at bounding box center [1344, 296] width 54 height 117
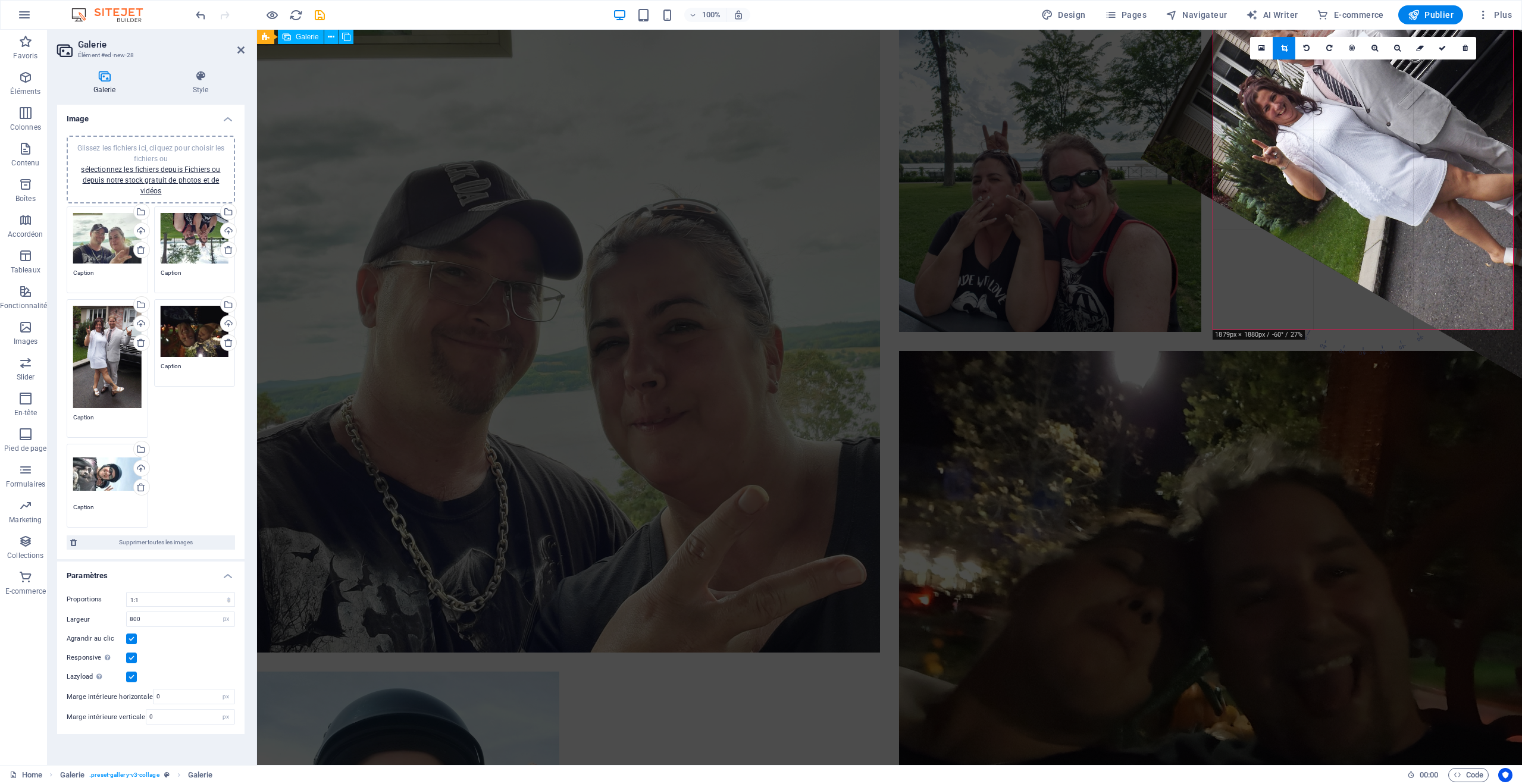
click at [1309, 316] on div at bounding box center [889, 501] width 1284 height 963
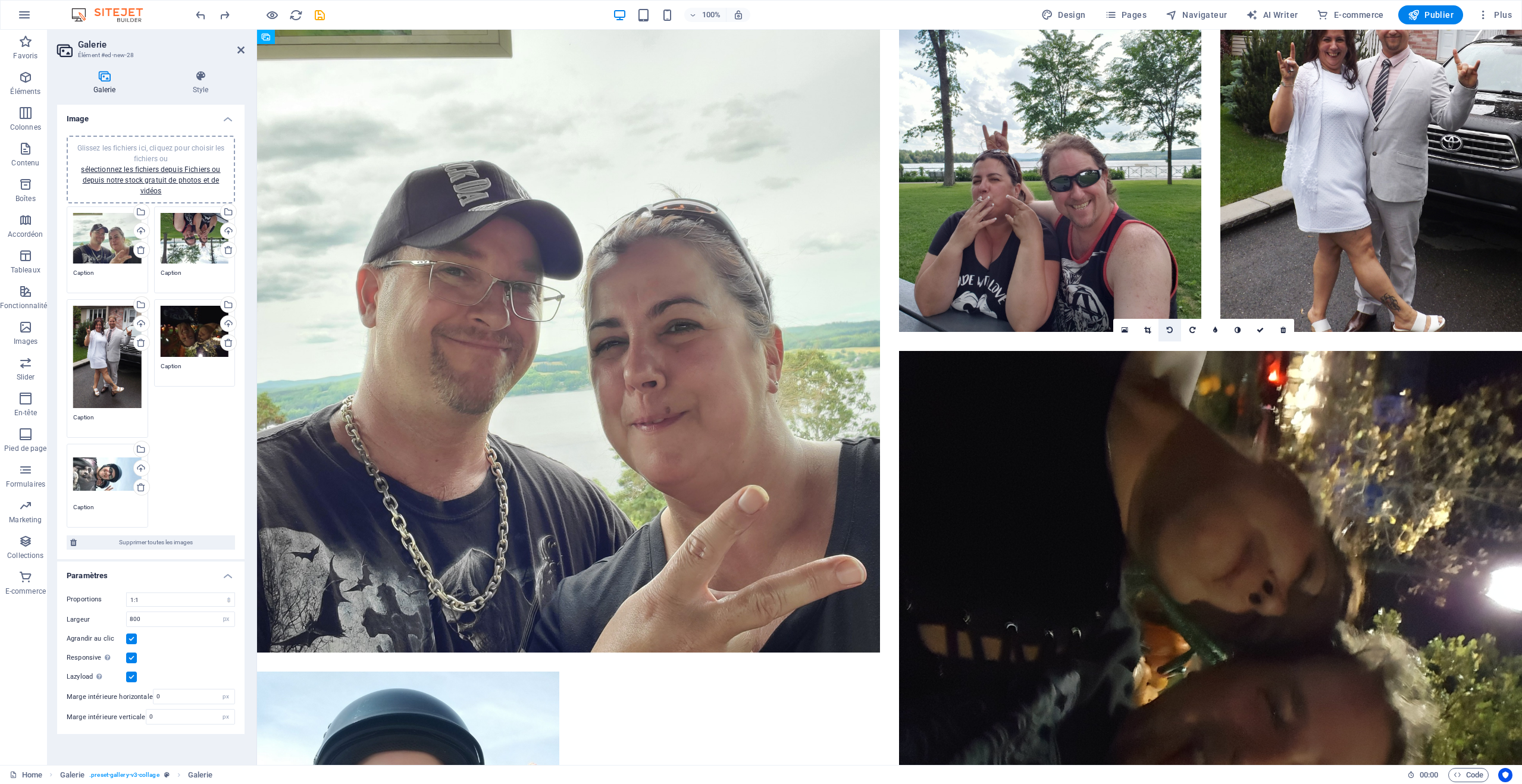
click at [1169, 330] on icon at bounding box center [1170, 330] width 6 height 7
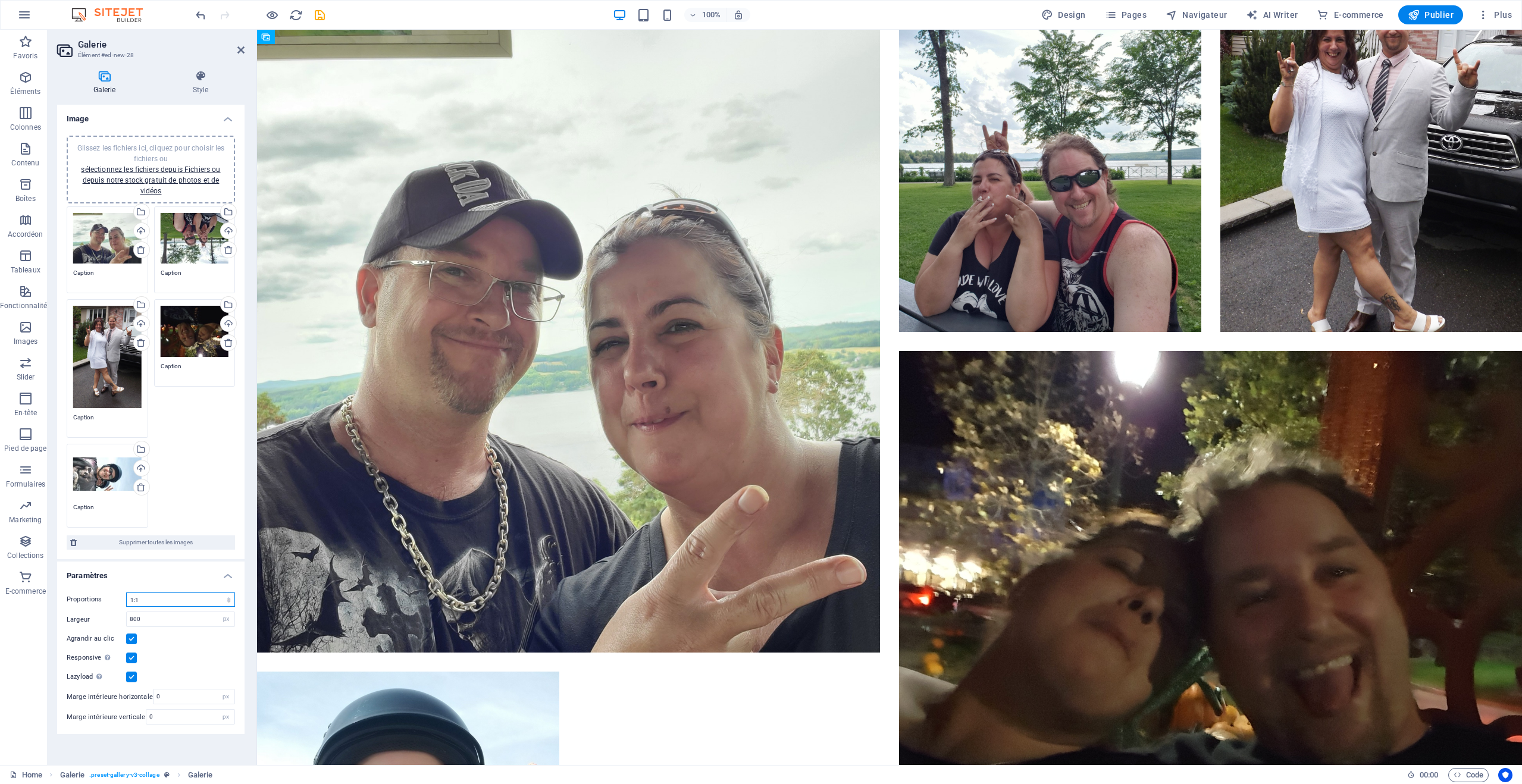
click at [187, 601] on select "Aucune proportion fixe 16:9 16:10 4:3 1:1 1:2 2:1" at bounding box center [181, 600] width 109 height 15
select select "0"
click at [126, 592] on select "Aucune proportion fixe 16:9 16:10 4:3 1:1 1:2 2:1" at bounding box center [181, 600] width 109 height 15
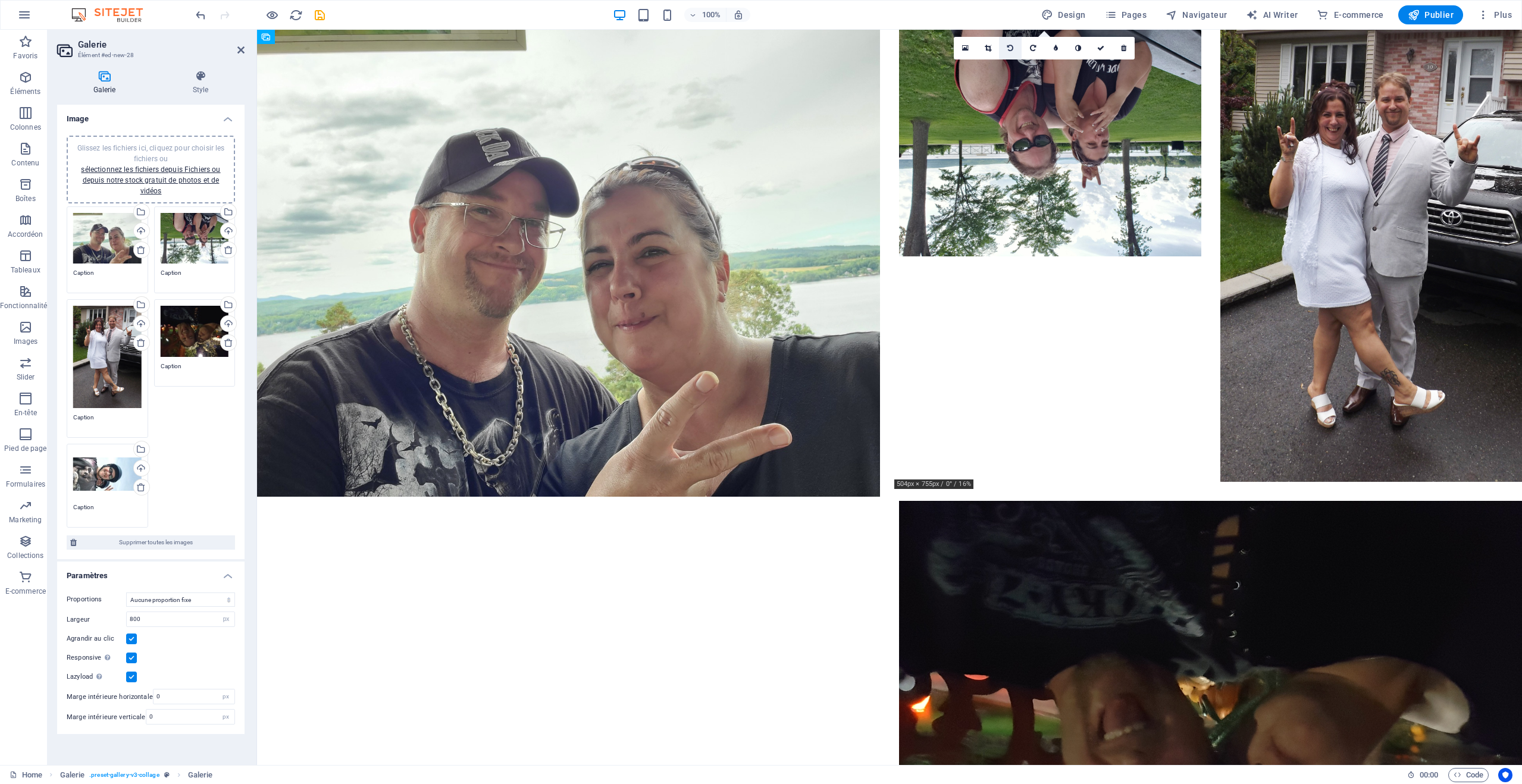
click at [1012, 50] on icon at bounding box center [1010, 48] width 6 height 7
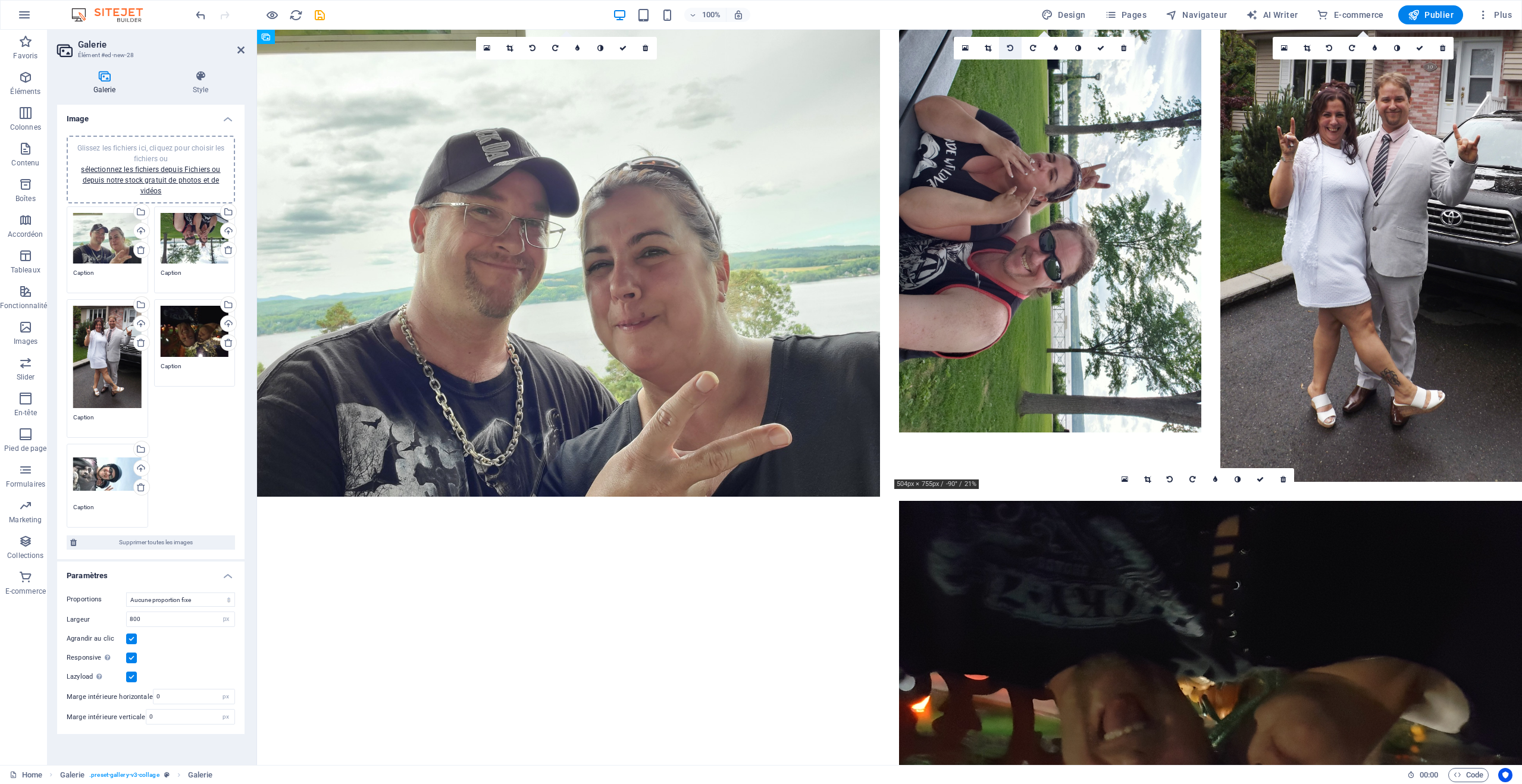
click at [1012, 49] on icon at bounding box center [1010, 48] width 6 height 7
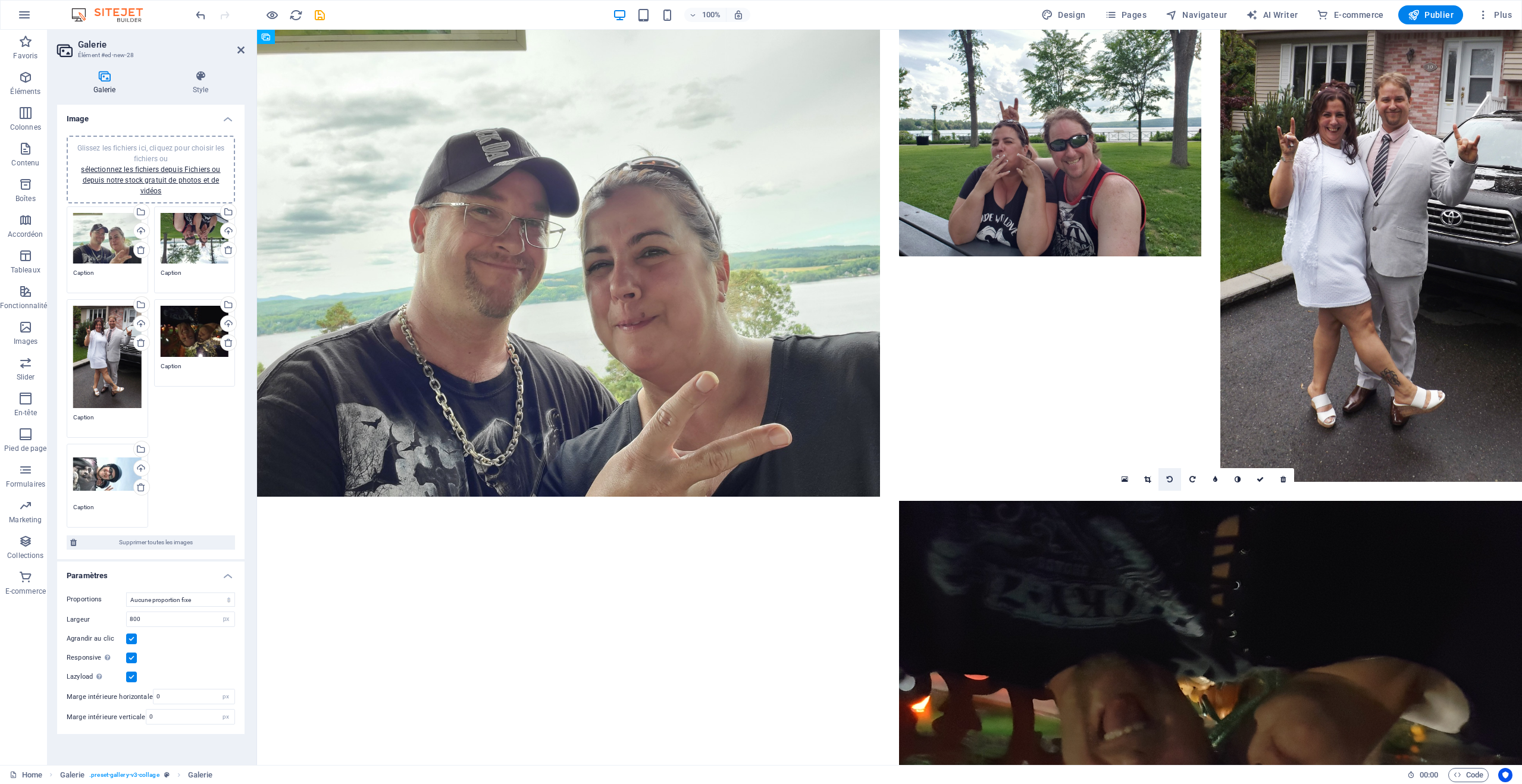
click at [1169, 482] on icon at bounding box center [1170, 479] width 6 height 7
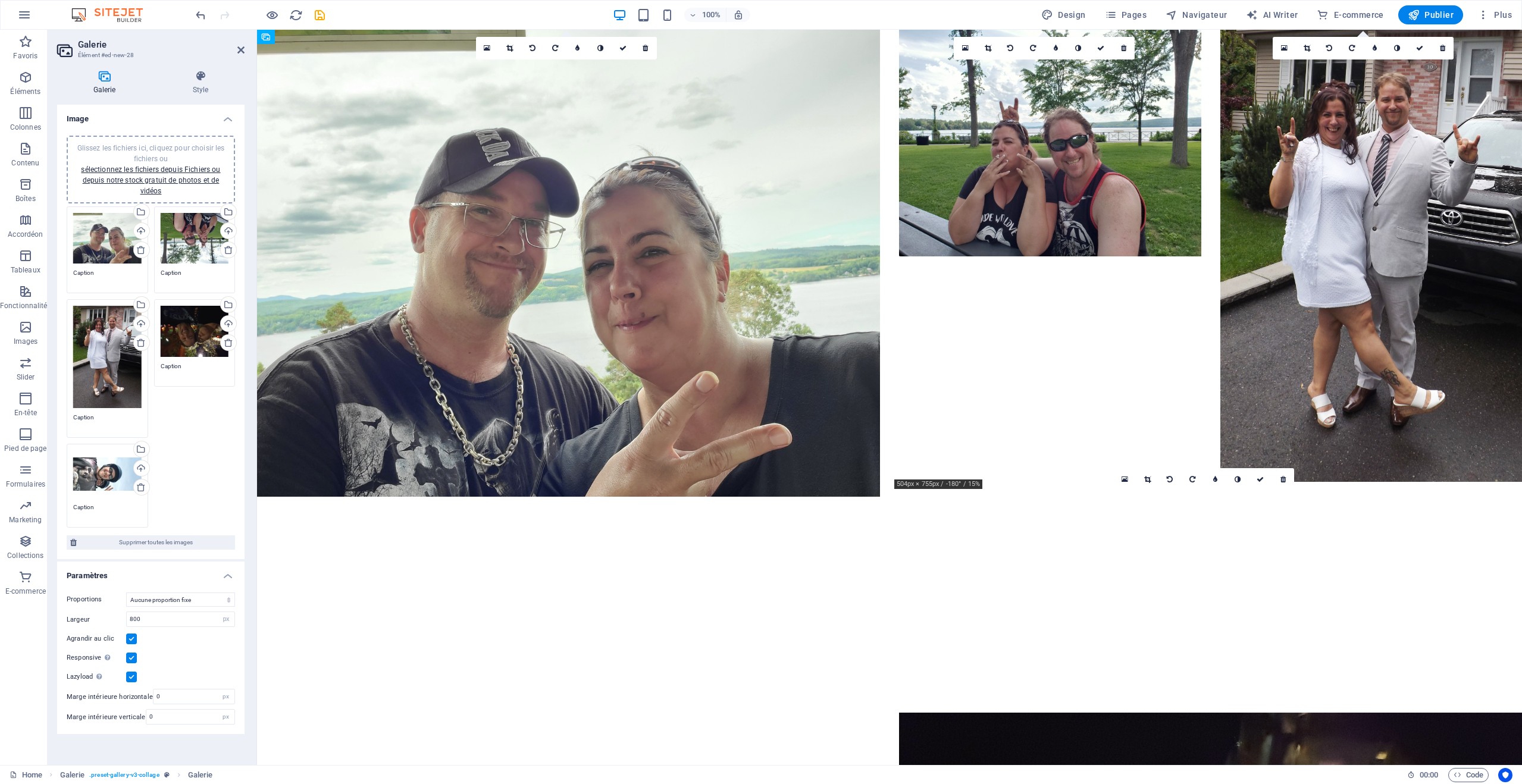
click at [1169, 482] on icon at bounding box center [1170, 479] width 6 height 7
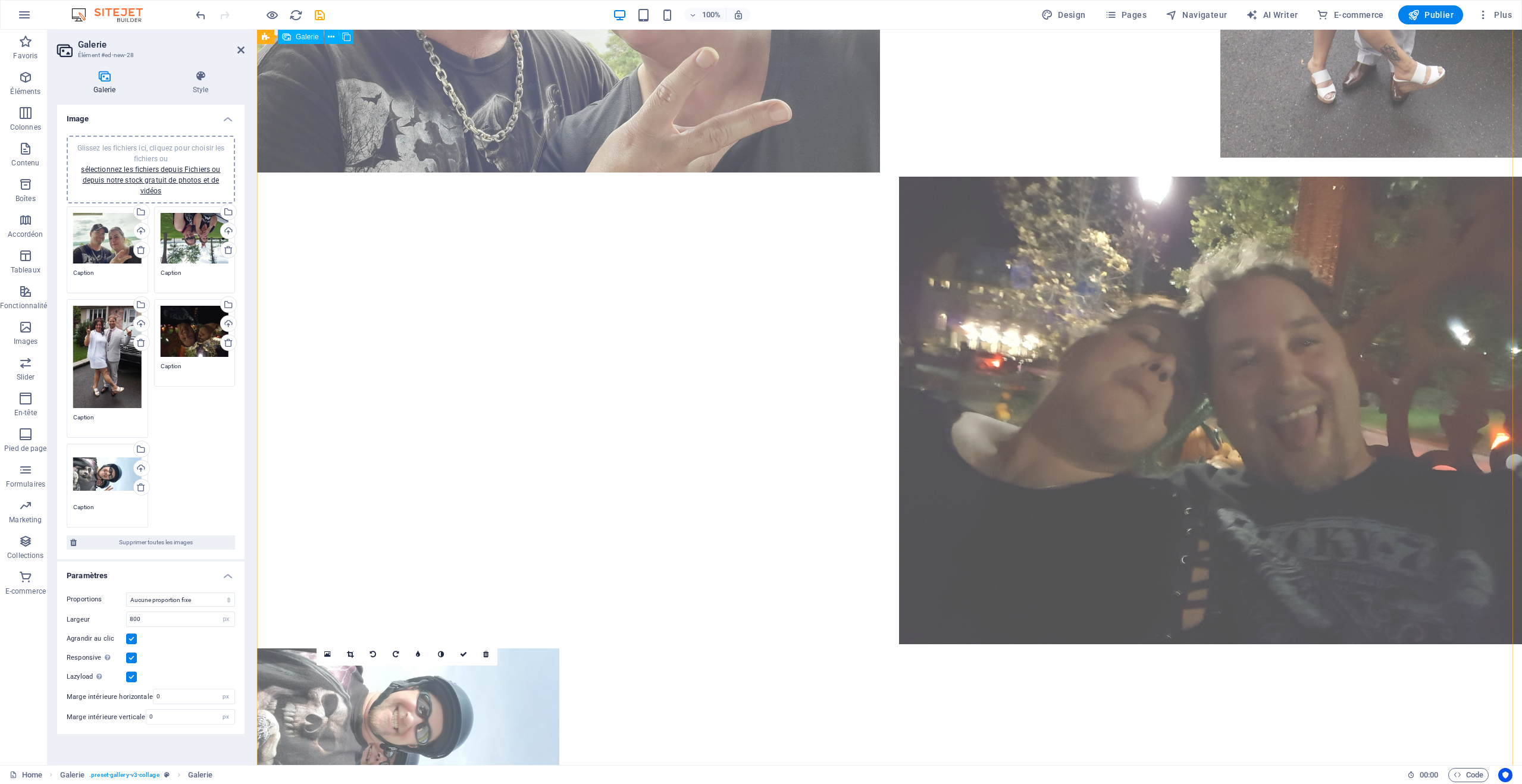
scroll to position [347, 0]
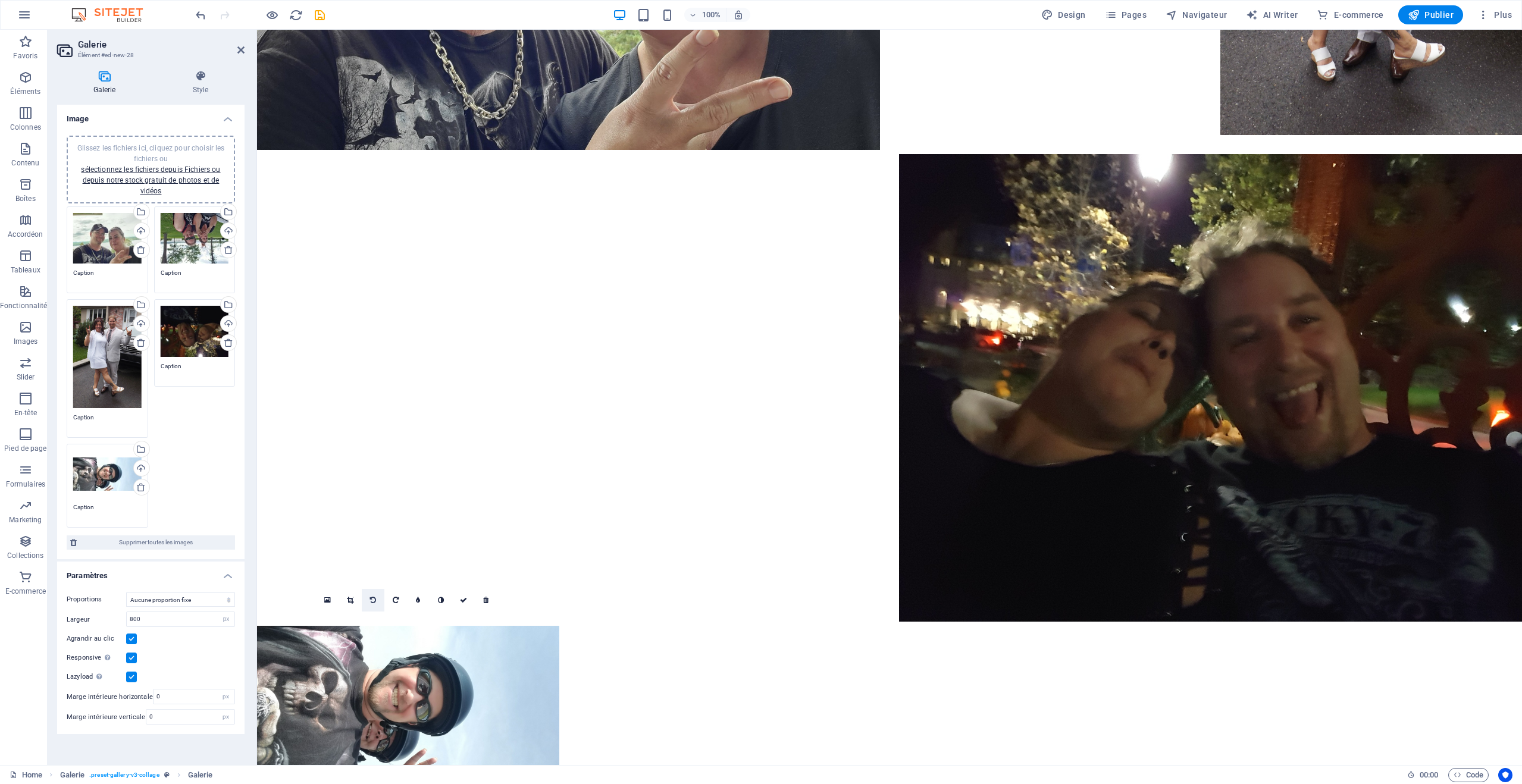
click at [373, 598] on icon at bounding box center [373, 600] width 6 height 7
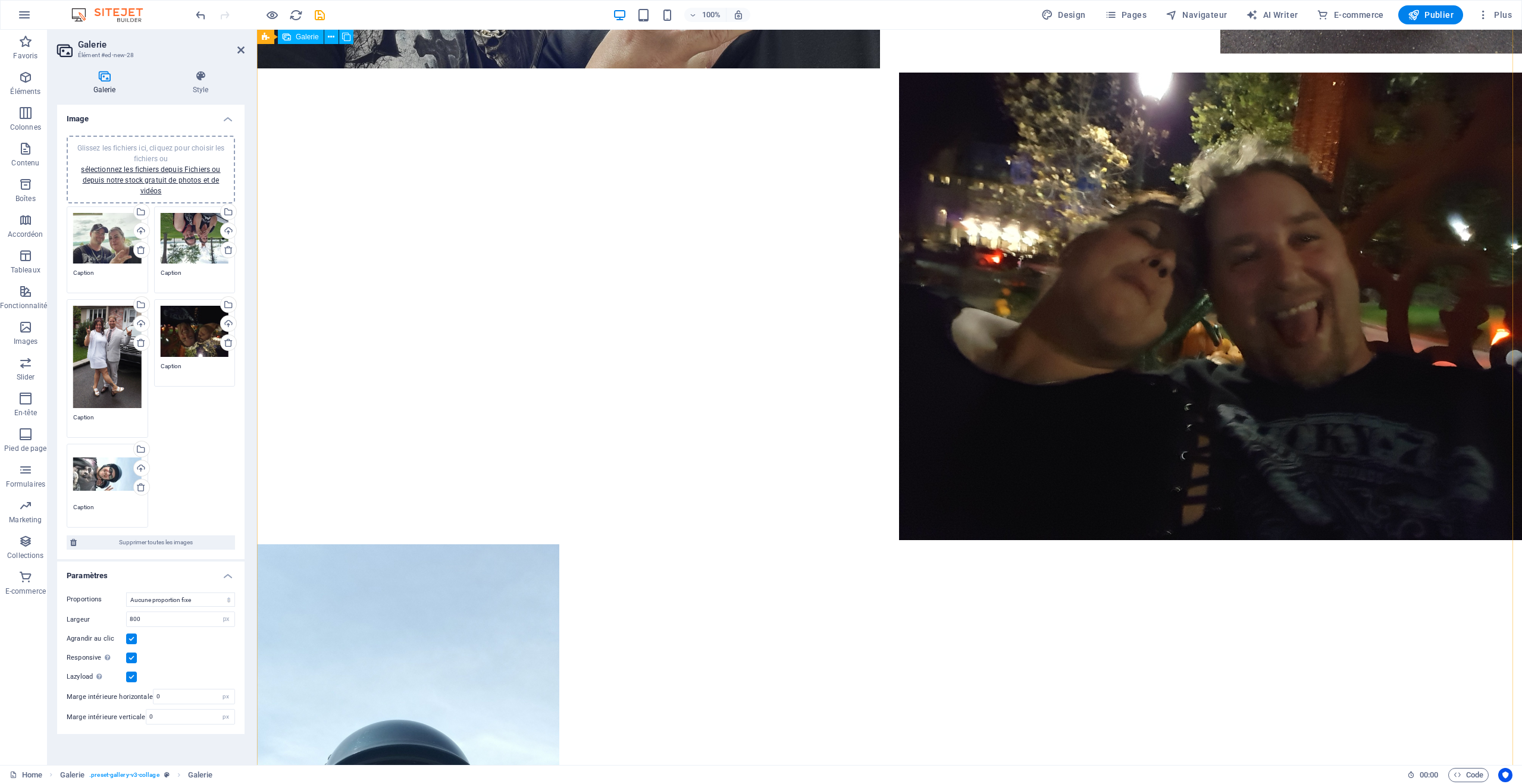
scroll to position [406, 0]
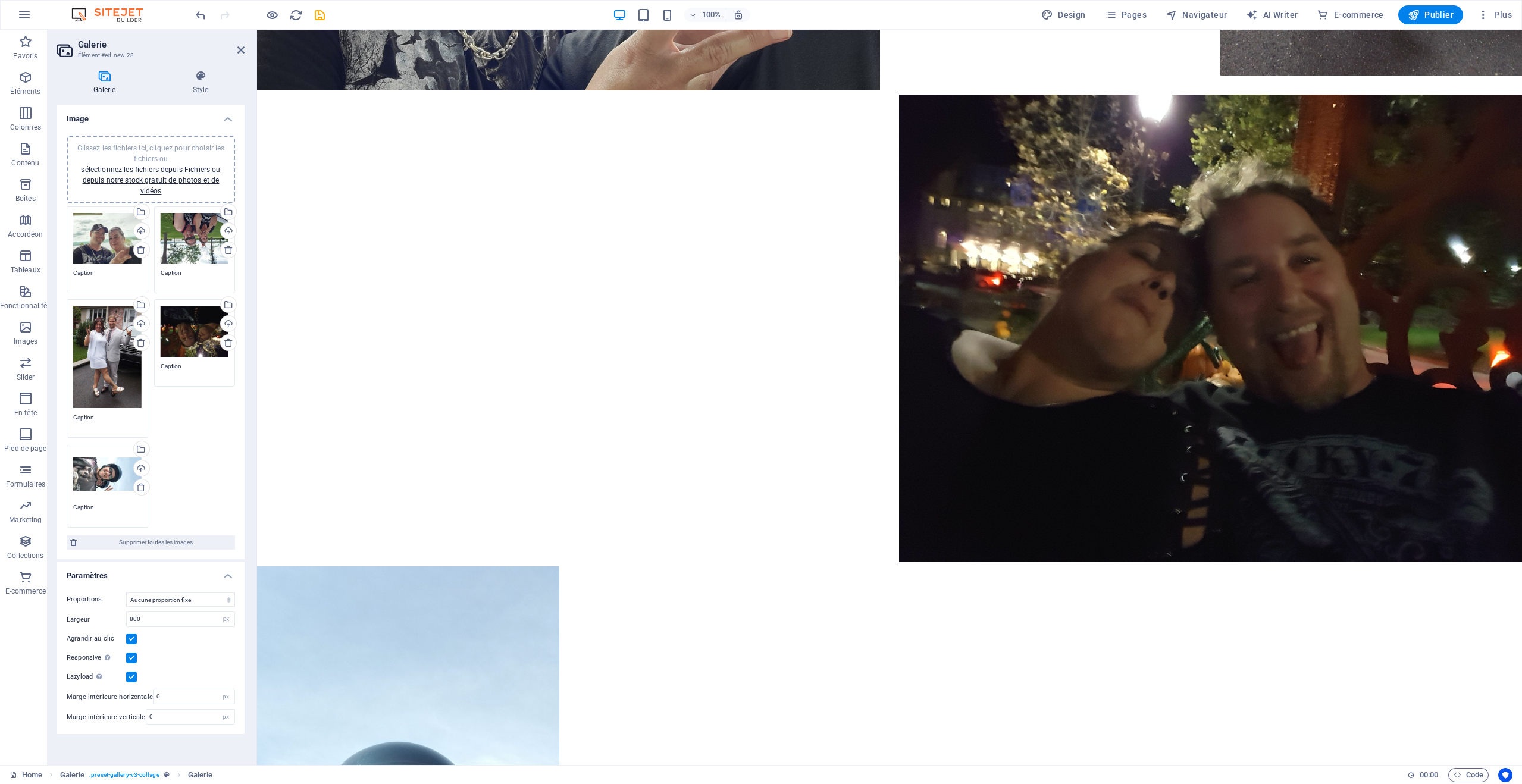
click at [230, 122] on h4 "Image" at bounding box center [151, 115] width 187 height 21
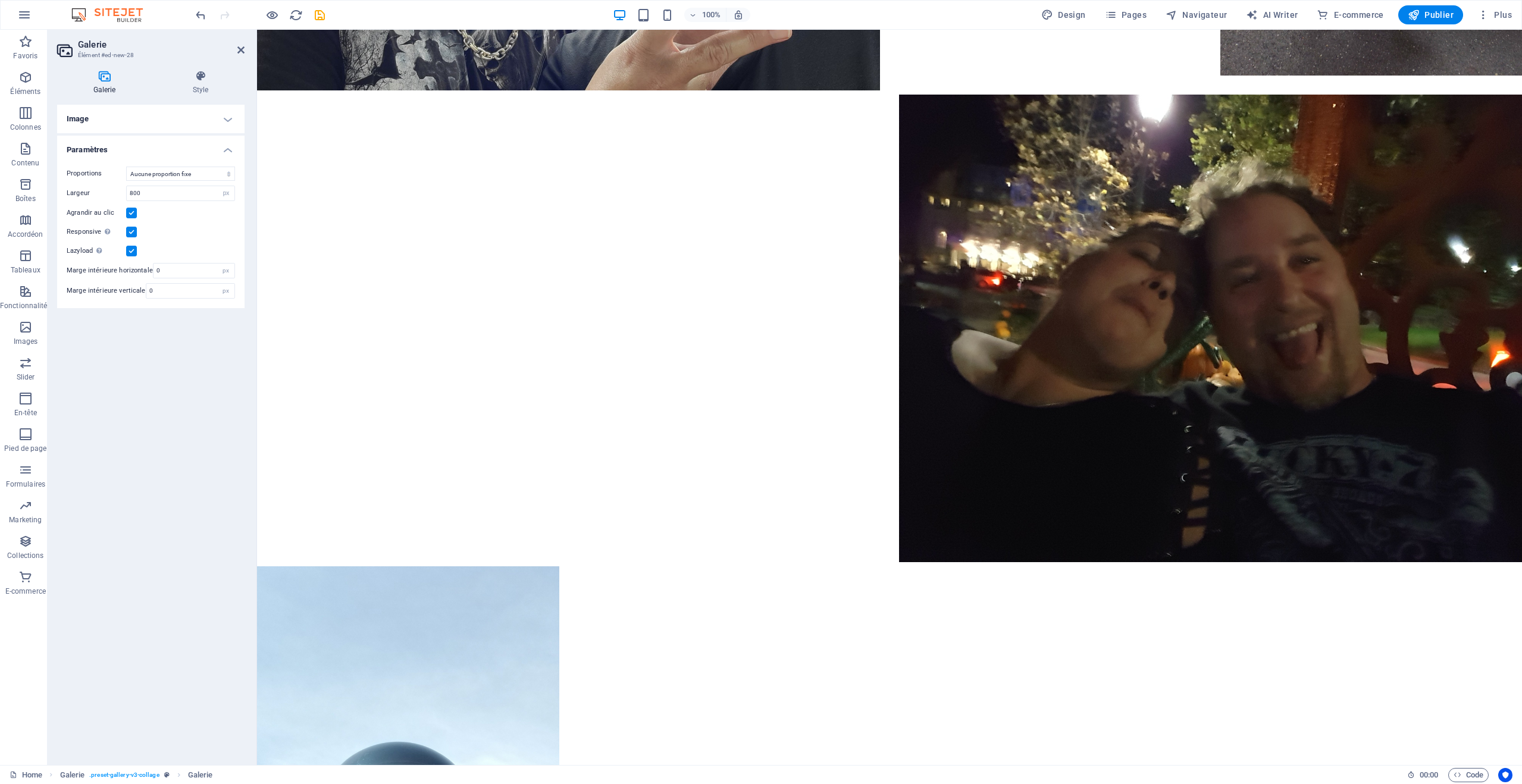
click at [226, 152] on h4 "Paramètres" at bounding box center [151, 146] width 187 height 21
click at [206, 81] on icon at bounding box center [201, 76] width 88 height 12
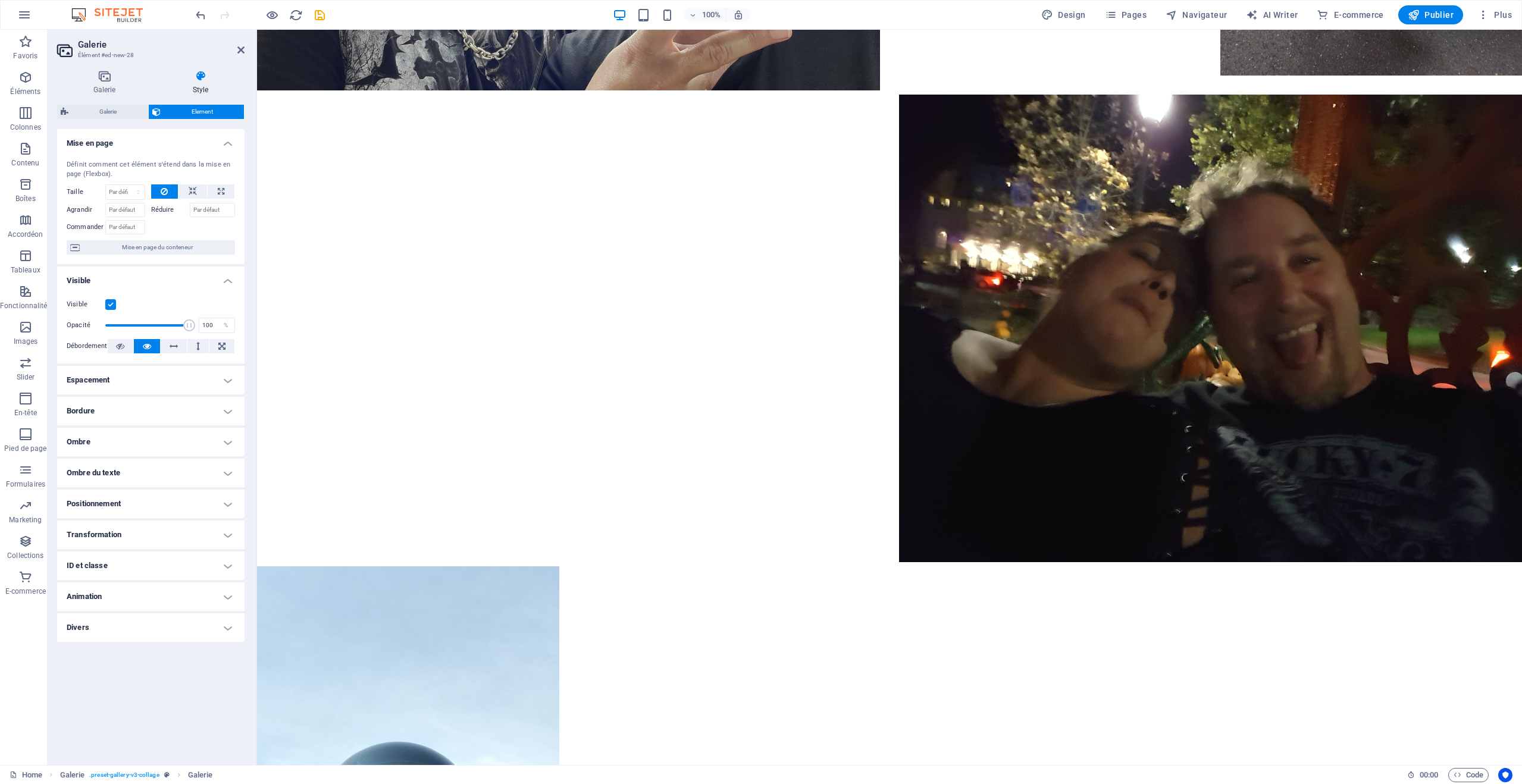
click at [169, 504] on h4 "Positionnement" at bounding box center [151, 504] width 187 height 28
click at [120, 530] on span "Statique" at bounding box center [116, 528] width 21 height 15
click at [89, 529] on span "Par défaut" at bounding box center [83, 528] width 26 height 15
click at [142, 528] on span "Relative" at bounding box center [146, 528] width 19 height 15
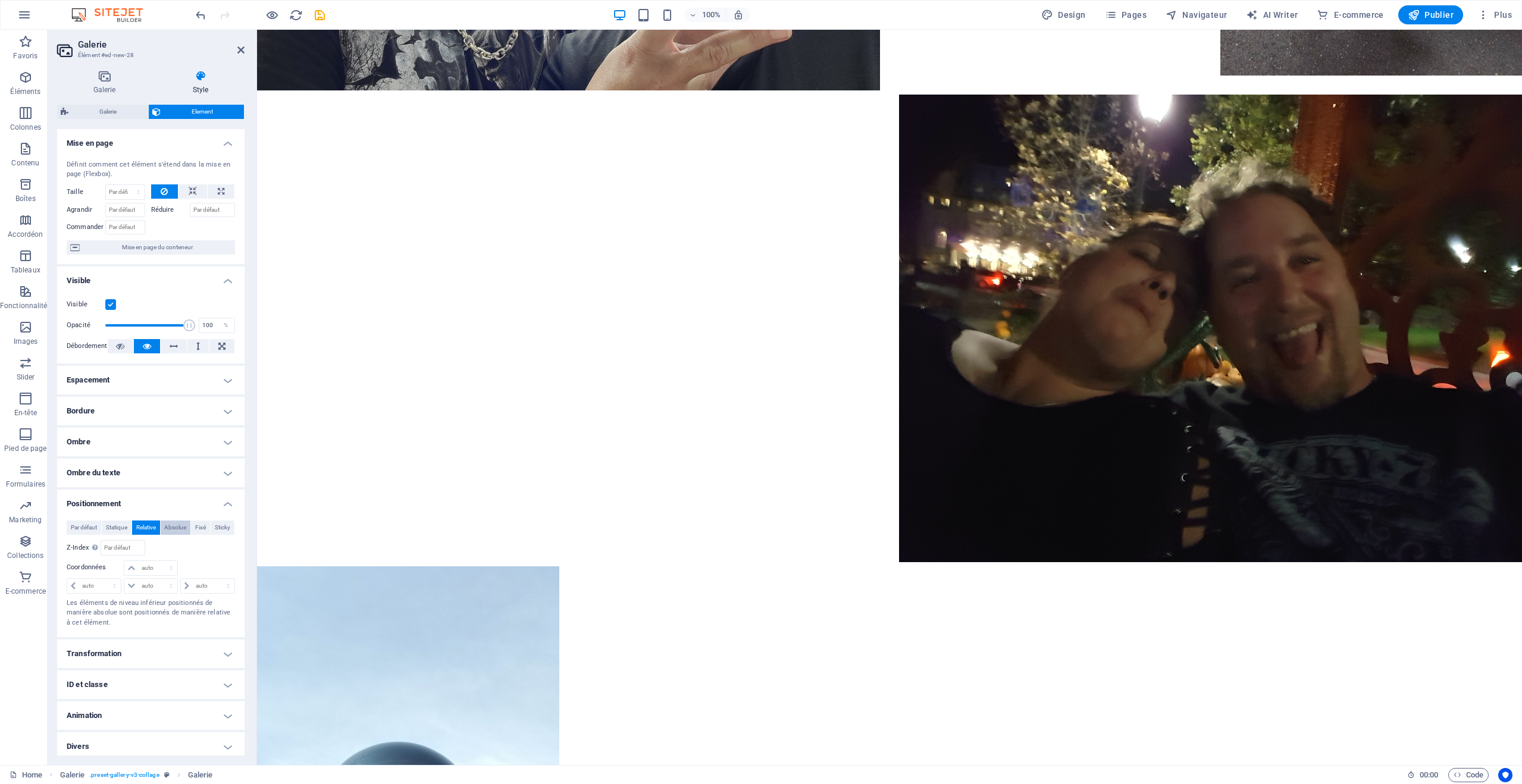
click at [172, 528] on span "Absolue" at bounding box center [175, 528] width 22 height 15
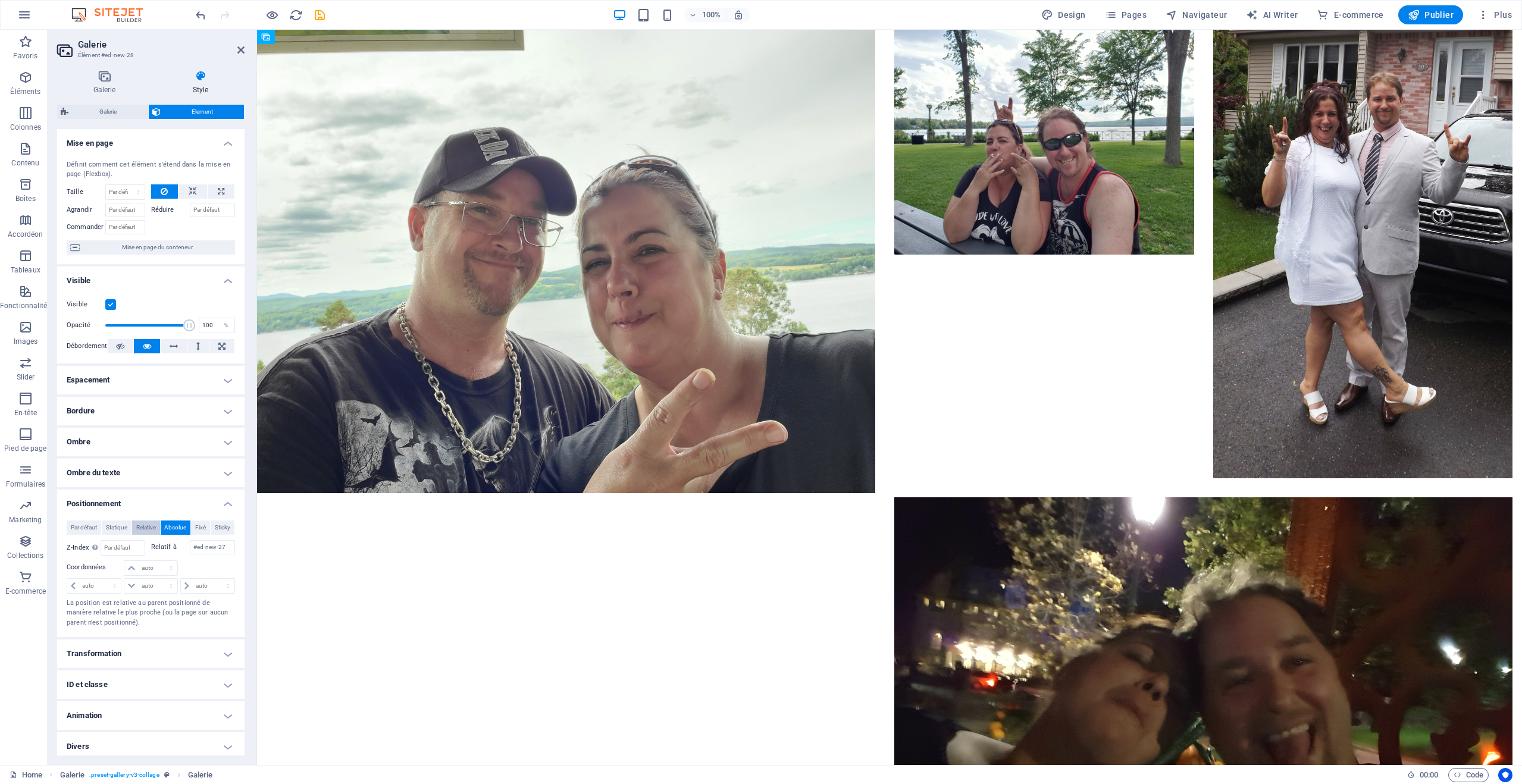
click at [151, 528] on span "Relative" at bounding box center [146, 528] width 19 height 15
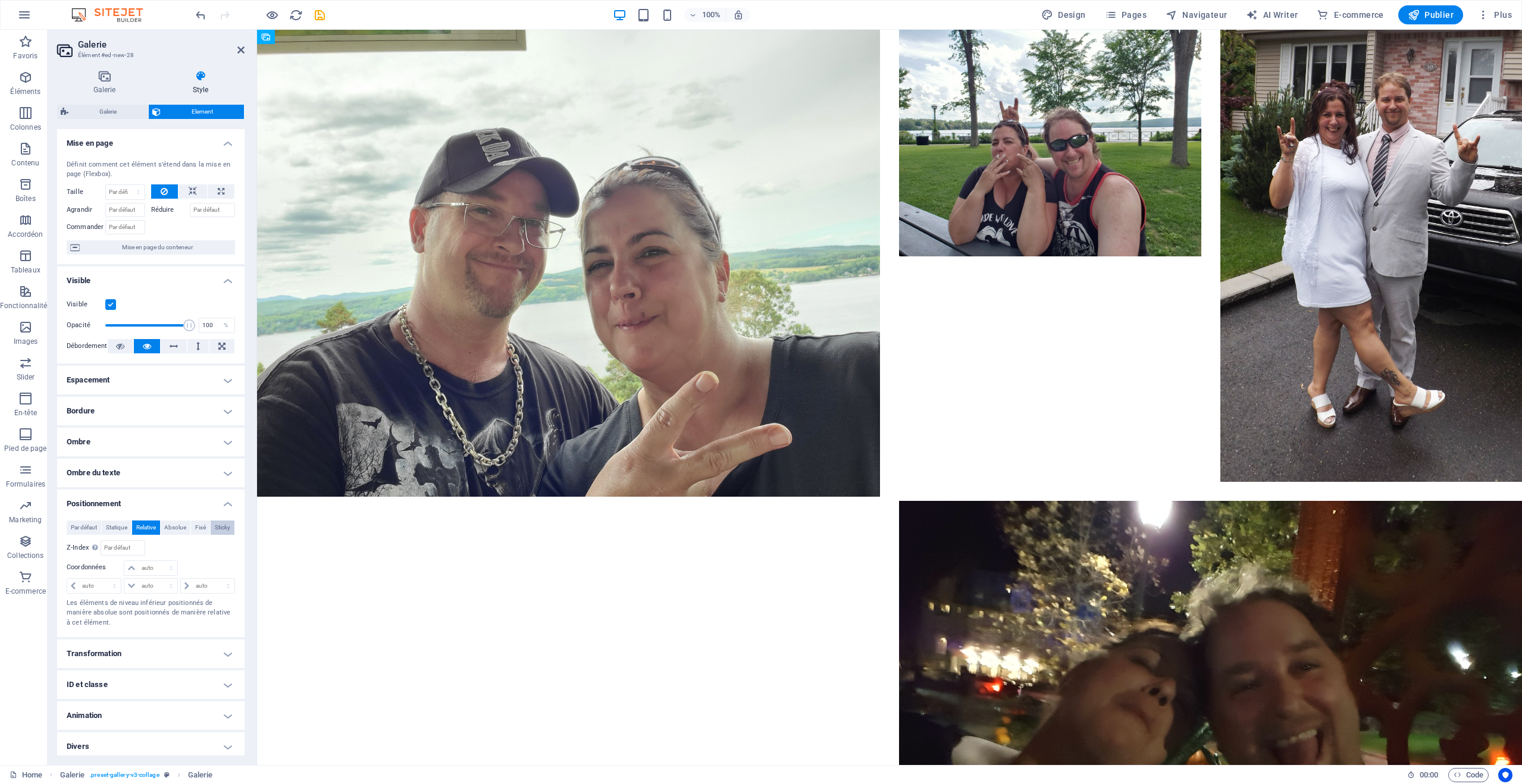
click at [222, 532] on span "Sticky" at bounding box center [223, 528] width 16 height 15
click at [202, 530] on span "Fixé" at bounding box center [201, 528] width 11 height 15
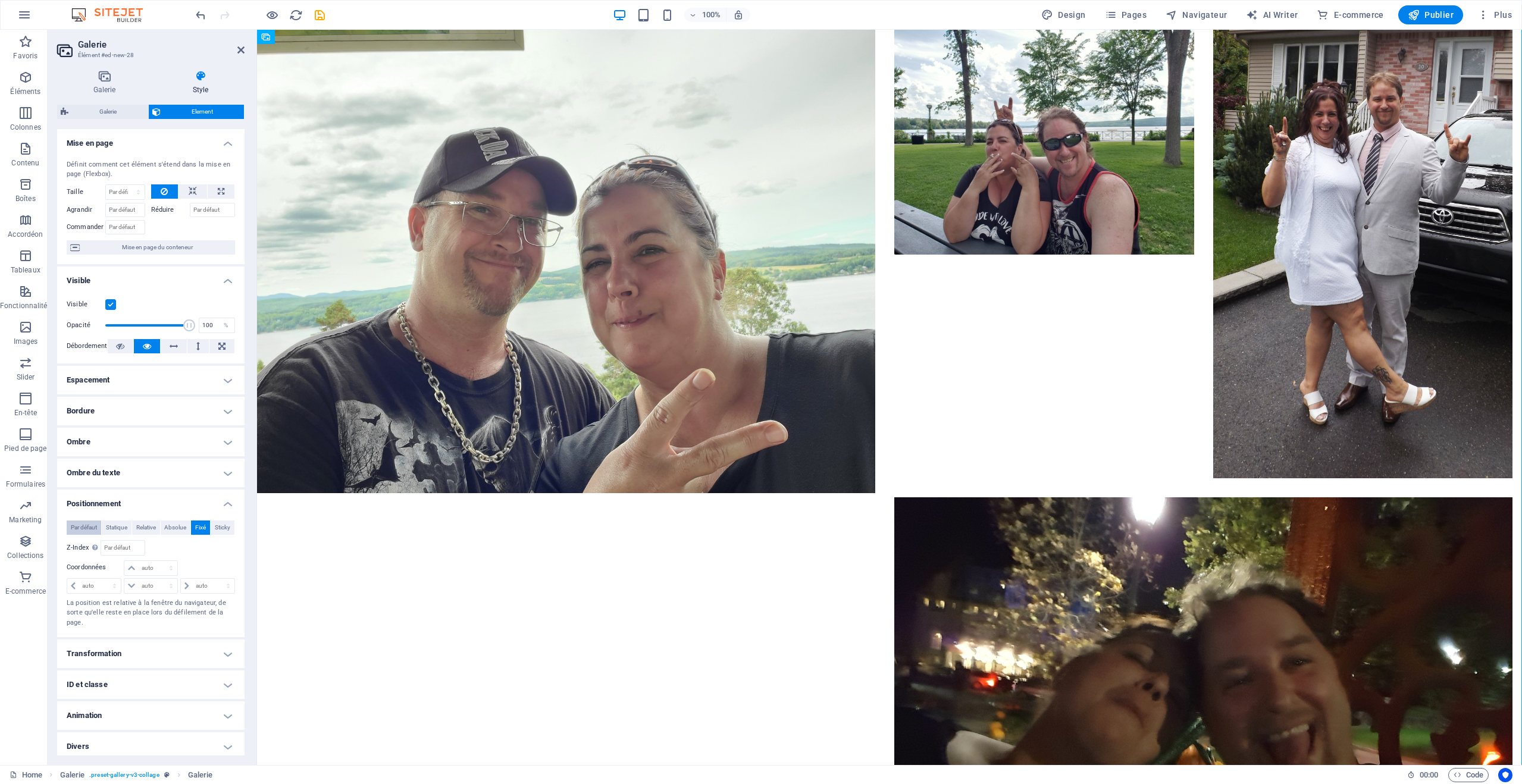
click at [94, 525] on span "Par défaut" at bounding box center [83, 528] width 26 height 15
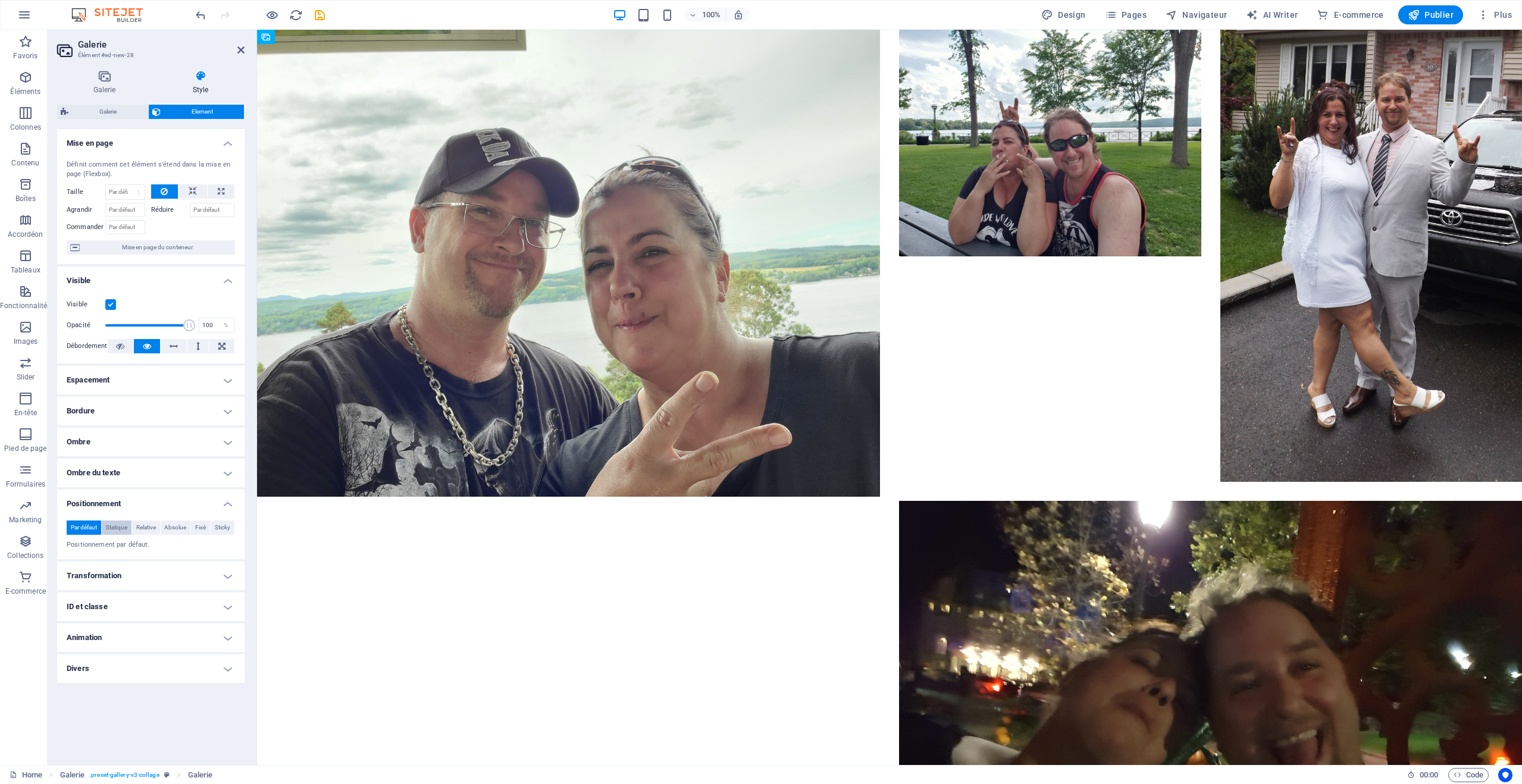
click at [123, 528] on span "Statique" at bounding box center [116, 528] width 21 height 15
click at [86, 528] on span "Par défaut" at bounding box center [83, 528] width 26 height 15
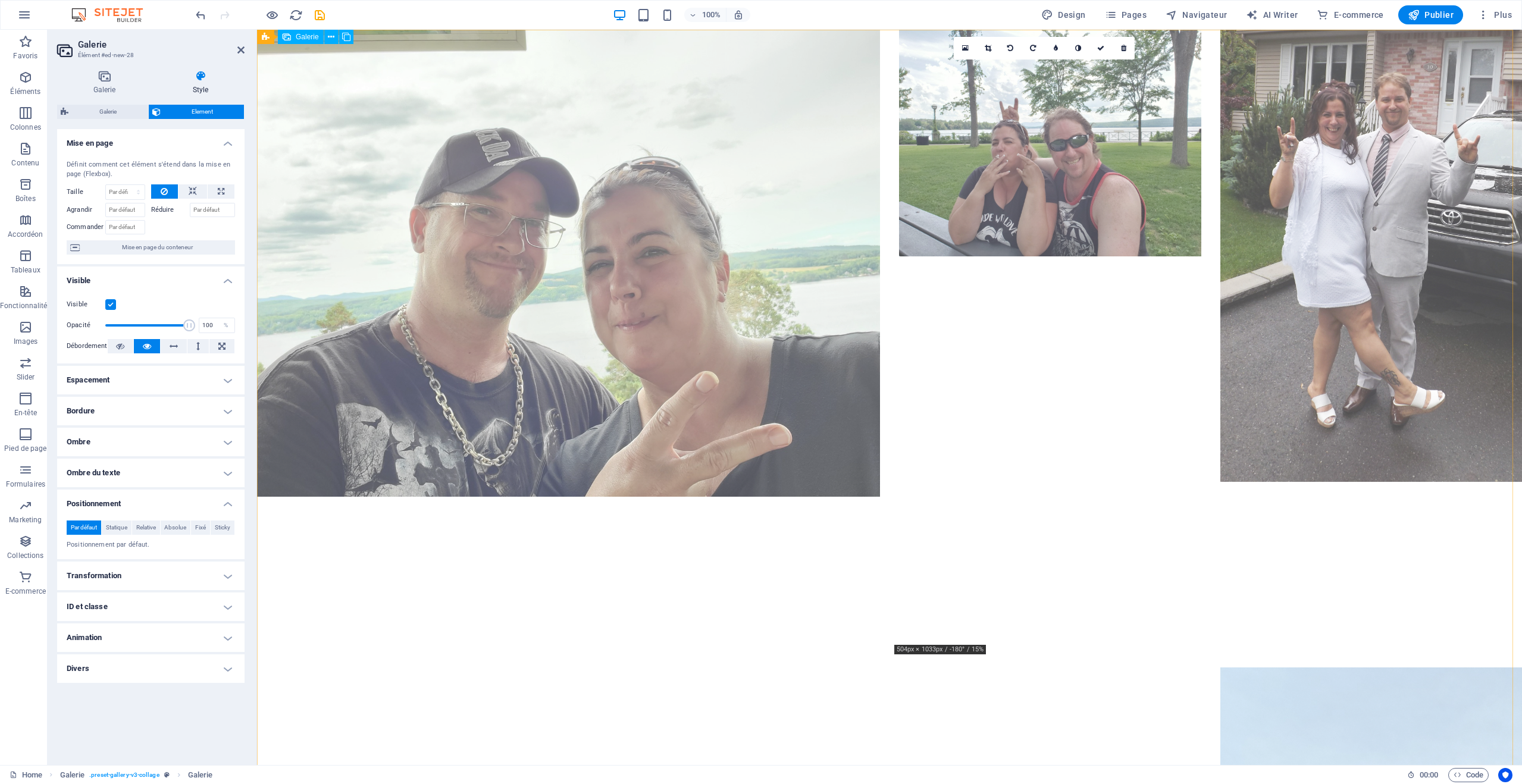
drag, startPoint x: 1146, startPoint y: 612, endPoint x: 1075, endPoint y: 607, distance: 71.2
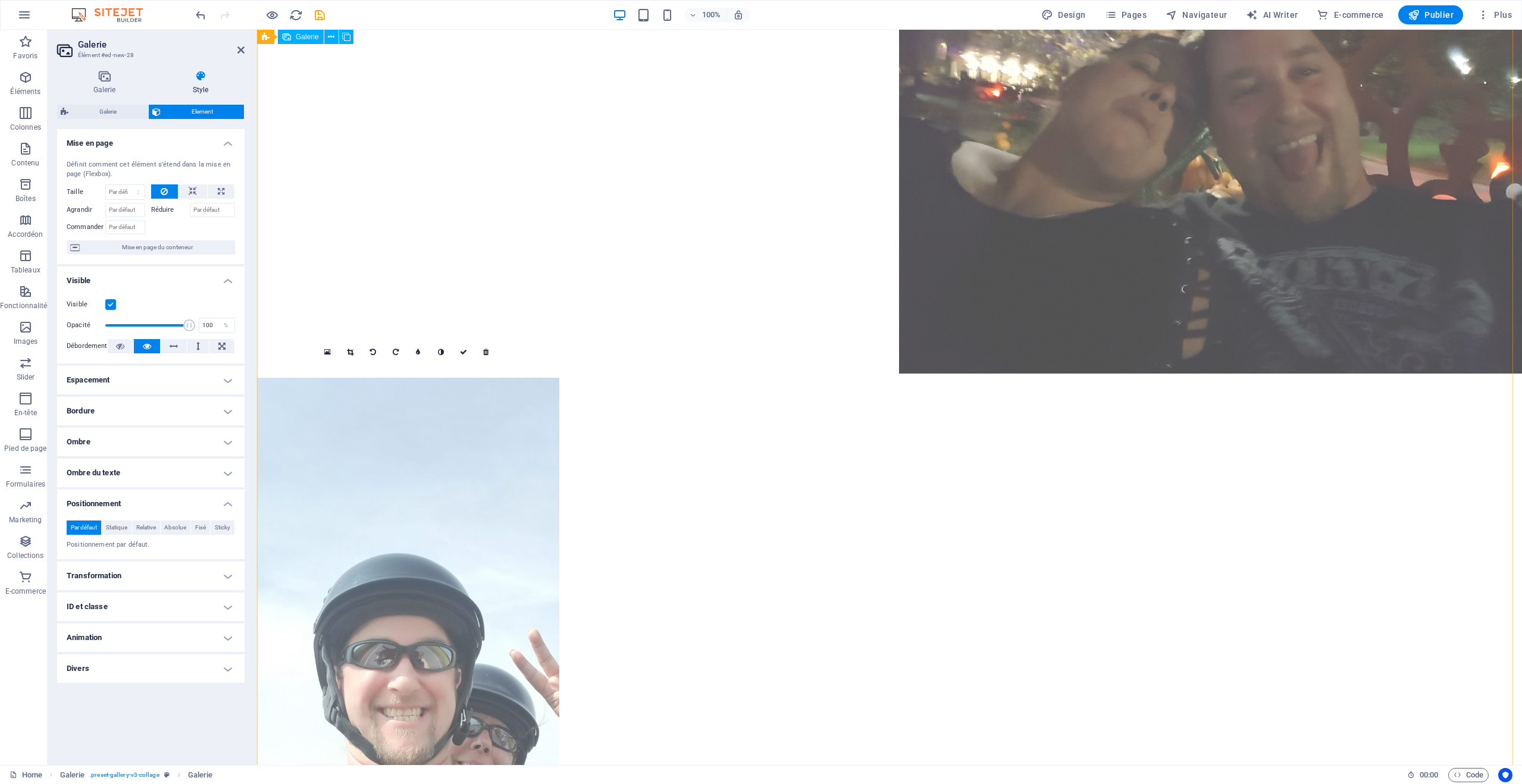
scroll to position [235, 0]
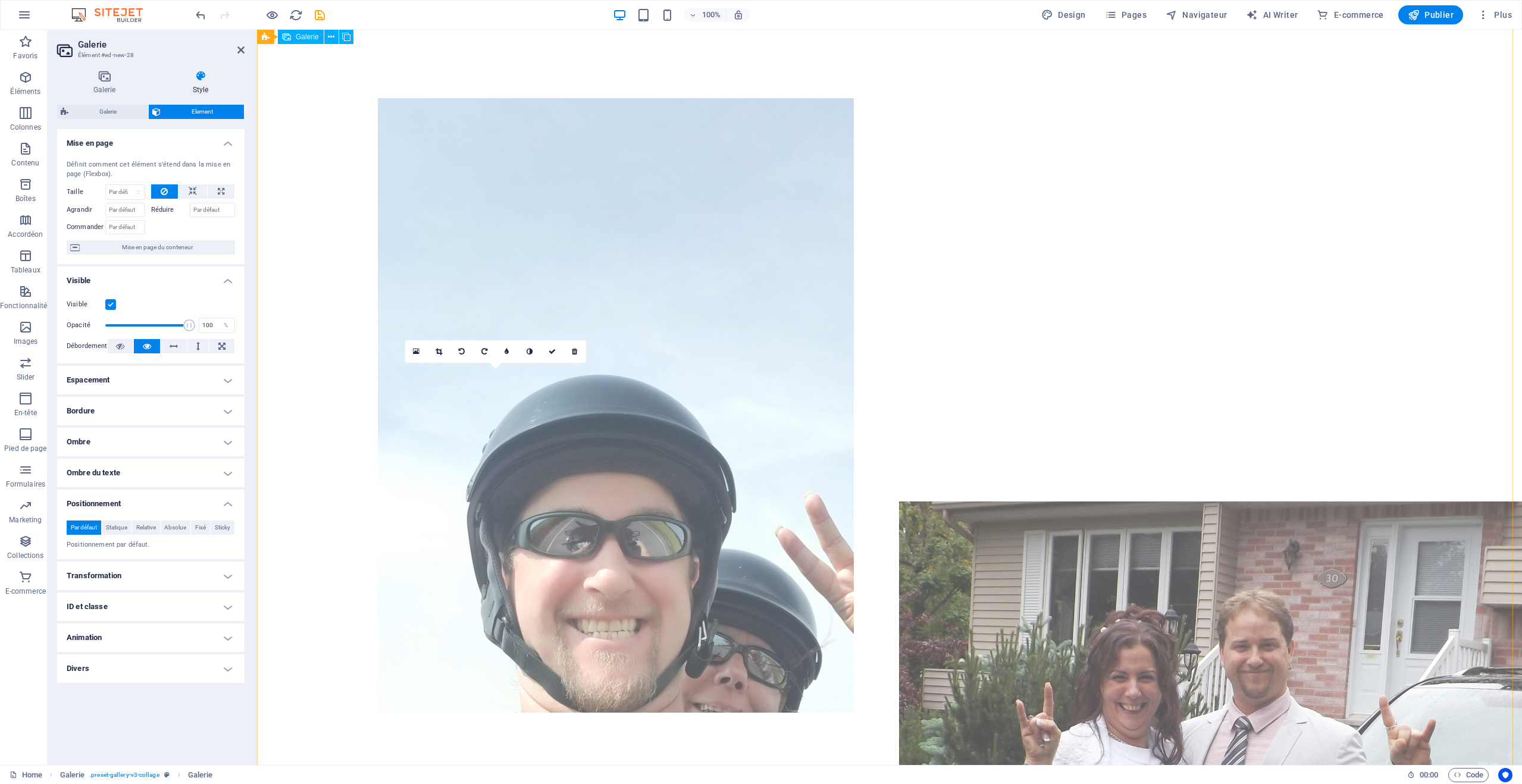
drag, startPoint x: 516, startPoint y: 548, endPoint x: 627, endPoint y: 258, distance: 310.5
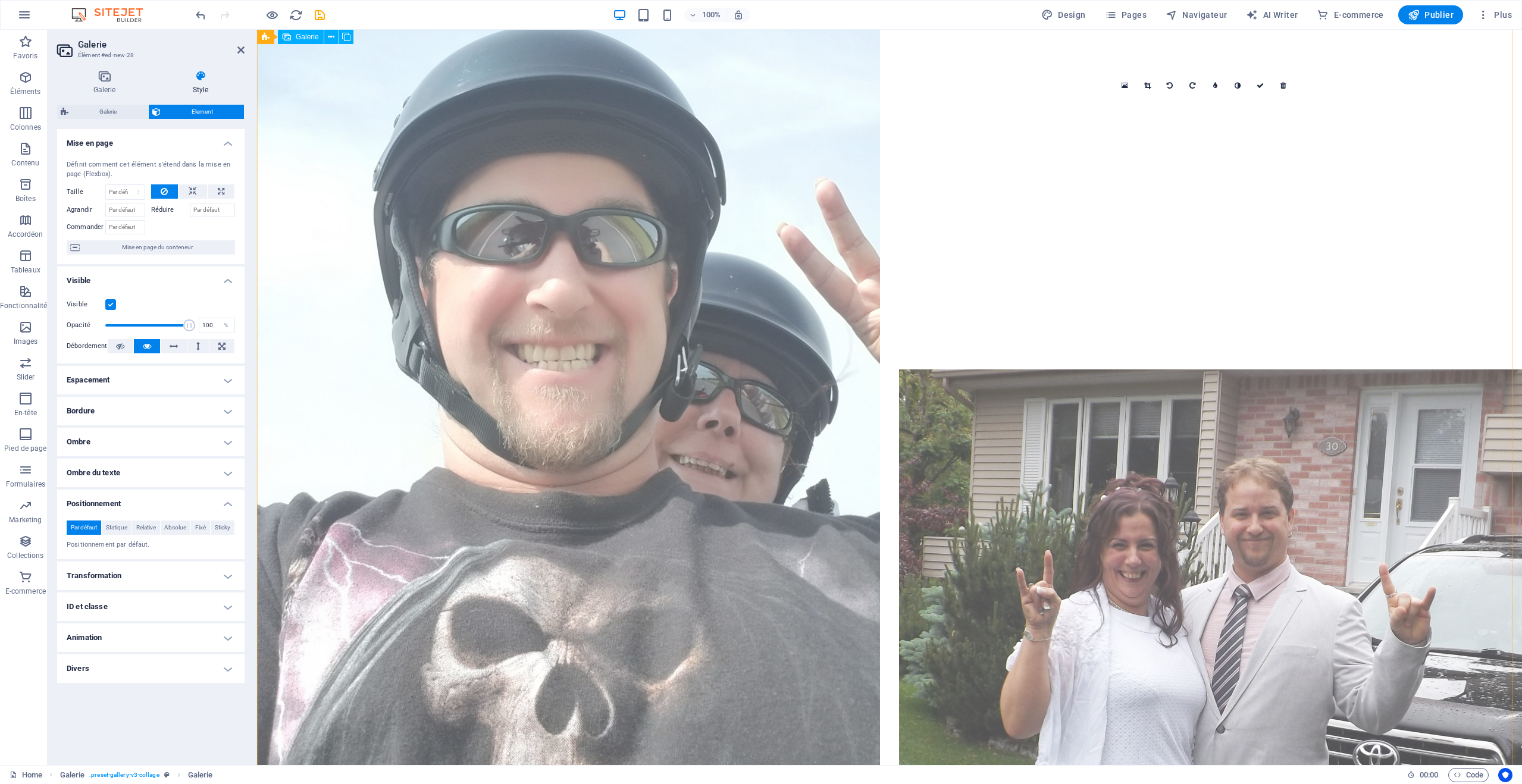
scroll to position [0, 0]
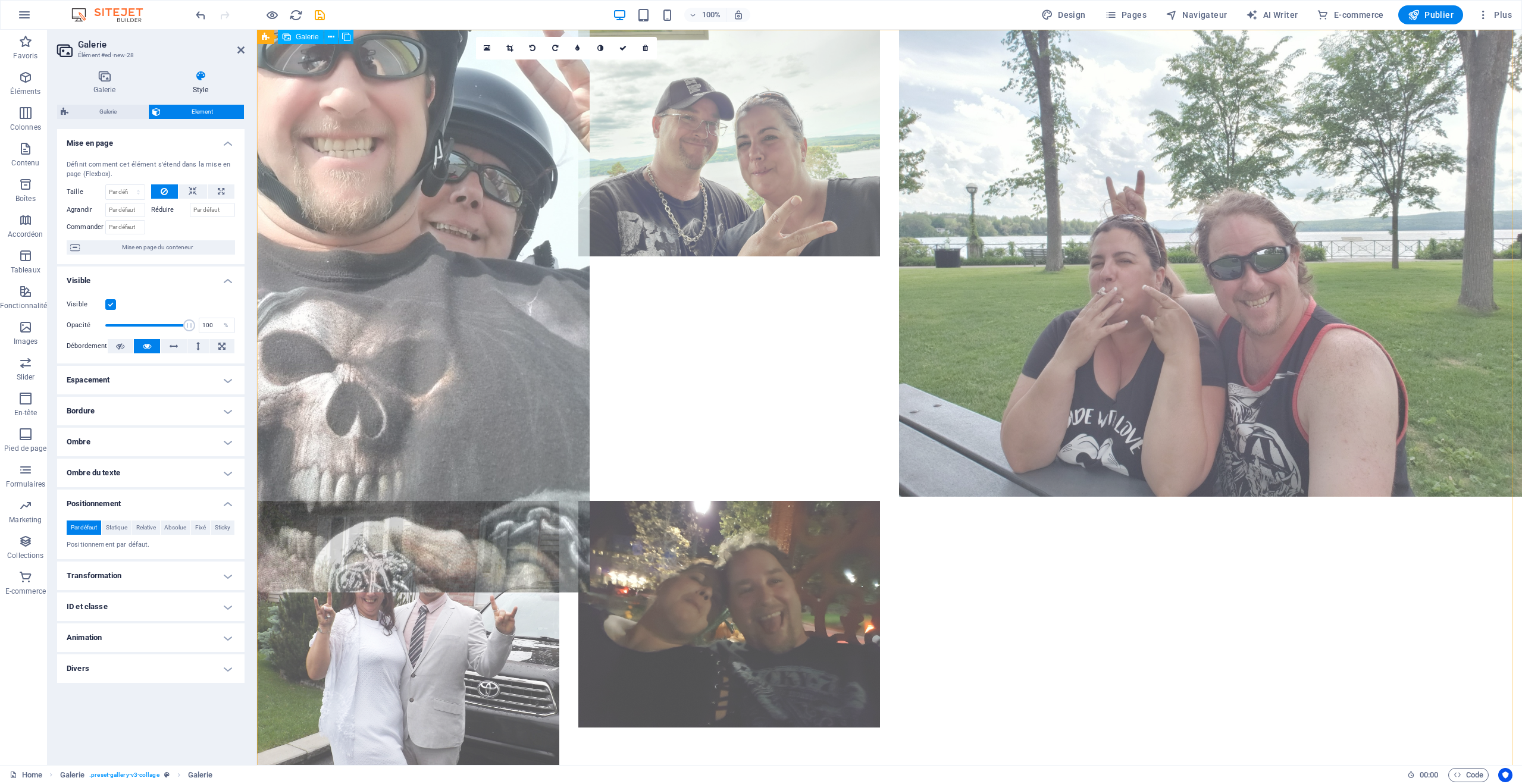
drag, startPoint x: 648, startPoint y: 566, endPoint x: 495, endPoint y: 137, distance: 455.5
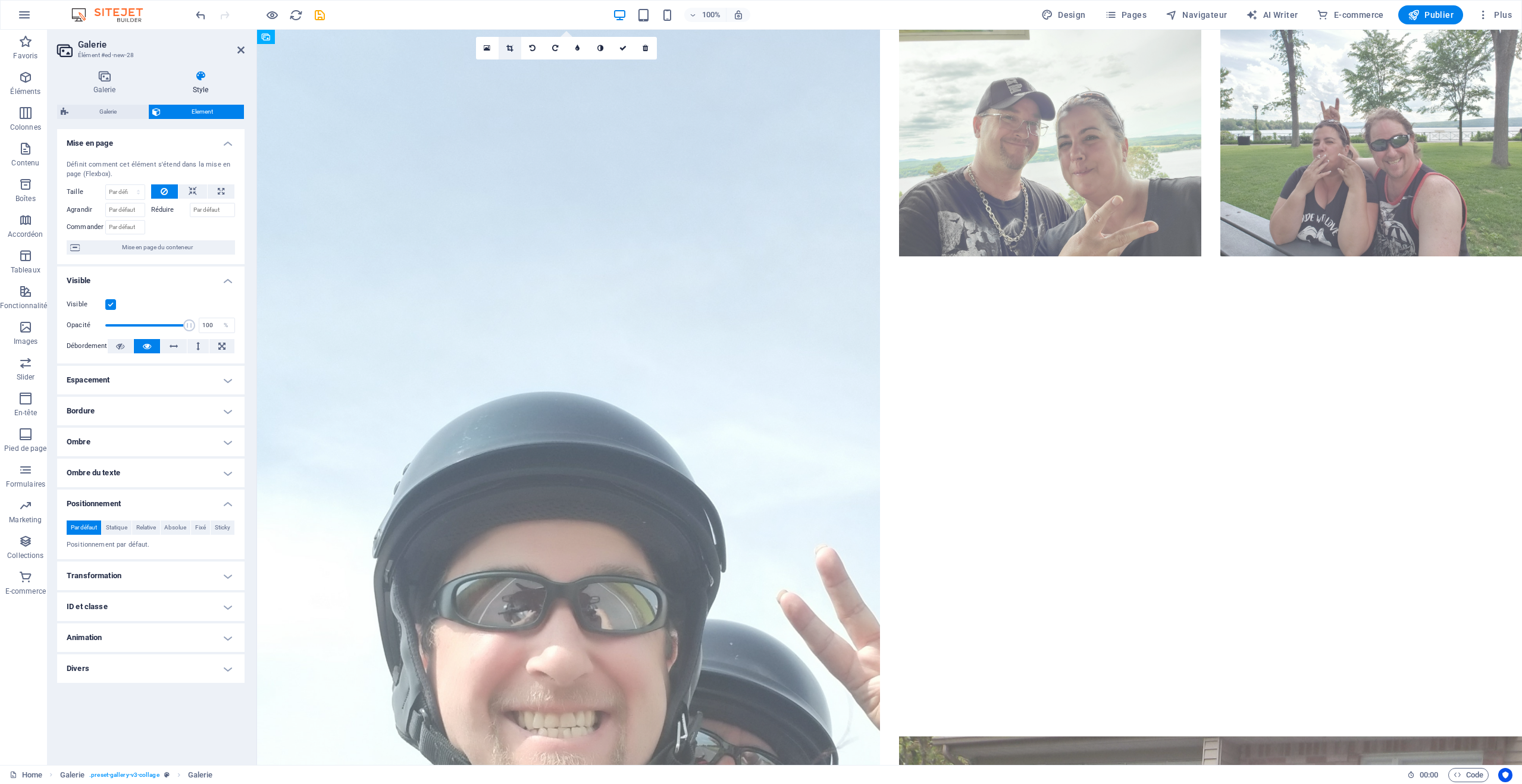
click at [508, 47] on icon at bounding box center [510, 48] width 7 height 7
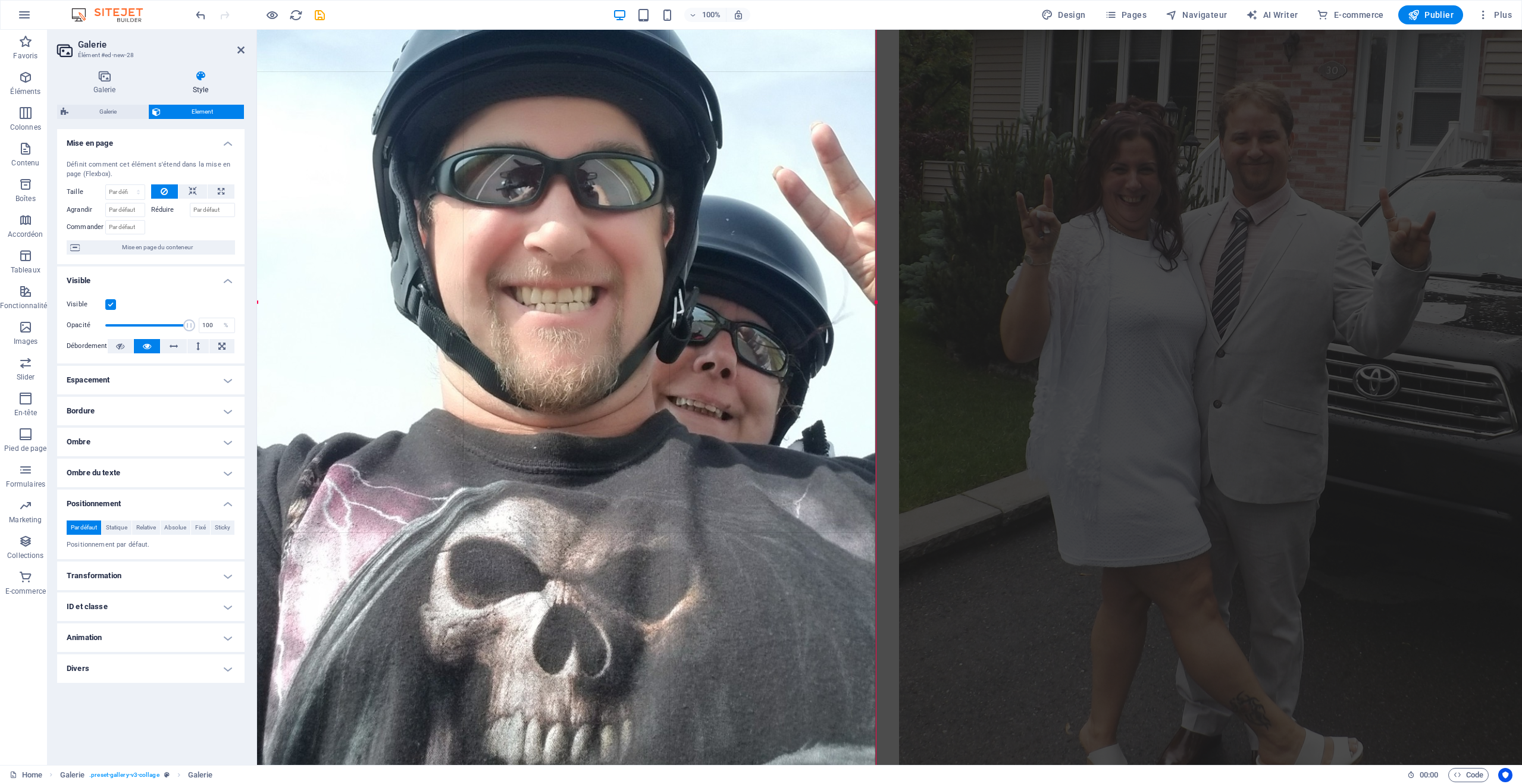
scroll to position [773, 0]
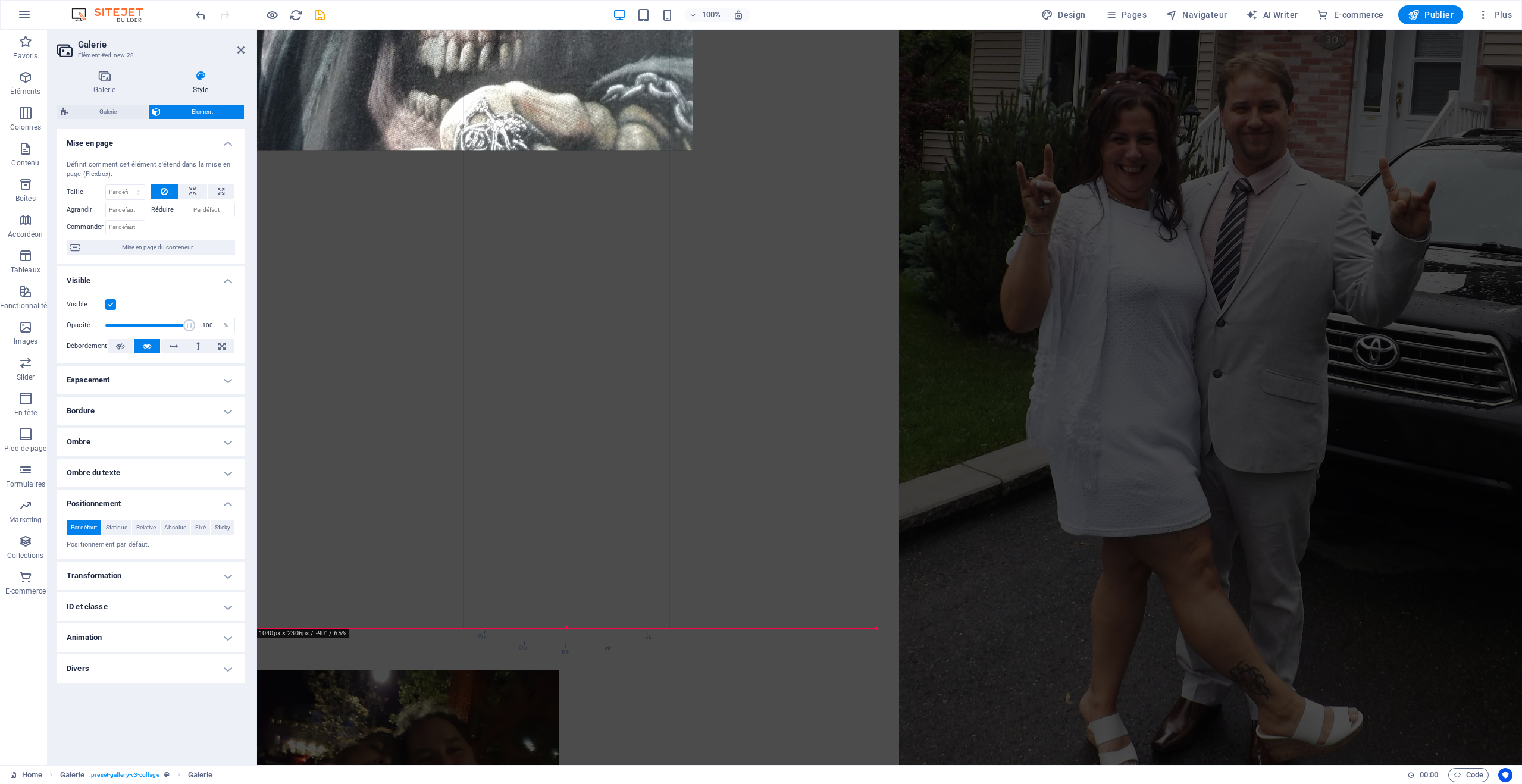
drag, startPoint x: 876, startPoint y: 641, endPoint x: 922, endPoint y: 629, distance: 47.5
click at [922, 629] on div "Glissez et déposez un fichier pour l'ajouter Variable Galerie Galerie Galerie 1…" at bounding box center [889, 11] width 1265 height 1509
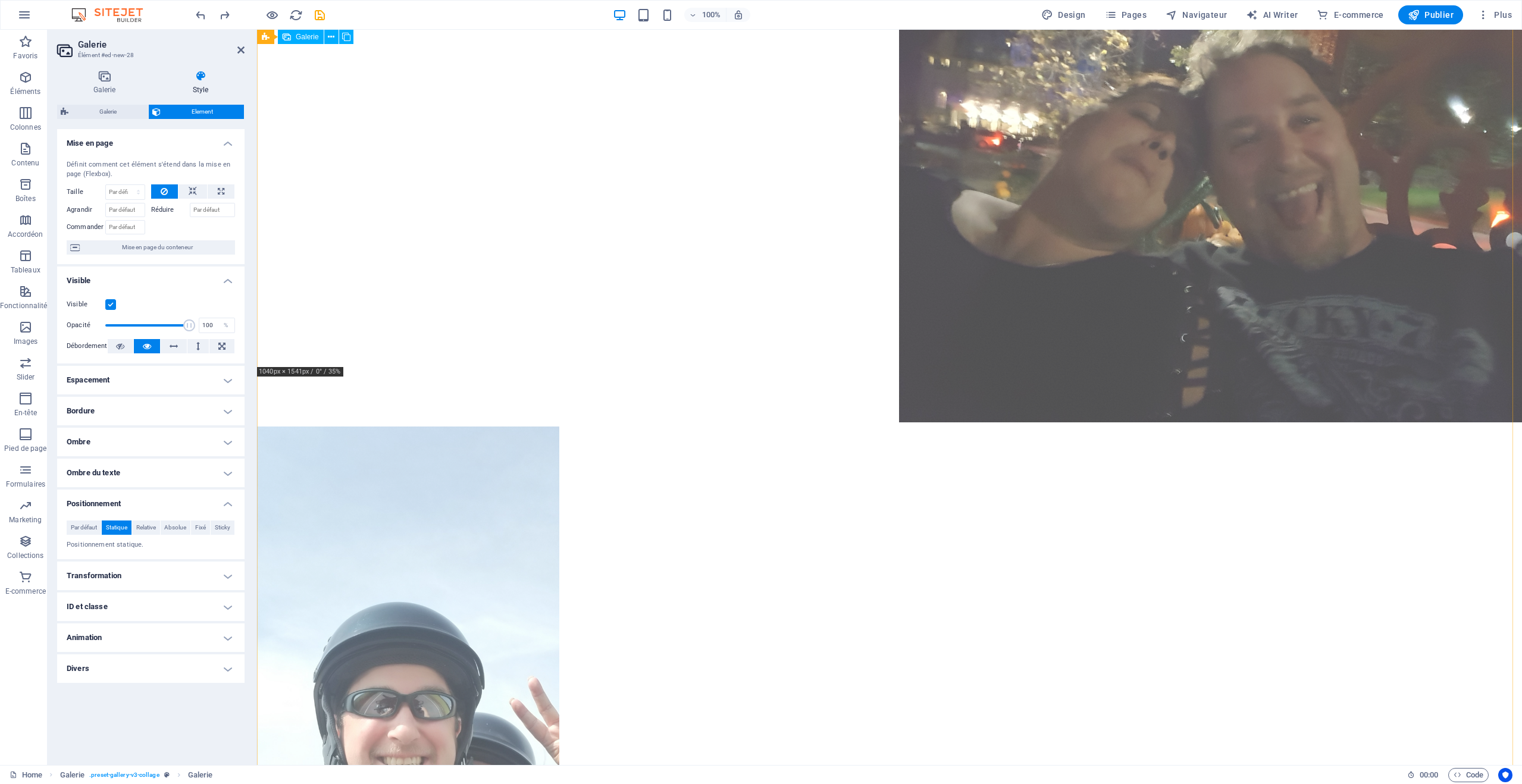
scroll to position [595, 0]
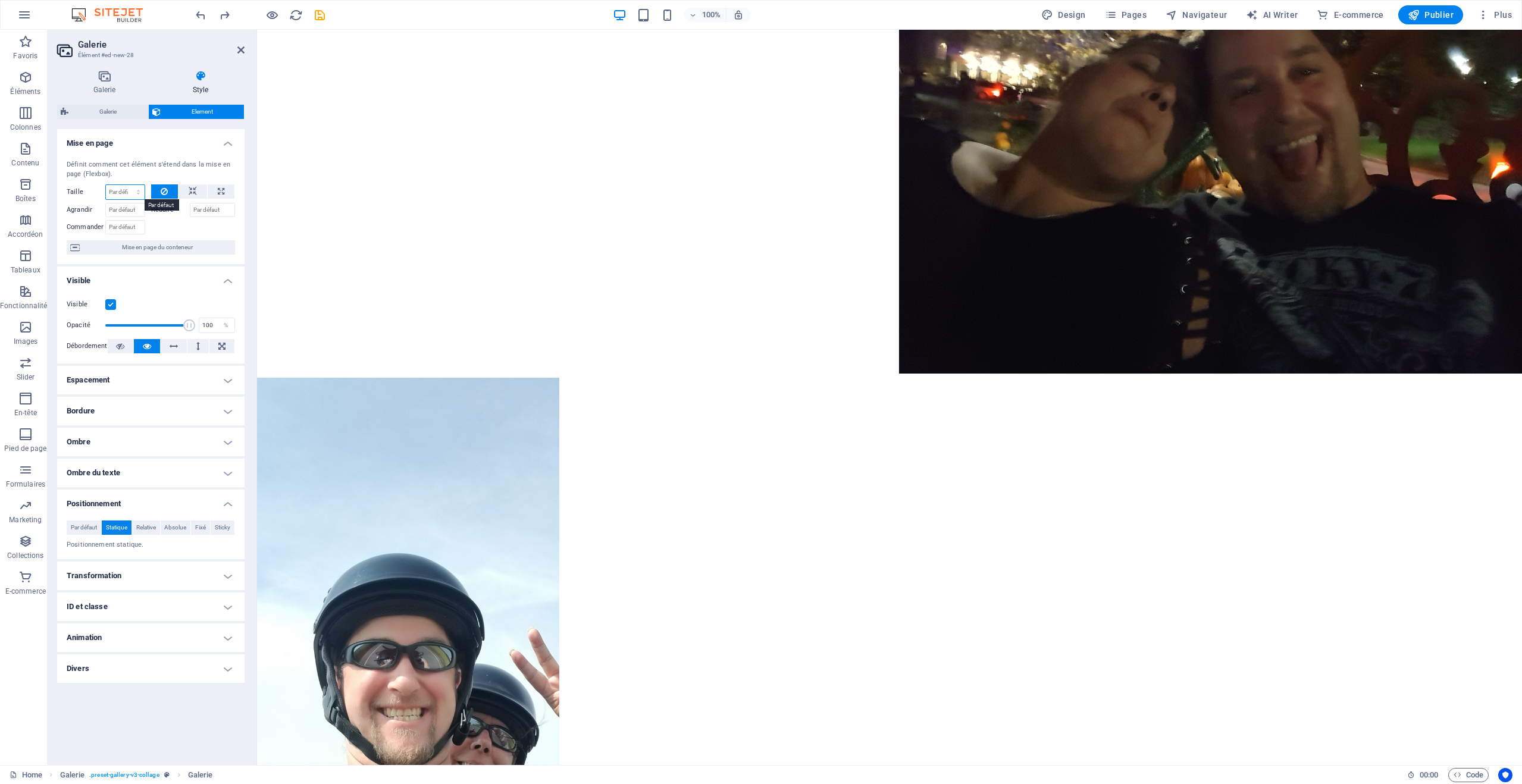
click at [125, 195] on select "Par défaut auto px % 1/1 1/2 1/3 1/4 1/5 1/6 1/7 1/8 1/9 1/10" at bounding box center [125, 192] width 39 height 15
click at [106, 185] on select "Par défaut auto px % 1/1 1/2 1/3 1/4 1/5 1/6 1/7 1/8 1/9 1/10" at bounding box center [125, 192] width 39 height 15
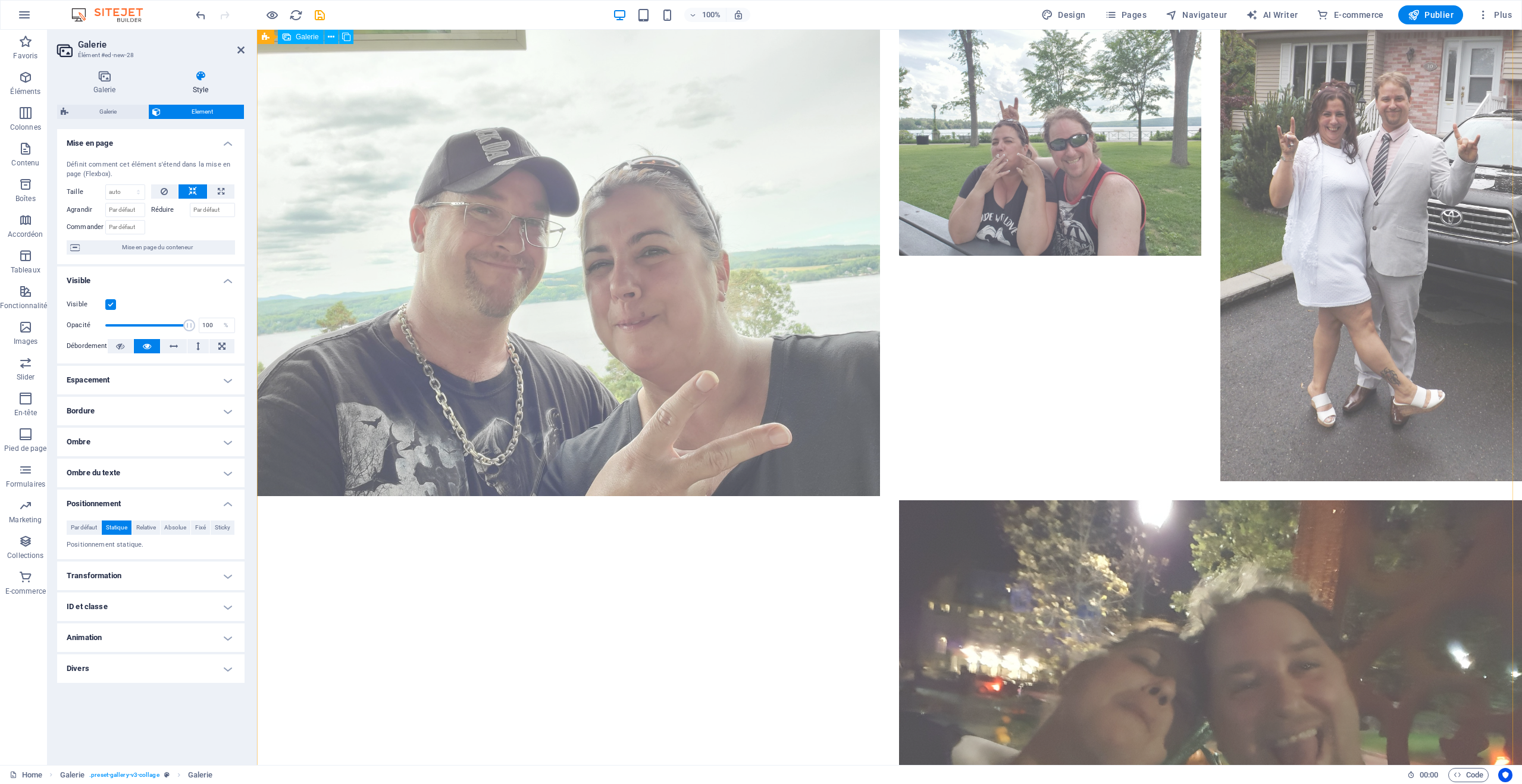
scroll to position [0, 0]
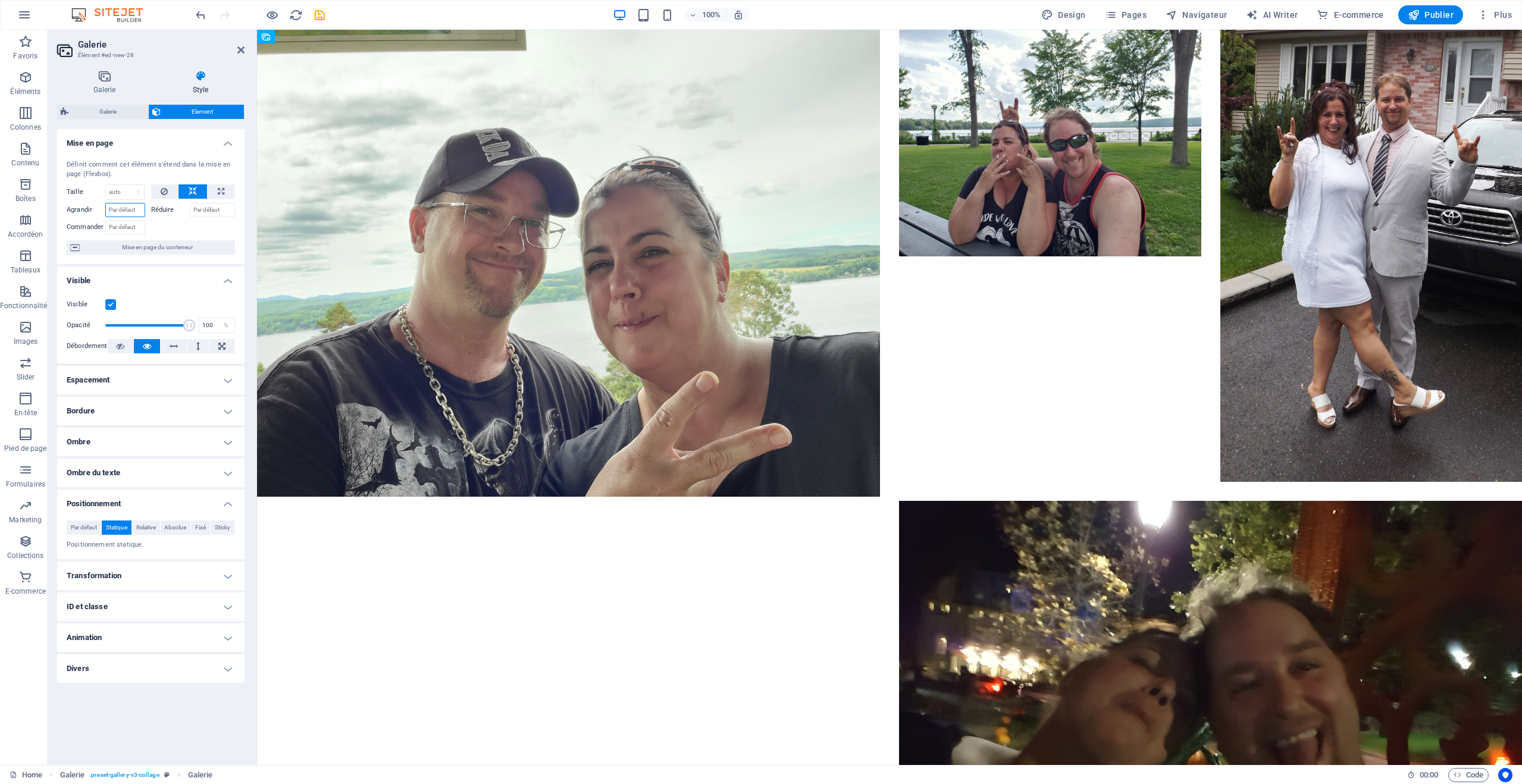
click at [137, 209] on input "Agrandir" at bounding box center [125, 210] width 40 height 15
click at [123, 193] on select "Par défaut auto px % 1/1 1/2 1/3 1/4 1/5 1/6 1/7 1/8 1/9 1/10" at bounding box center [125, 192] width 39 height 15
select select "1/1"
click at [128, 185] on select "Par défaut auto px % 1/1 1/2 1/3 1/4 1/5 1/6 1/7 1/8 1/9 1/10" at bounding box center [125, 192] width 39 height 15
type input "100"
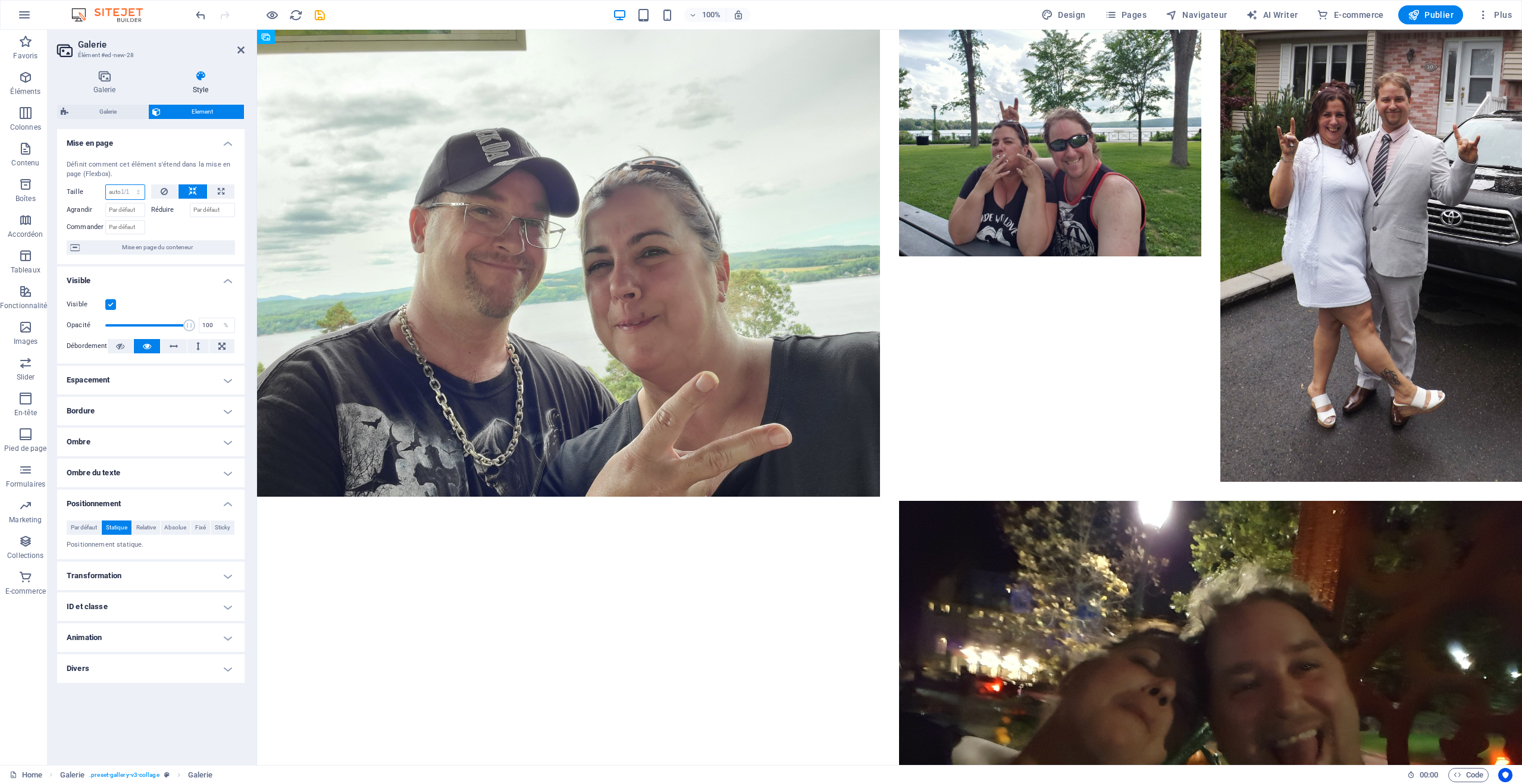
select select "%"
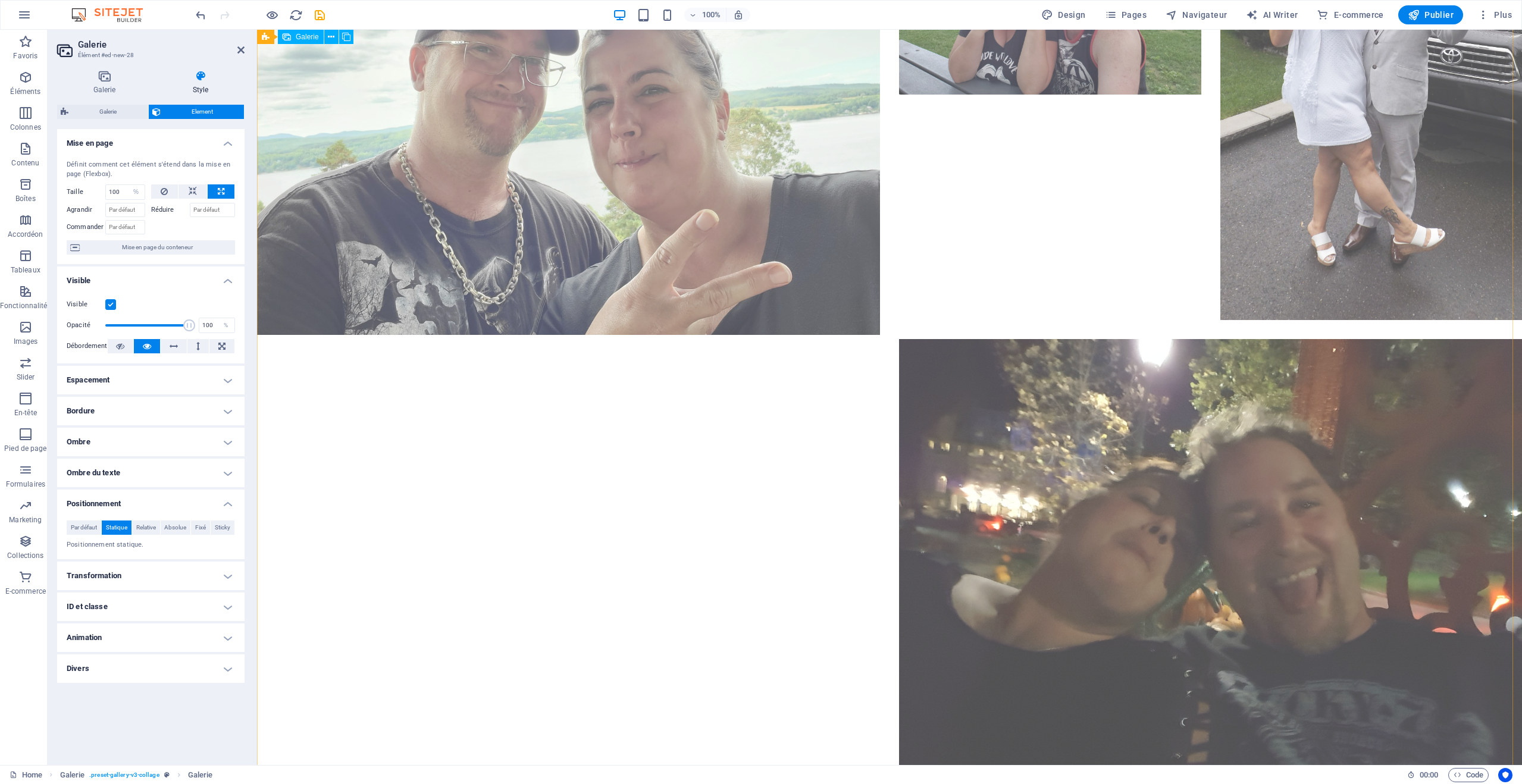
scroll to position [119, 0]
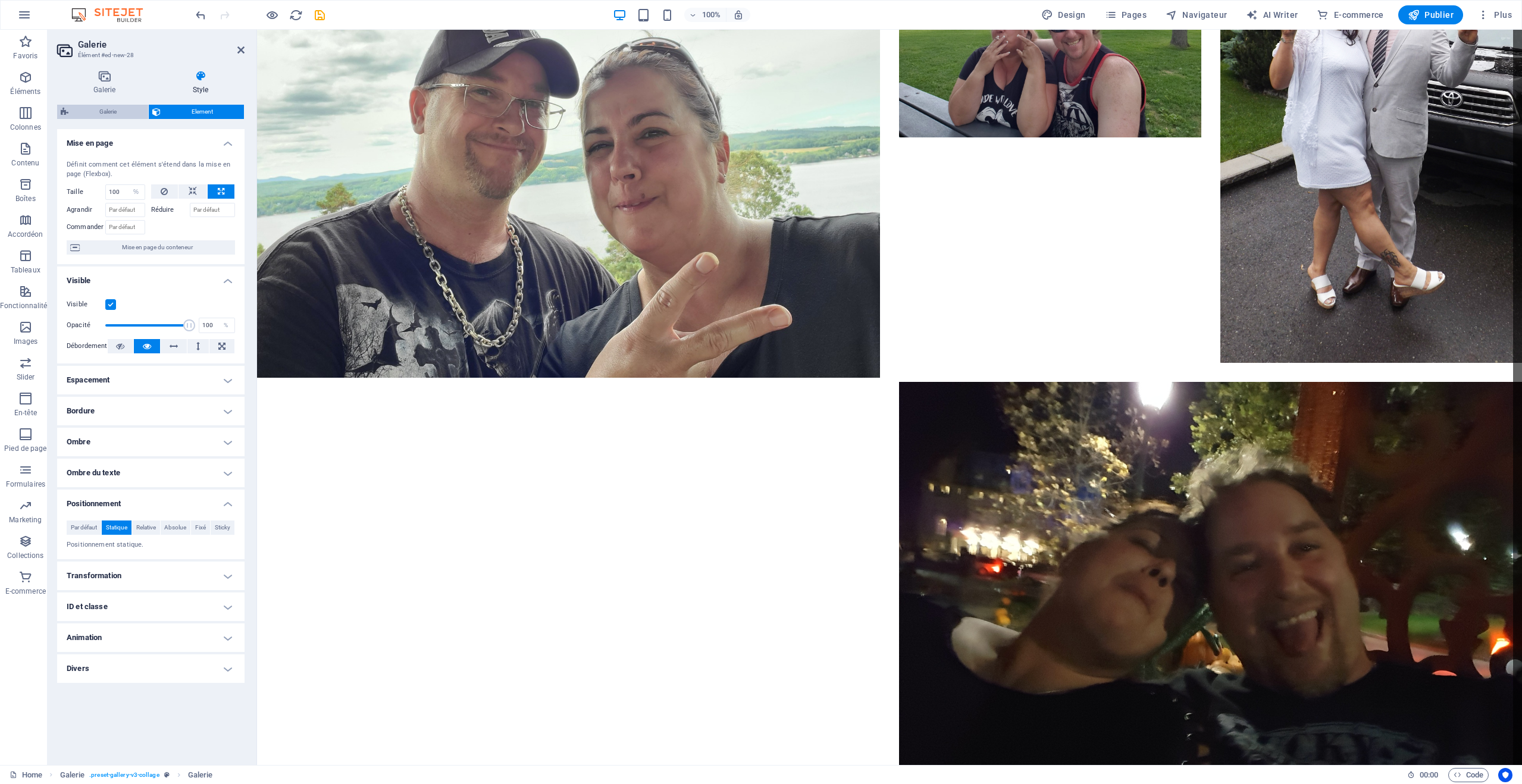
click at [119, 109] on span "Galerie" at bounding box center [108, 112] width 73 height 15
select select "rem"
select select "grid-dense"
select select "fade"
select select "px"
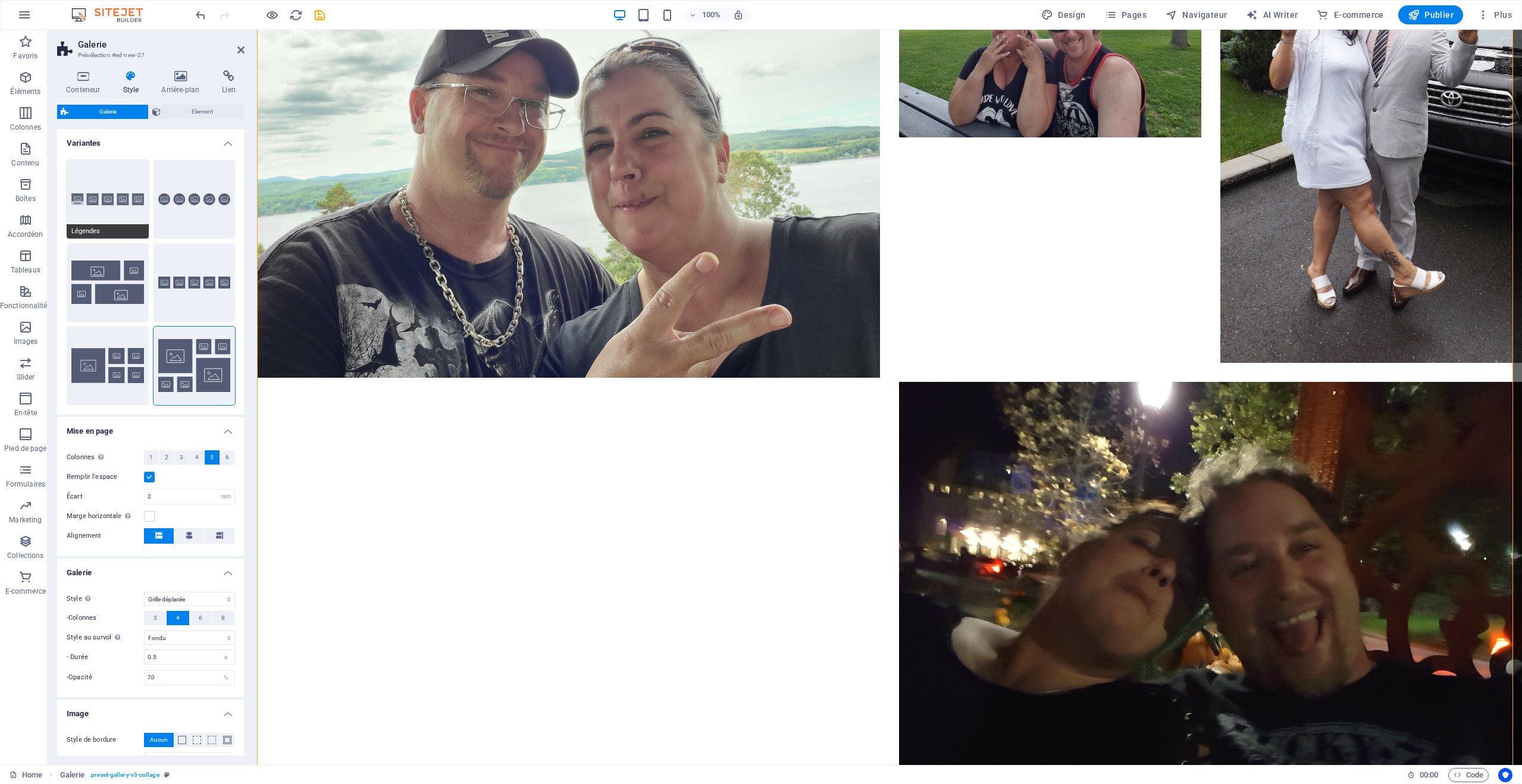
click at [129, 193] on button "Légendes" at bounding box center [108, 199] width 82 height 79
select select "default"
select select "captions"
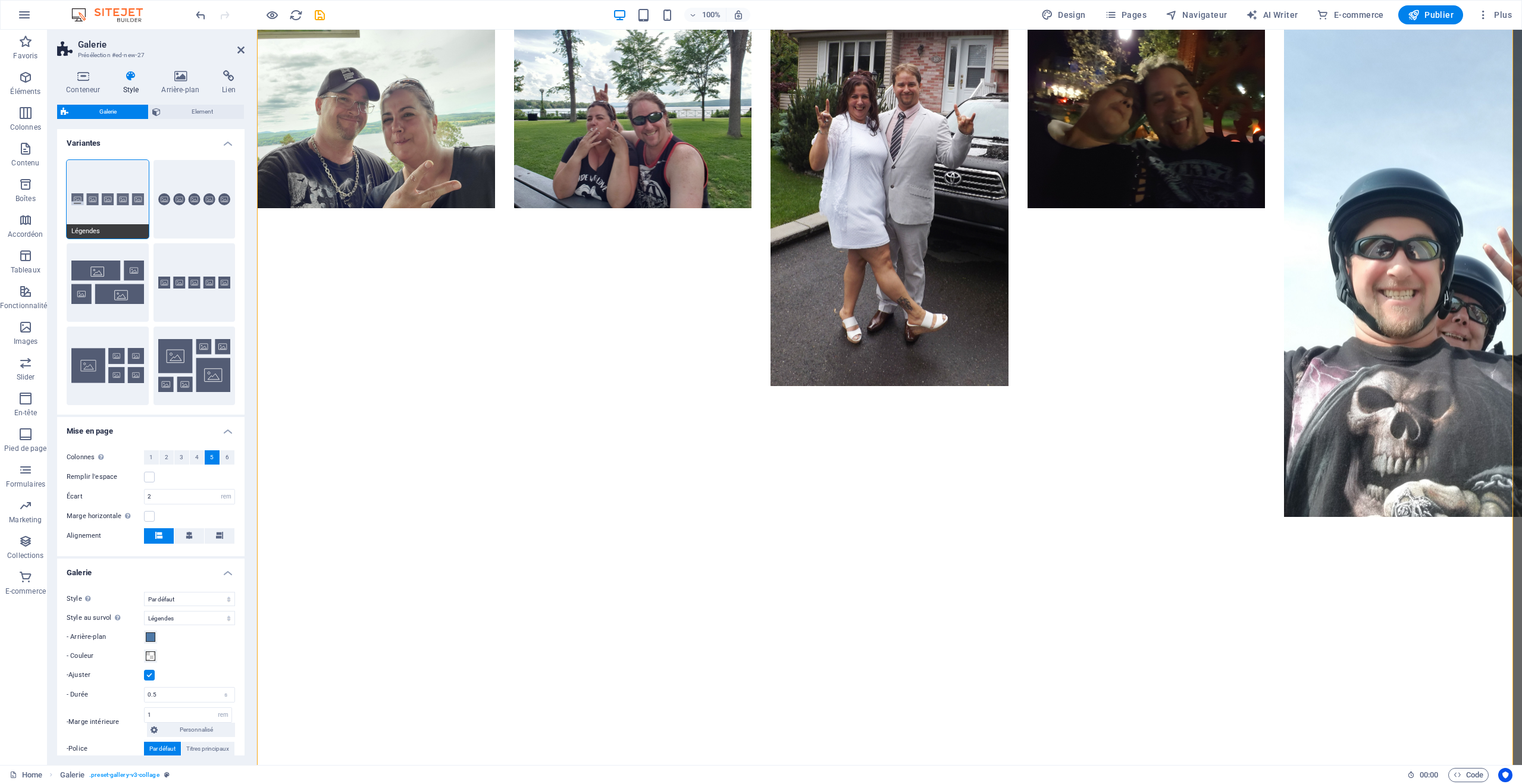
scroll to position [0, 0]
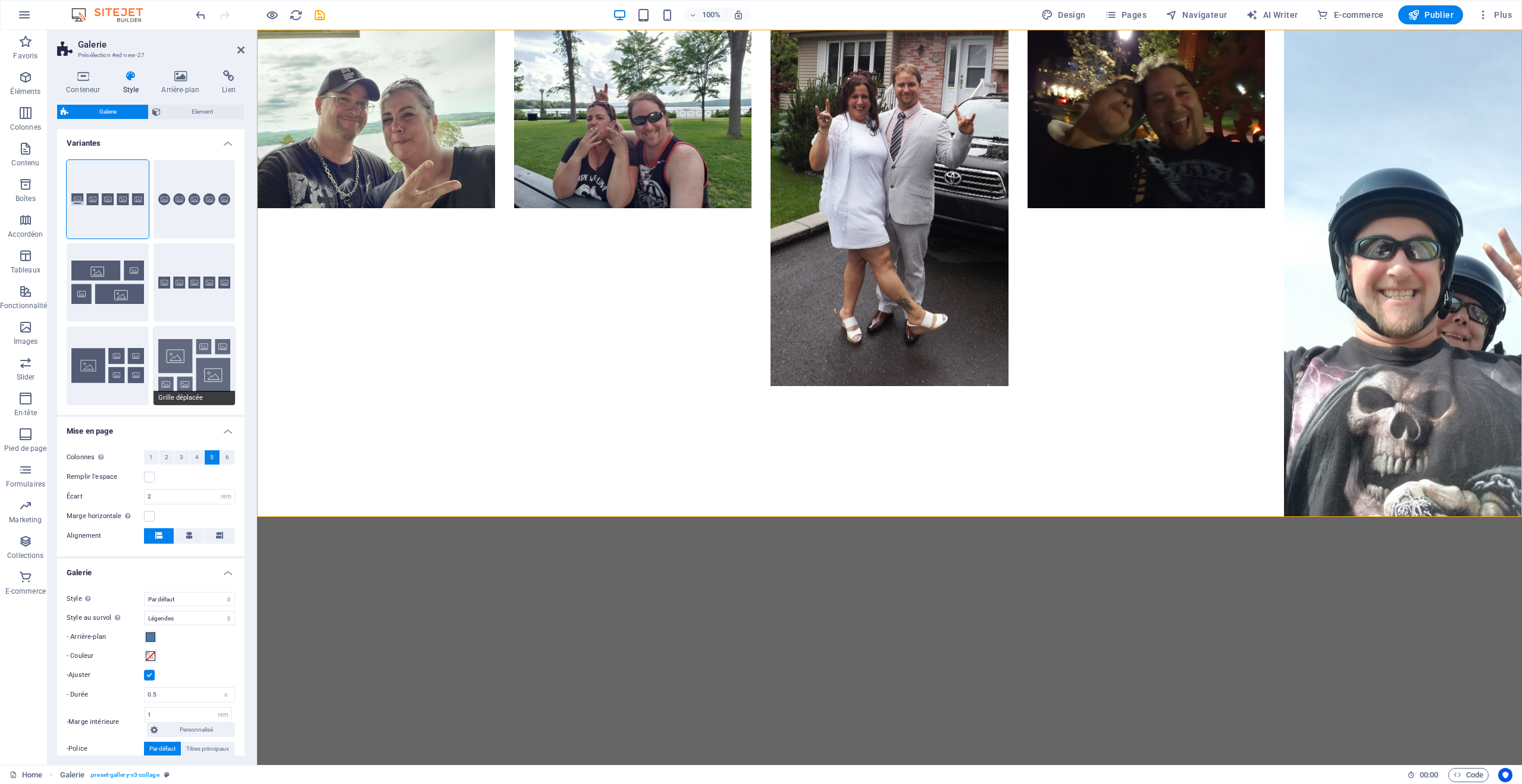
click at [201, 363] on button "Grille déplacée" at bounding box center [195, 366] width 82 height 79
select select "grid-dense"
select select "fade"
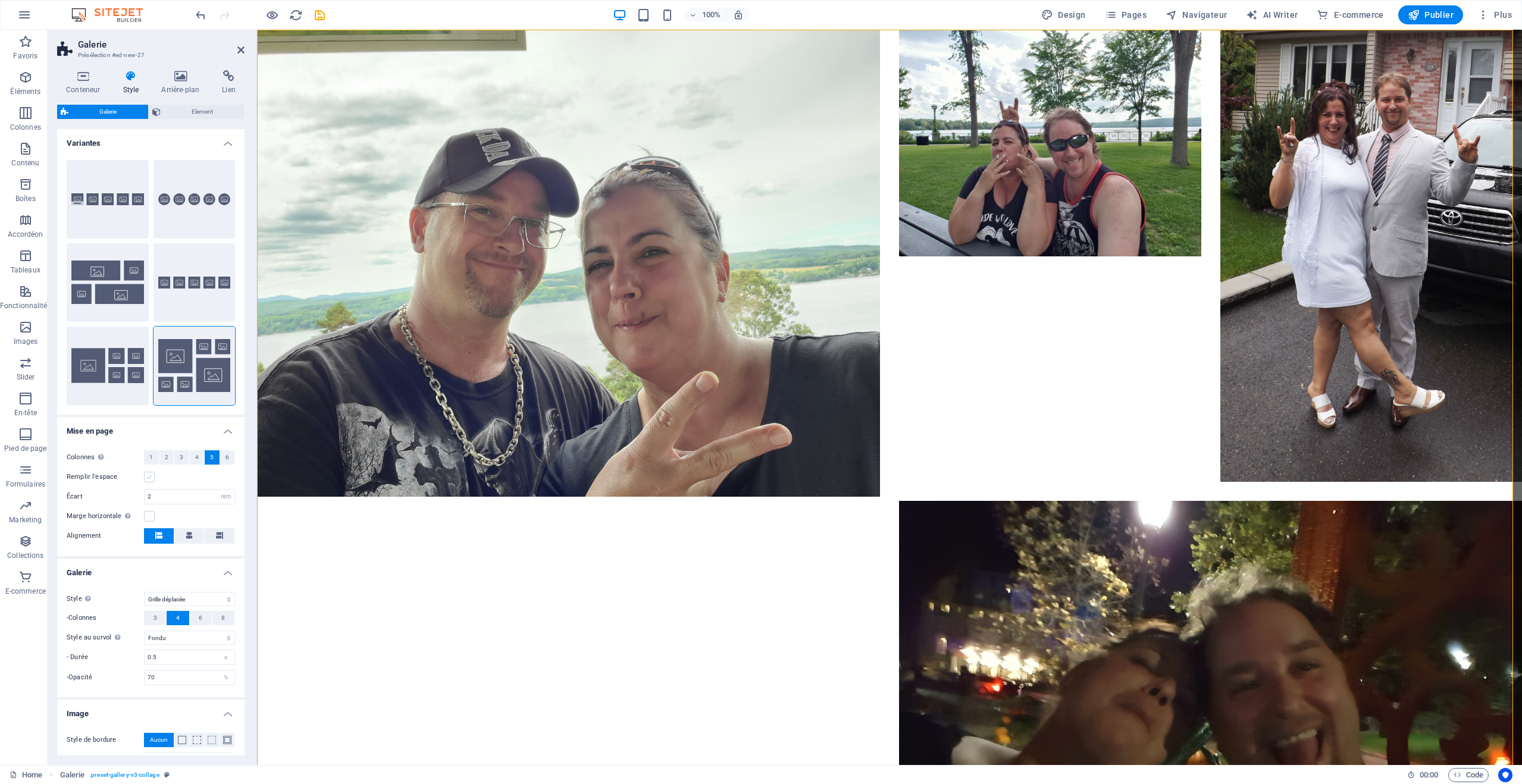
click at [148, 477] on label at bounding box center [149, 477] width 11 height 11
click at [0, 0] on input "Remplir l'espace" at bounding box center [0, 0] width 0 height 0
click at [149, 476] on label at bounding box center [149, 477] width 11 height 11
click at [0, 0] on input "Remplir l'espace" at bounding box center [0, 0] width 0 height 0
click at [151, 460] on span "1" at bounding box center [151, 458] width 4 height 15
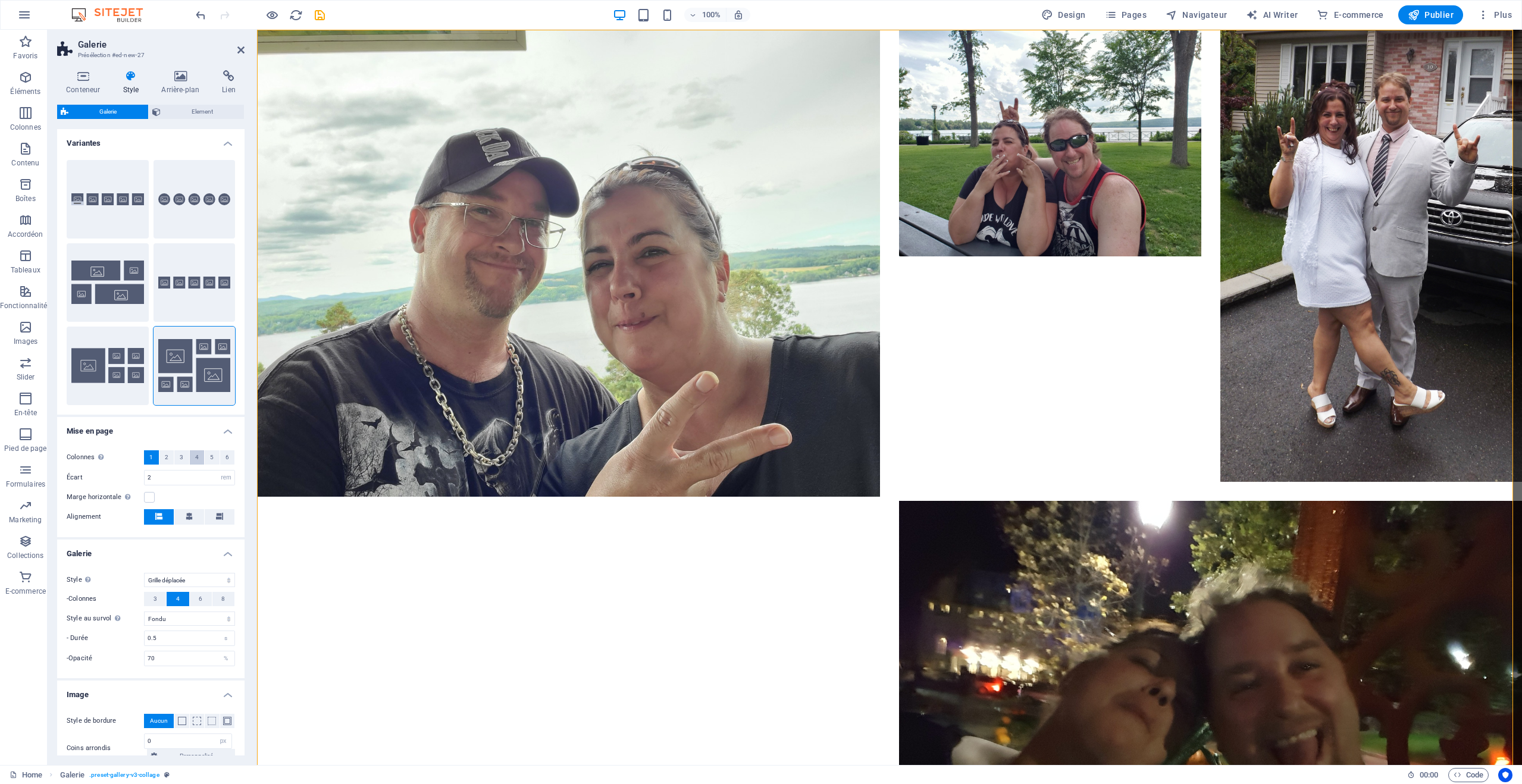
click at [195, 458] on span "4" at bounding box center [197, 458] width 4 height 15
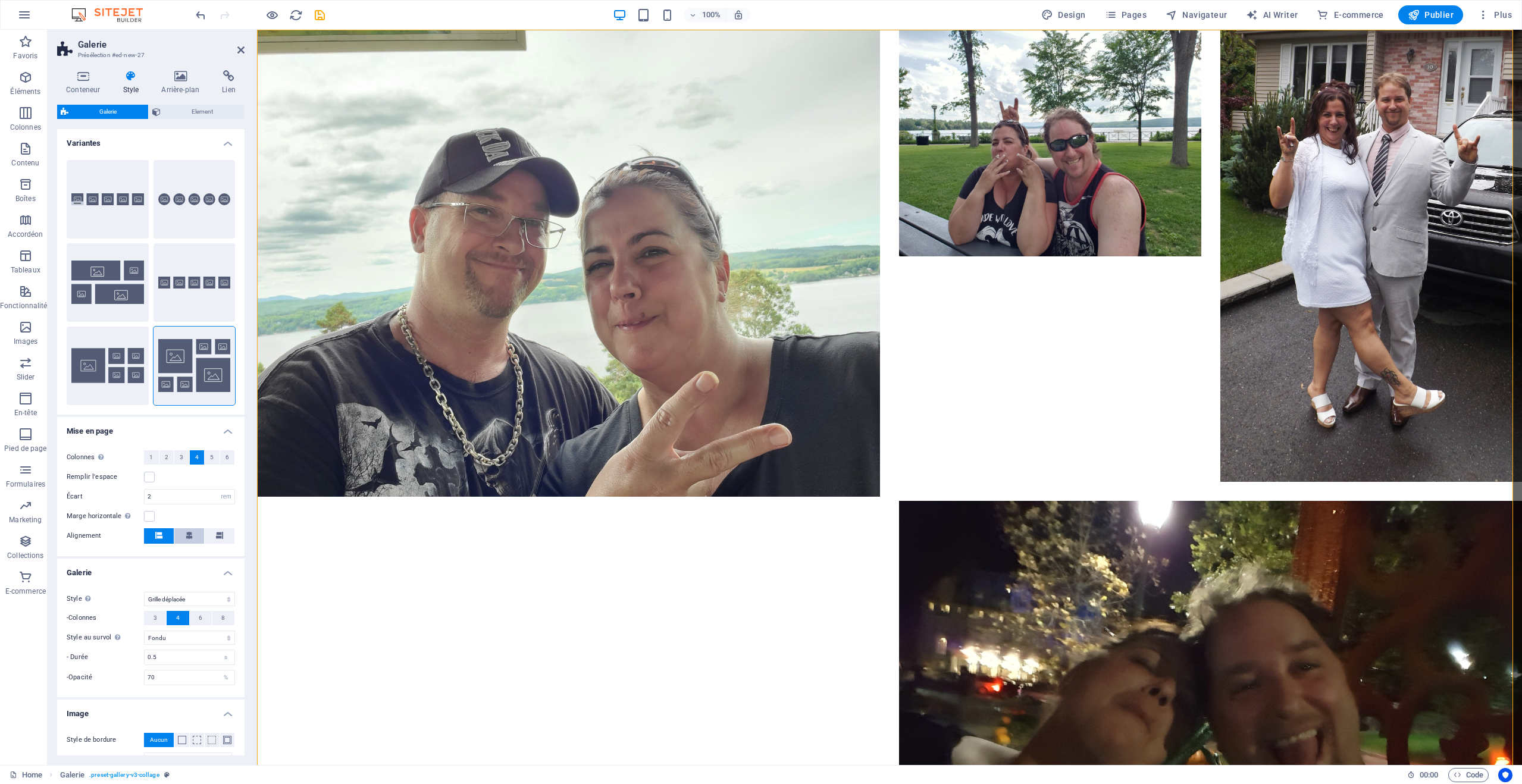
click at [186, 537] on icon at bounding box center [189, 536] width 7 height 7
click at [161, 536] on icon at bounding box center [159, 536] width 7 height 7
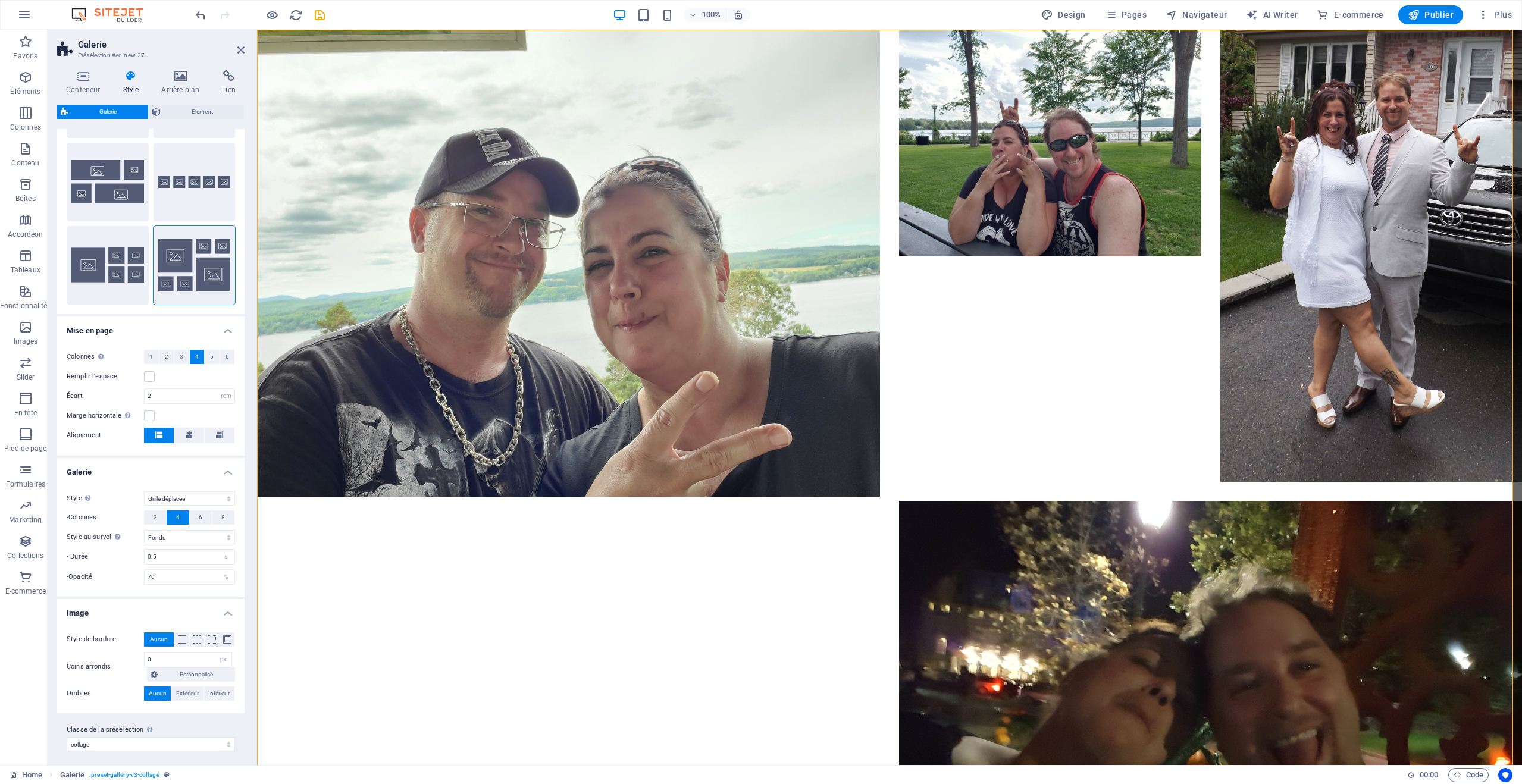
scroll to position [106, 0]
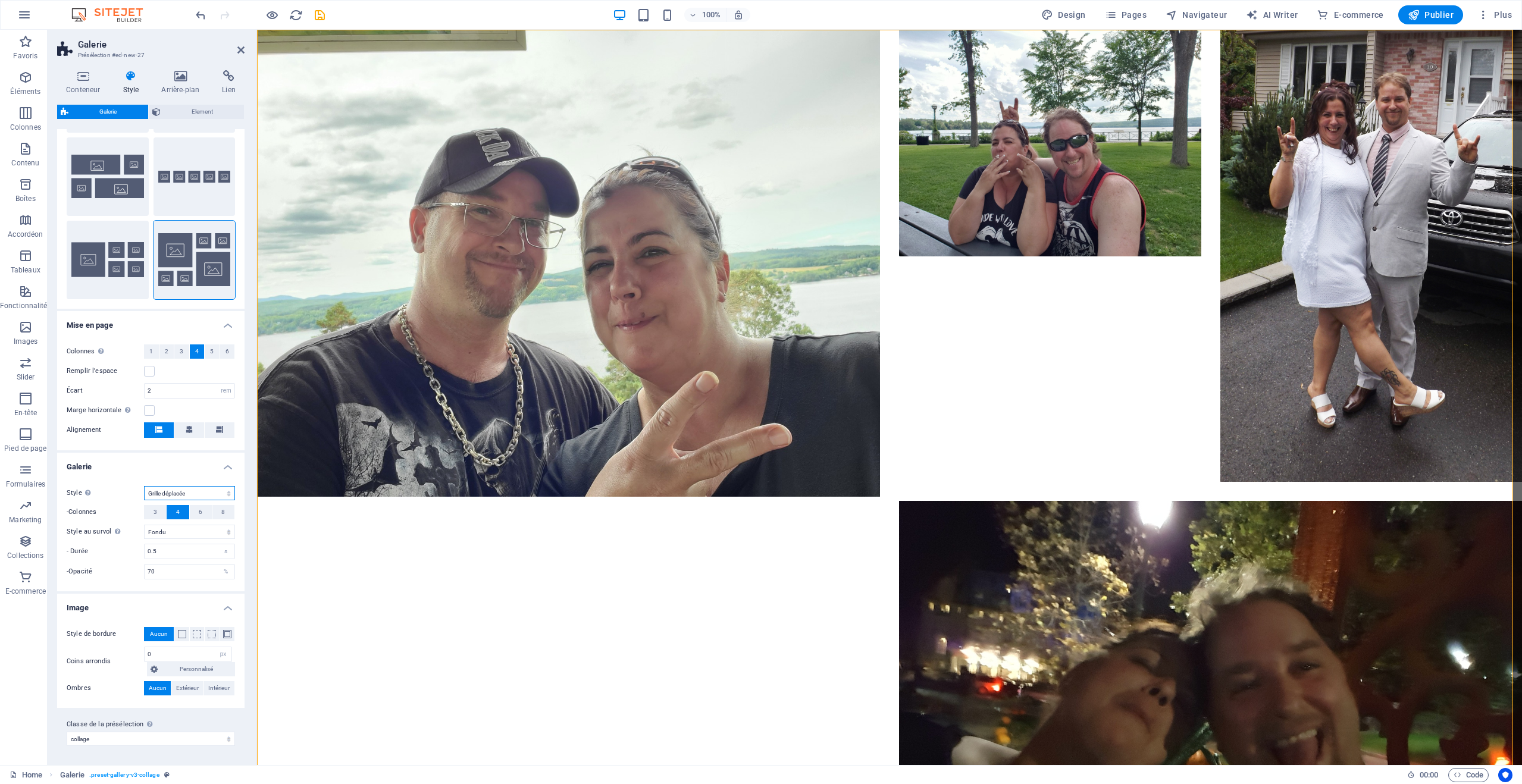
click at [227, 495] on select "Par défaut Grille Grille inversée Grille déplacée Collage" at bounding box center [189, 493] width 91 height 15
click at [144, 486] on select "Par défaut Grille Grille inversée Grille déplacée Collage" at bounding box center [189, 493] width 91 height 15
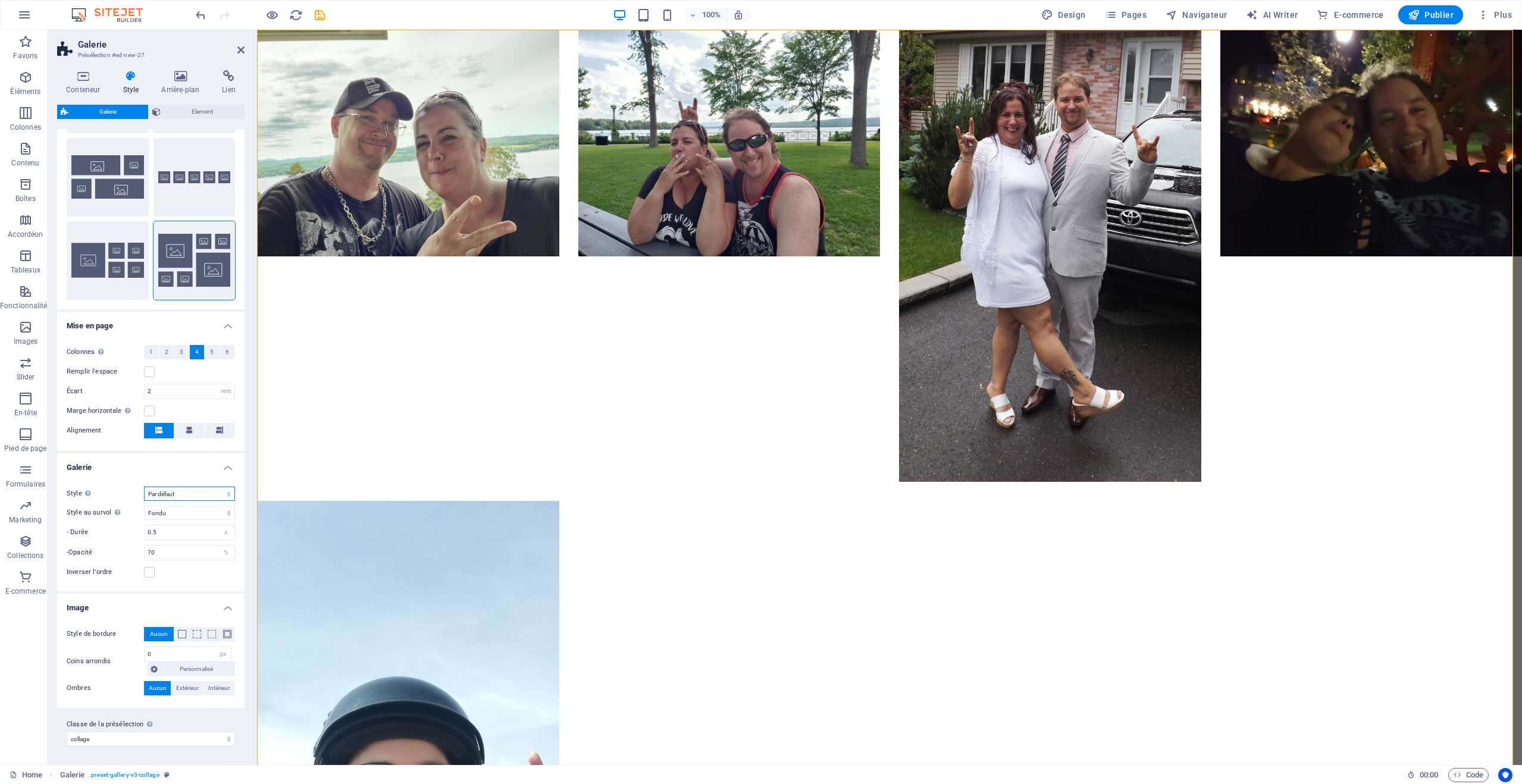
click at [227, 493] on select "Par défaut Grille Grille inversée Grille déplacée Collage" at bounding box center [189, 494] width 91 height 15
click at [226, 494] on select "Par défaut Grille Grille inversée Grille déplacée Collage" at bounding box center [189, 494] width 91 height 15
click at [144, 487] on select "Par défaut Grille Grille inversée Grille déplacée Collage" at bounding box center [189, 494] width 91 height 15
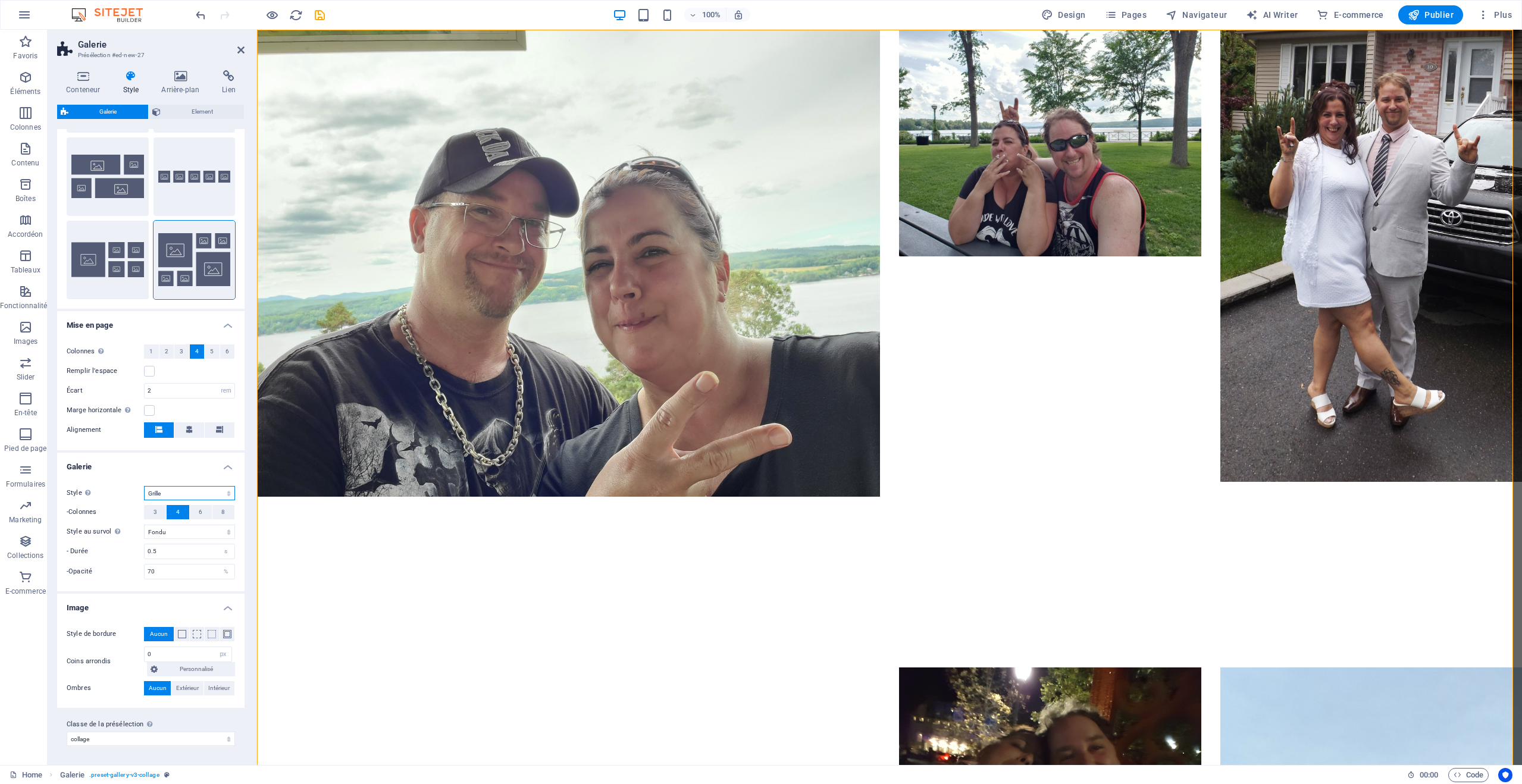
click at [227, 491] on select "Par défaut Grille Grille inversée Grille déplacée Collage" at bounding box center [189, 493] width 91 height 15
click at [144, 486] on select "Par défaut Grille Grille inversée Grille déplacée Collage" at bounding box center [189, 493] width 91 height 15
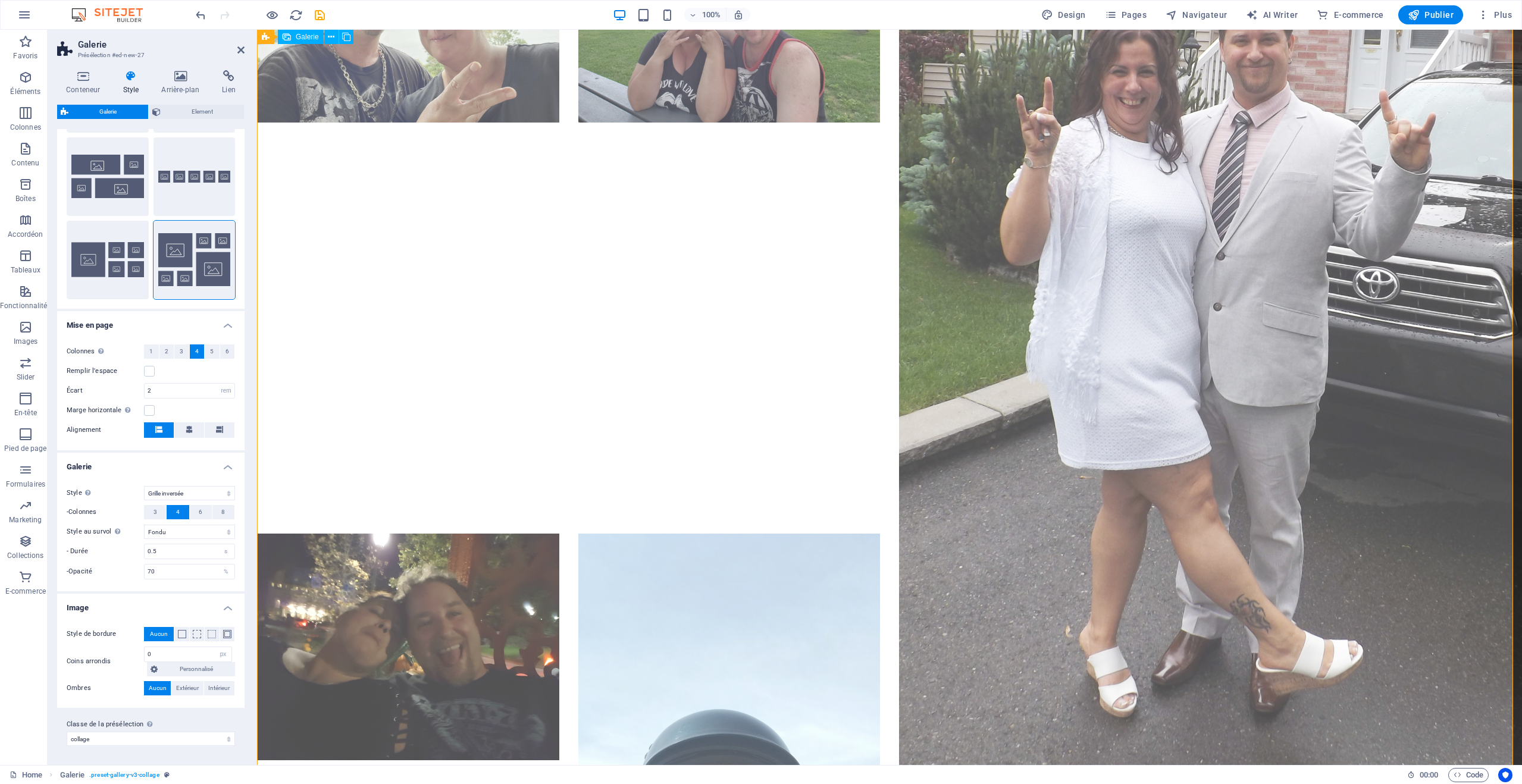
scroll to position [59, 0]
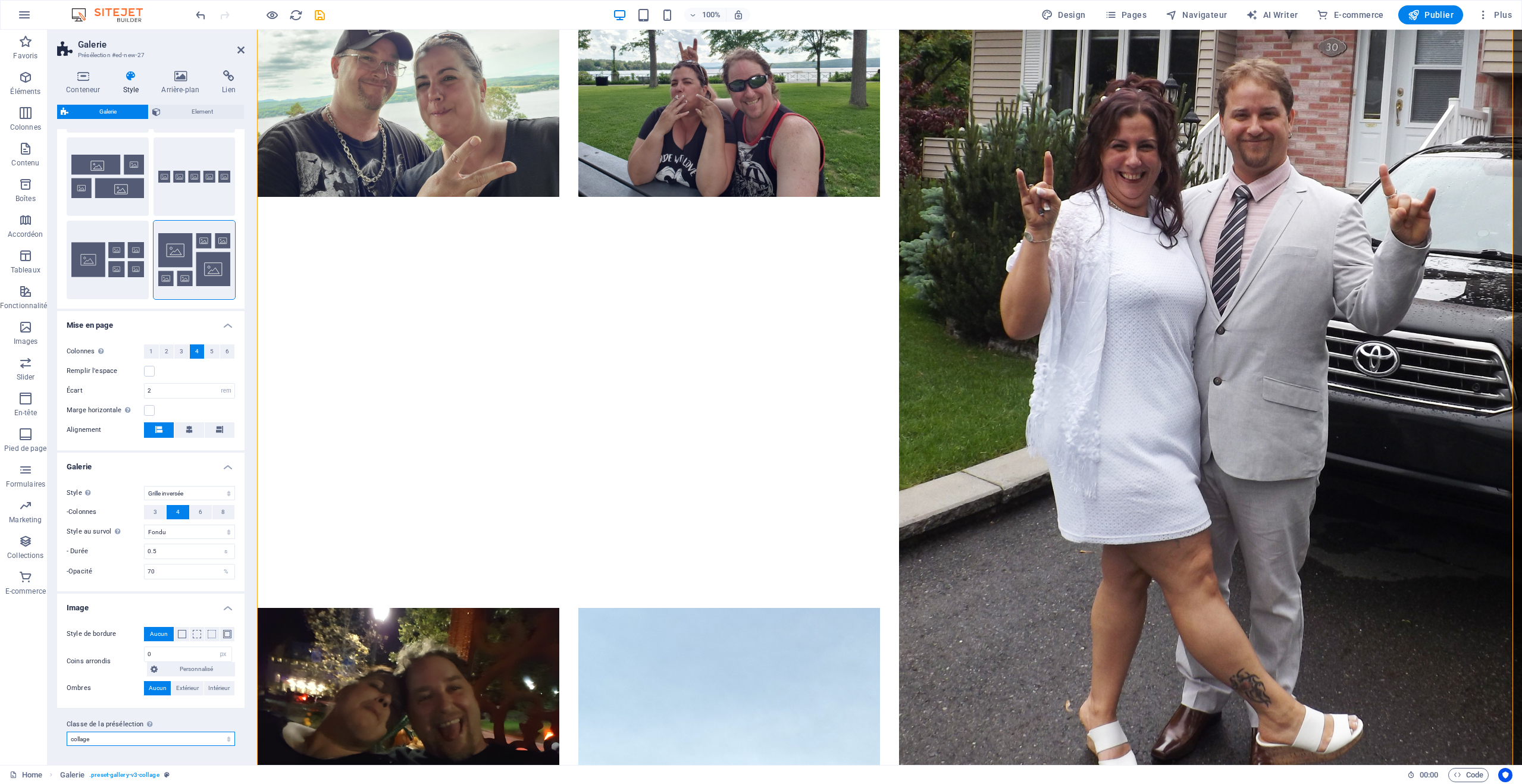
click at [164, 737] on select "collage Ajouter la classe de la présélection" at bounding box center [151, 739] width 169 height 15
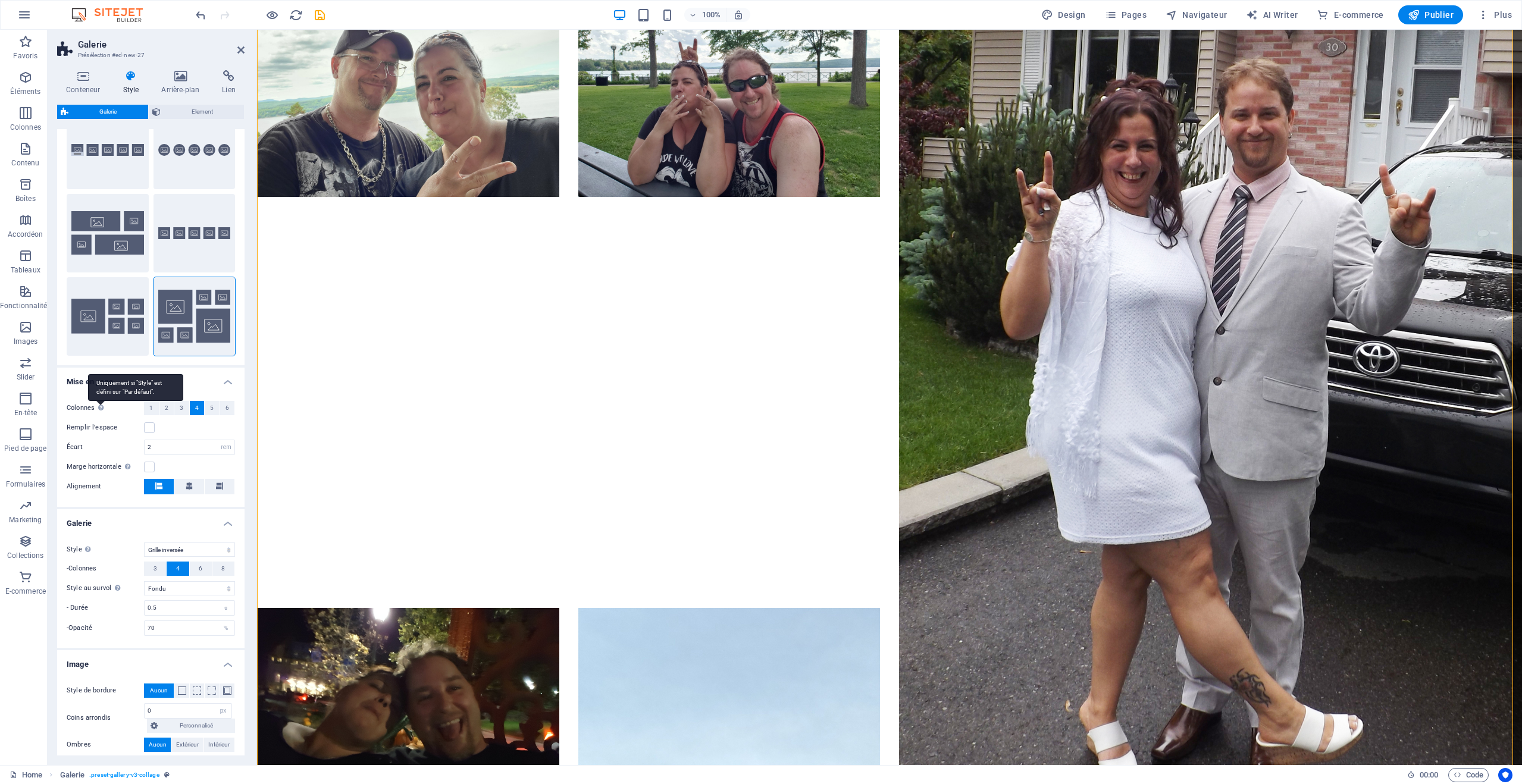
scroll to position [47, 0]
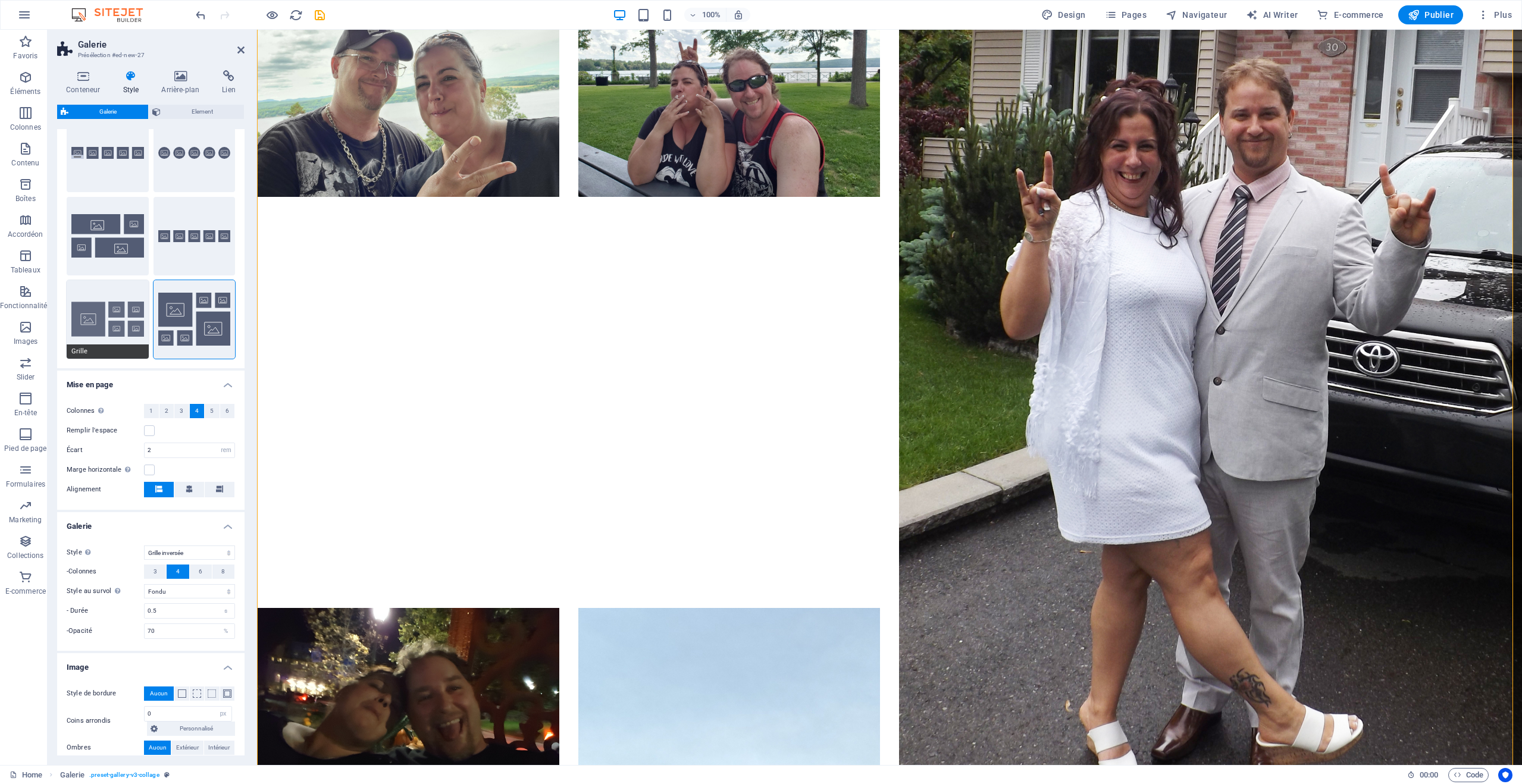
click at [105, 326] on button "Grille" at bounding box center [108, 320] width 82 height 79
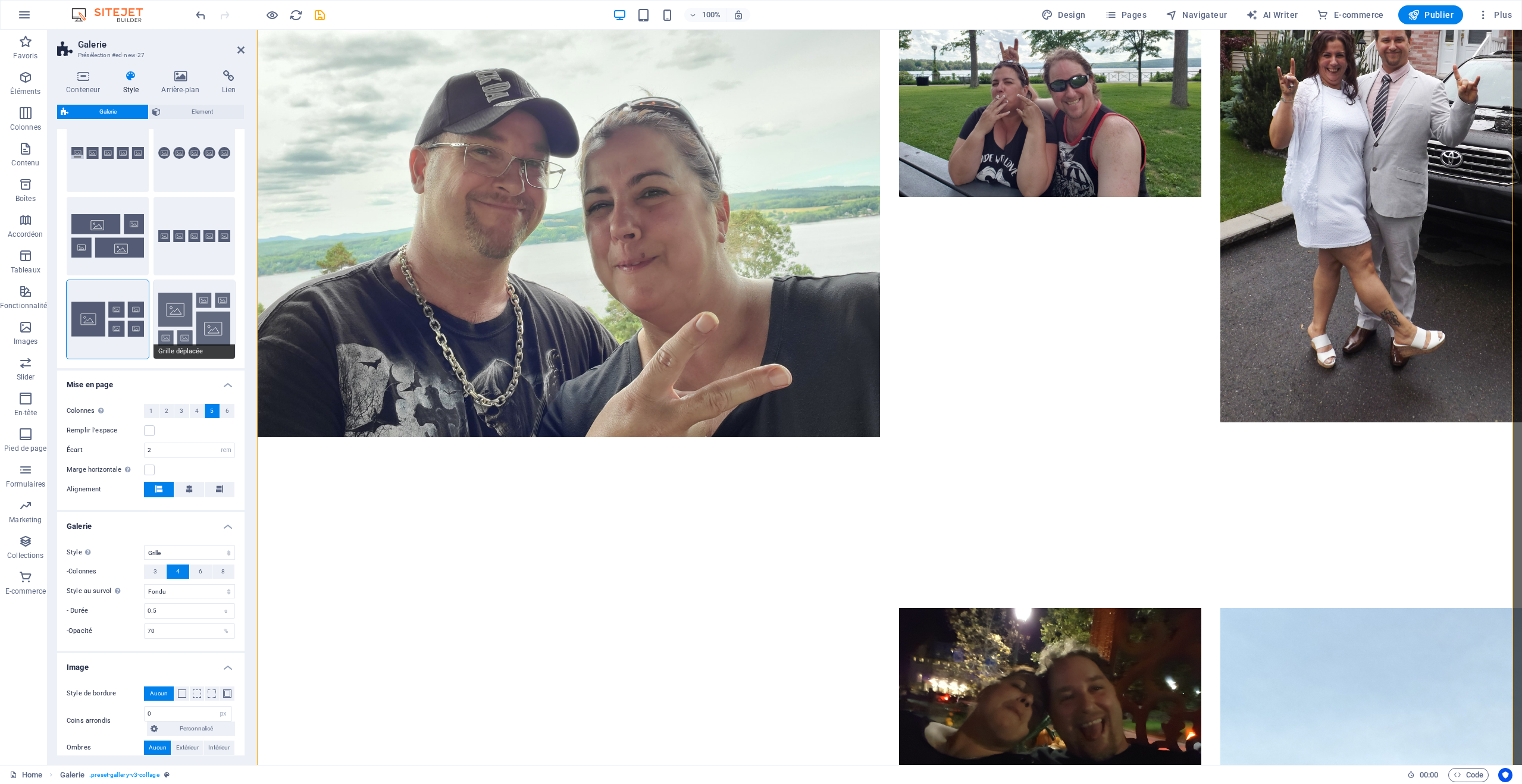
click at [217, 317] on button "Grille déplacée" at bounding box center [195, 320] width 82 height 79
select select "grid-dense"
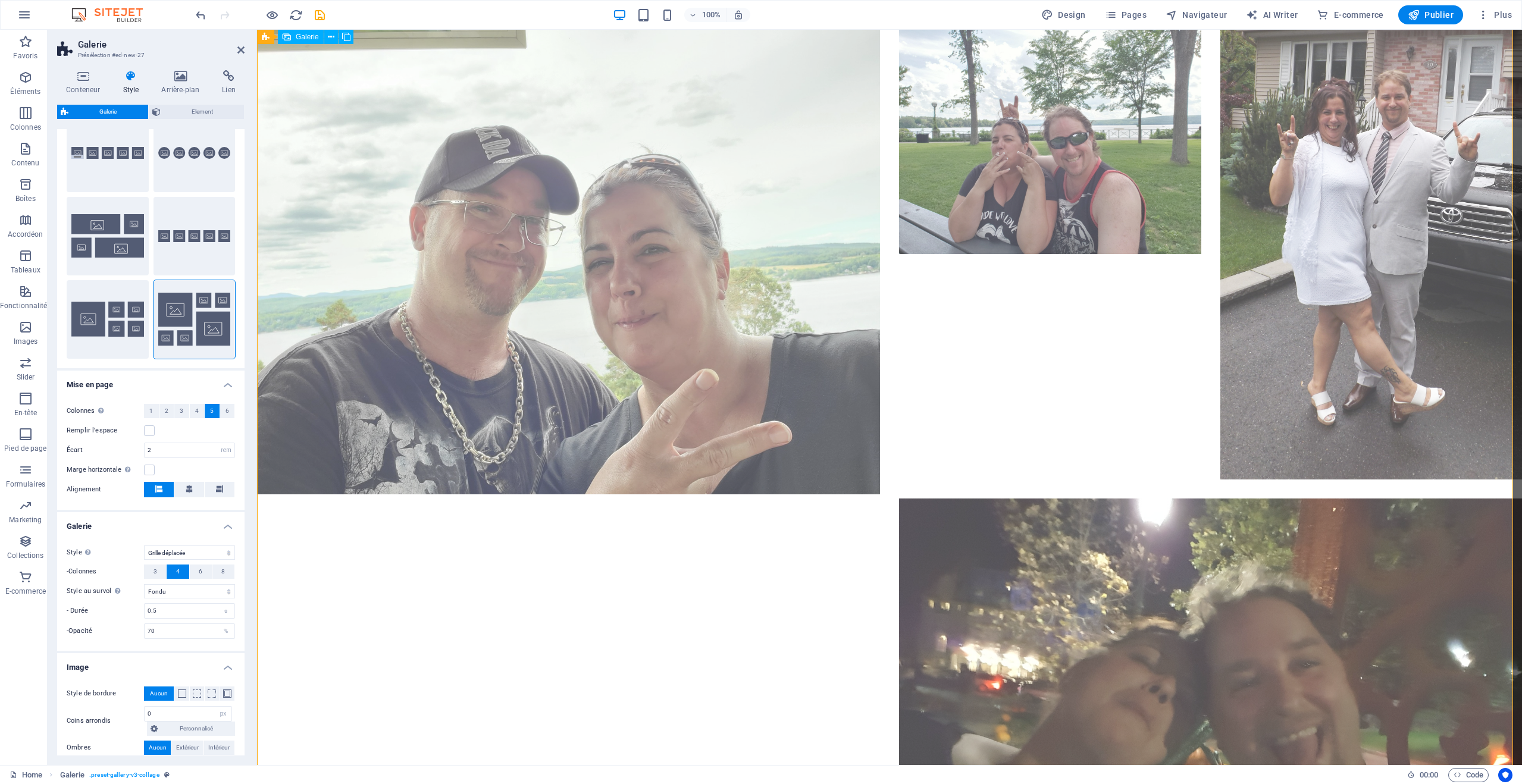
scroll to position [0, 0]
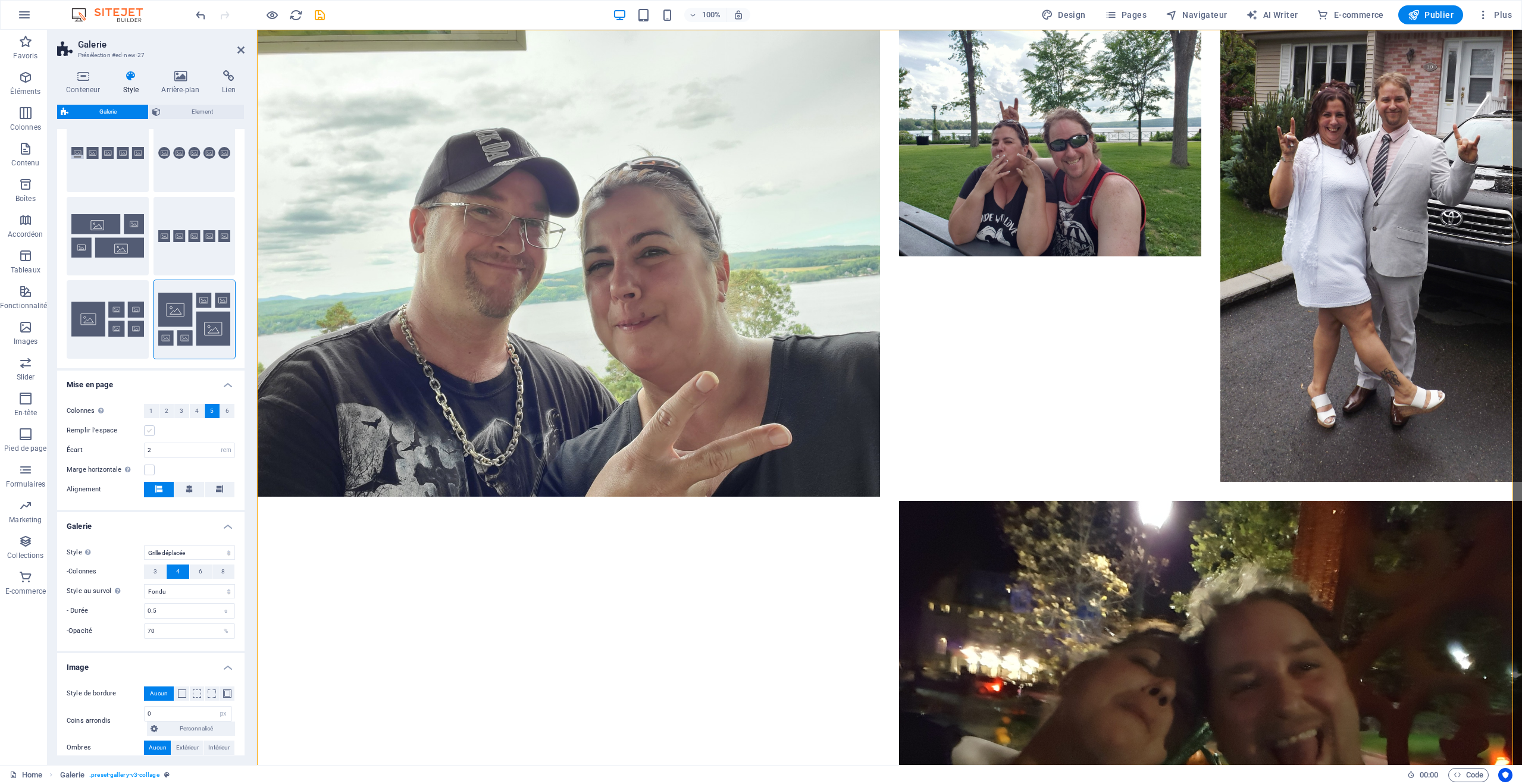
click at [149, 432] on label at bounding box center [149, 431] width 11 height 11
click at [0, 0] on input "Remplir l'espace" at bounding box center [0, 0] width 0 height 0
click at [194, 486] on button at bounding box center [189, 490] width 30 height 16
click at [195, 416] on span "4" at bounding box center [197, 411] width 4 height 15
click at [183, 413] on button "3" at bounding box center [181, 411] width 15 height 15
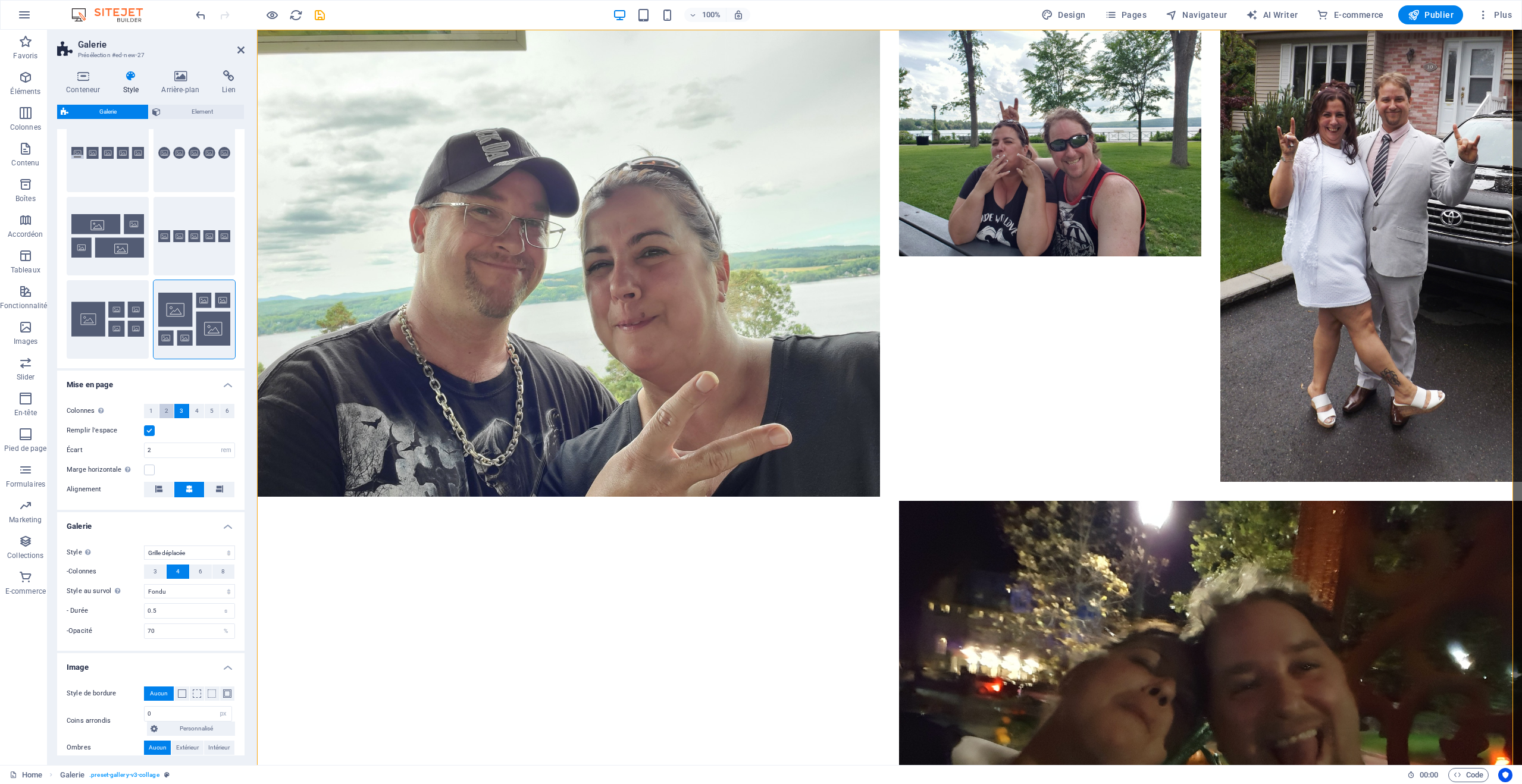
click at [168, 413] on button "2" at bounding box center [167, 411] width 15 height 15
click at [152, 432] on label at bounding box center [149, 431] width 11 height 11
click at [0, 0] on input "Remplir l'espace" at bounding box center [0, 0] width 0 height 0
click at [153, 409] on button "1" at bounding box center [151, 411] width 15 height 15
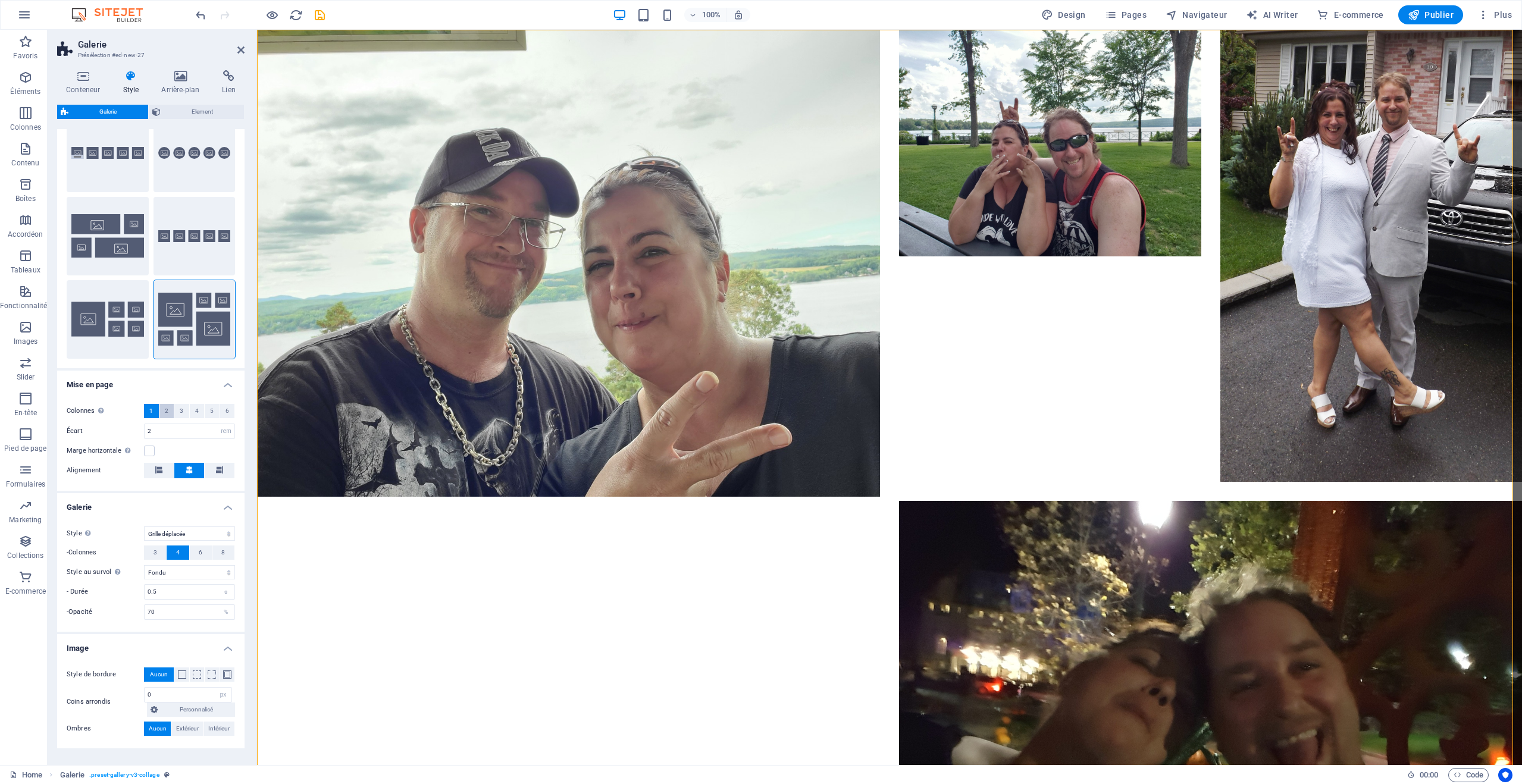
click at [165, 409] on span "2" at bounding box center [167, 411] width 4 height 15
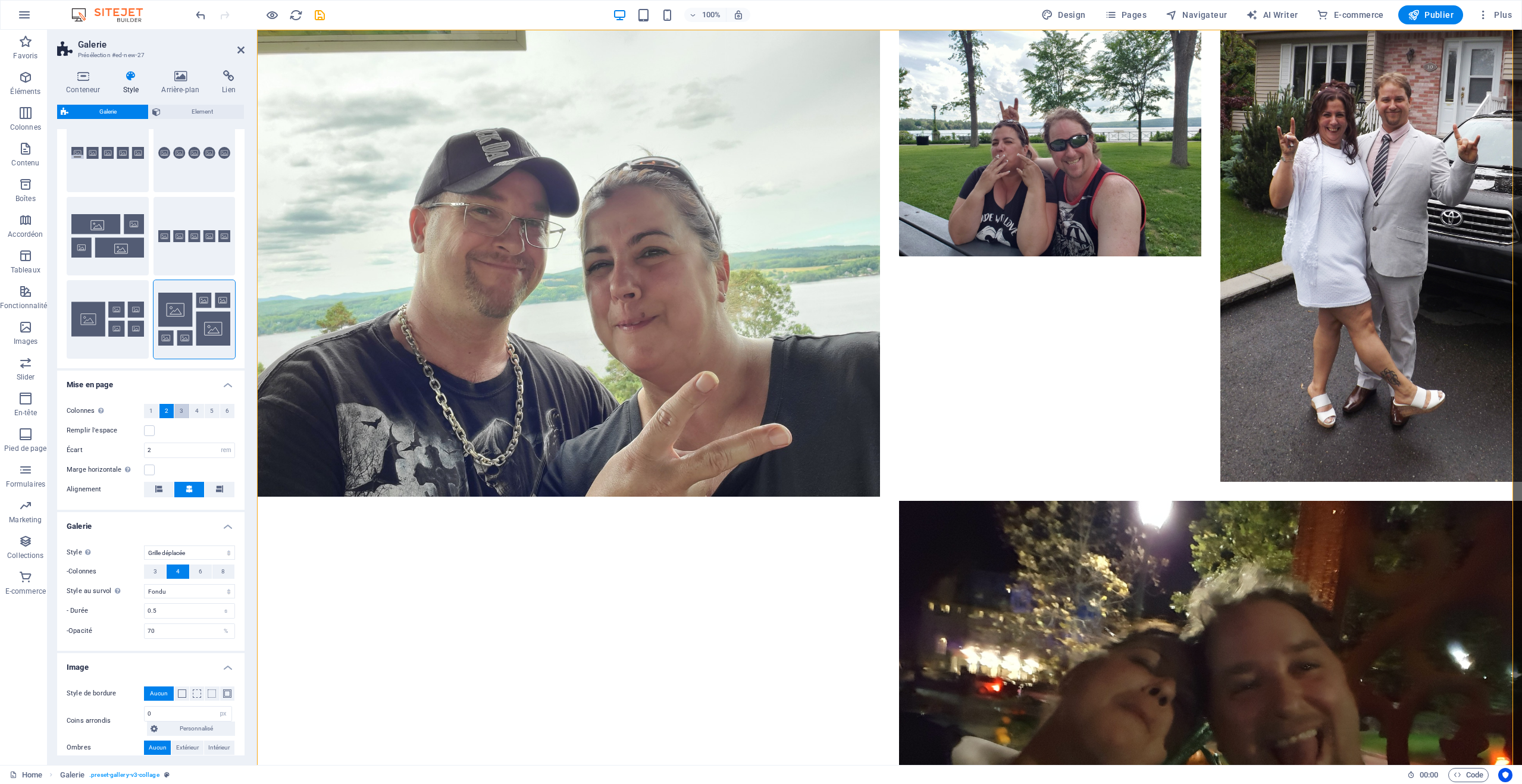
click at [178, 409] on button "3" at bounding box center [181, 411] width 15 height 15
click at [193, 408] on button "4" at bounding box center [197, 411] width 15 height 15
click at [143, 469] on label "Marge horizontale Uniquement si la "Largeur du contenu" du conteneur n'est pas …" at bounding box center [105, 470] width 77 height 15
click at [0, 0] on input "Marge horizontale Uniquement si la "Largeur du contenu" du conteneur n'est pas …" at bounding box center [0, 0] width 0 height 0
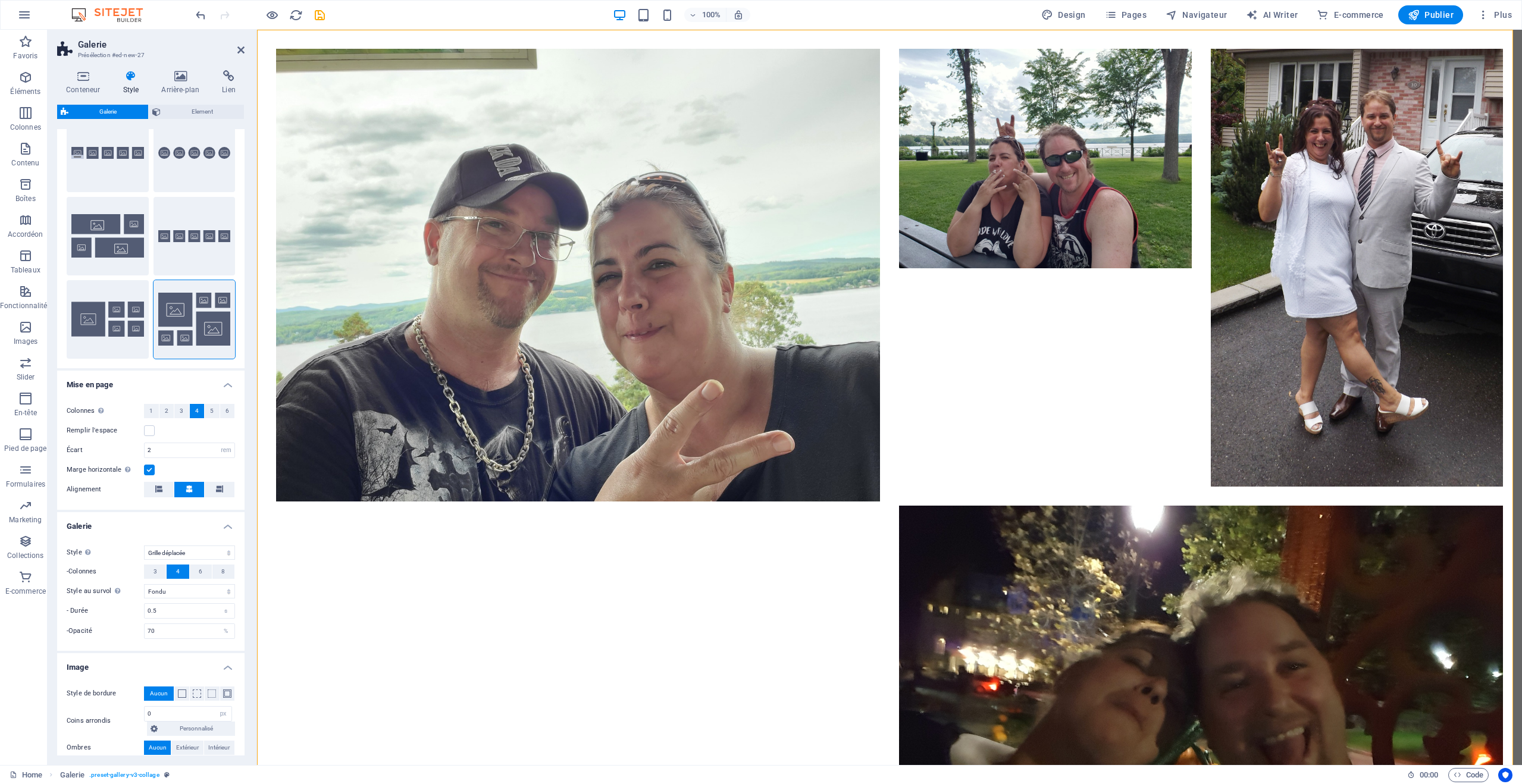
click at [147, 470] on label at bounding box center [149, 470] width 11 height 11
click at [0, 0] on input "Marge horizontale Uniquement si la "Largeur du contenu" du conteneur n'est pas …" at bounding box center [0, 0] width 0 height 0
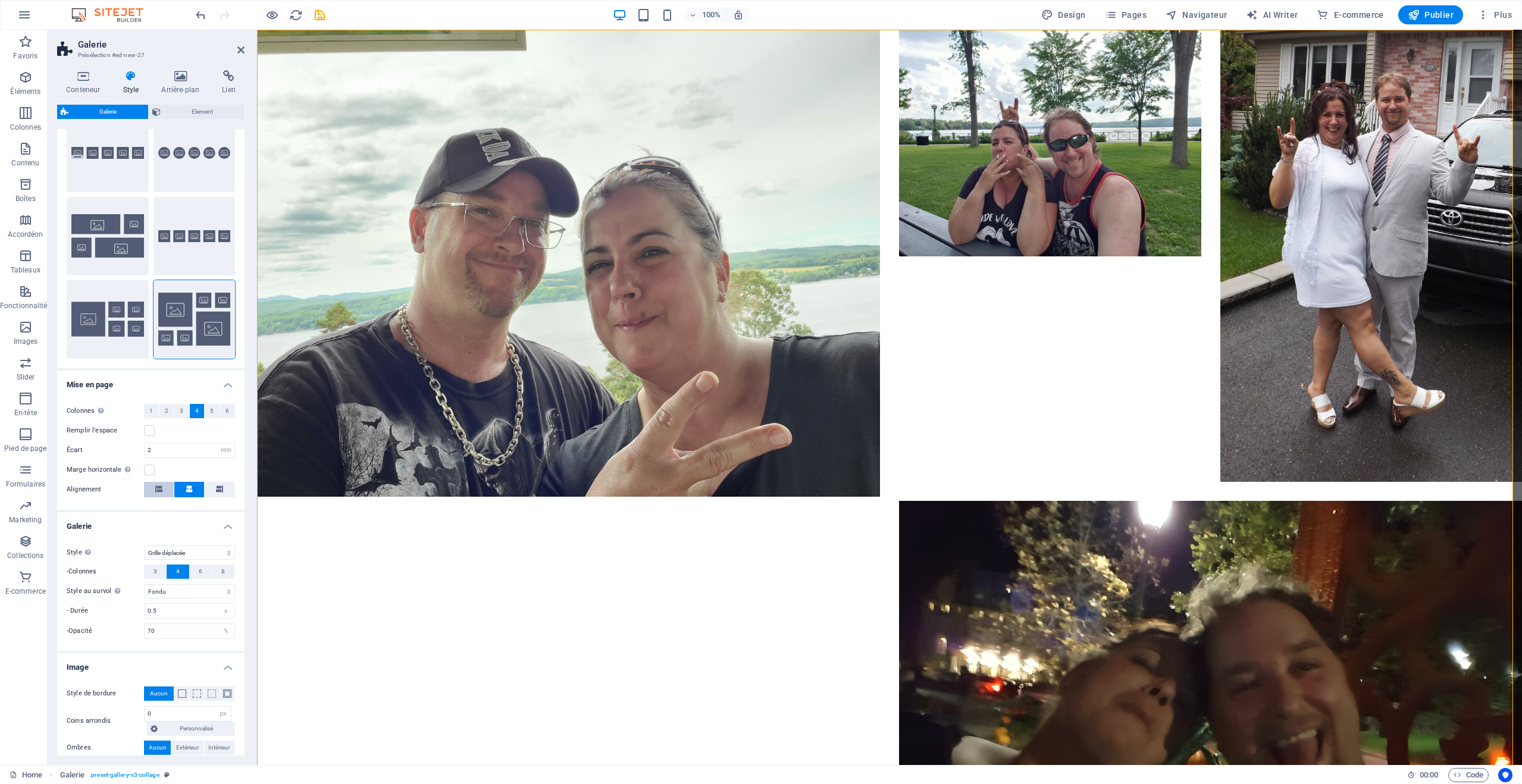
click at [157, 490] on icon at bounding box center [159, 489] width 7 height 7
click at [183, 487] on button at bounding box center [189, 490] width 30 height 16
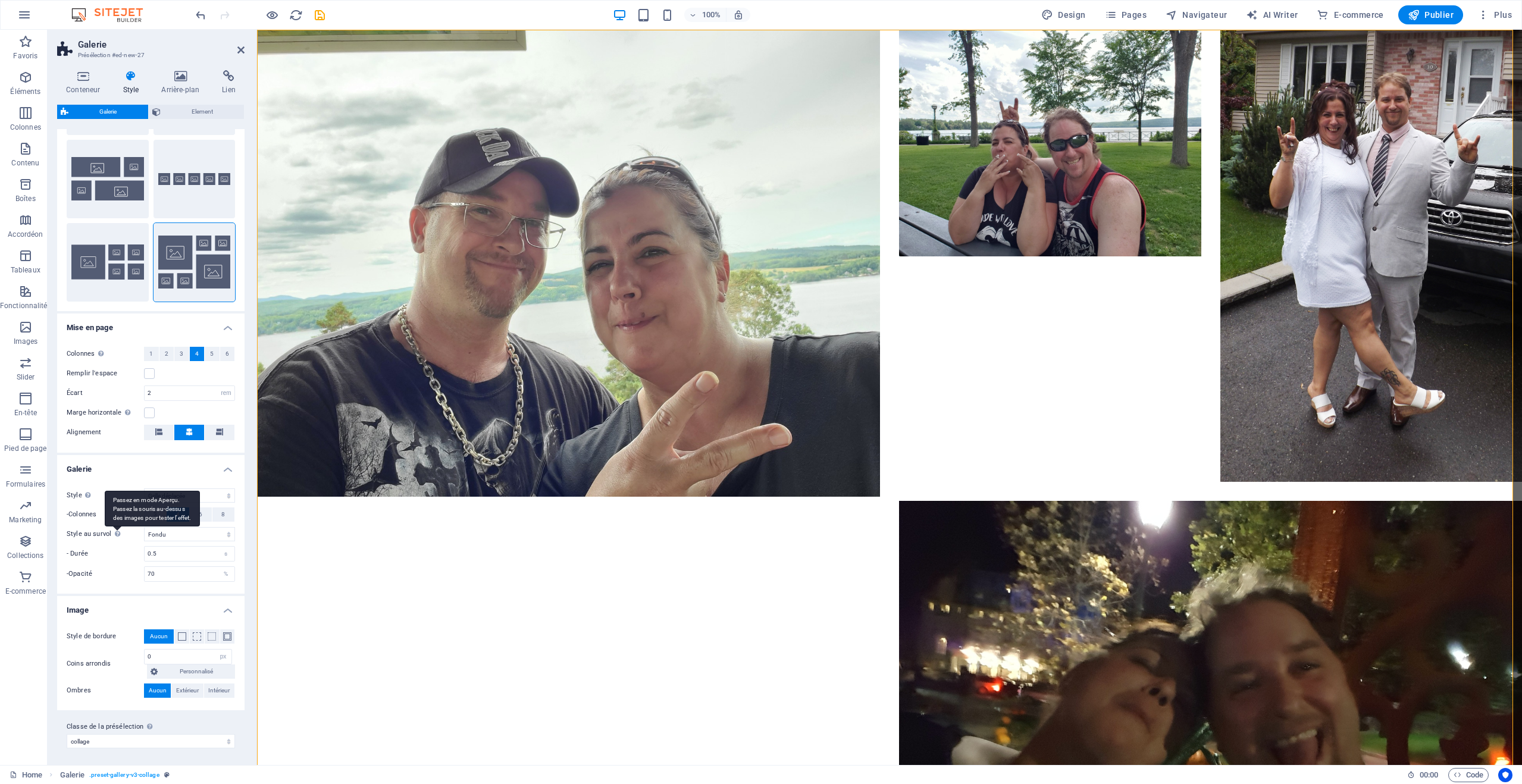
scroll to position [106, 0]
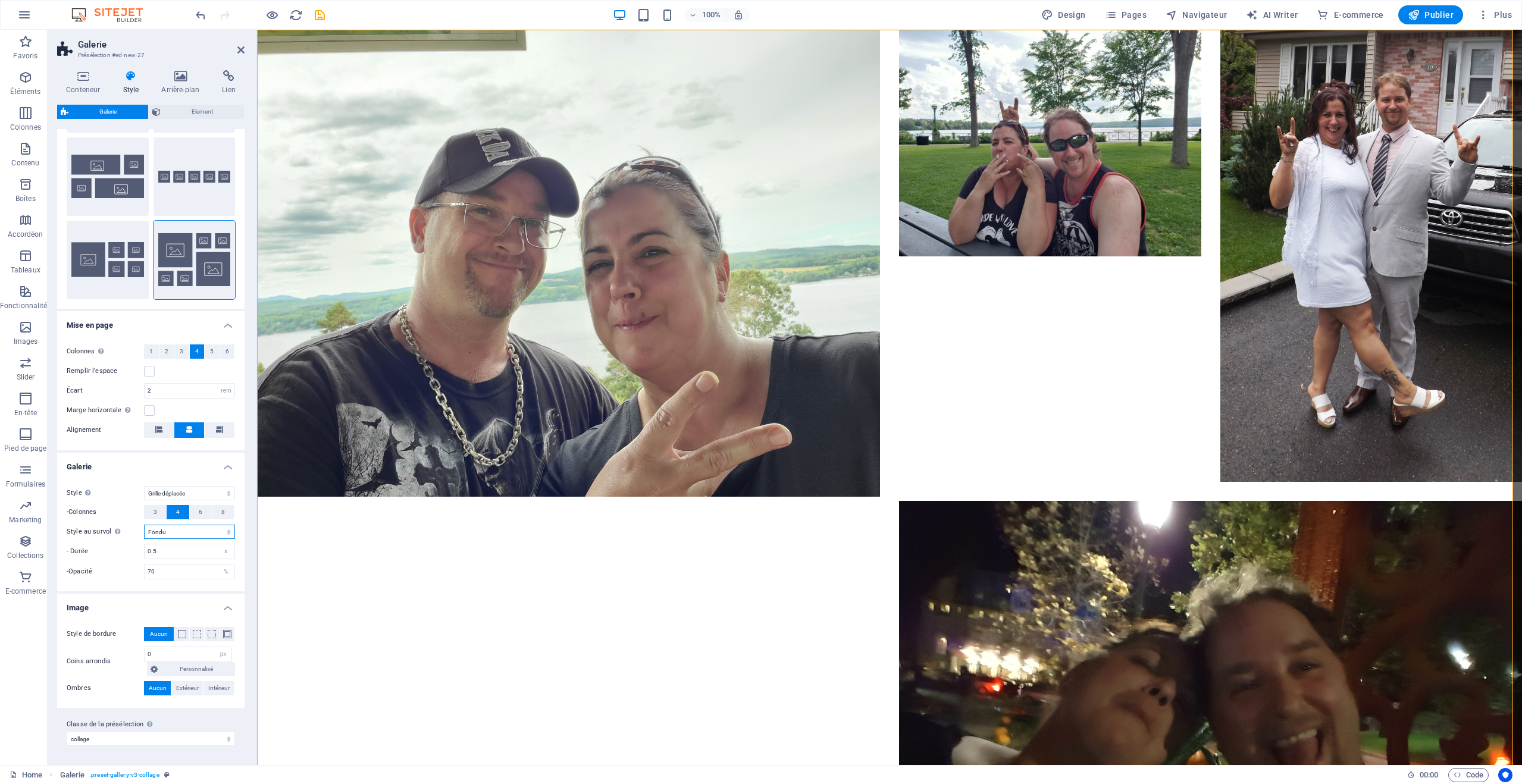
click at [226, 533] on select "Off Pivoter Zoom Fondu Légendes" at bounding box center [189, 532] width 91 height 15
click at [144, 539] on select "Off Pivoter Zoom Fondu Légendes" at bounding box center [189, 532] width 91 height 15
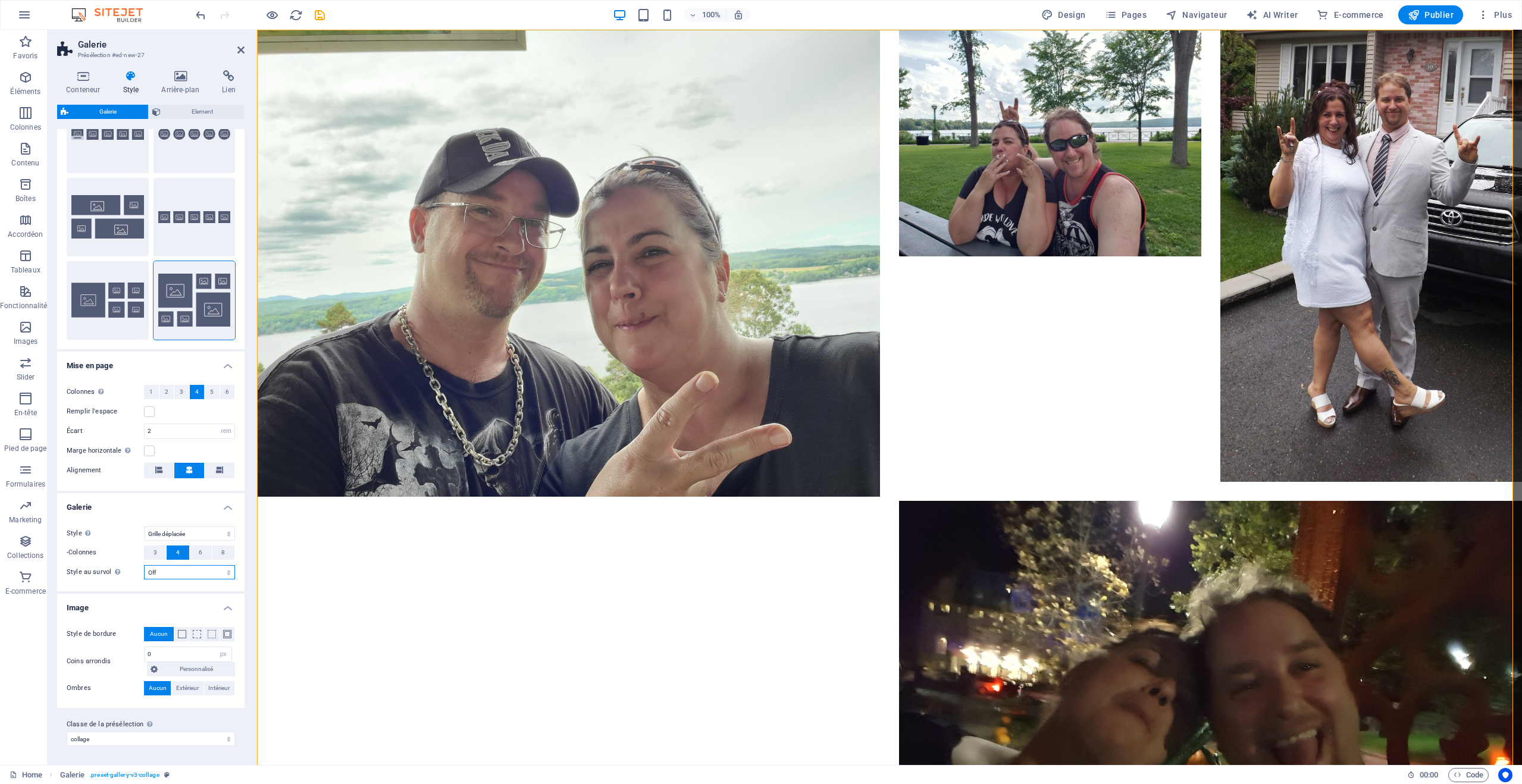
click at [193, 574] on select "Off Pivoter Zoom Fondu Légendes" at bounding box center [189, 572] width 91 height 15
select select "fade"
click at [144, 565] on select "Off Pivoter Zoom Fondu Légendes" at bounding box center [189, 572] width 91 height 15
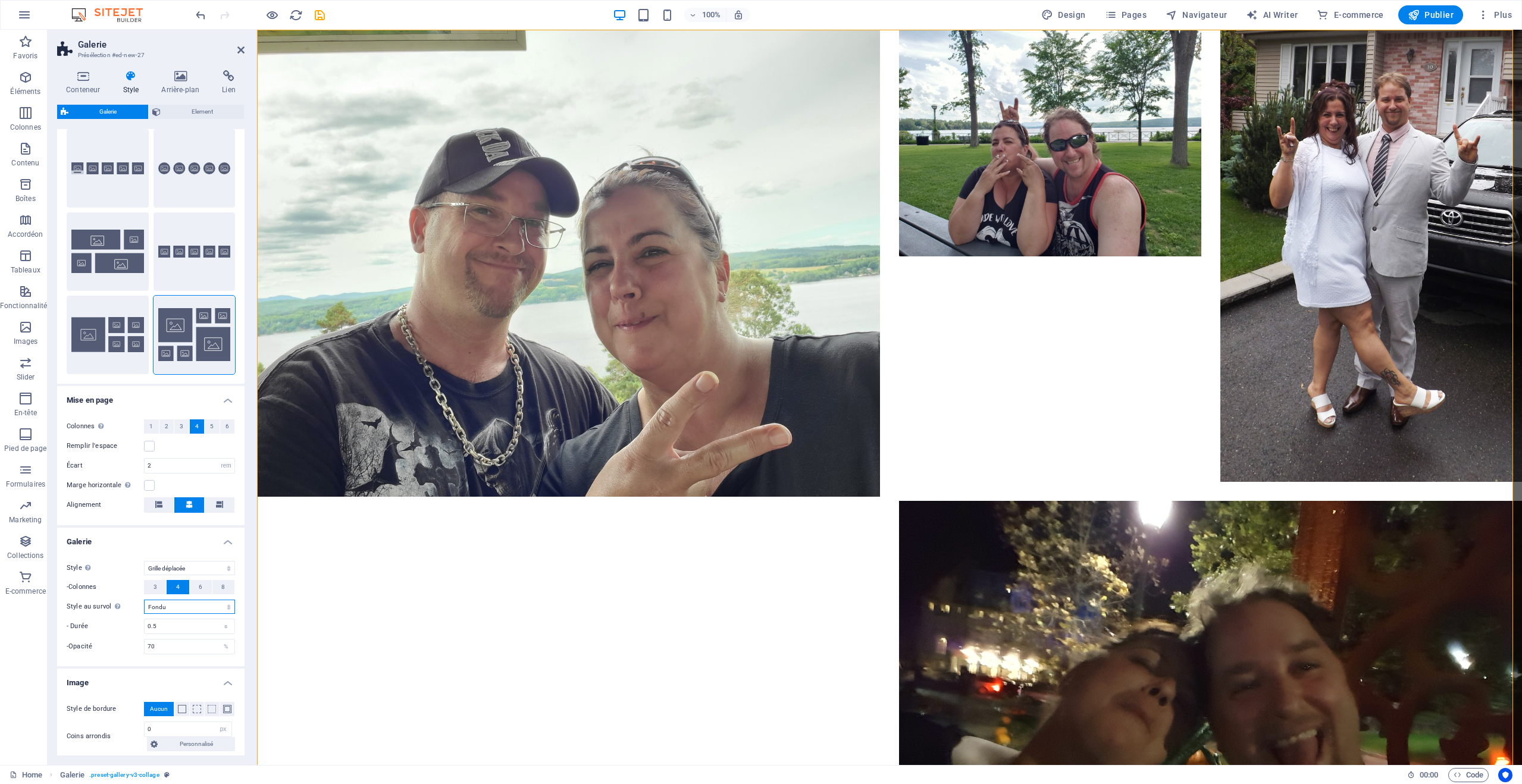
scroll to position [0, 0]
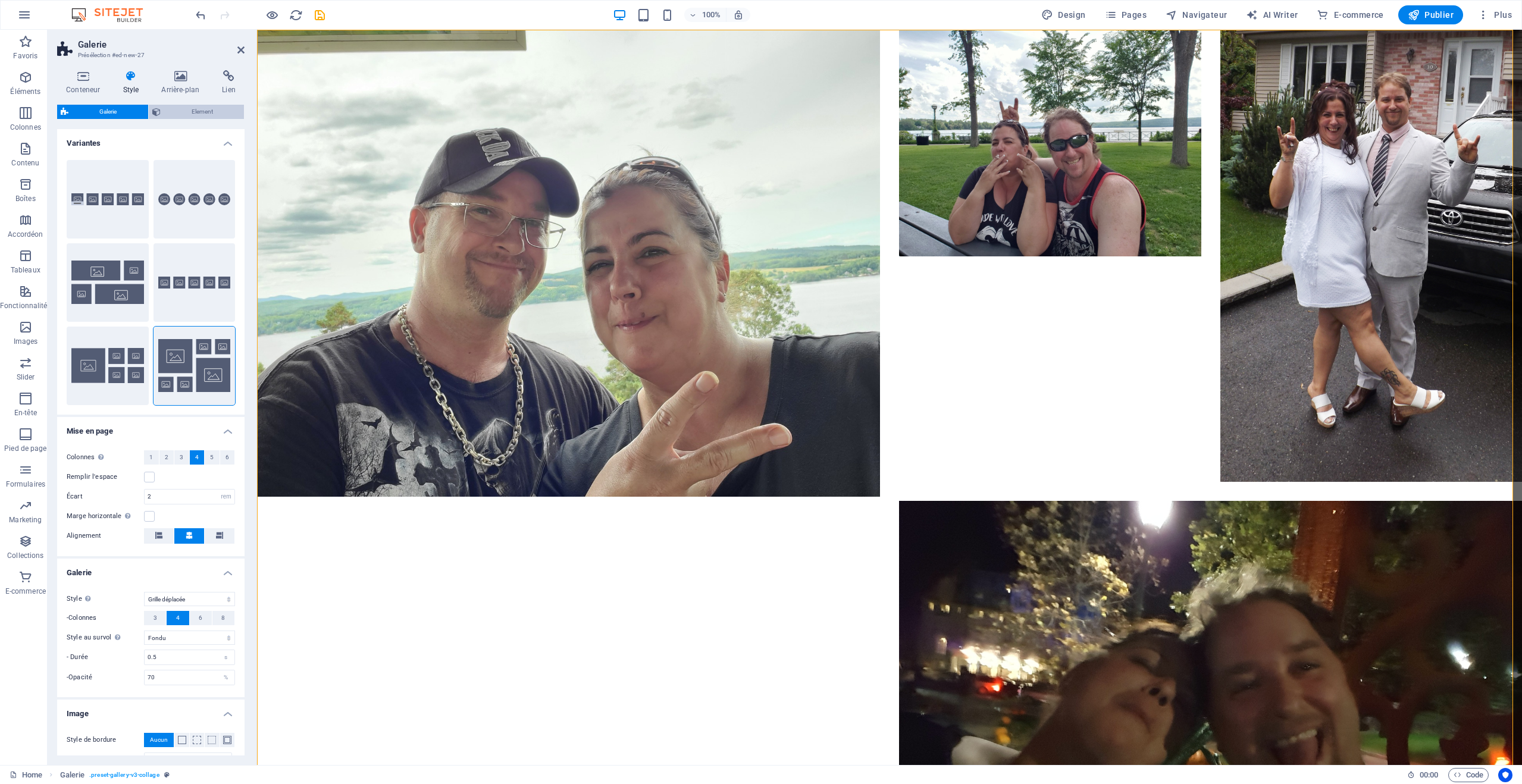
click at [204, 111] on span "Element" at bounding box center [203, 112] width 77 height 15
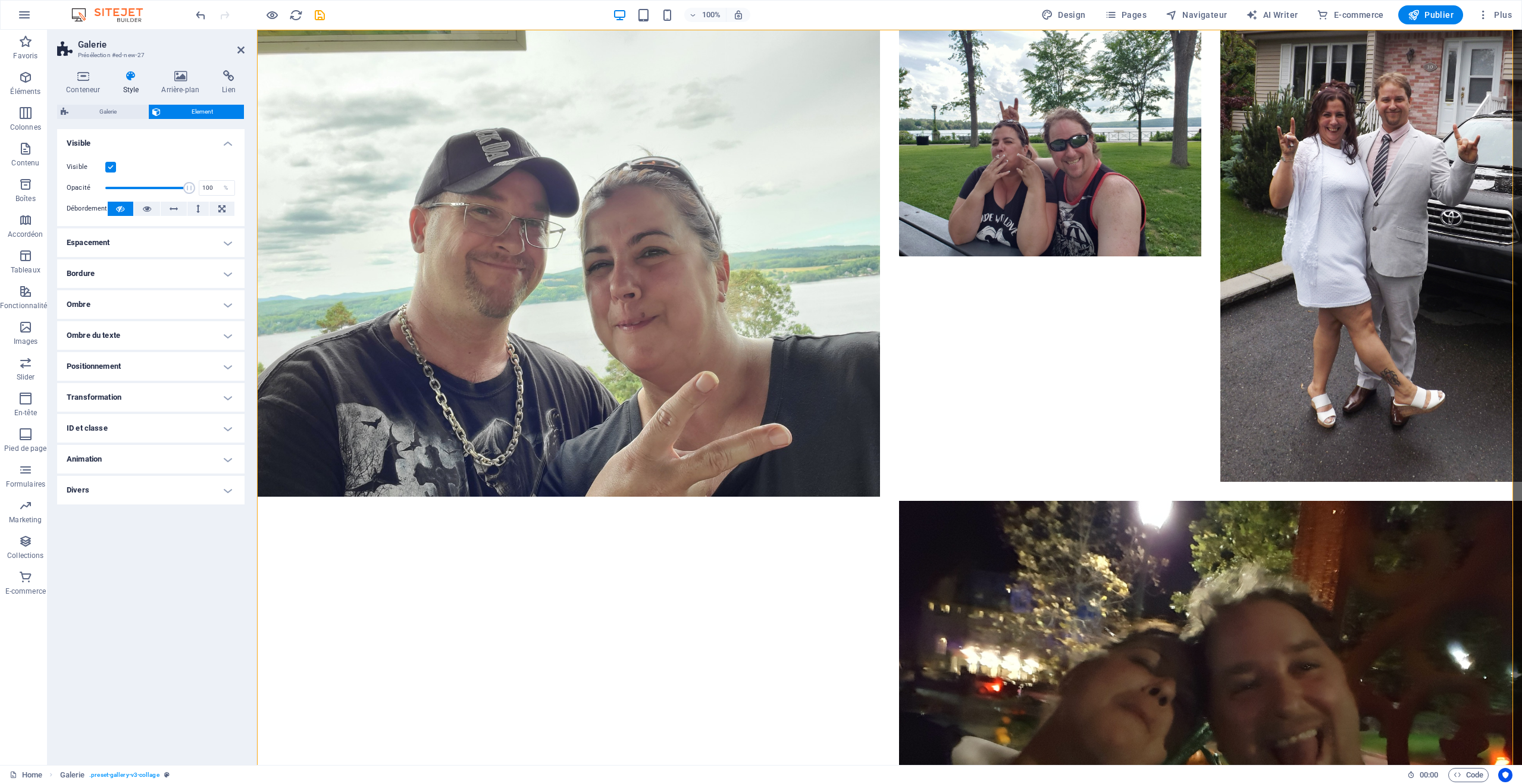
click at [146, 241] on h4 "Espacement" at bounding box center [151, 242] width 187 height 28
click at [130, 320] on h4 "Bordure" at bounding box center [151, 321] width 187 height 28
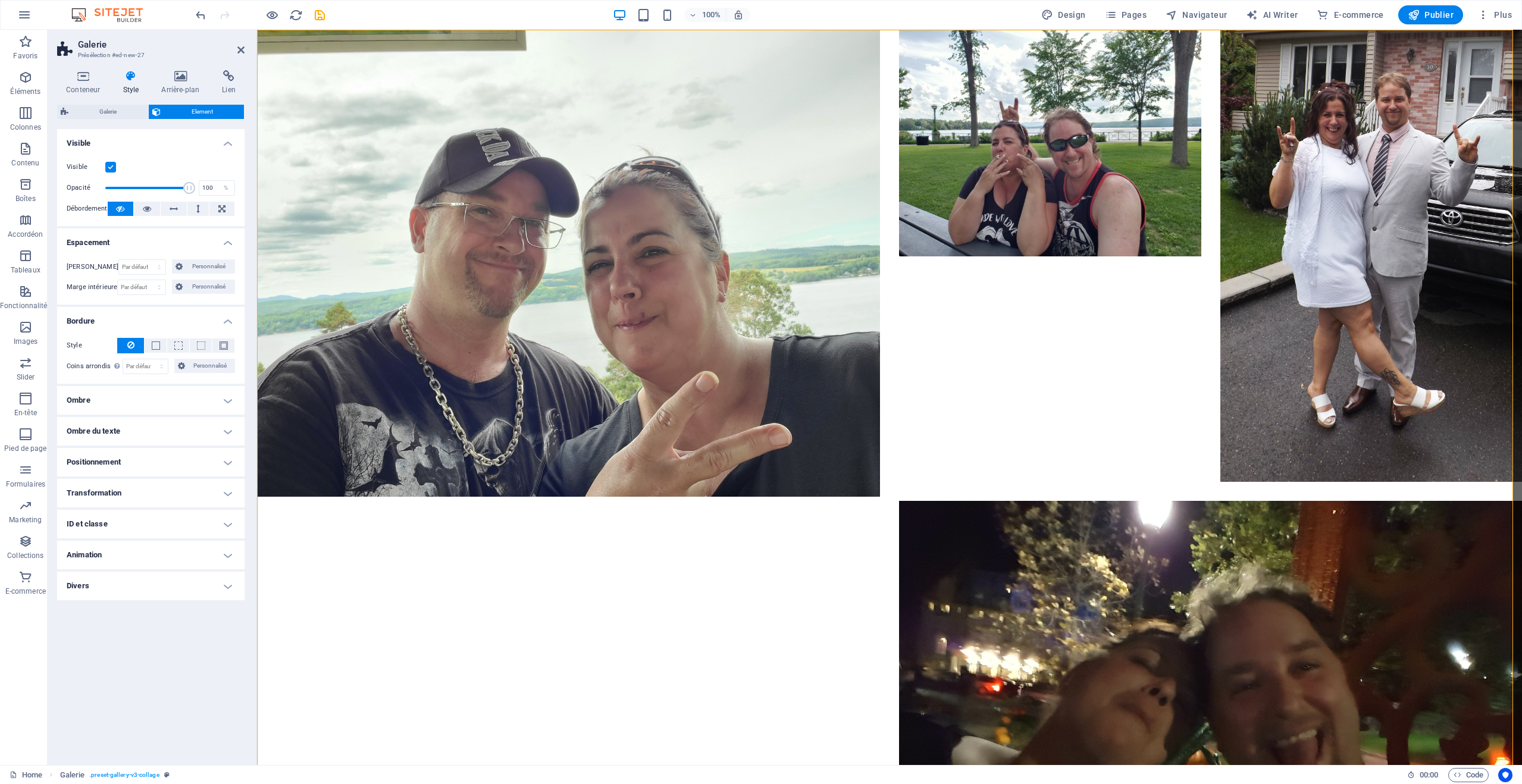
click at [146, 405] on h4 "Ombre" at bounding box center [151, 400] width 187 height 28
click at [155, 455] on h4 "Ombre du texte" at bounding box center [151, 458] width 187 height 28
click at [143, 510] on h4 "Positionnement" at bounding box center [151, 516] width 187 height 28
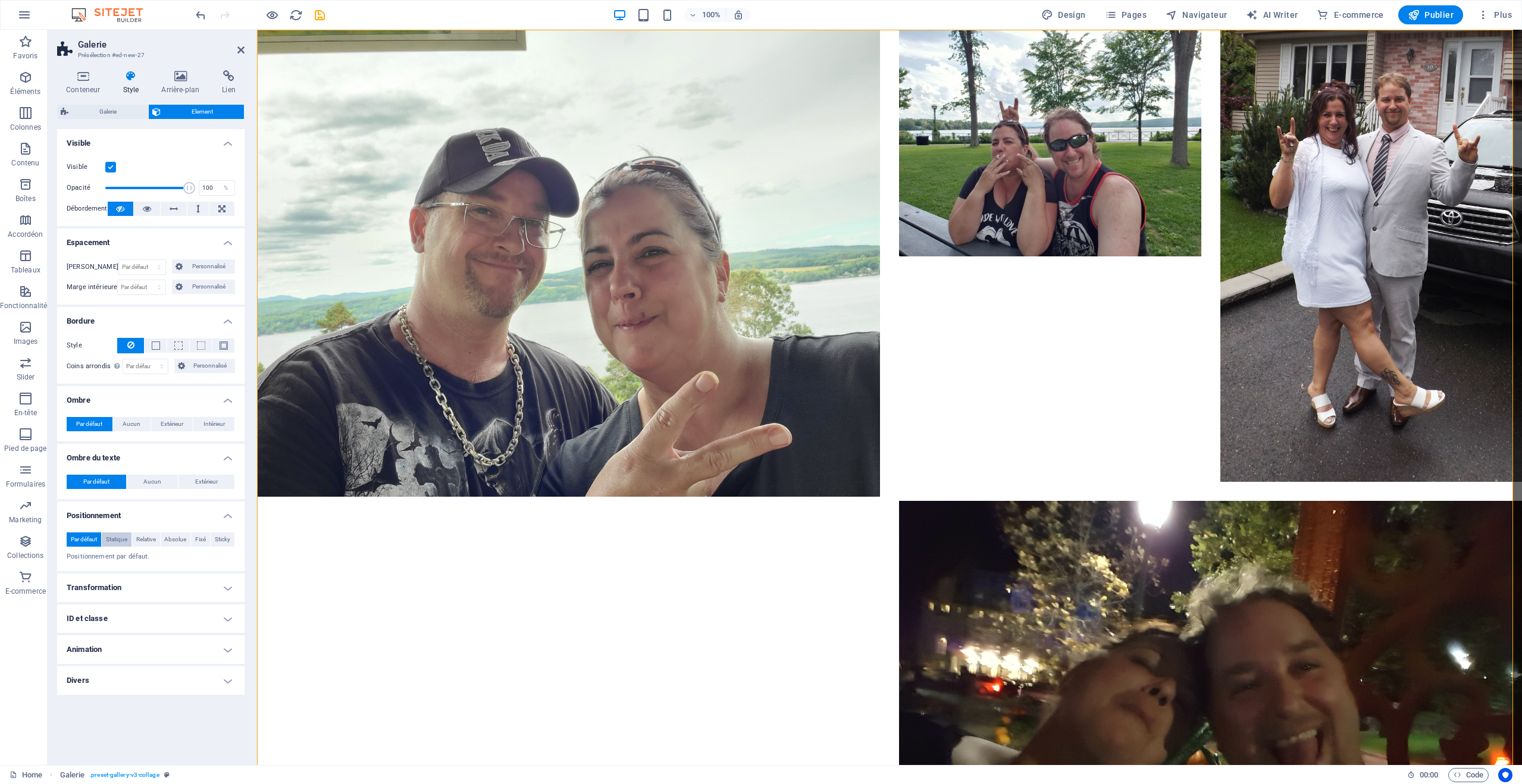
click at [123, 542] on span "Statique" at bounding box center [116, 540] width 21 height 15
click at [143, 589] on h4 "Transformation" at bounding box center [151, 588] width 187 height 28
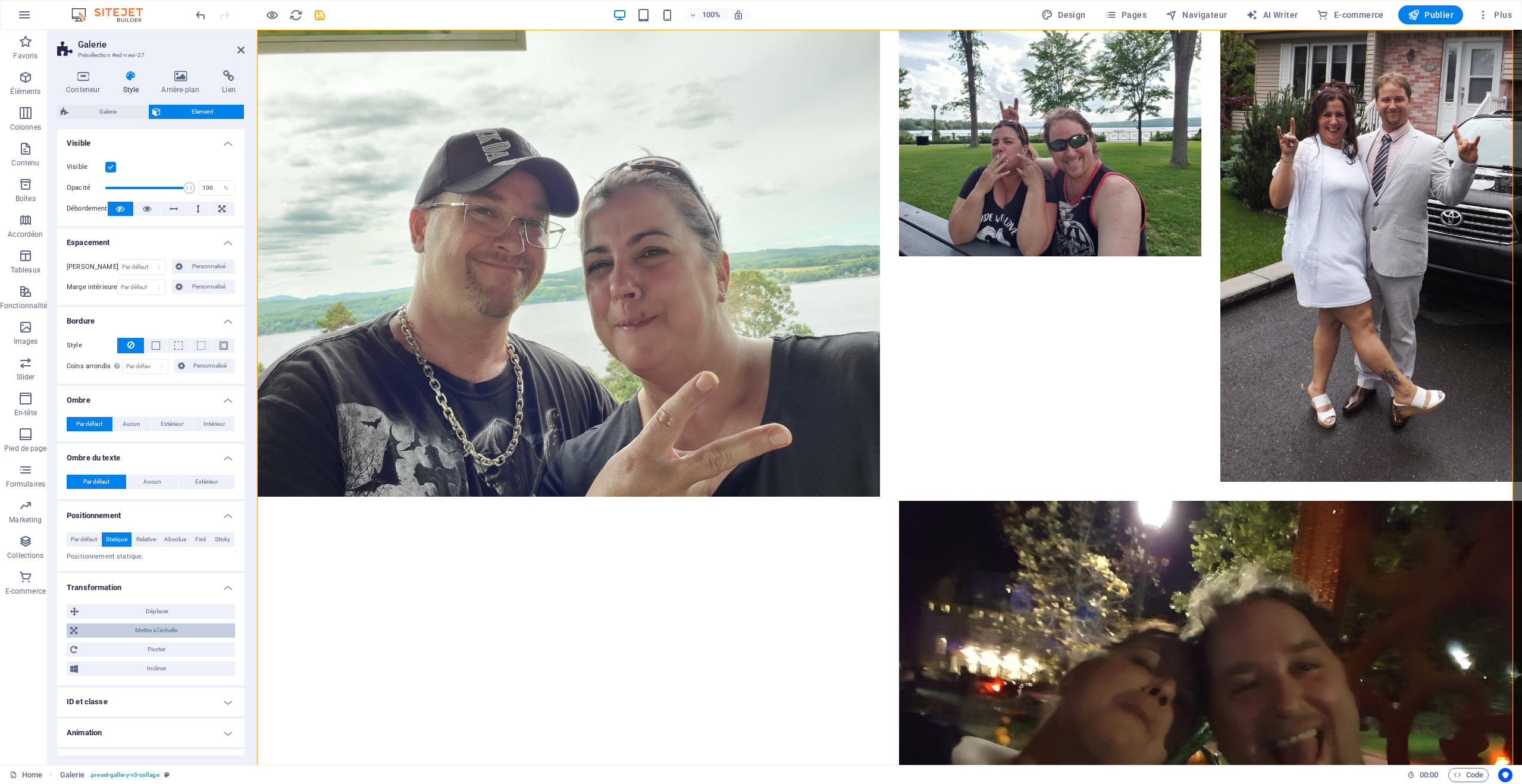
click at [145, 627] on span "Mettre à l'échelle" at bounding box center [156, 630] width 151 height 15
click at [143, 614] on span "Déplacer" at bounding box center [157, 612] width 149 height 15
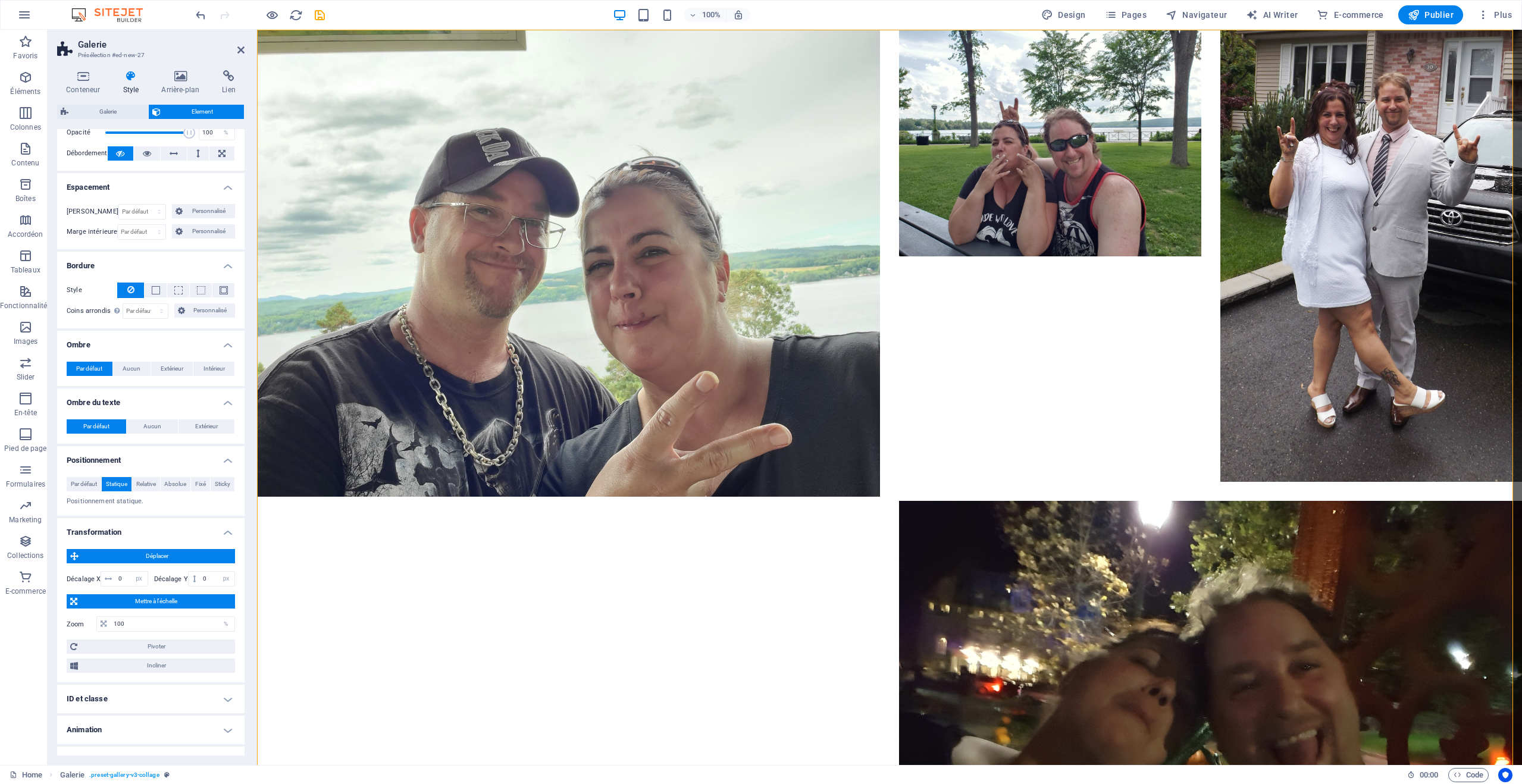
scroll to position [75, 0]
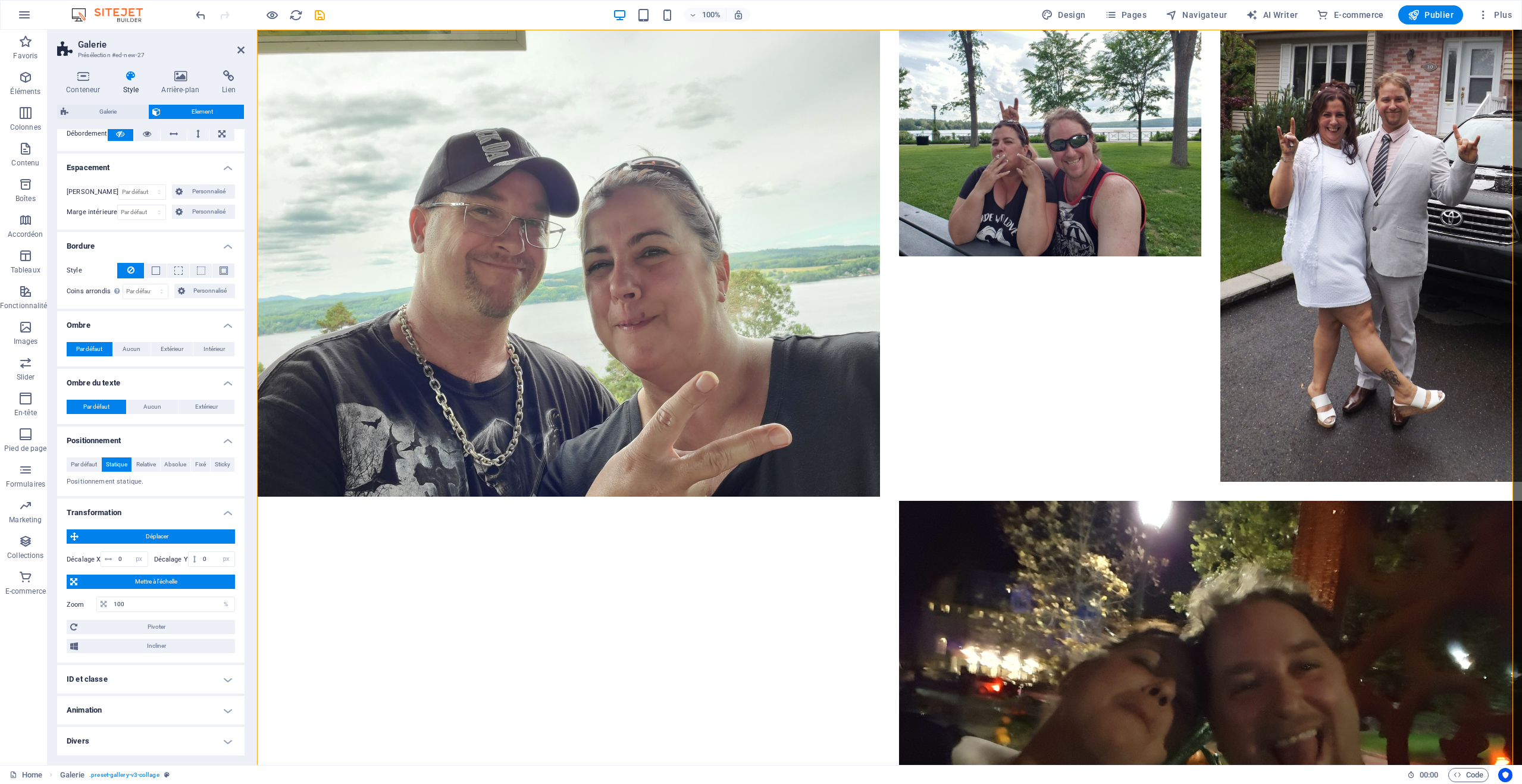
click at [172, 731] on h4 "Divers" at bounding box center [151, 741] width 187 height 28
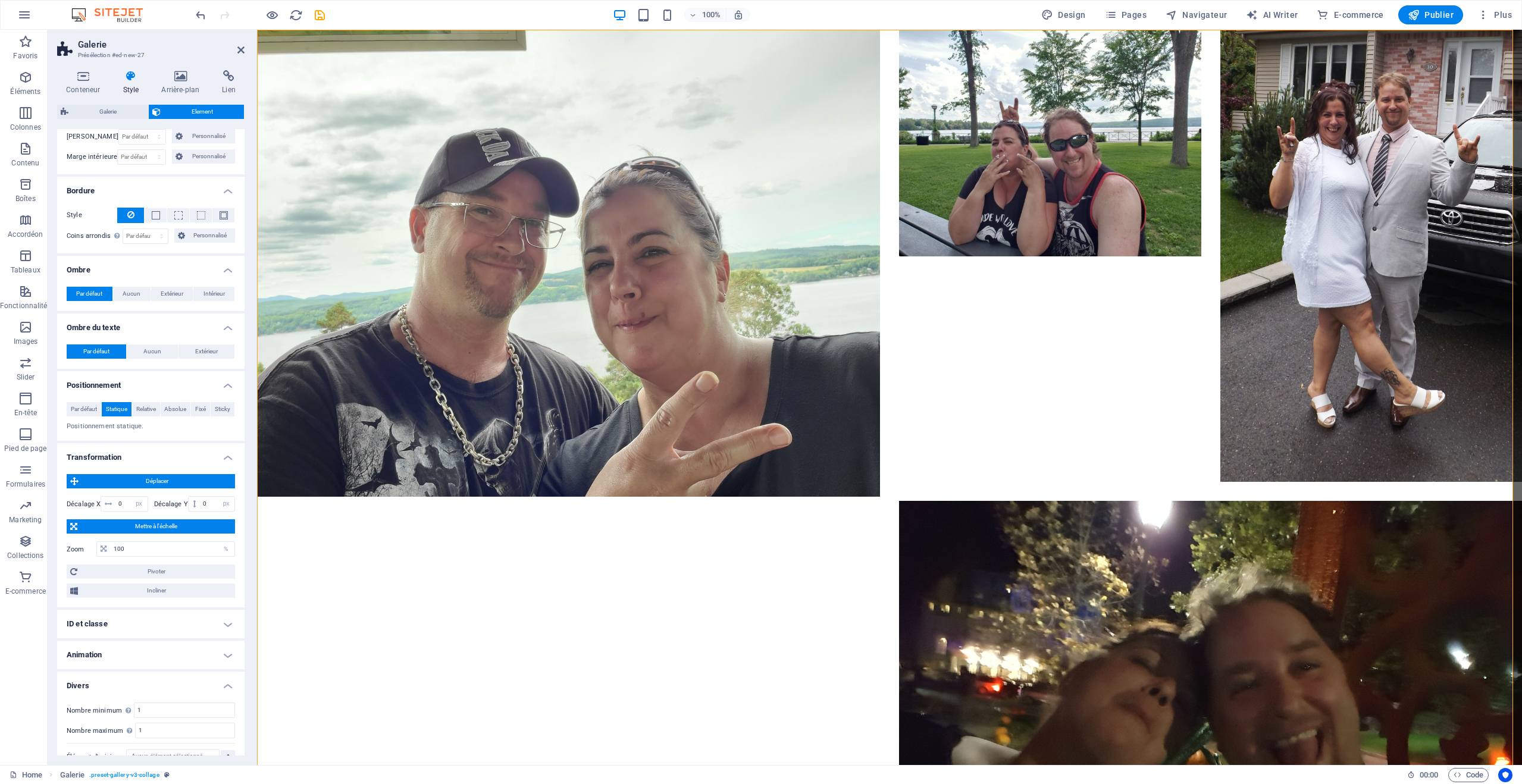
scroll to position [149, 0]
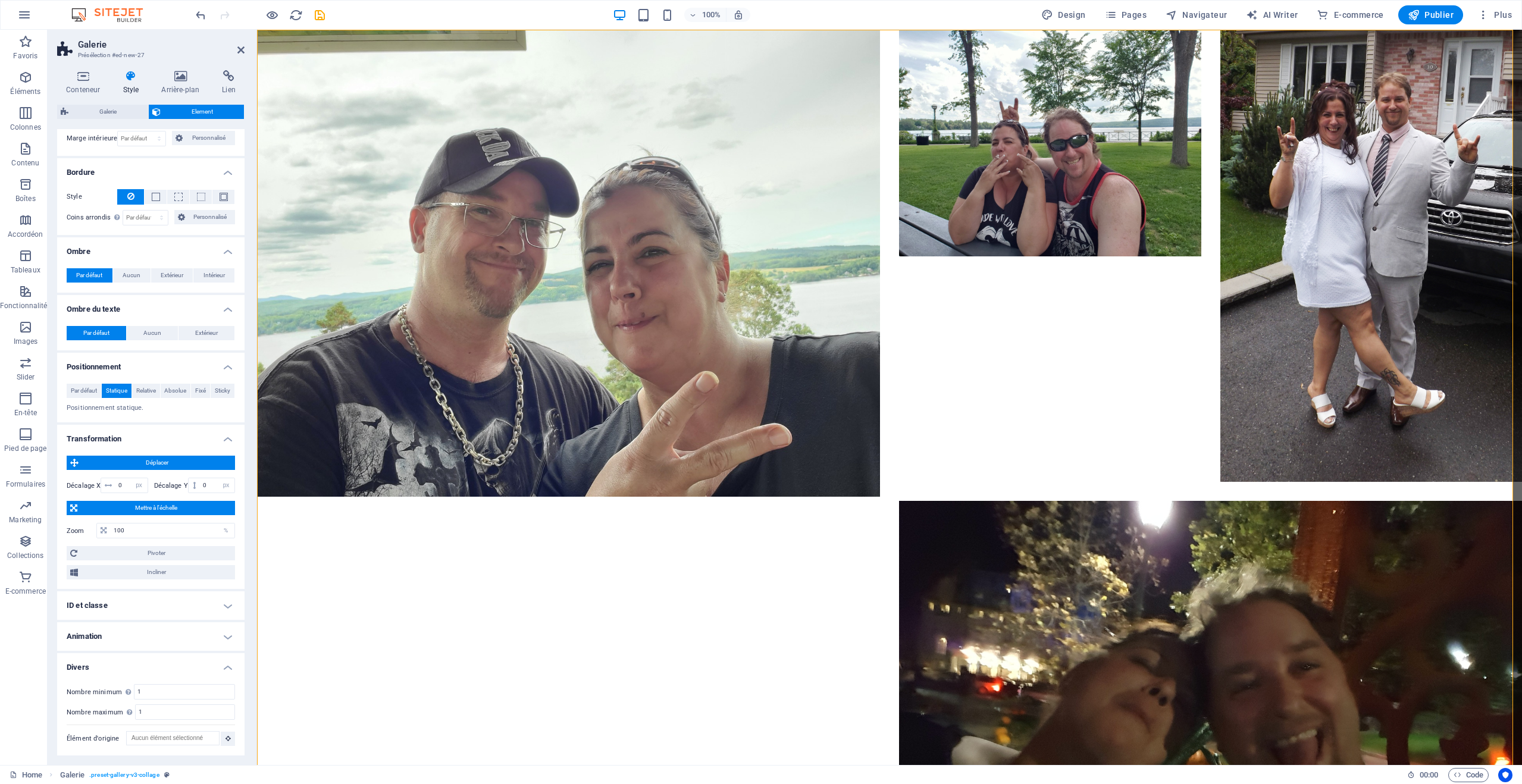
click at [151, 638] on h4 "Animation" at bounding box center [151, 636] width 187 height 28
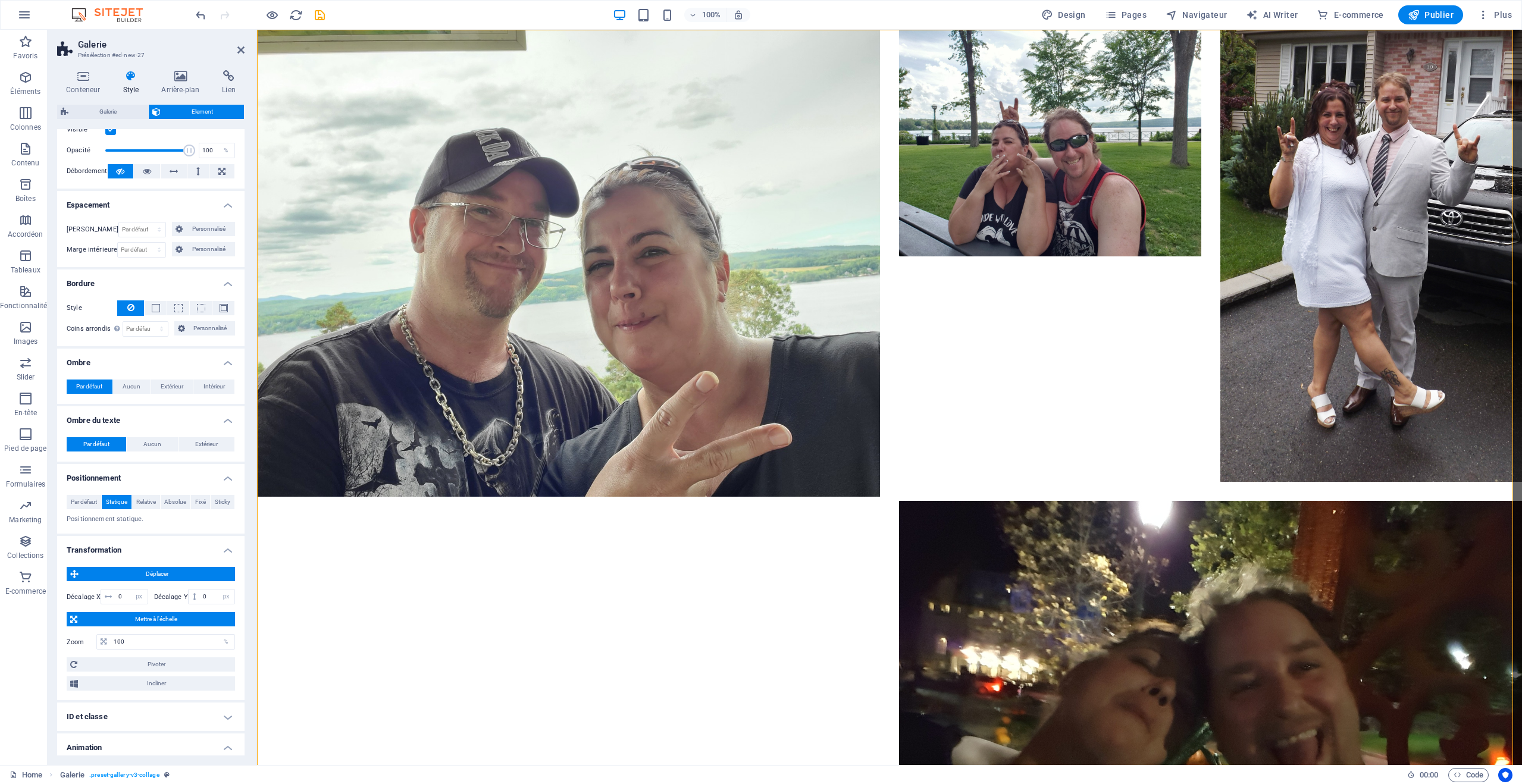
scroll to position [0, 0]
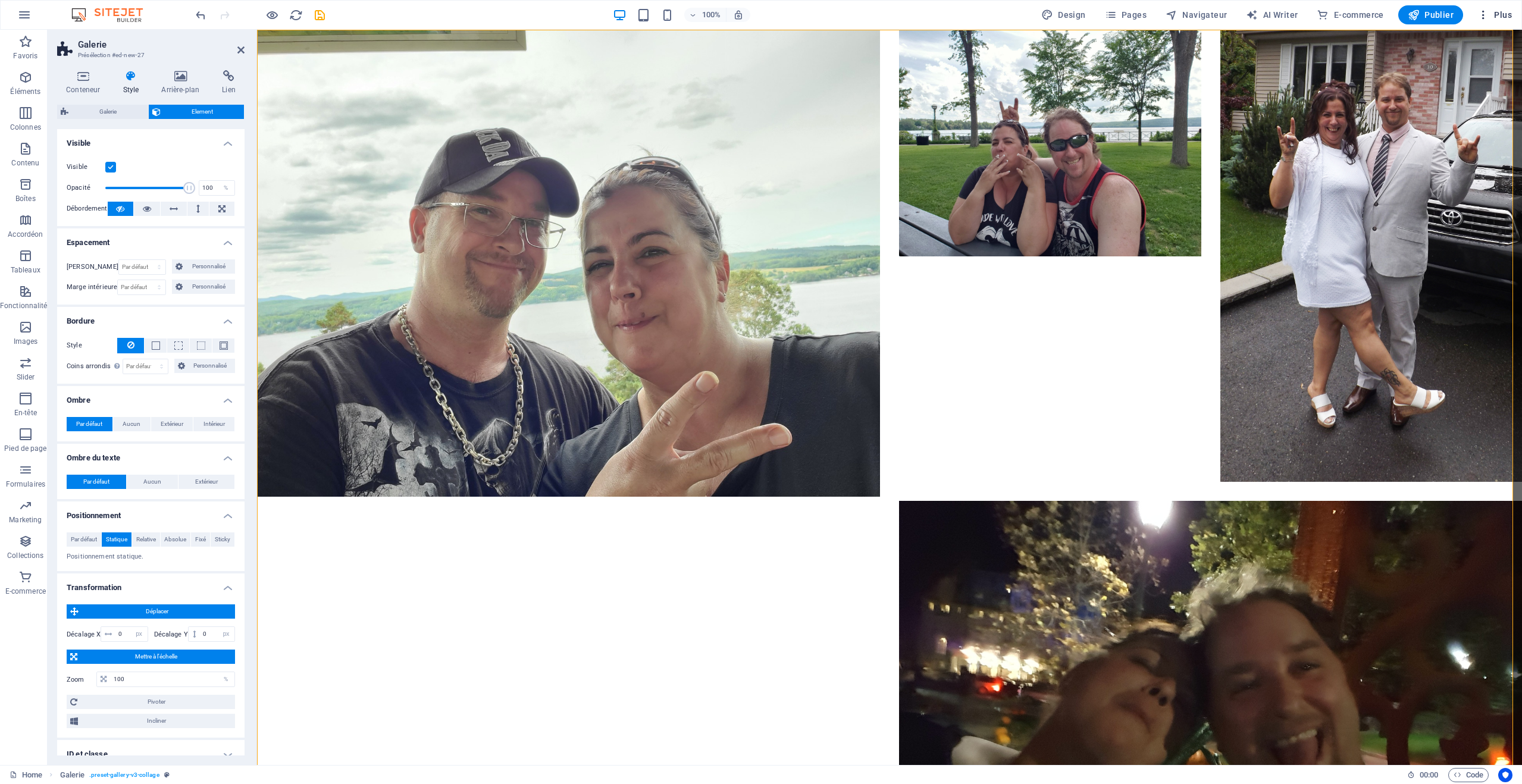
click at [1486, 10] on icon "button" at bounding box center [1484, 15] width 12 height 12
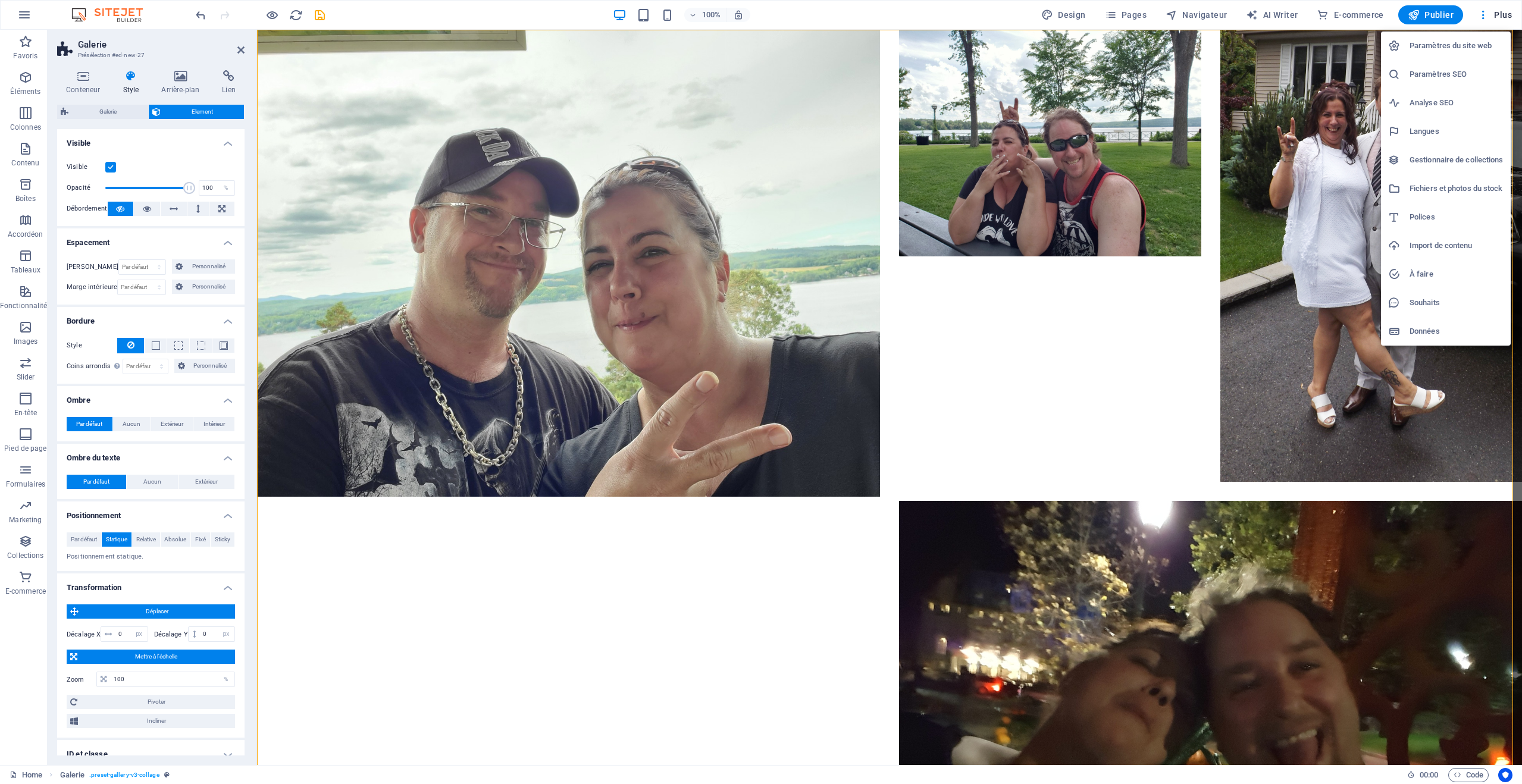
click at [956, 5] on div at bounding box center [761, 392] width 1522 height 784
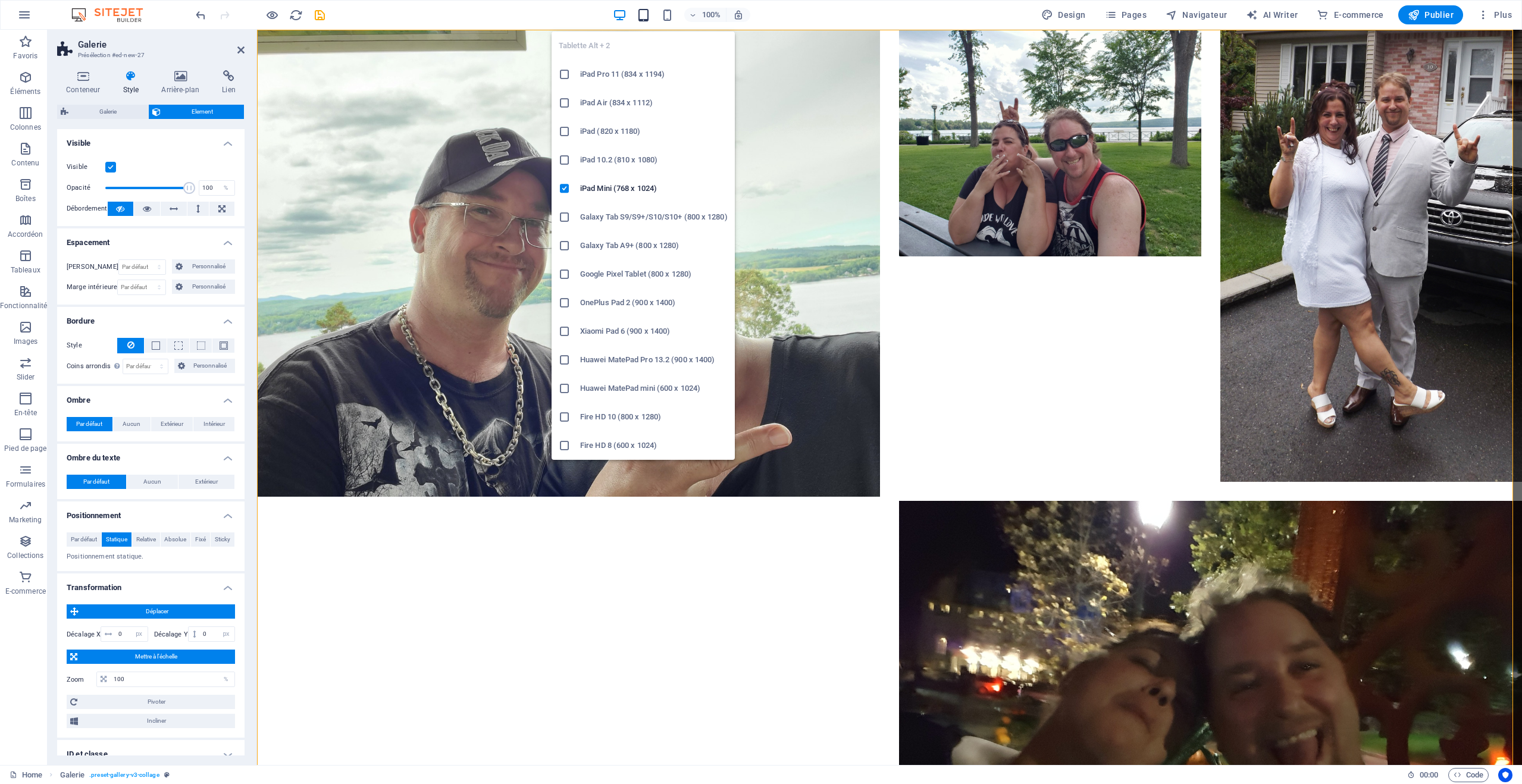
click at [647, 15] on icon "button" at bounding box center [643, 15] width 14 height 14
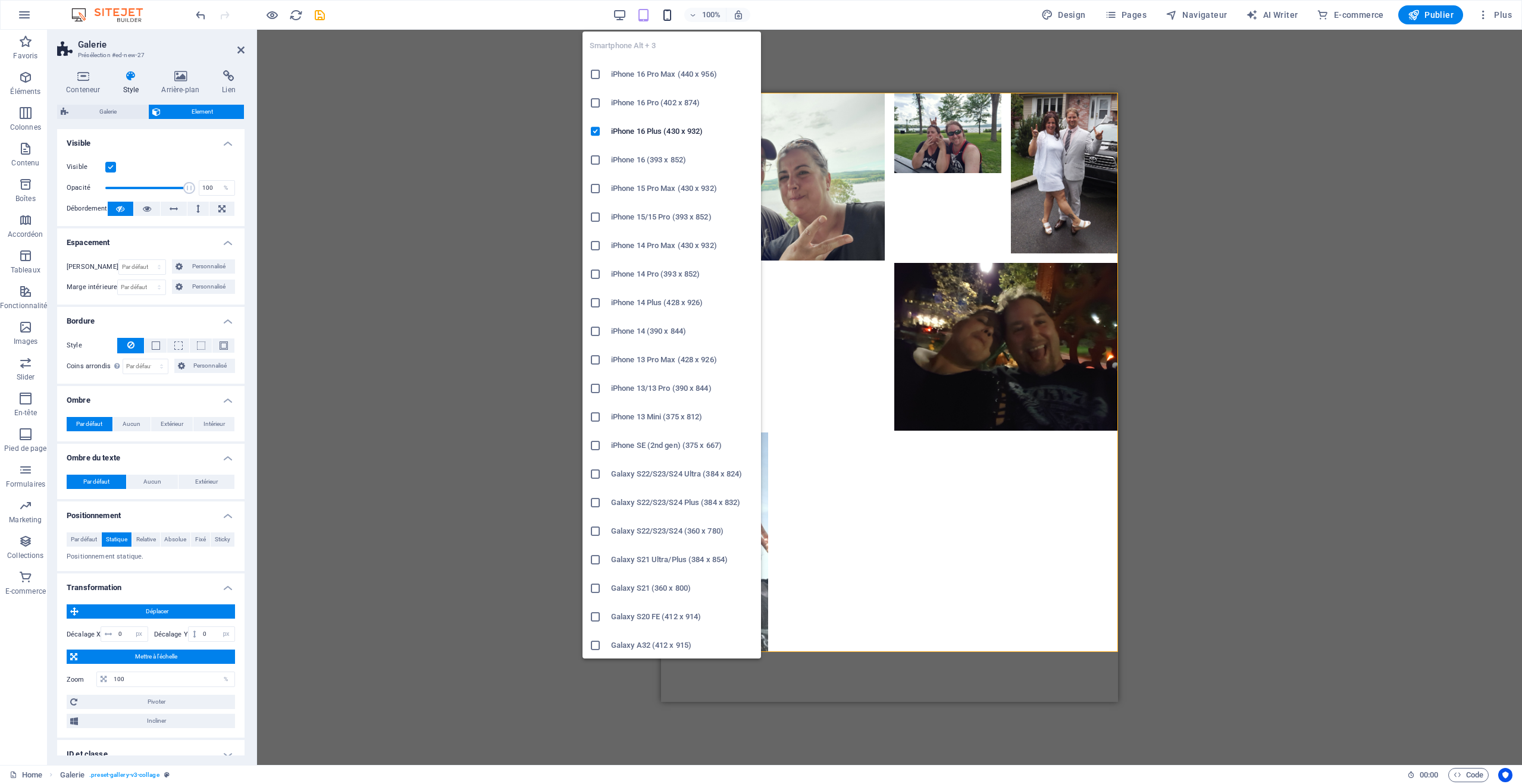
click at [670, 12] on icon "button" at bounding box center [667, 15] width 14 height 14
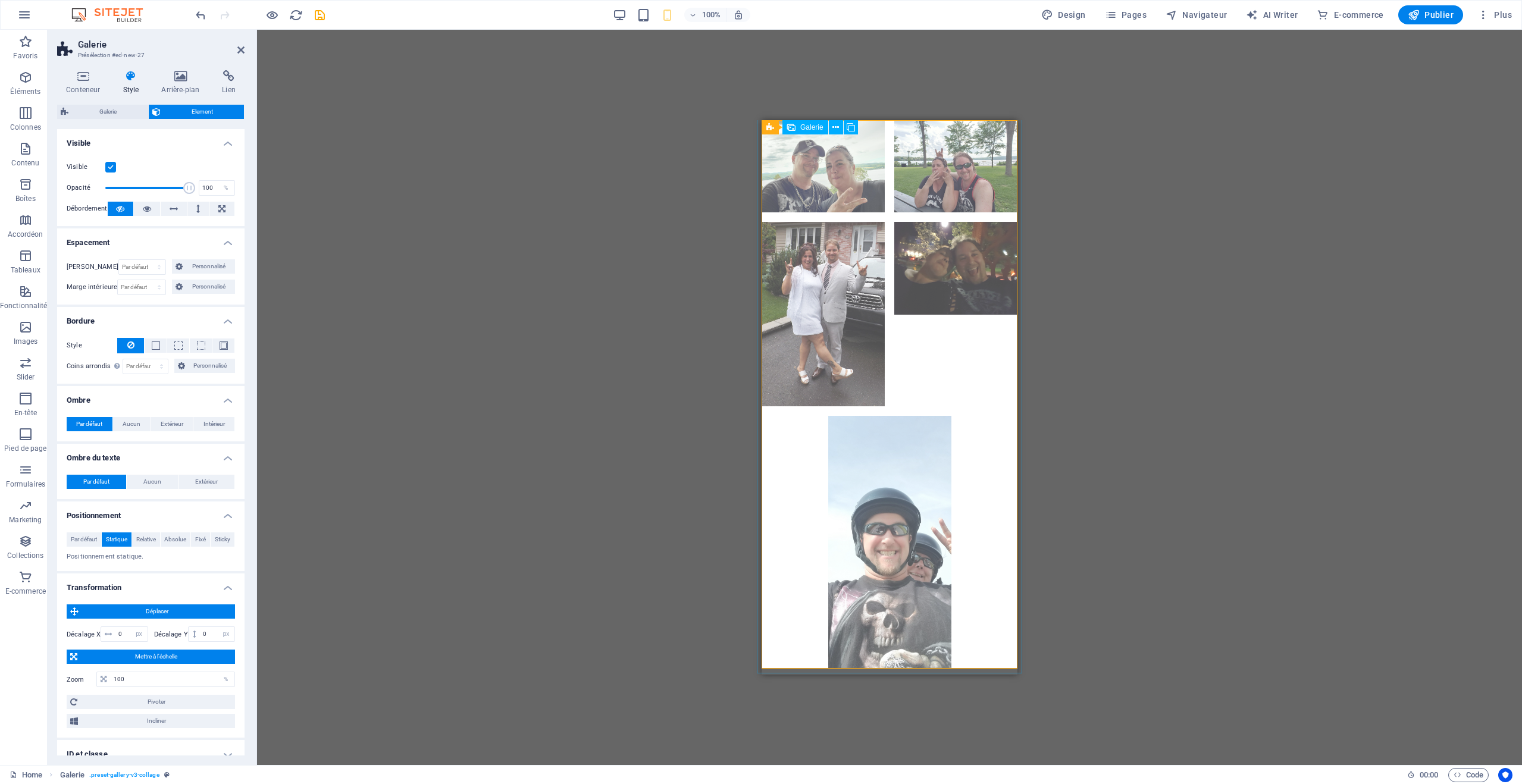
click at [866, 484] on li at bounding box center [890, 542] width 123 height 252
click at [878, 481] on li at bounding box center [890, 542] width 123 height 252
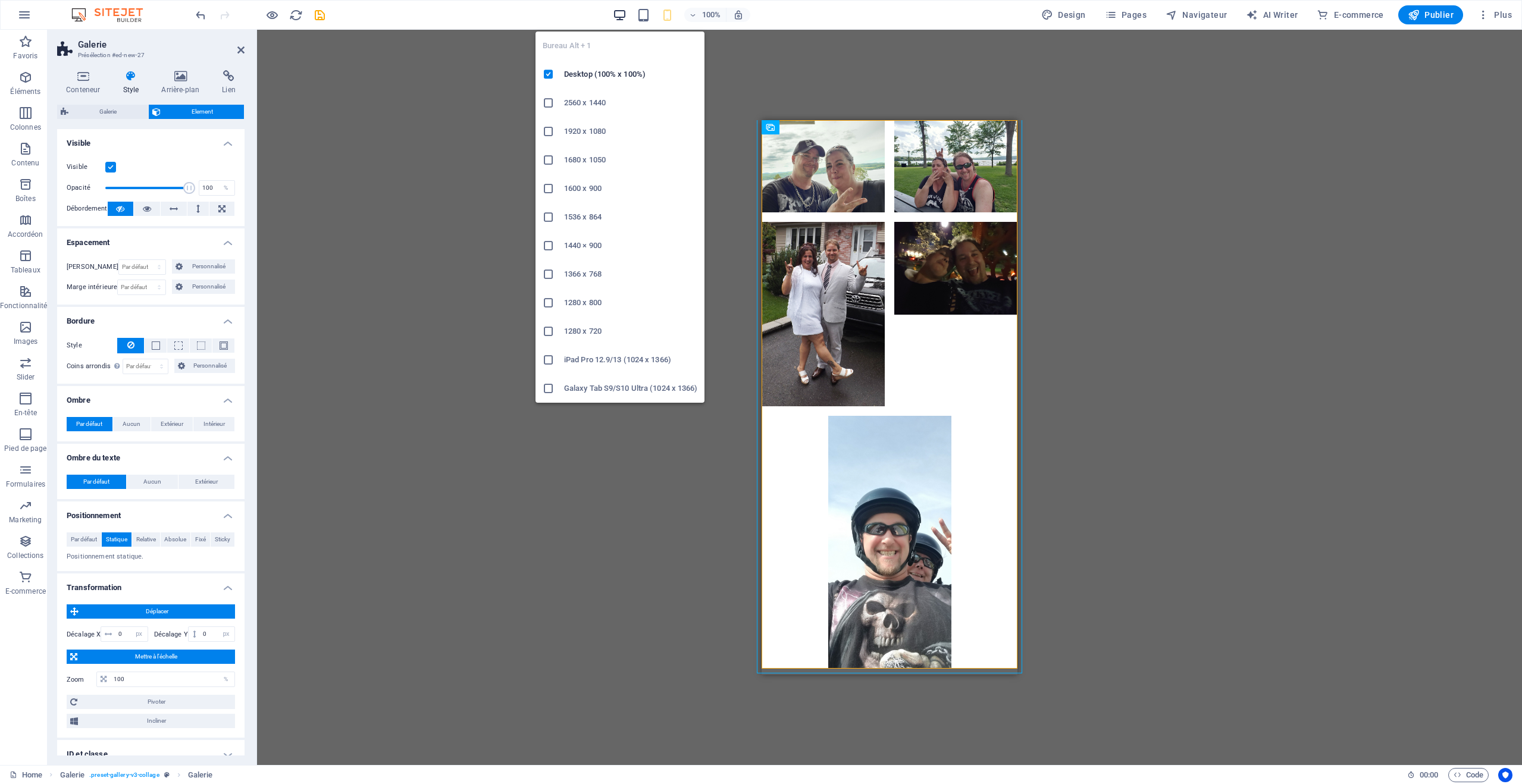
click at [619, 17] on icon "button" at bounding box center [620, 15] width 14 height 14
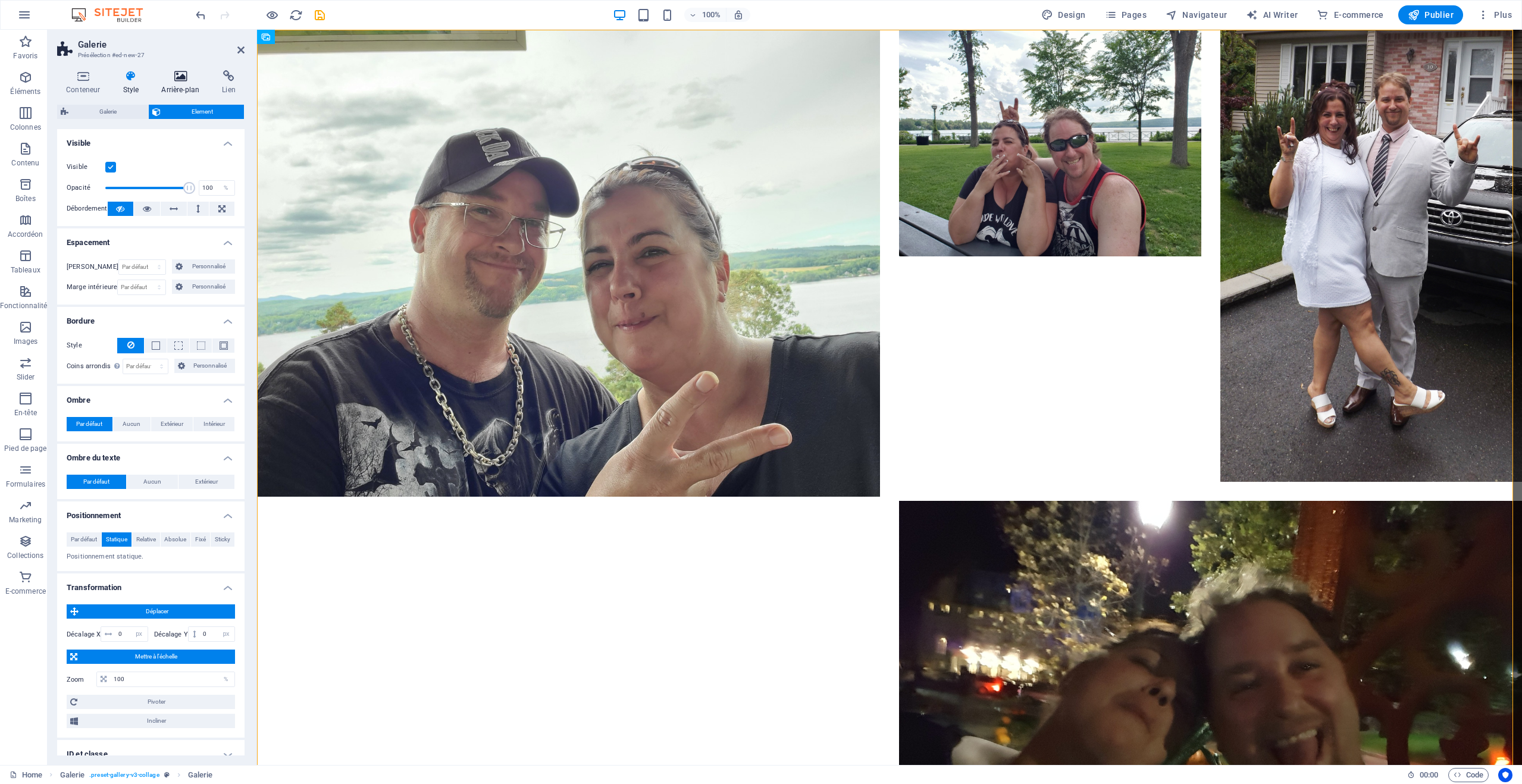
click at [178, 78] on icon at bounding box center [180, 76] width 56 height 12
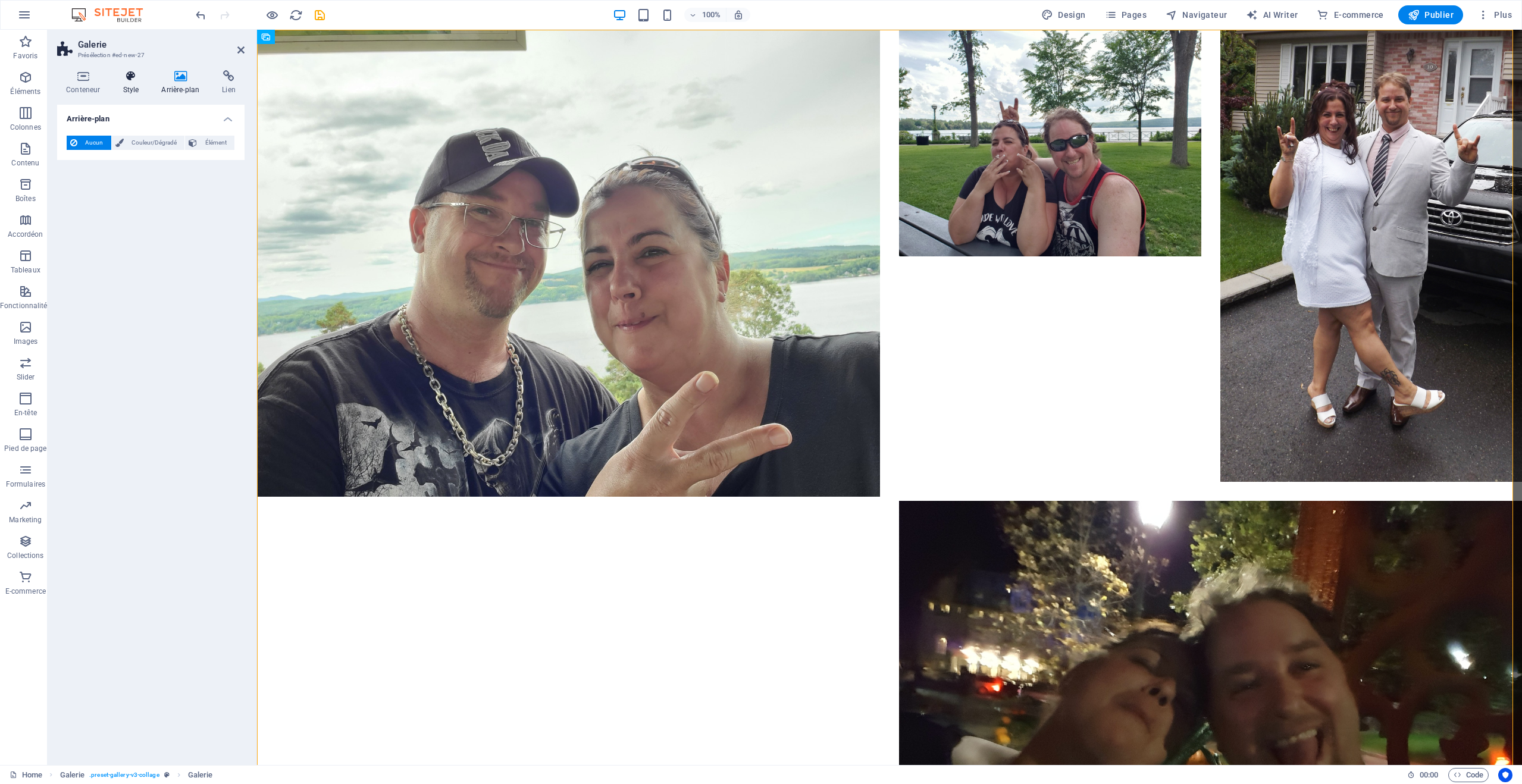
click at [131, 74] on icon at bounding box center [131, 76] width 34 height 12
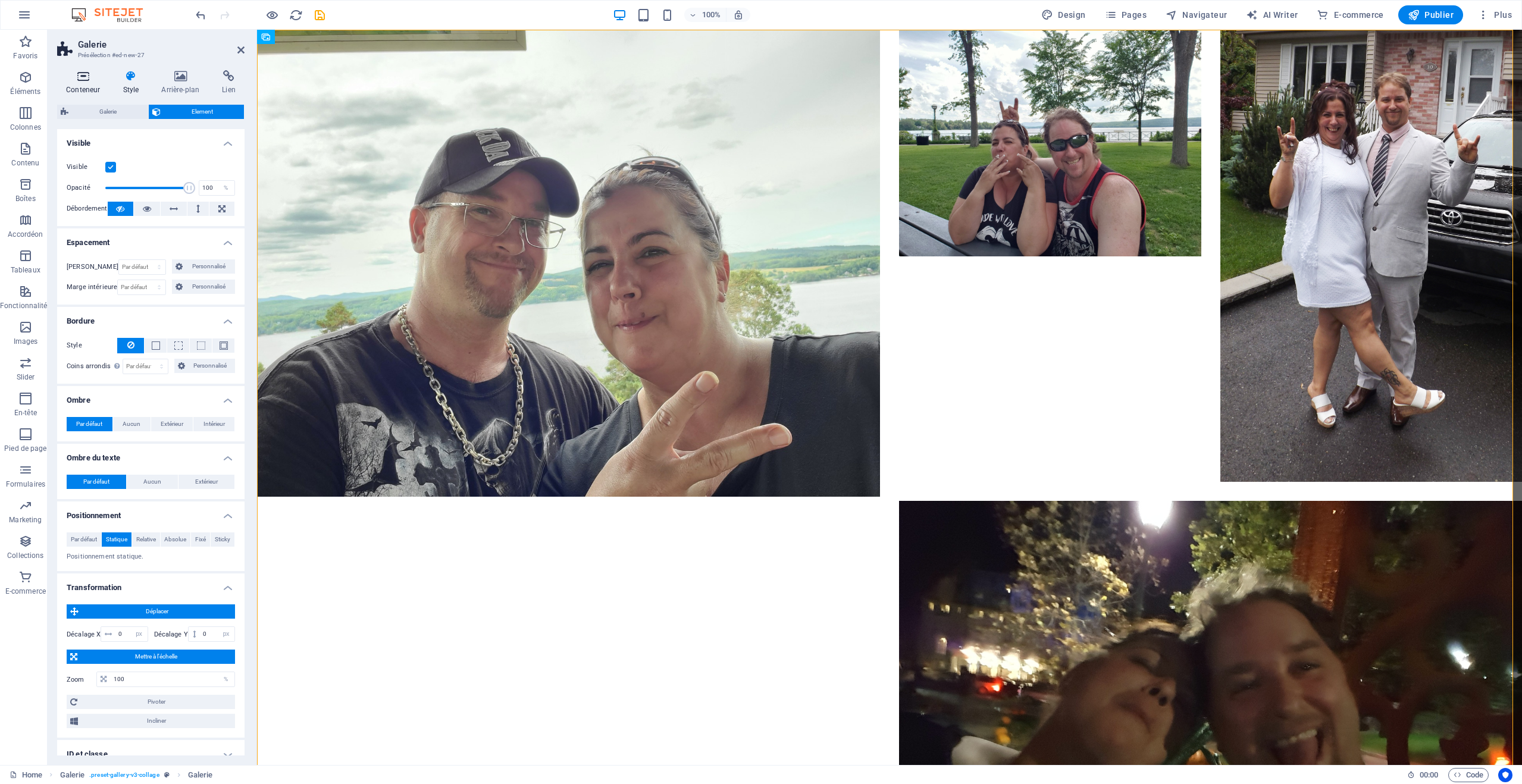
click at [86, 76] on icon at bounding box center [83, 76] width 52 height 12
